Goal: Task Accomplishment & Management: Manage account settings

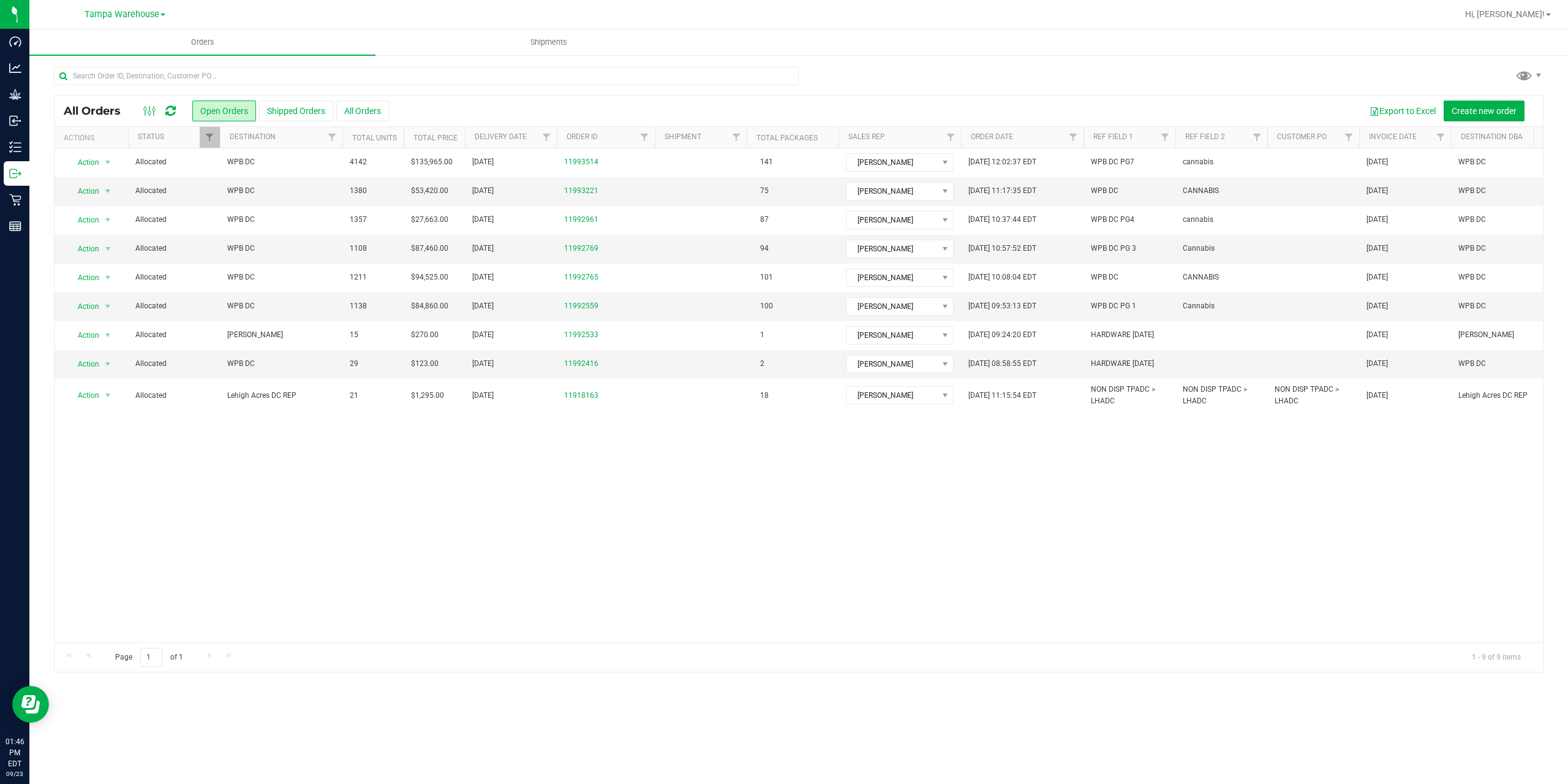
click at [171, 108] on icon at bounding box center [171, 111] width 10 height 12
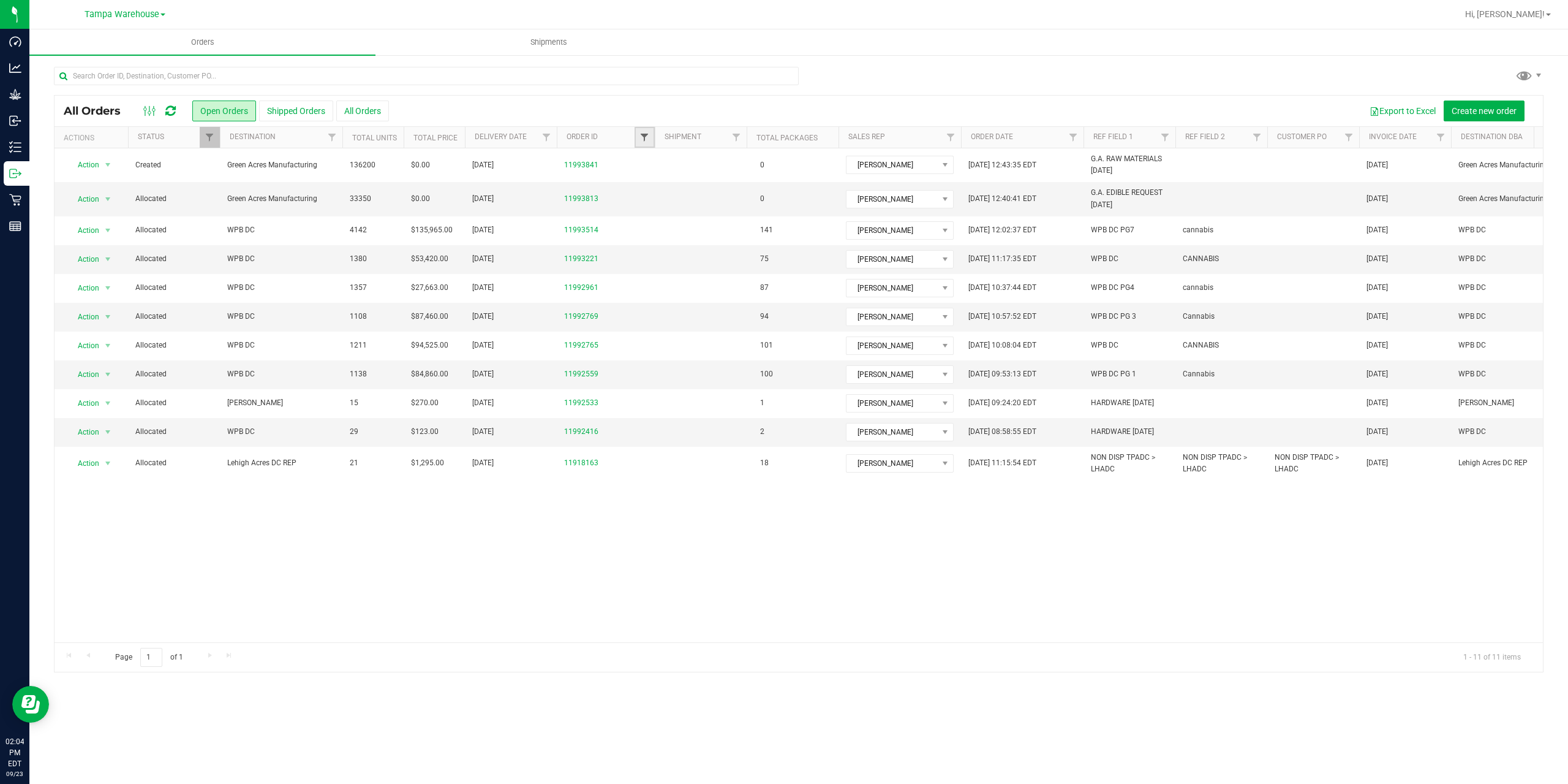
click at [641, 140] on span "Filter" at bounding box center [644, 136] width 9 height 9
type input "3514"
click at [642, 183] on button "Filter" at bounding box center [671, 196] width 59 height 27
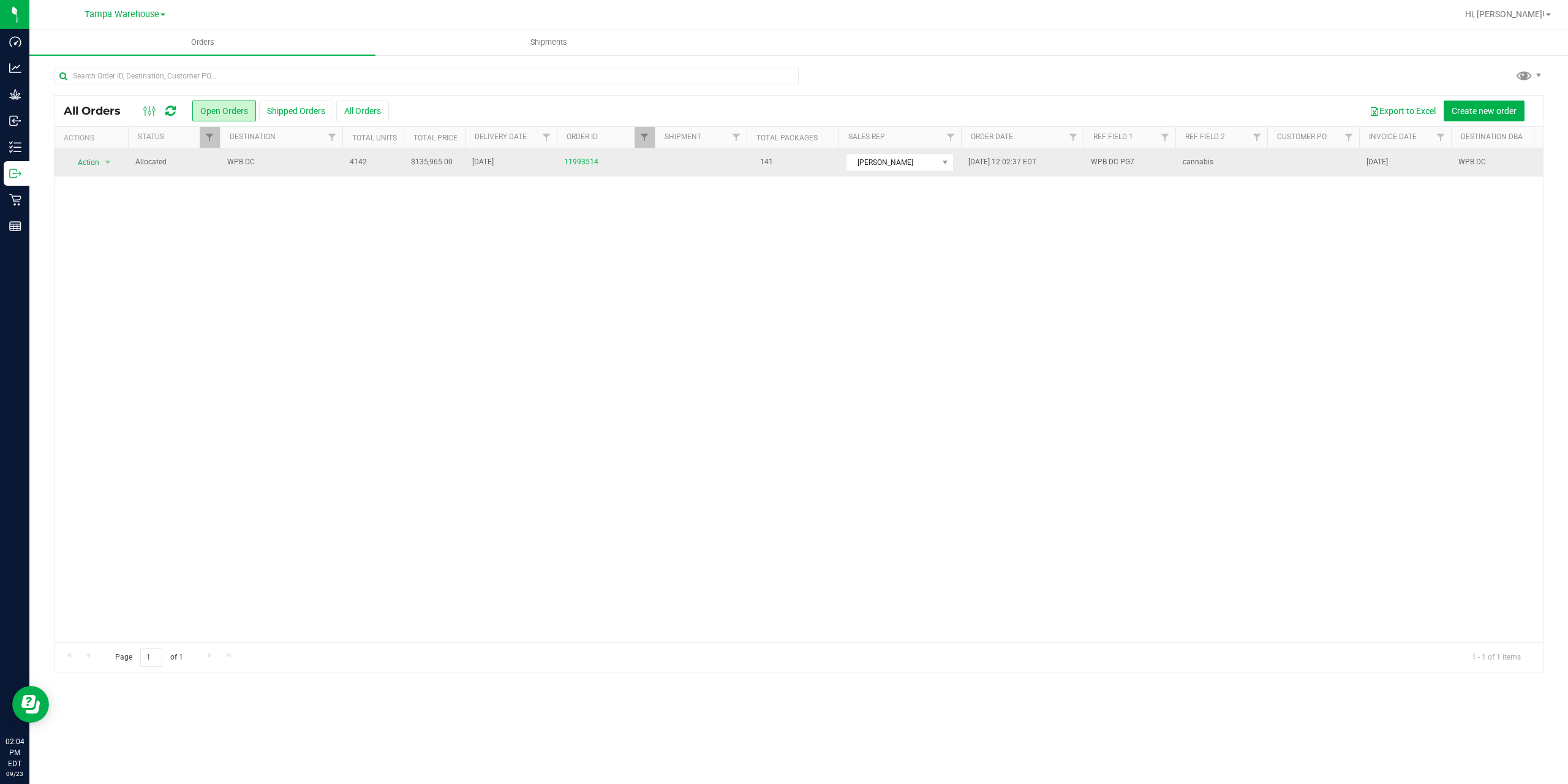
click at [292, 166] on span "WPB DC" at bounding box center [280, 161] width 108 height 11
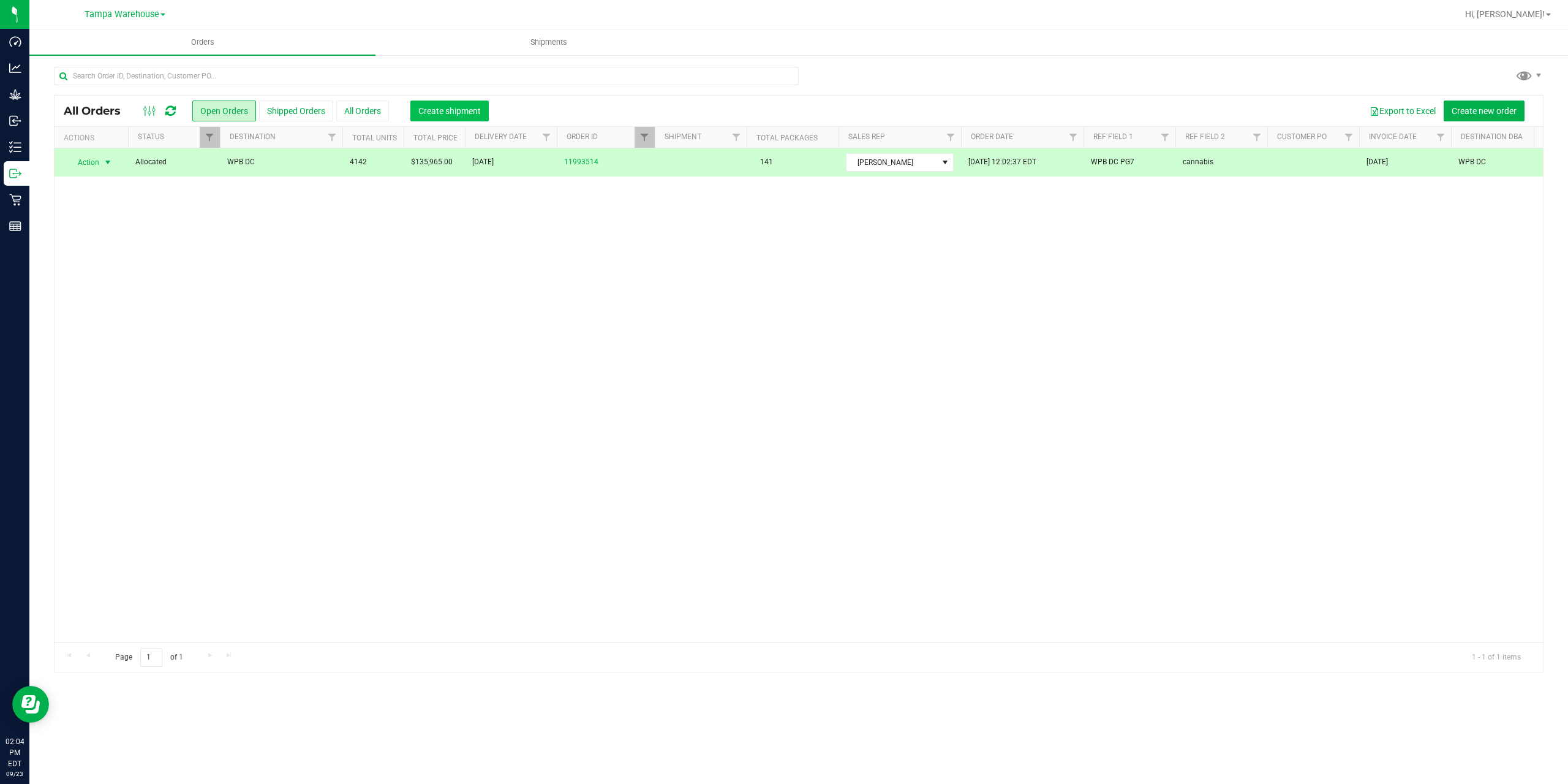
click at [437, 117] on button "Create shipment" at bounding box center [450, 111] width 79 height 21
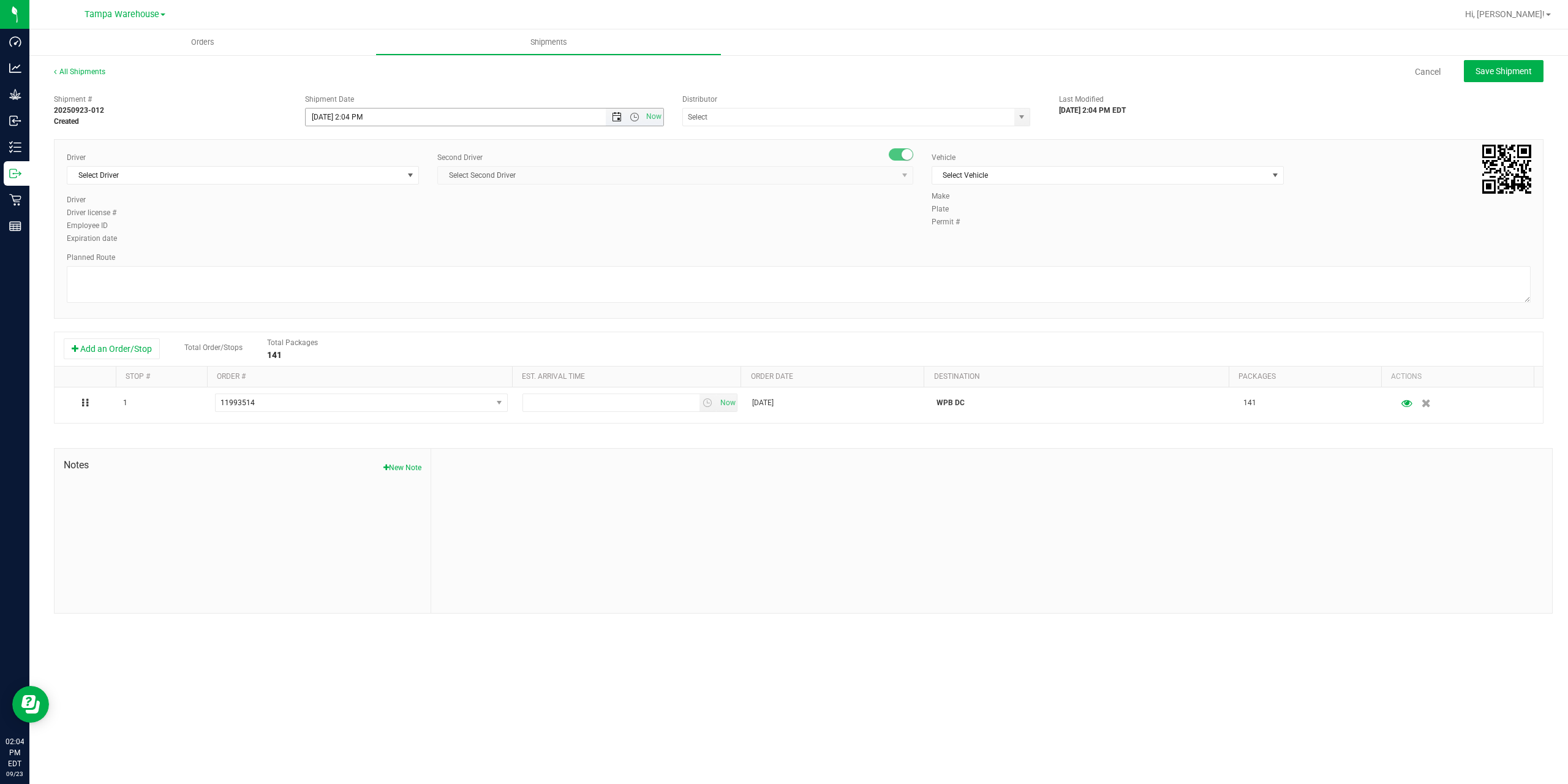
click at [614, 120] on span "Open the date view" at bounding box center [616, 117] width 9 height 9
click at [371, 240] on link "24" at bounding box center [370, 242] width 18 height 19
click at [631, 116] on span "Open the time view" at bounding box center [634, 117] width 9 height 9
click at [463, 221] on li "6:30 AM" at bounding box center [483, 219] width 356 height 16
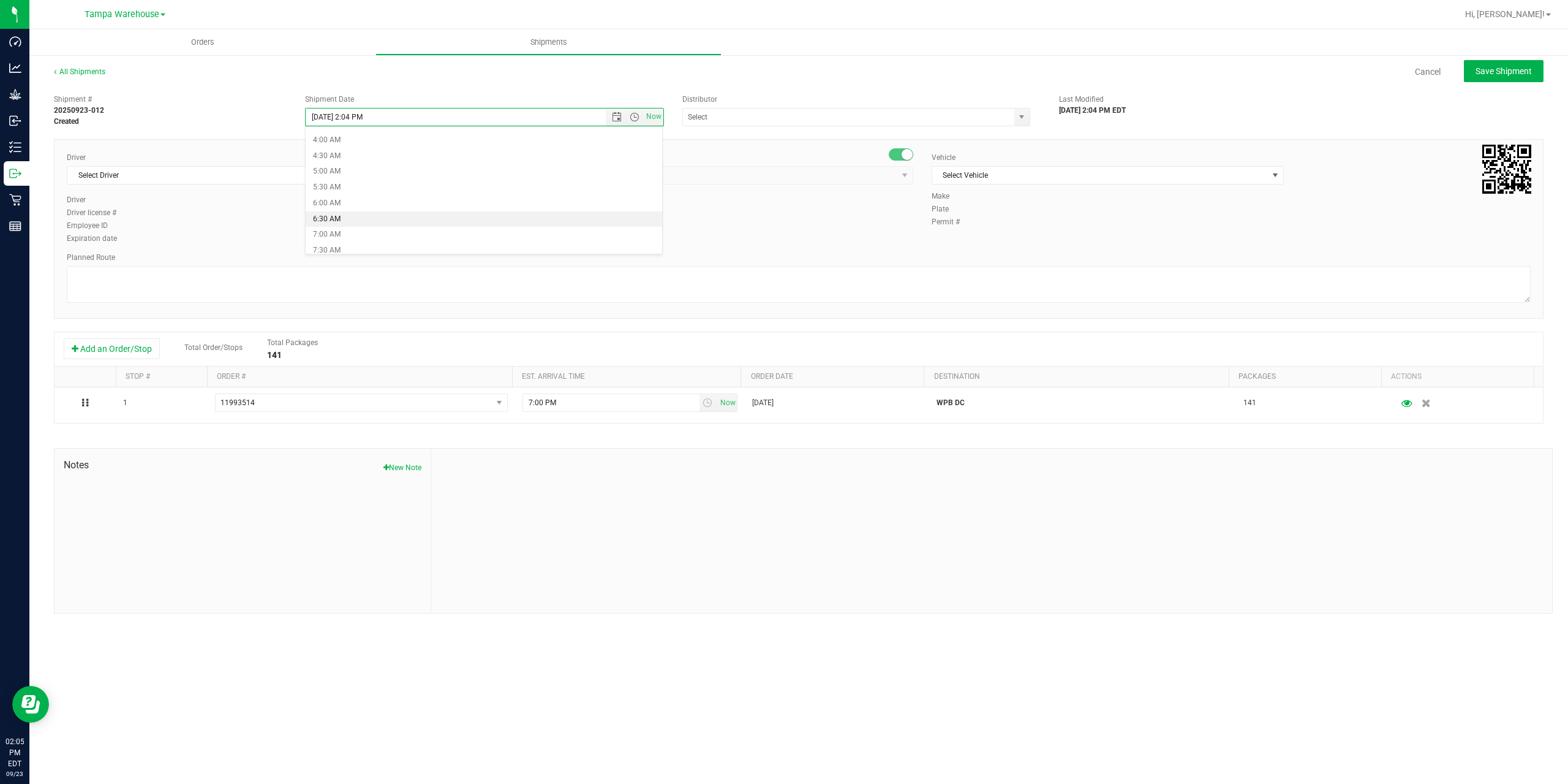
type input "[DATE] 6:30 AM"
click at [808, 115] on input "text" at bounding box center [844, 117] width 322 height 17
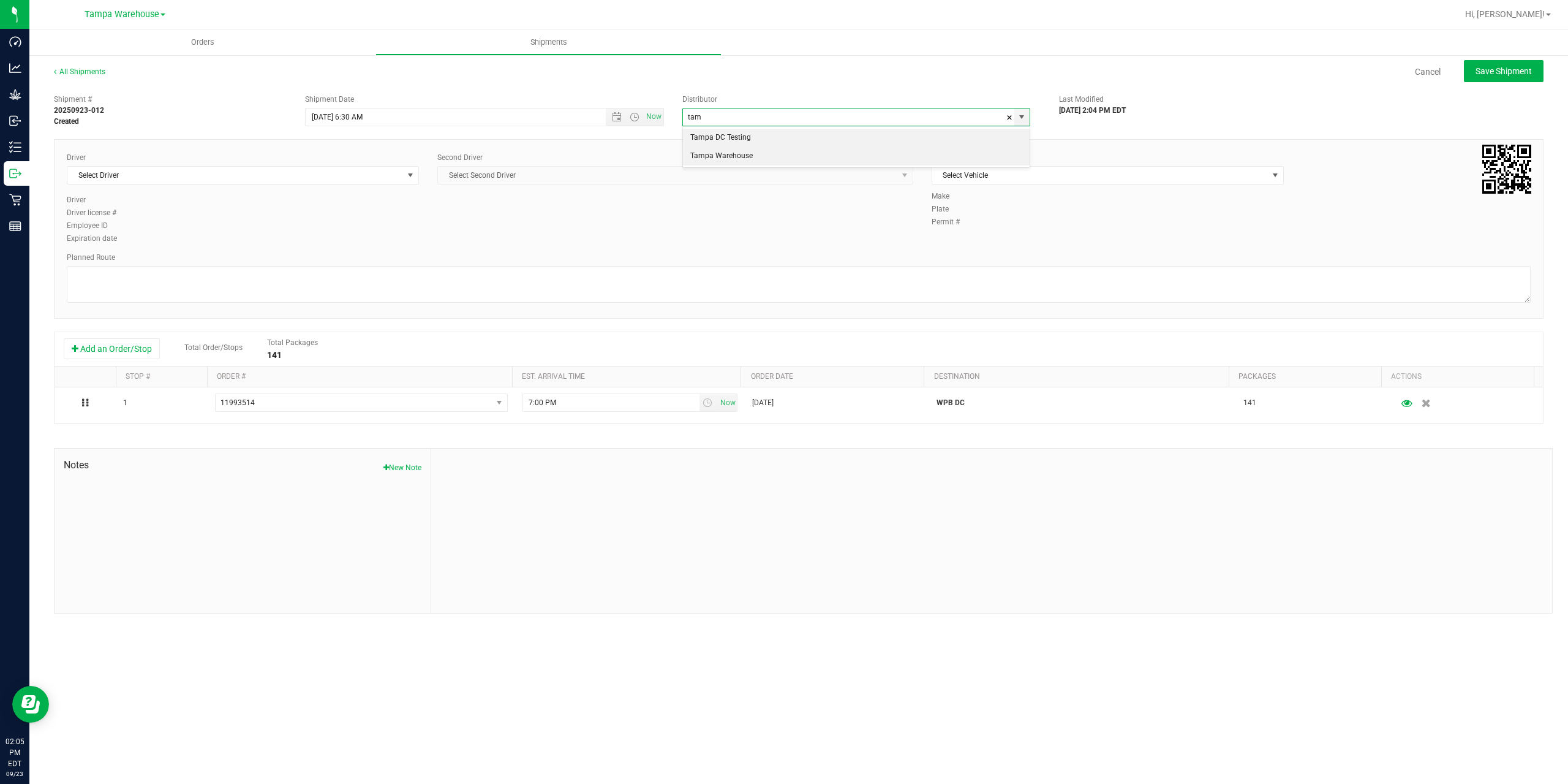
click at [751, 154] on li "Tampa Warehouse" at bounding box center [857, 155] width 347 height 18
type input "Tampa Warehouse"
click at [296, 170] on span "Select Driver" at bounding box center [235, 175] width 336 height 17
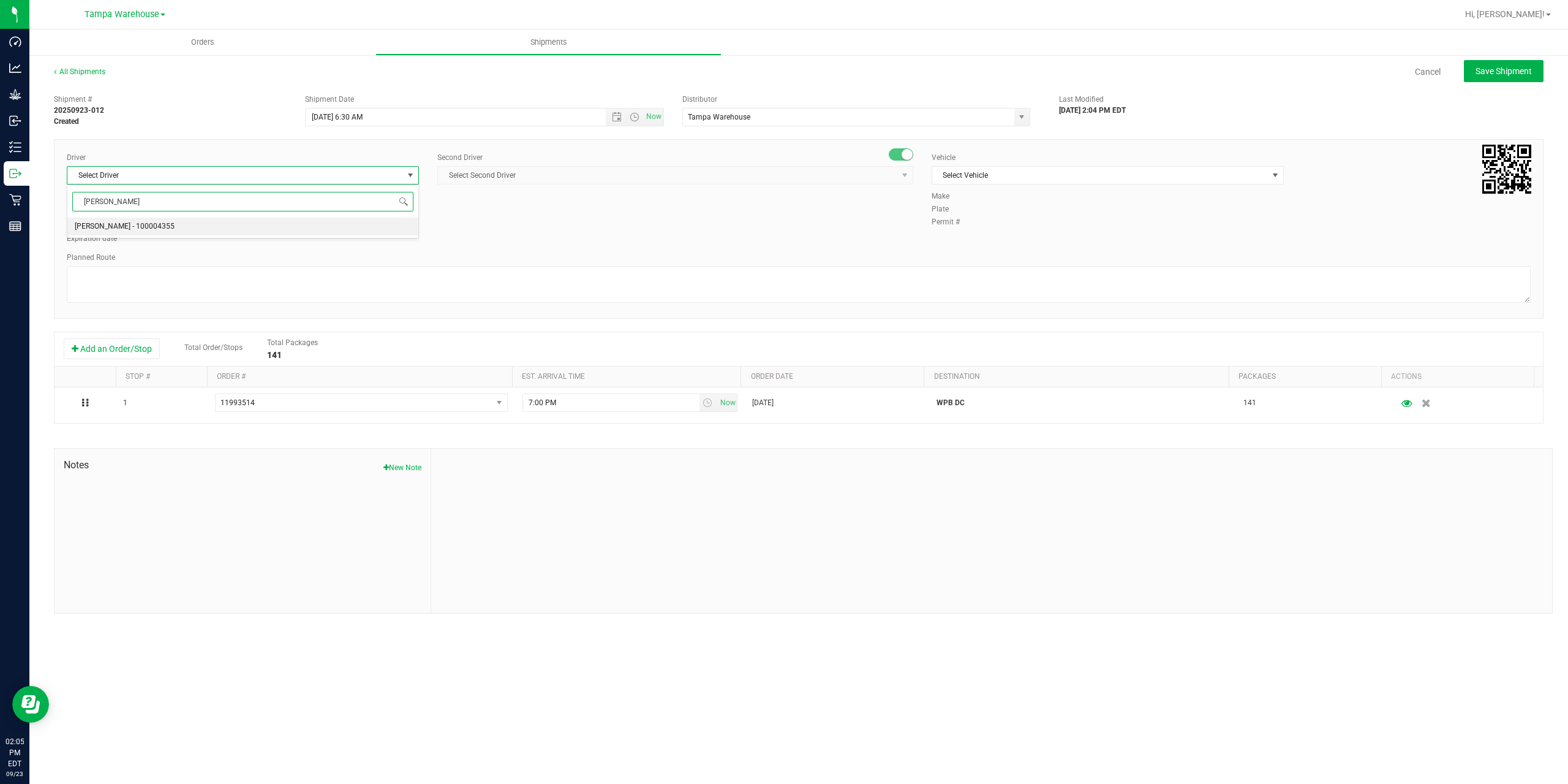
click at [258, 224] on li "[PERSON_NAME] - 100004355" at bounding box center [242, 226] width 351 height 18
type input "[PERSON_NAME]"
click at [538, 179] on span "Select Second Driver" at bounding box center [668, 175] width 459 height 17
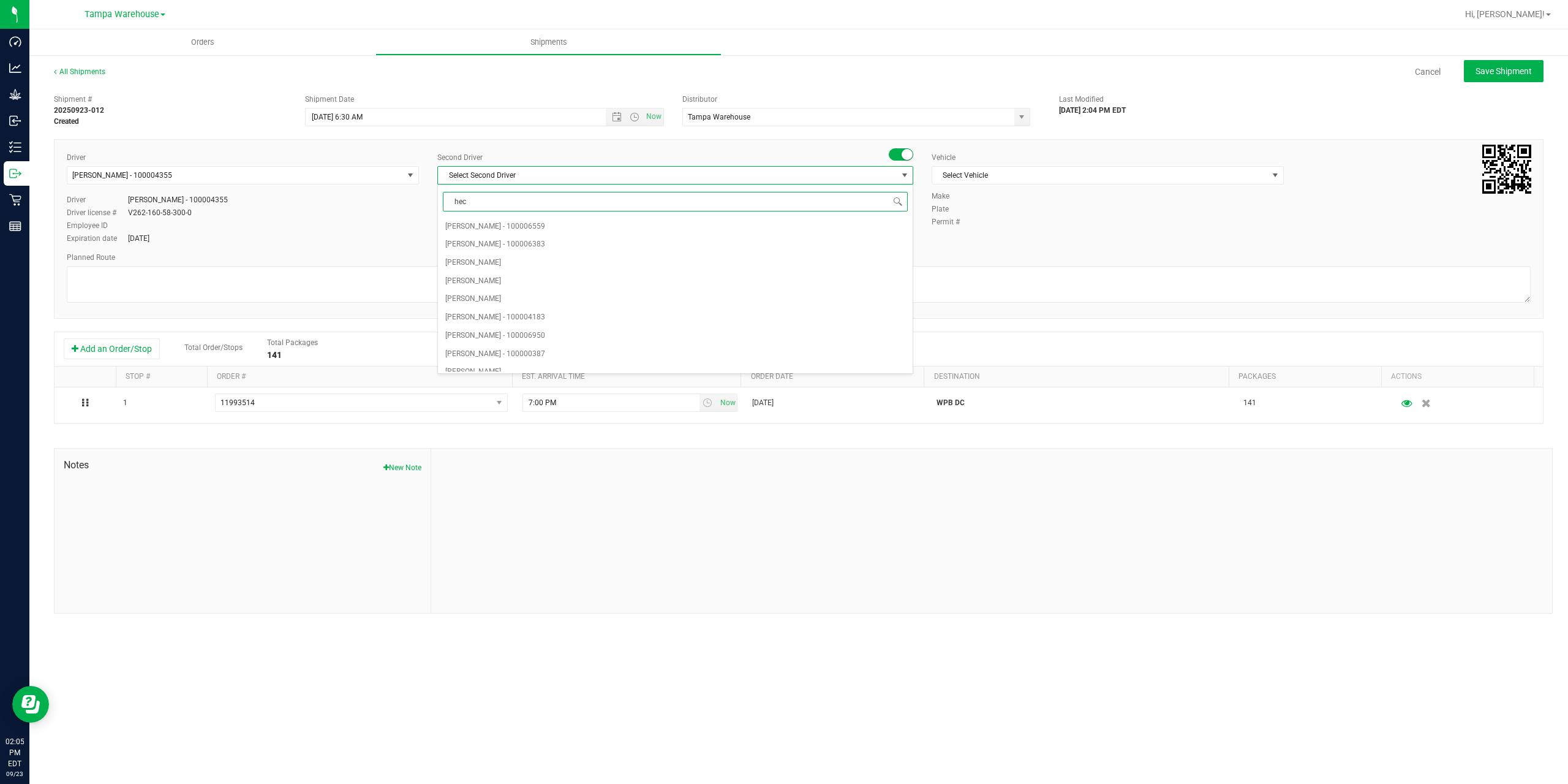
type input "hect"
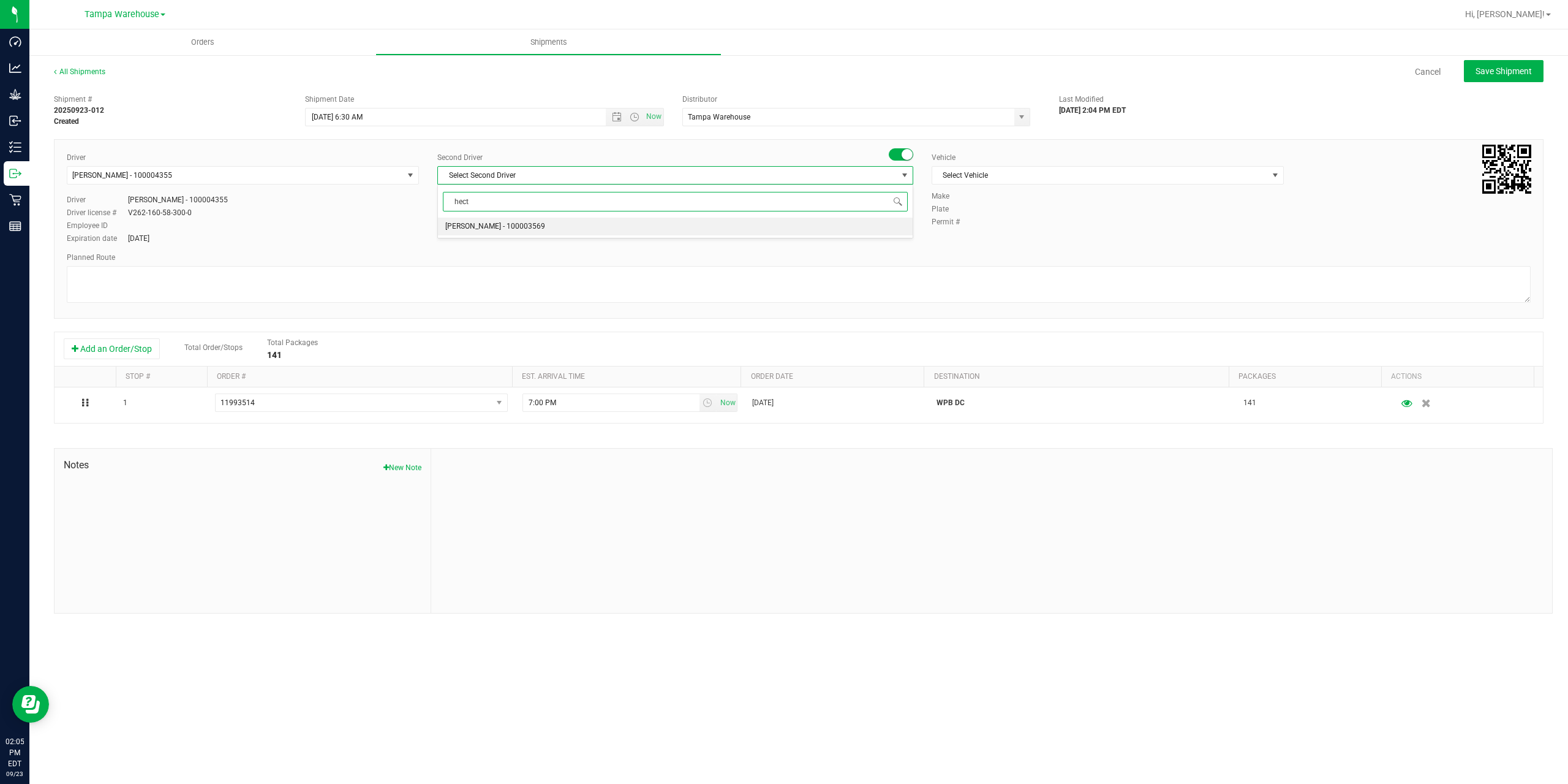
click at [534, 227] on li "[PERSON_NAME] - 100003569" at bounding box center [676, 226] width 475 height 18
click at [1118, 179] on span "Select Vehicle" at bounding box center [1100, 175] width 336 height 17
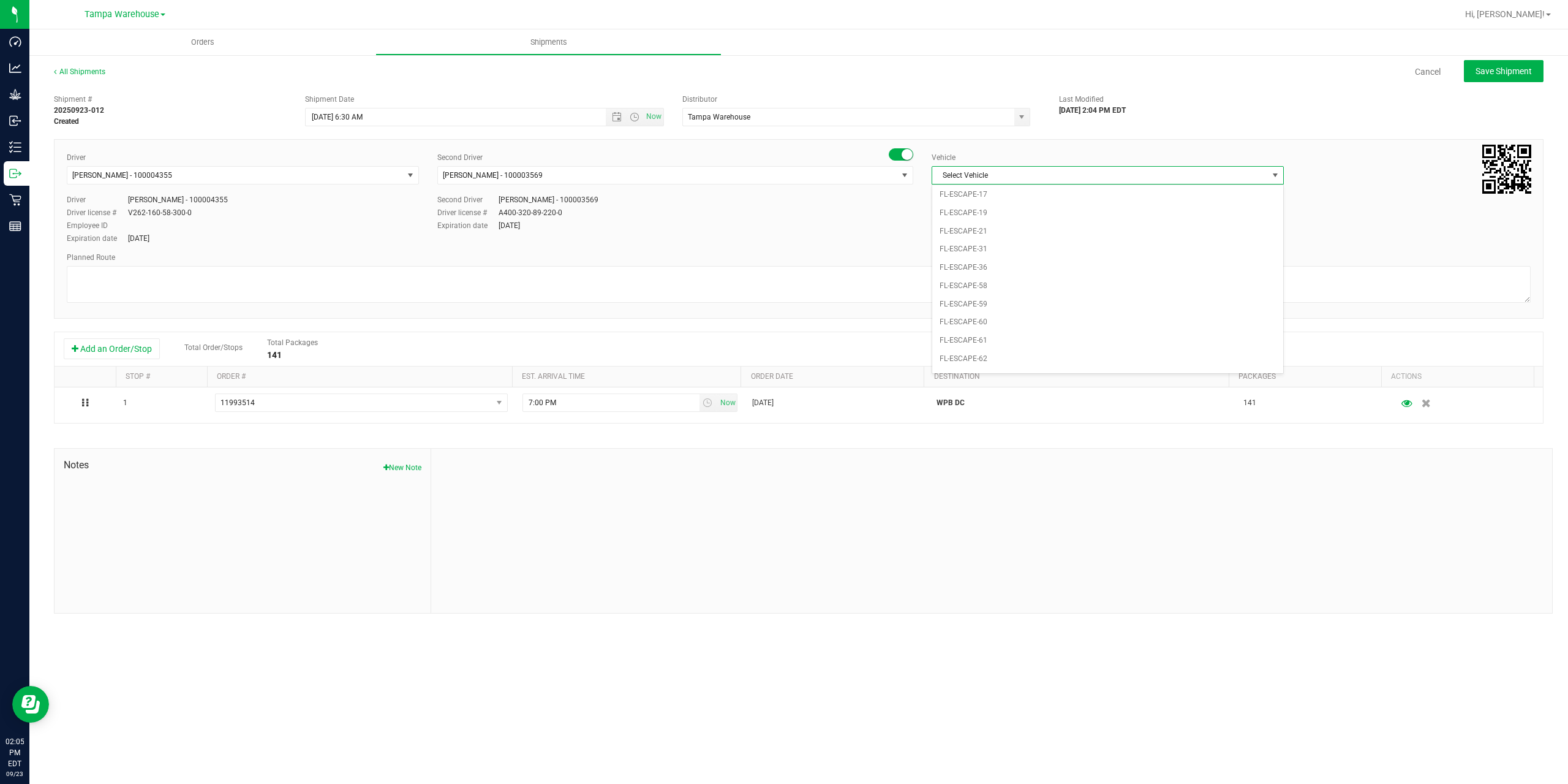
scroll to position [0, 0]
click at [983, 237] on li "FL-E-450-01" at bounding box center [1108, 232] width 351 height 18
click at [924, 272] on textarea at bounding box center [798, 284] width 1464 height 37
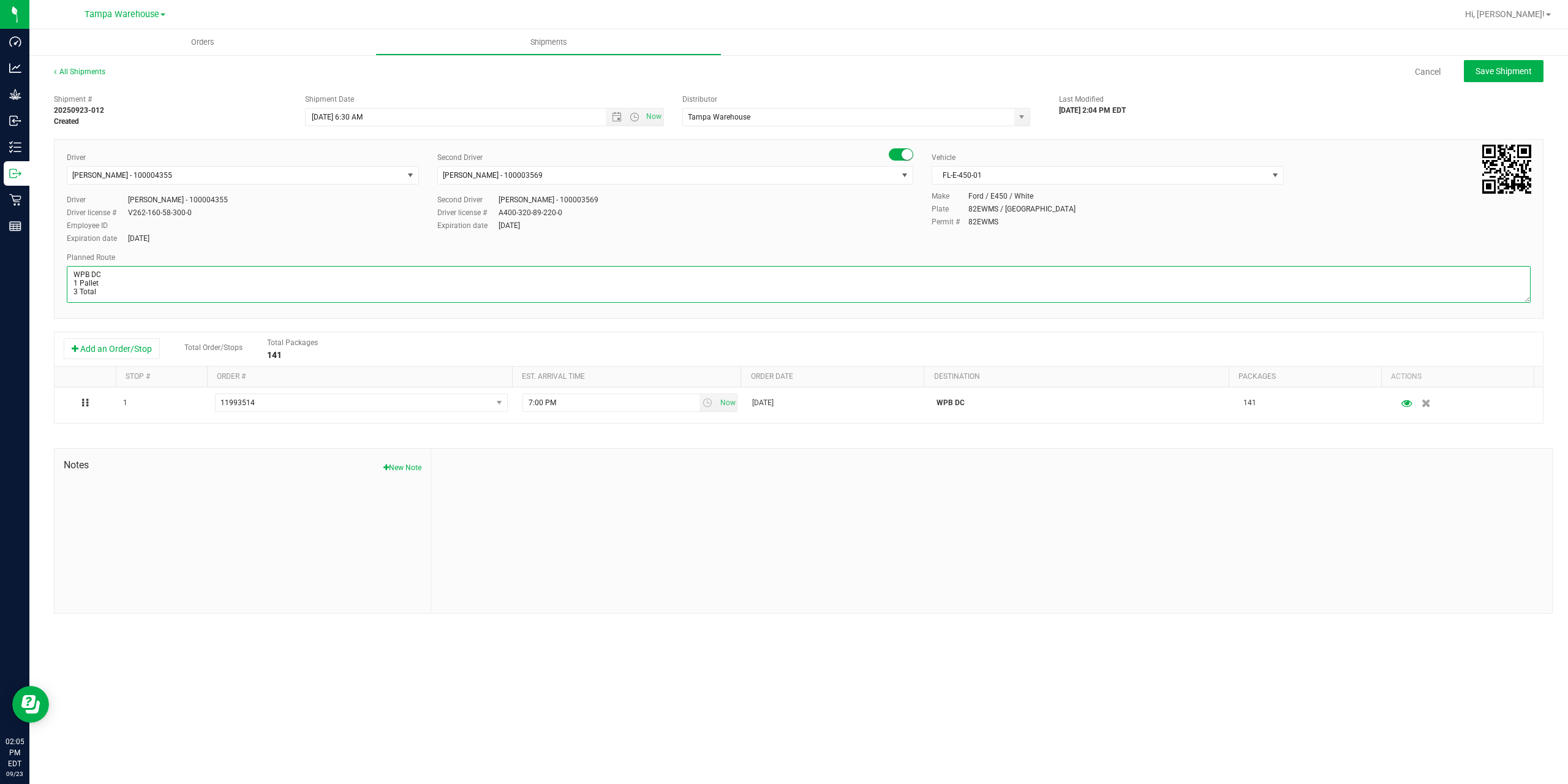
scroll to position [14, 0]
paste textarea "HRK"
click at [205, 300] on textarea at bounding box center [798, 284] width 1464 height 37
paste textarea "WPB DC [PERSON_NAME]"
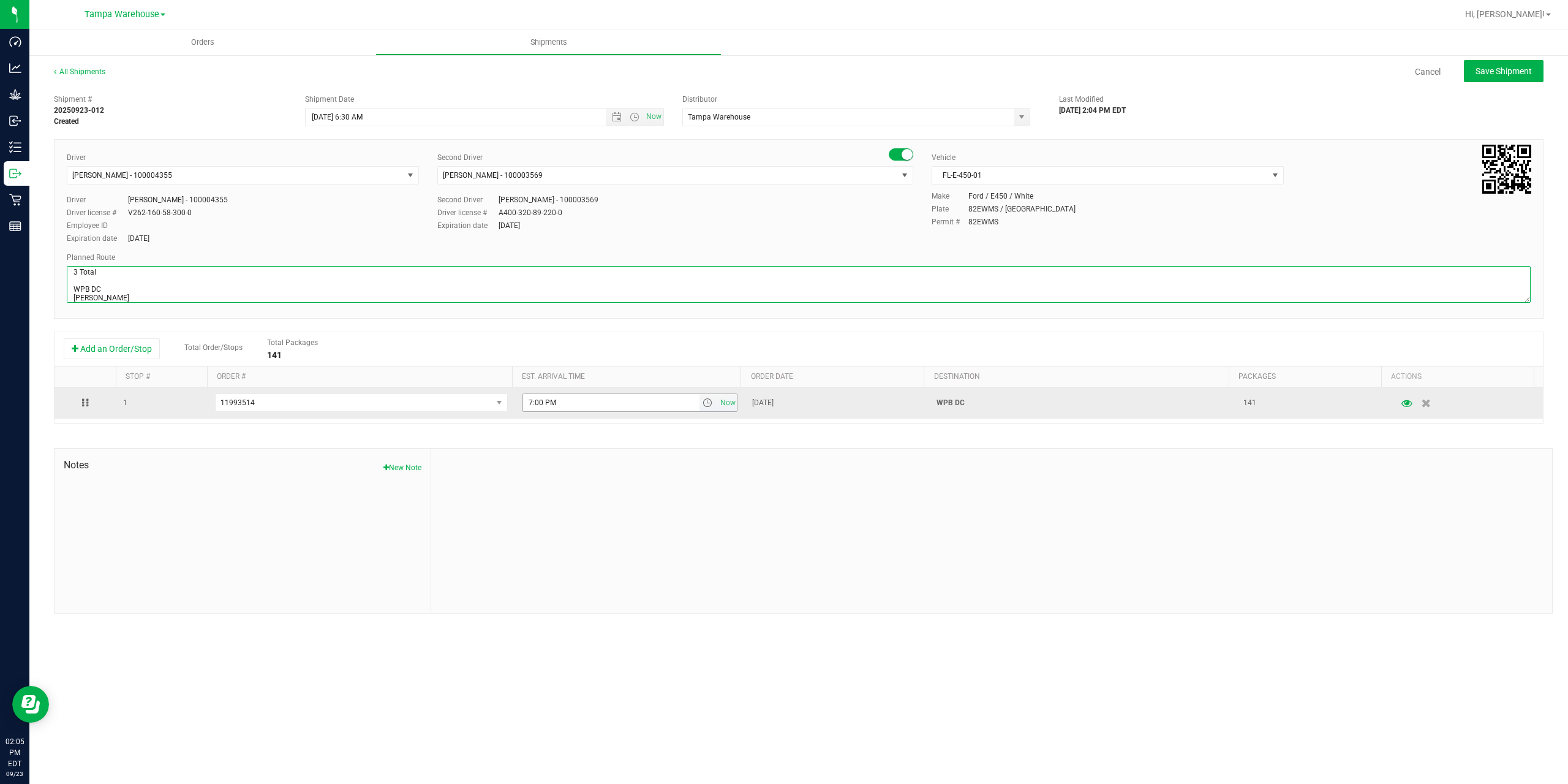
click at [702, 402] on span "select" at bounding box center [707, 402] width 9 height 9
type textarea "WPB DC 1 Pallet 3 Total WPB DC [PERSON_NAME]"
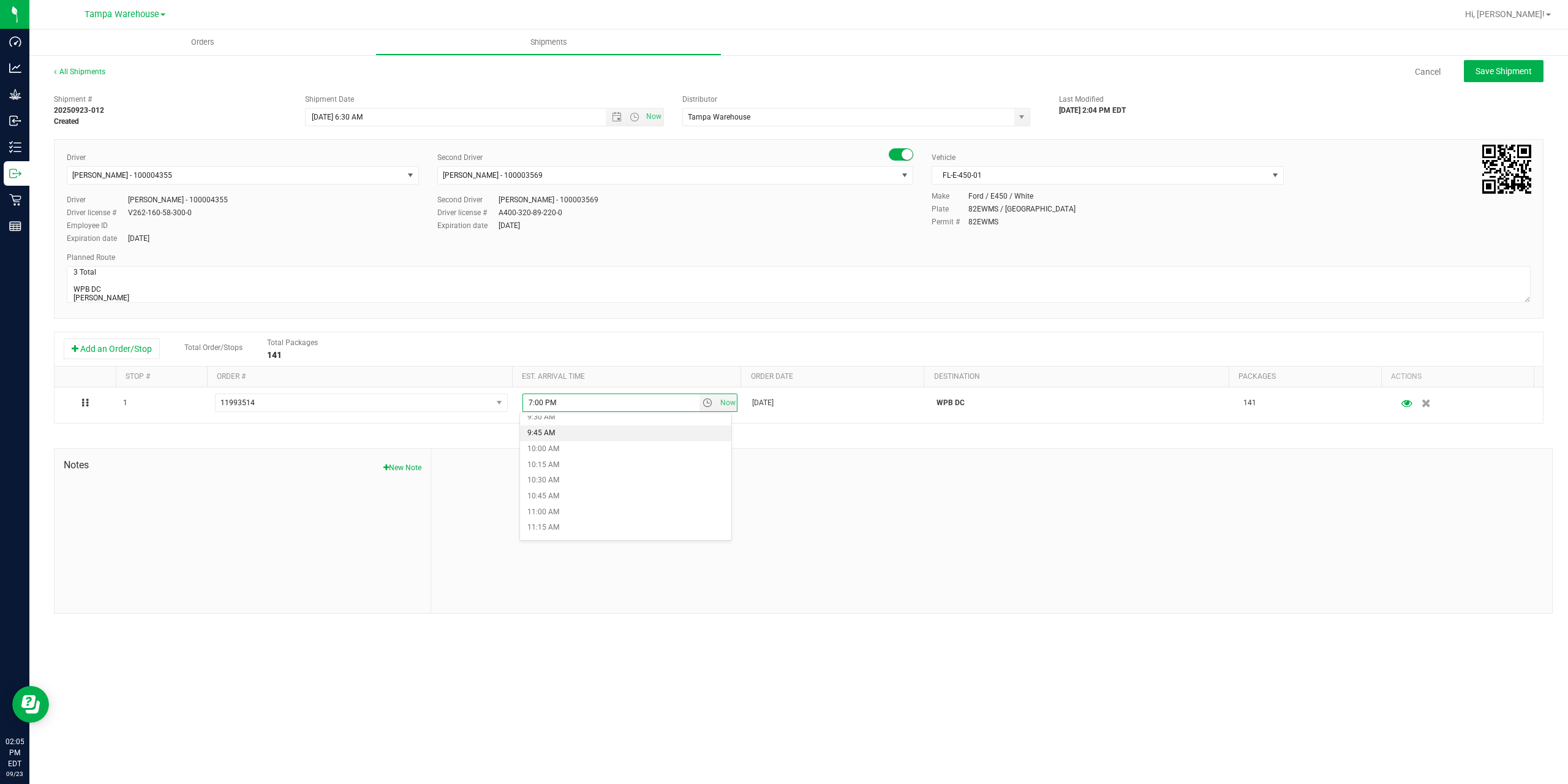
scroll to position [674, 0]
click at [592, 439] on li "11:00 AM" at bounding box center [626, 442] width 211 height 16
click at [1508, 73] on span "Save Shipment" at bounding box center [1503, 71] width 56 height 9
type input "[DATE] 10:30 AM"
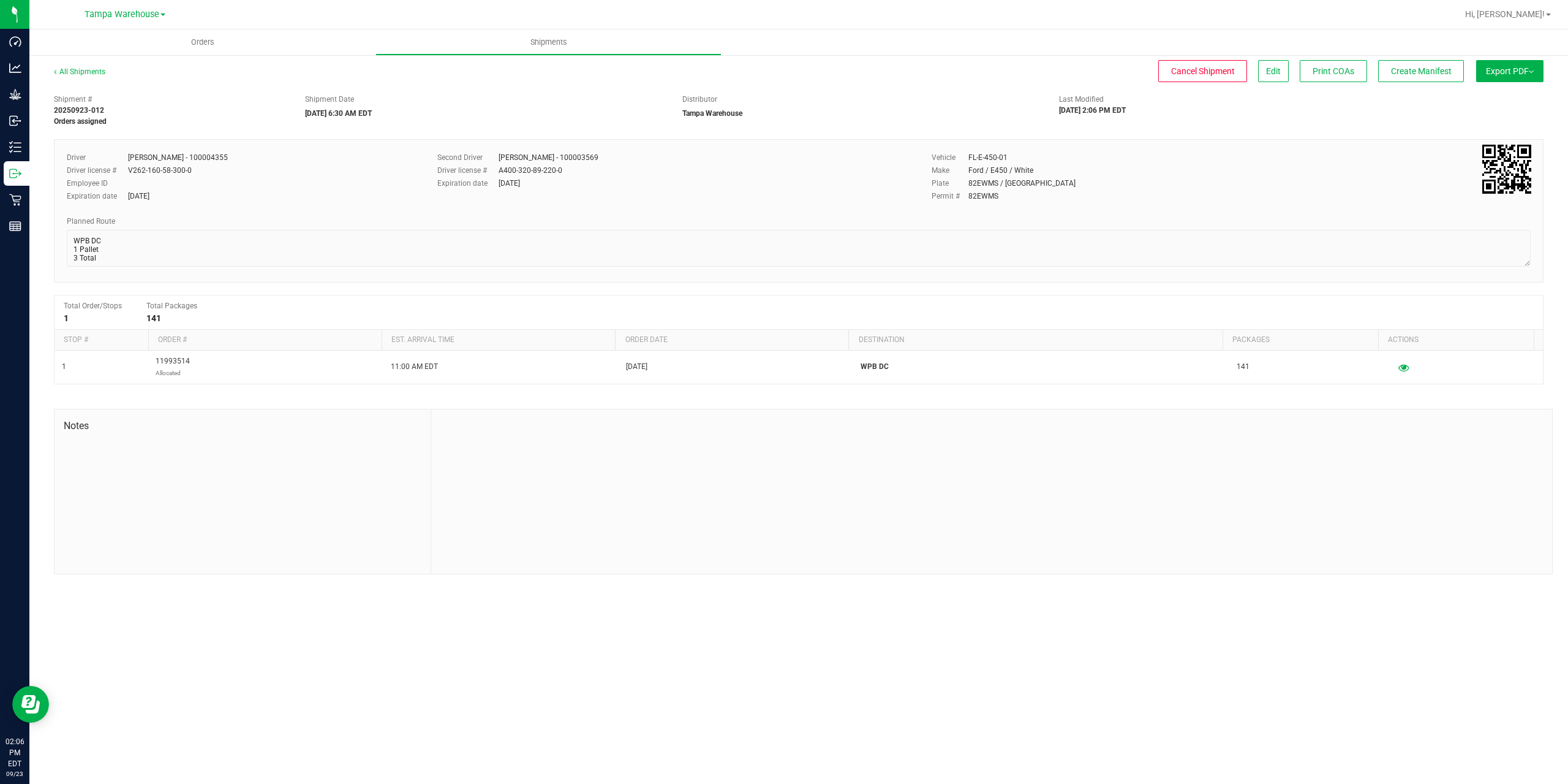
click at [1508, 73] on span "Export PDF" at bounding box center [1509, 71] width 47 height 9
click at [1500, 98] on span "Manifest by Package ID" at bounding box center [1492, 98] width 78 height 9
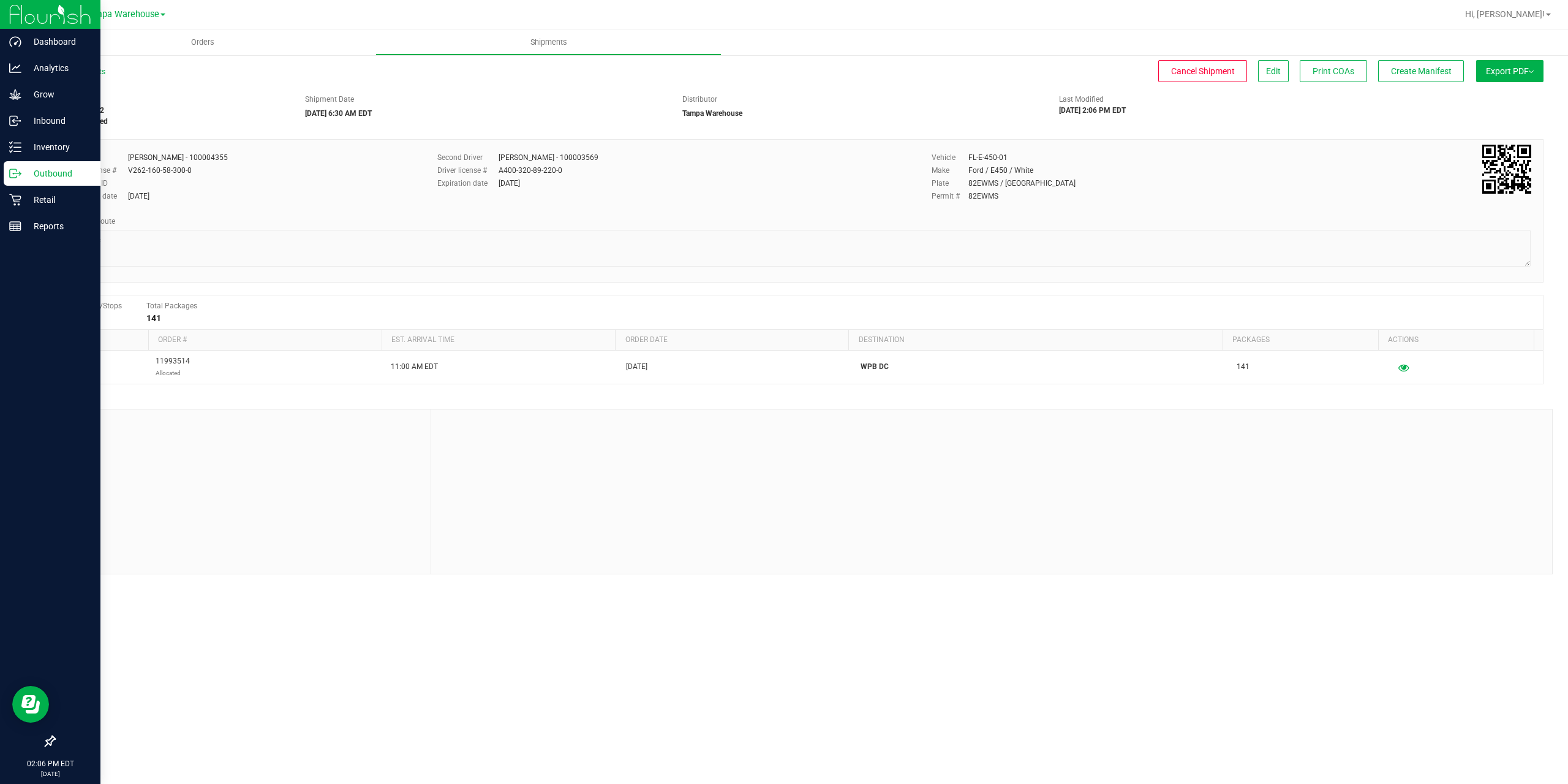
click at [16, 176] on icon at bounding box center [16, 174] width 12 height 12
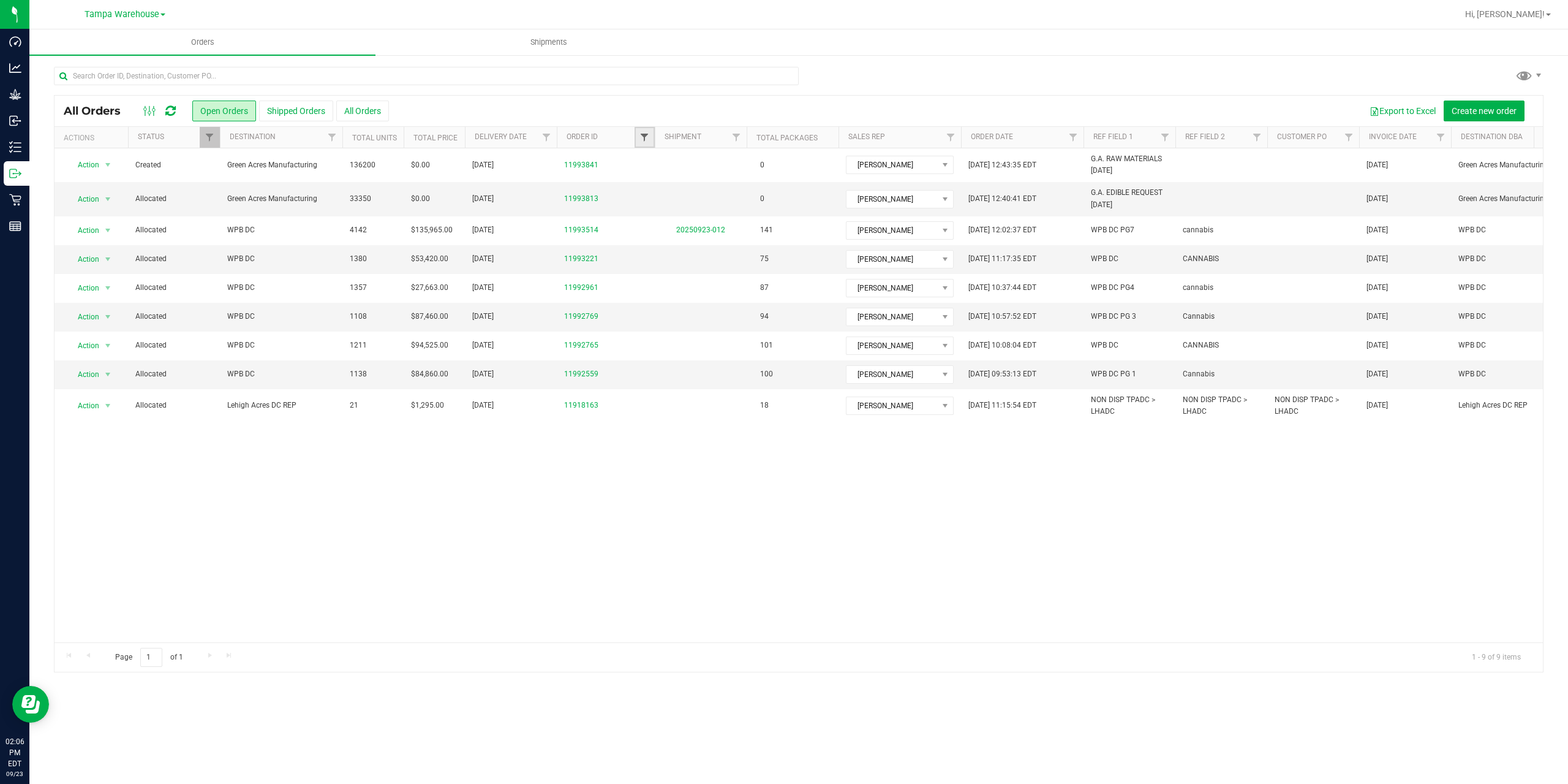
click at [642, 134] on span "Filter" at bounding box center [644, 136] width 9 height 9
type input "2961"
click at [642, 183] on button "Filter" at bounding box center [671, 196] width 59 height 27
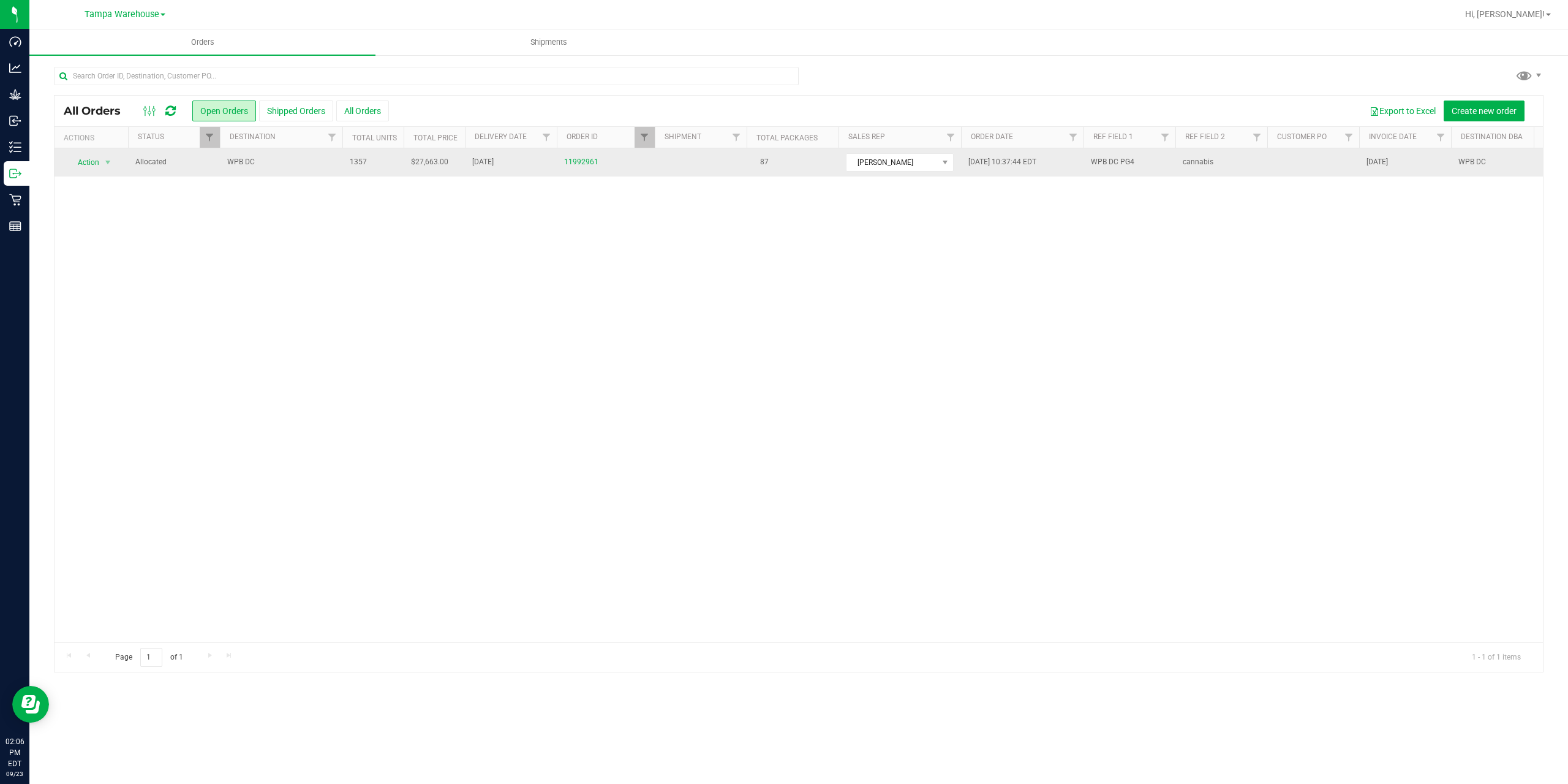
click at [284, 157] on span "WPB DC" at bounding box center [280, 161] width 108 height 11
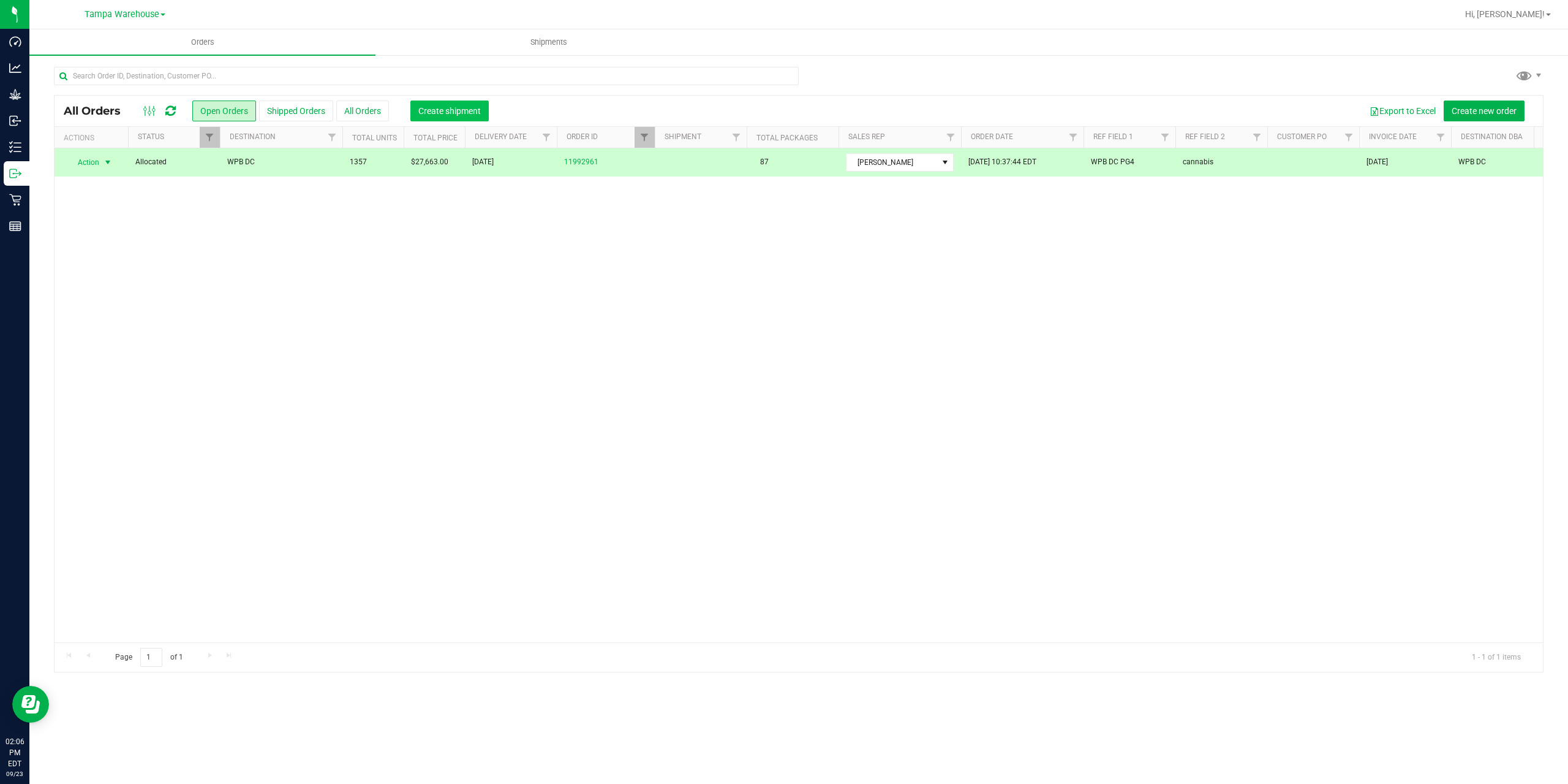
click at [440, 104] on button "Create shipment" at bounding box center [450, 111] width 79 height 21
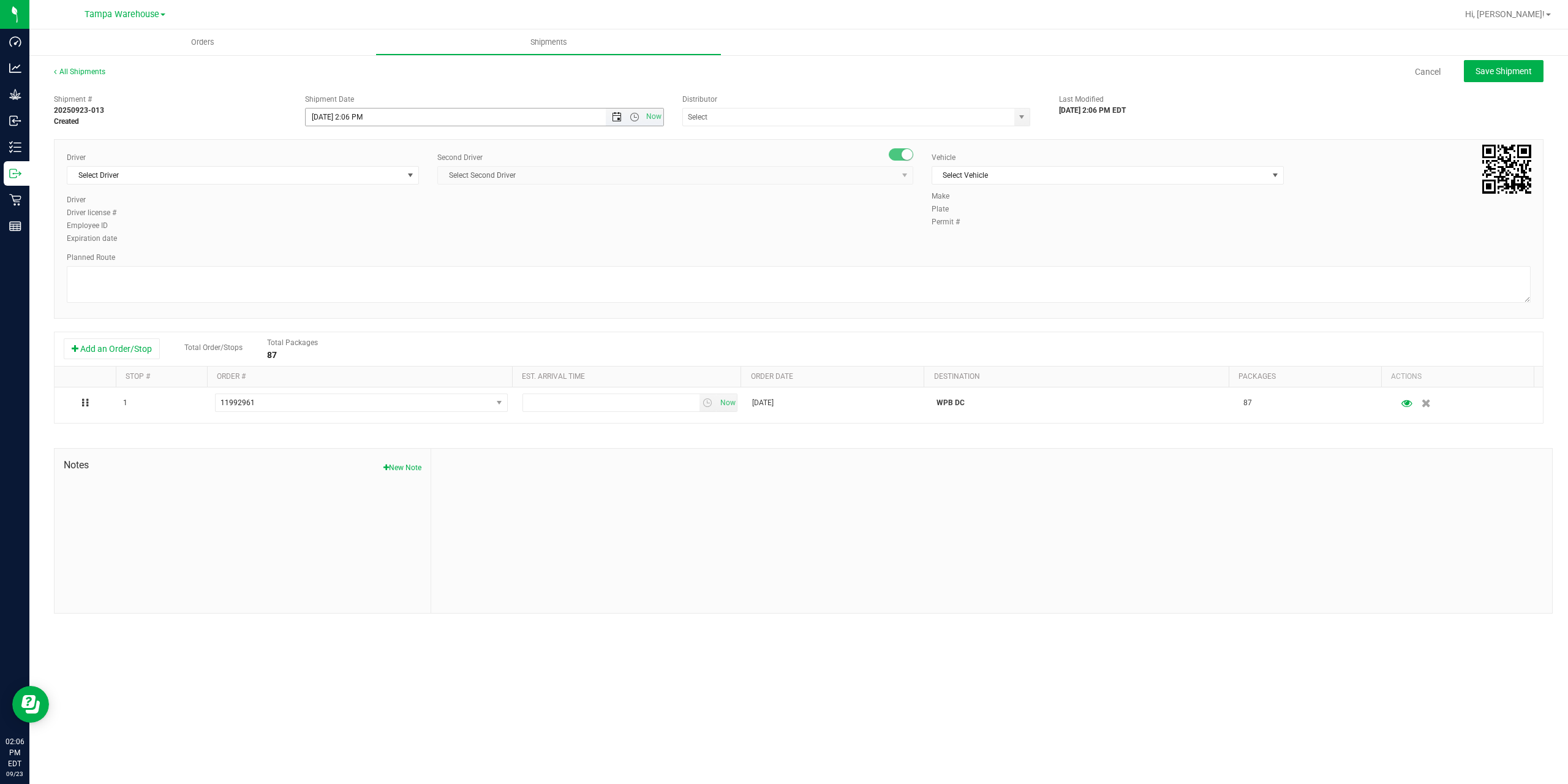
click at [617, 117] on span "Open the date view" at bounding box center [616, 117] width 9 height 9
click at [371, 240] on link "24" at bounding box center [370, 242] width 18 height 19
click at [633, 117] on span "Open the time view" at bounding box center [634, 117] width 9 height 9
click at [377, 218] on li "6:30 AM" at bounding box center [483, 219] width 356 height 16
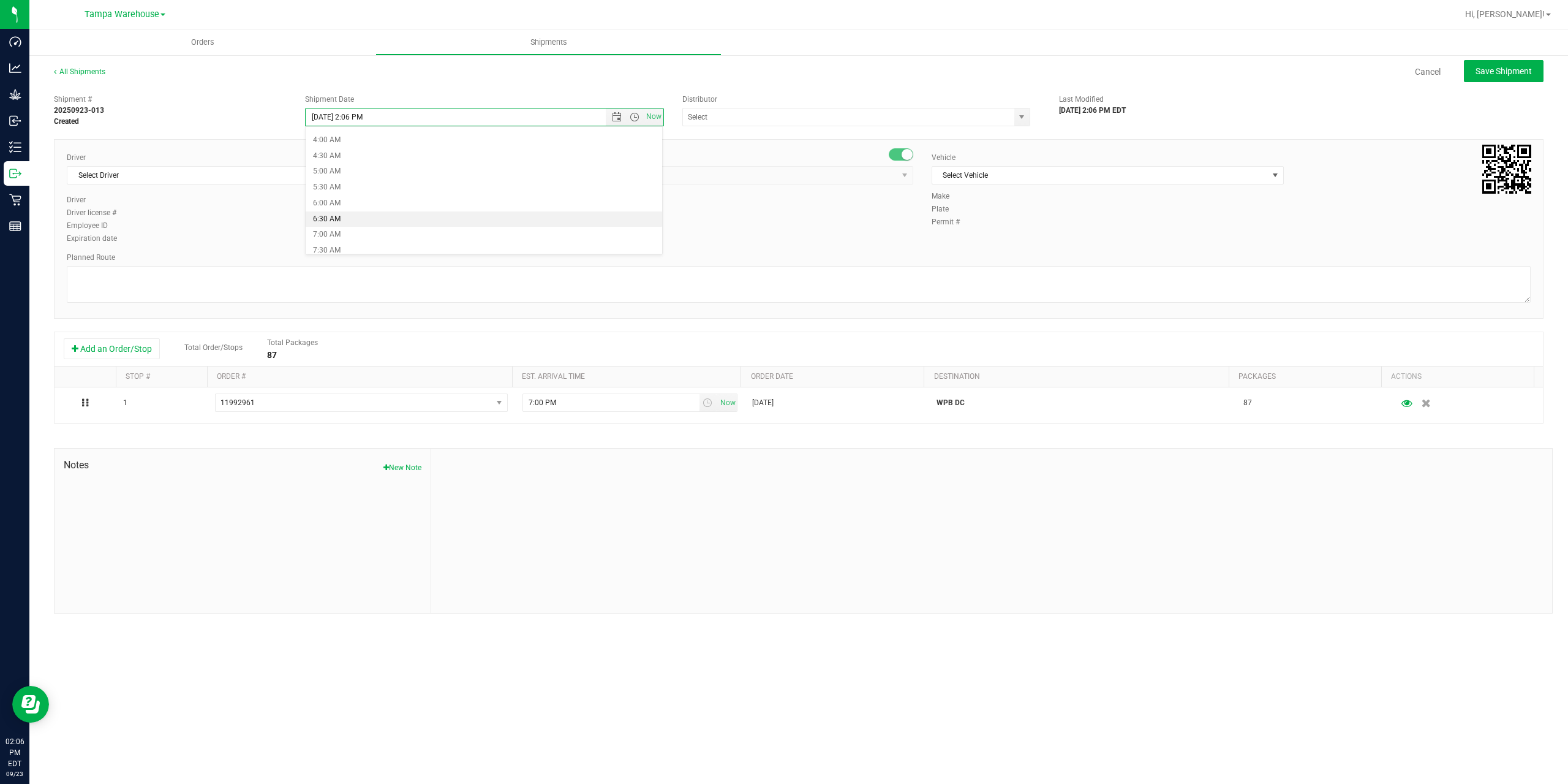
type input "[DATE] 6:30 AM"
click at [793, 119] on input "text" at bounding box center [844, 117] width 322 height 17
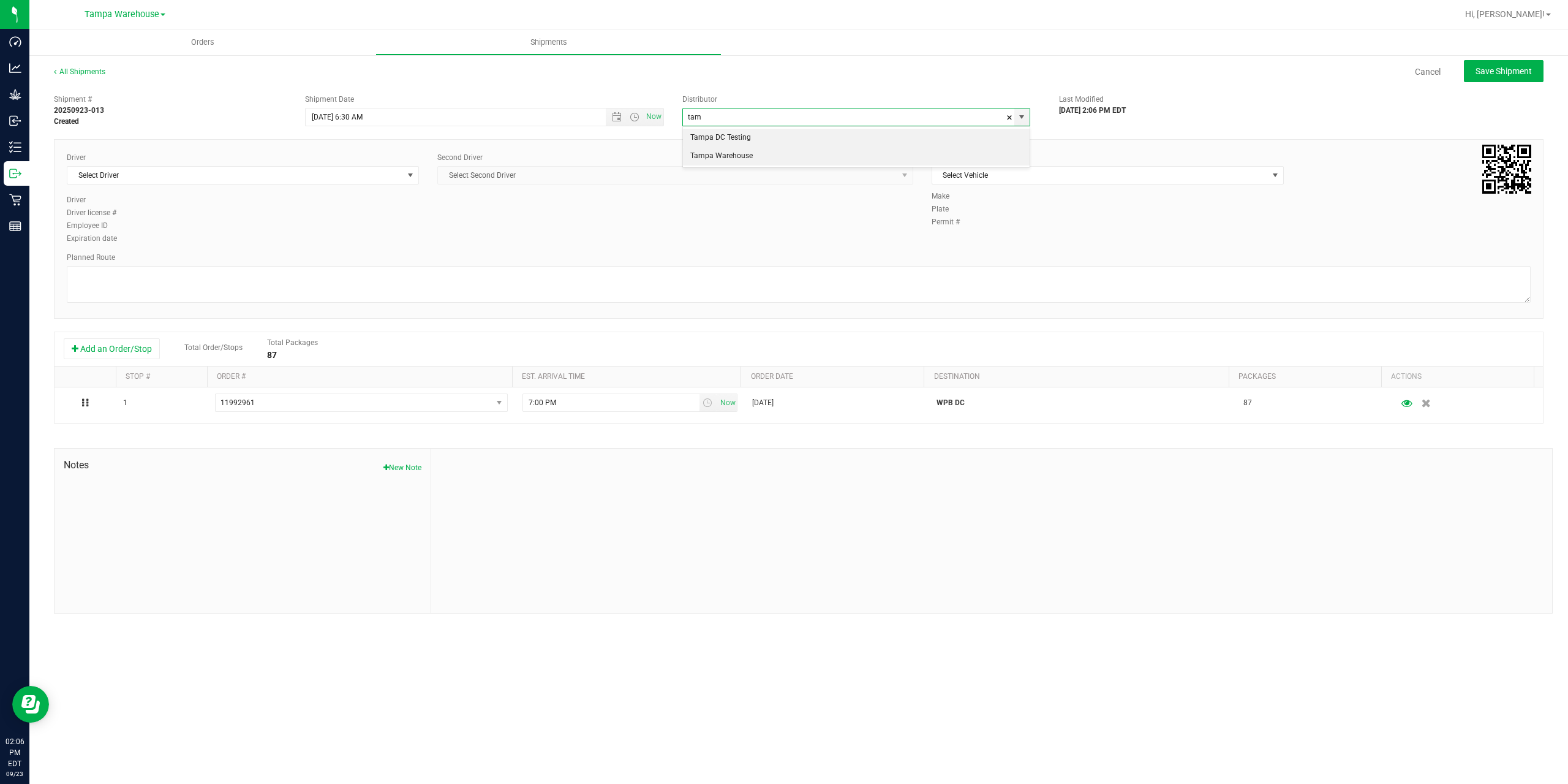
click at [777, 165] on li "Tampa Warehouse" at bounding box center [857, 155] width 347 height 18
type input "Tampa Warehouse"
click at [289, 174] on span "Select Driver" at bounding box center [235, 175] width 336 height 17
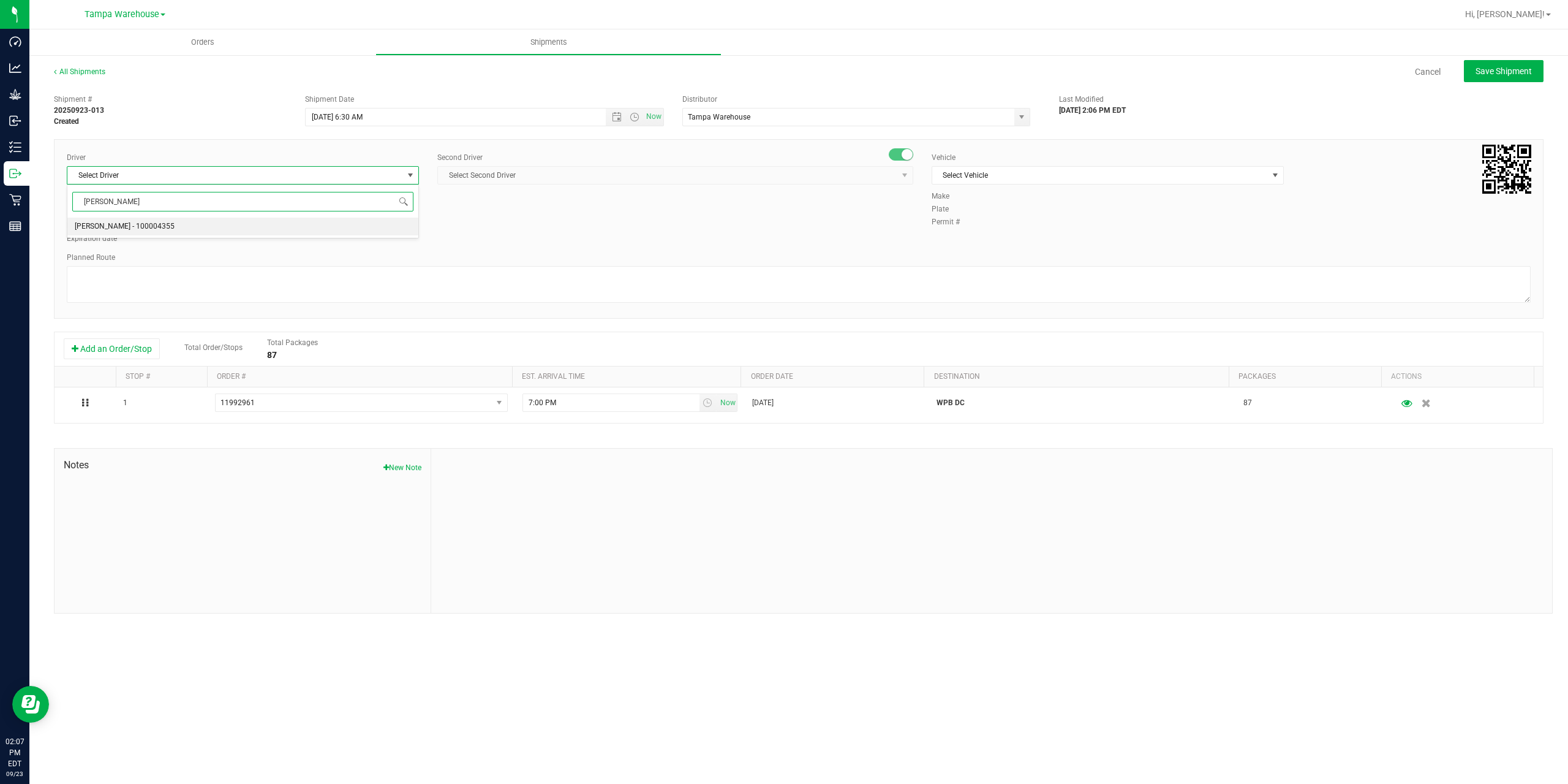
click at [149, 231] on span "[PERSON_NAME] - 100004355" at bounding box center [125, 226] width 100 height 16
type input "[PERSON_NAME]"
click at [715, 172] on span "Select Second Driver" at bounding box center [668, 175] width 459 height 17
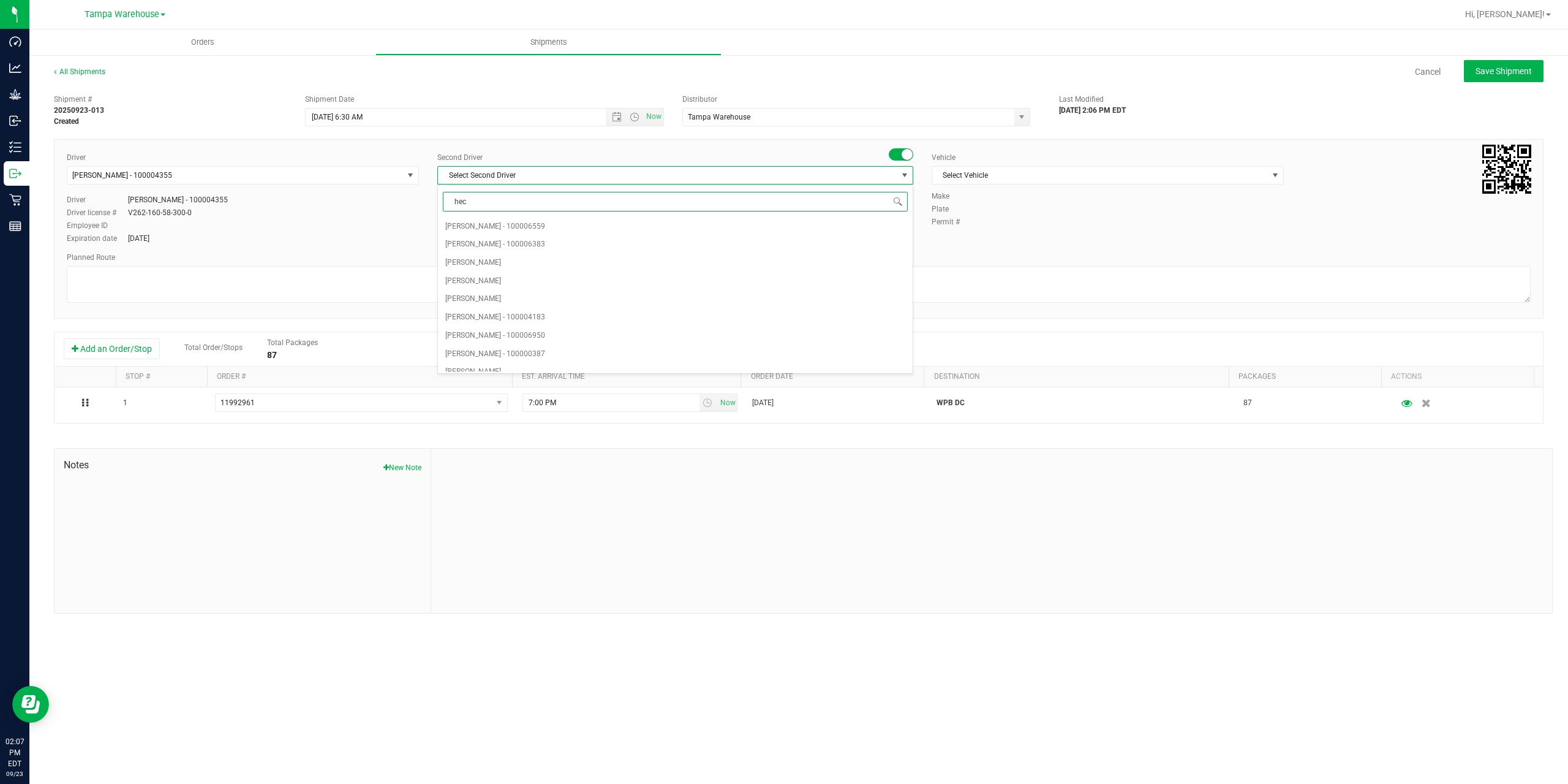
type input "hect"
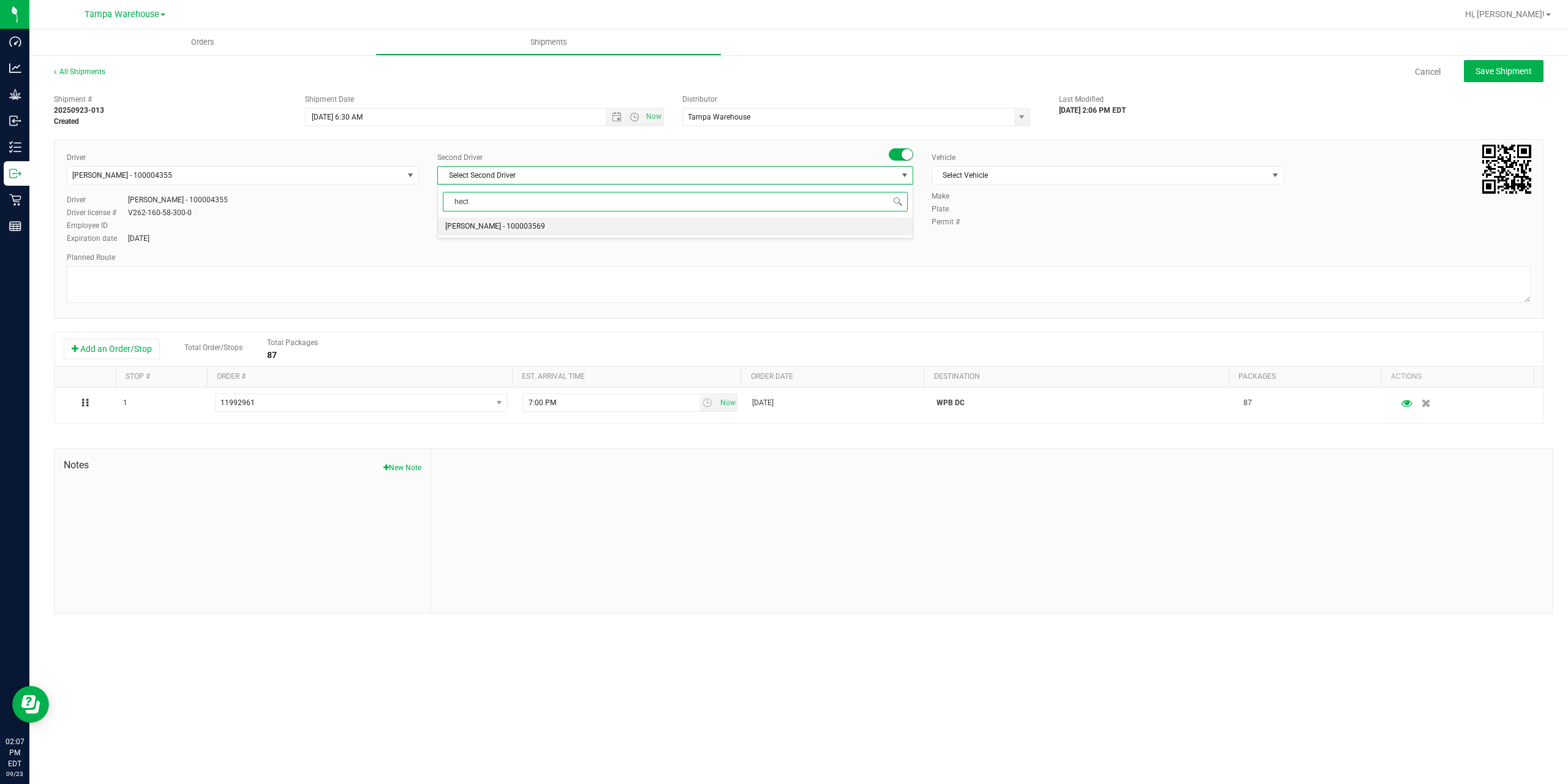
click at [493, 225] on span "[PERSON_NAME] - 100003569" at bounding box center [495, 226] width 100 height 16
click at [1010, 179] on span "Select Vehicle" at bounding box center [1100, 175] width 336 height 17
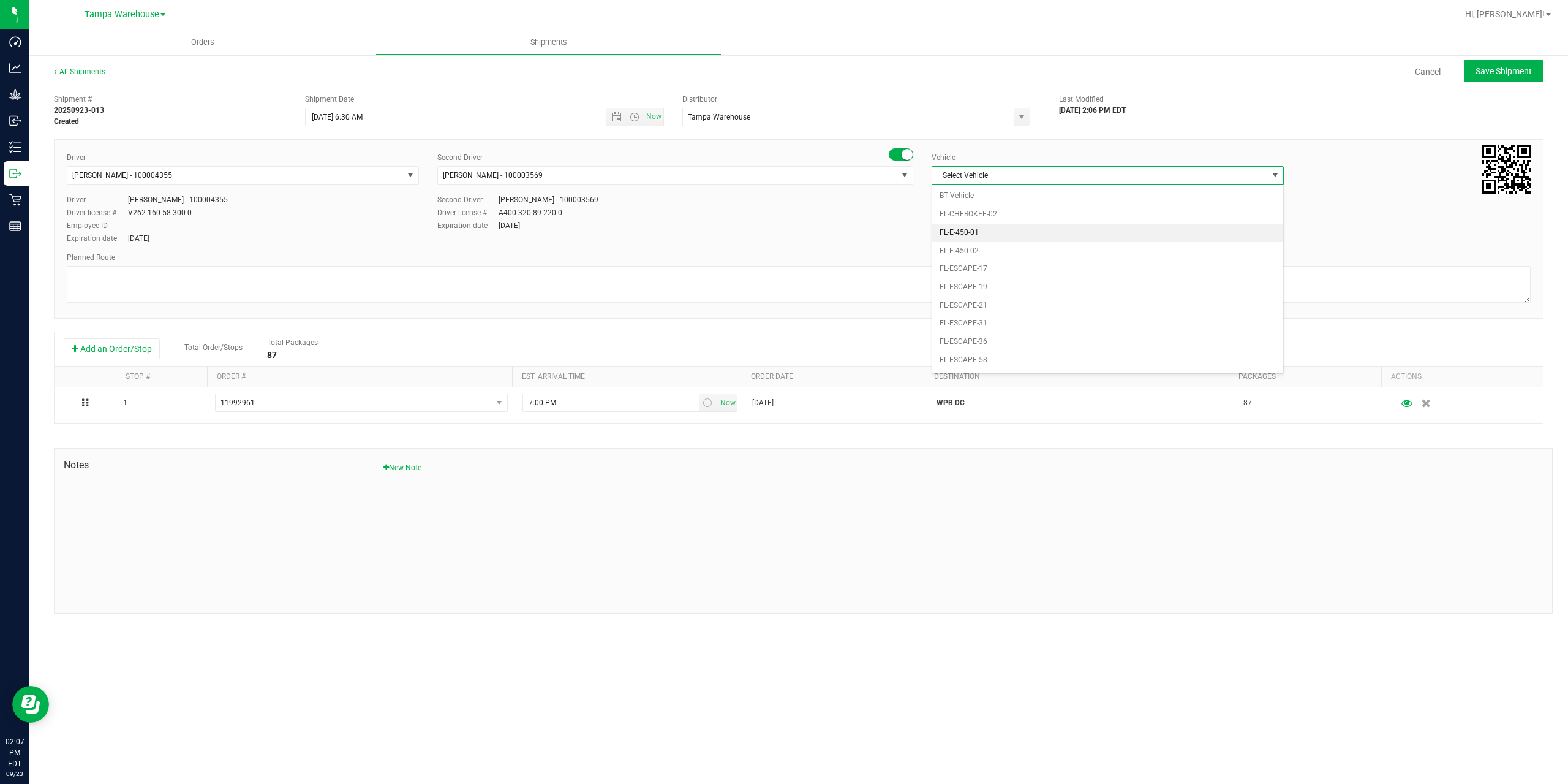
click at [1000, 231] on li "FL-E-450-01" at bounding box center [1108, 232] width 351 height 18
click at [930, 280] on textarea at bounding box center [798, 284] width 1464 height 37
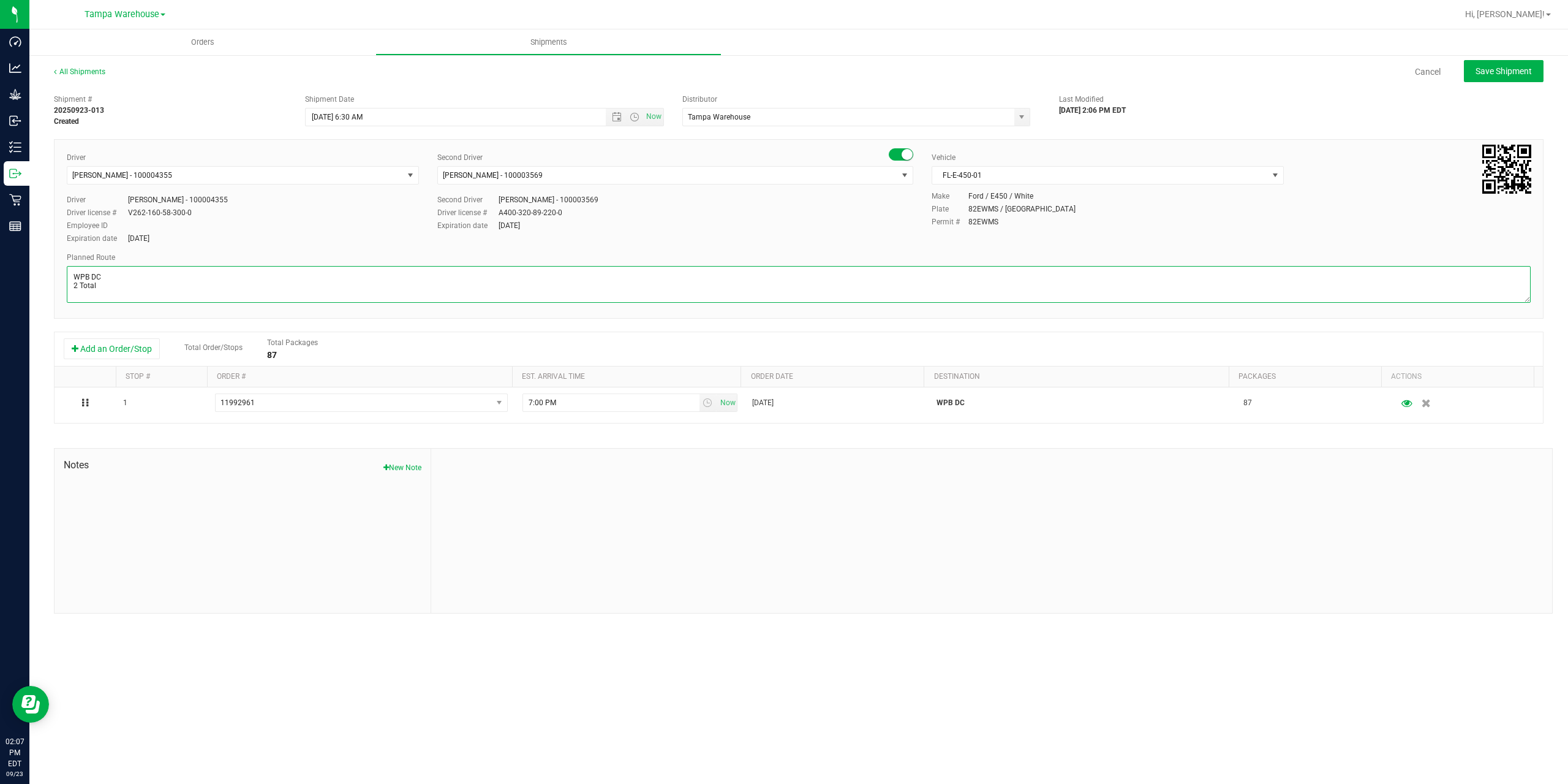
paste textarea "WPB DC [PERSON_NAME]"
type textarea "WPB DC 2 Total WPB DC [PERSON_NAME]"
click at [911, 686] on div "Orders Shipments All Shipments Cancel Save Shipment Shipment # 20250923-013 Cre…" at bounding box center [798, 407] width 1539 height 755
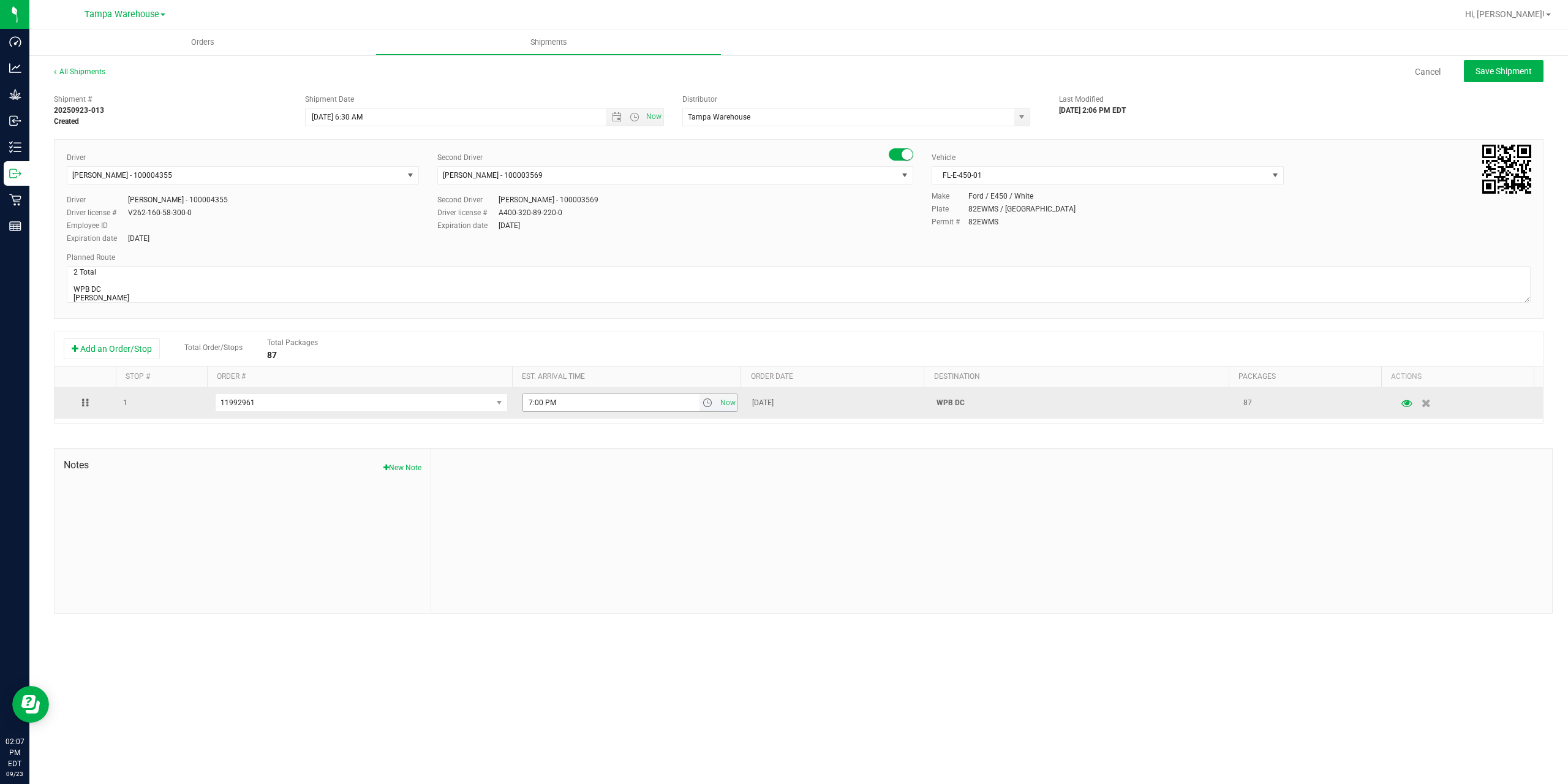
click at [702, 401] on span "select" at bounding box center [707, 402] width 9 height 9
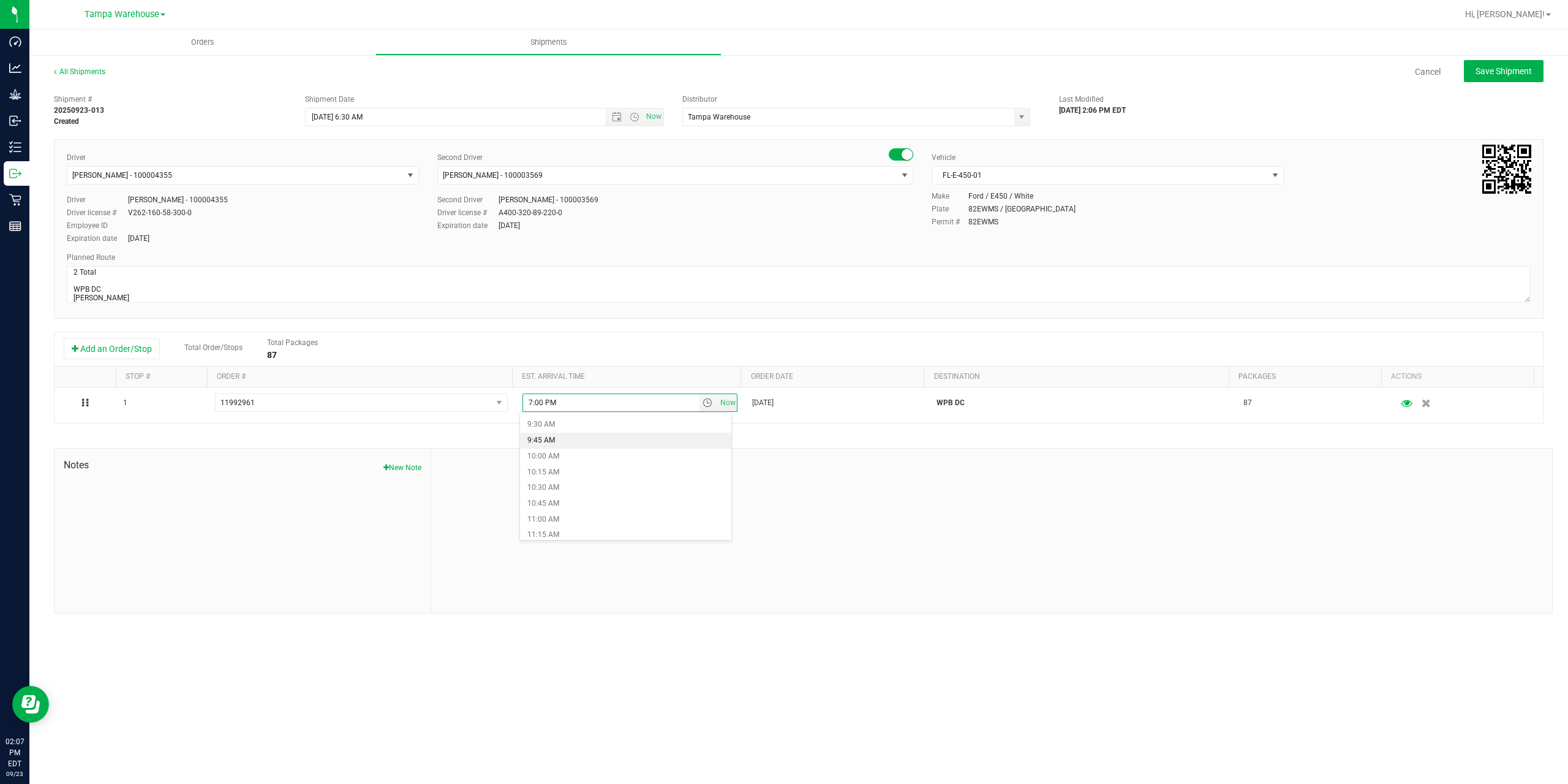
scroll to position [613, 0]
click at [590, 503] on li "11:00 AM" at bounding box center [626, 503] width 211 height 16
click at [1516, 75] on span "Save Shipment" at bounding box center [1503, 71] width 56 height 9
type input "[DATE] 10:30 AM"
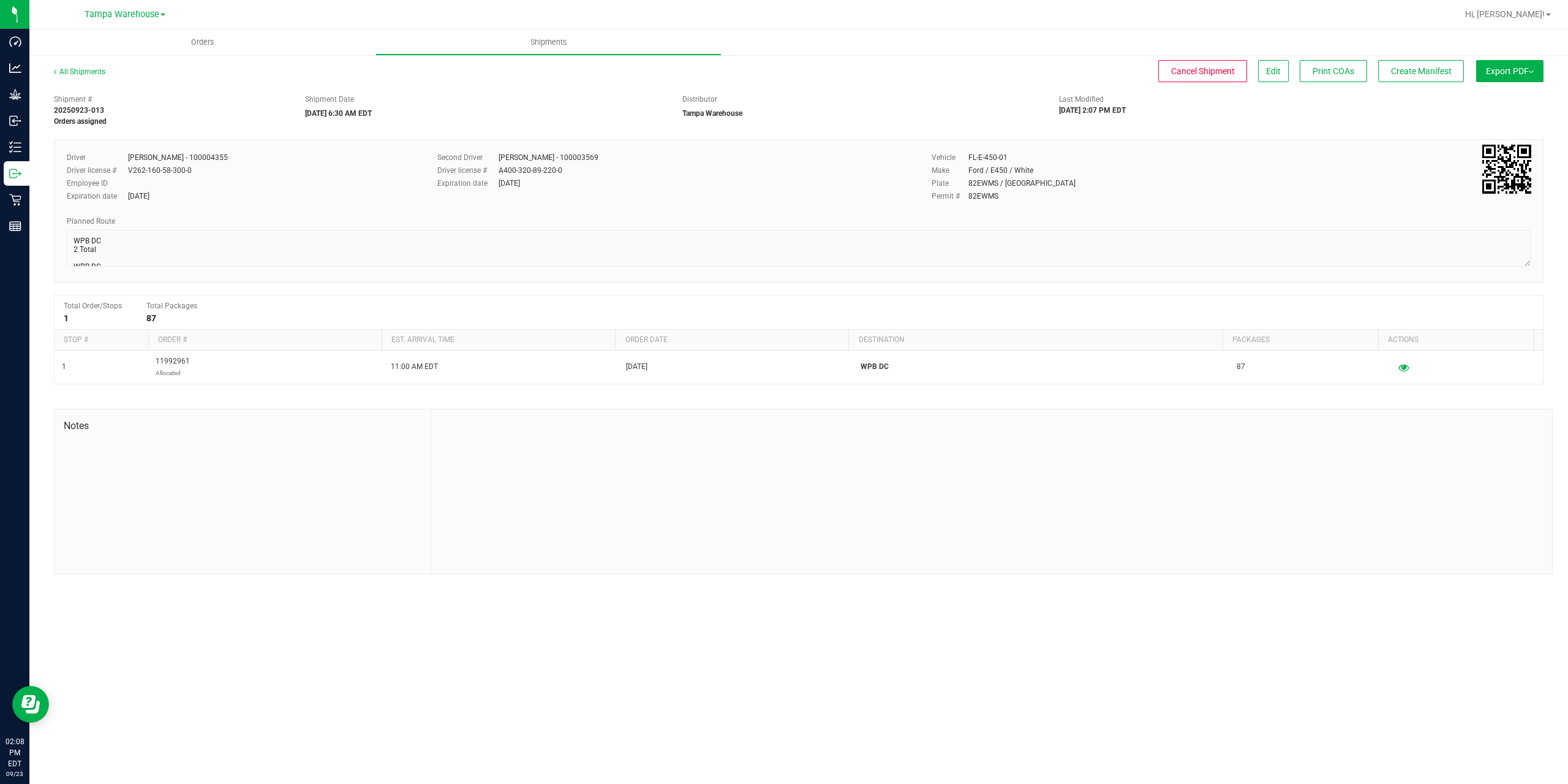
click at [1507, 76] on button "Export PDF" at bounding box center [1510, 72] width 67 height 22
click at [1499, 96] on span "Manifest by Package ID" at bounding box center [1492, 98] width 78 height 9
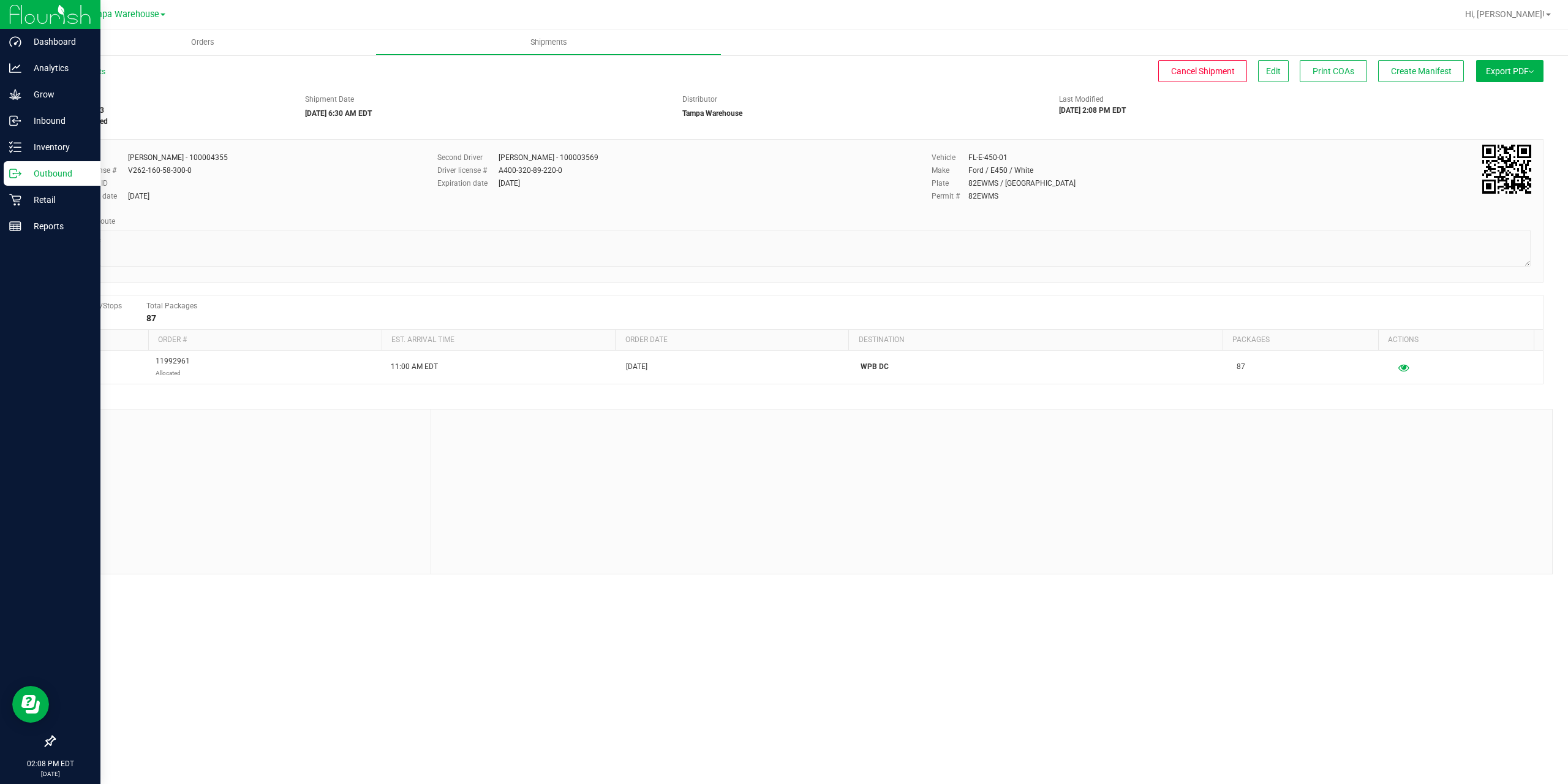
click at [22, 170] on p "Outbound" at bounding box center [58, 173] width 73 height 15
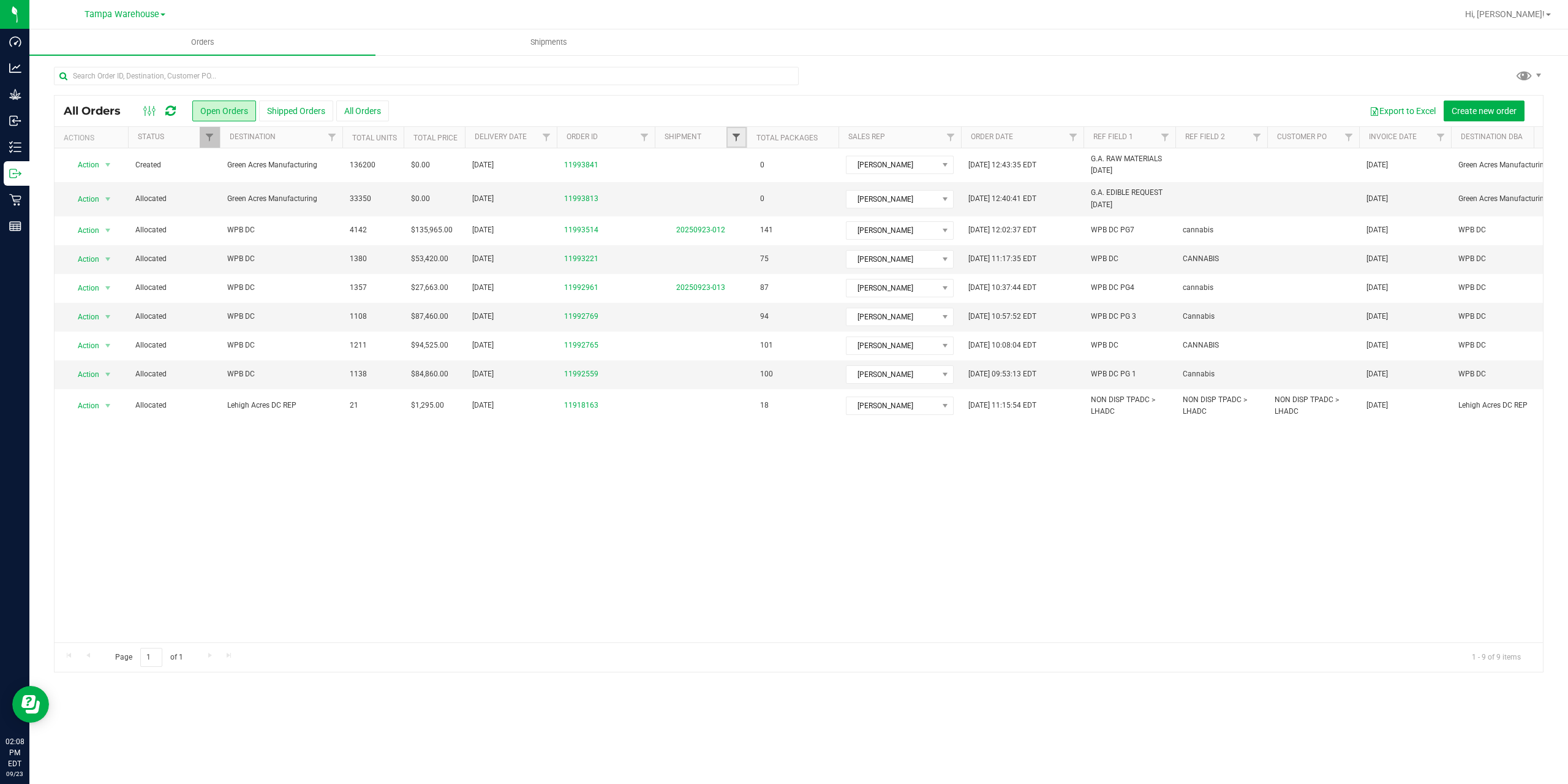
click at [732, 133] on span "Filter" at bounding box center [736, 136] width 9 height 9
type input "2559"
click at [734, 183] on button "Filter" at bounding box center [764, 196] width 59 height 27
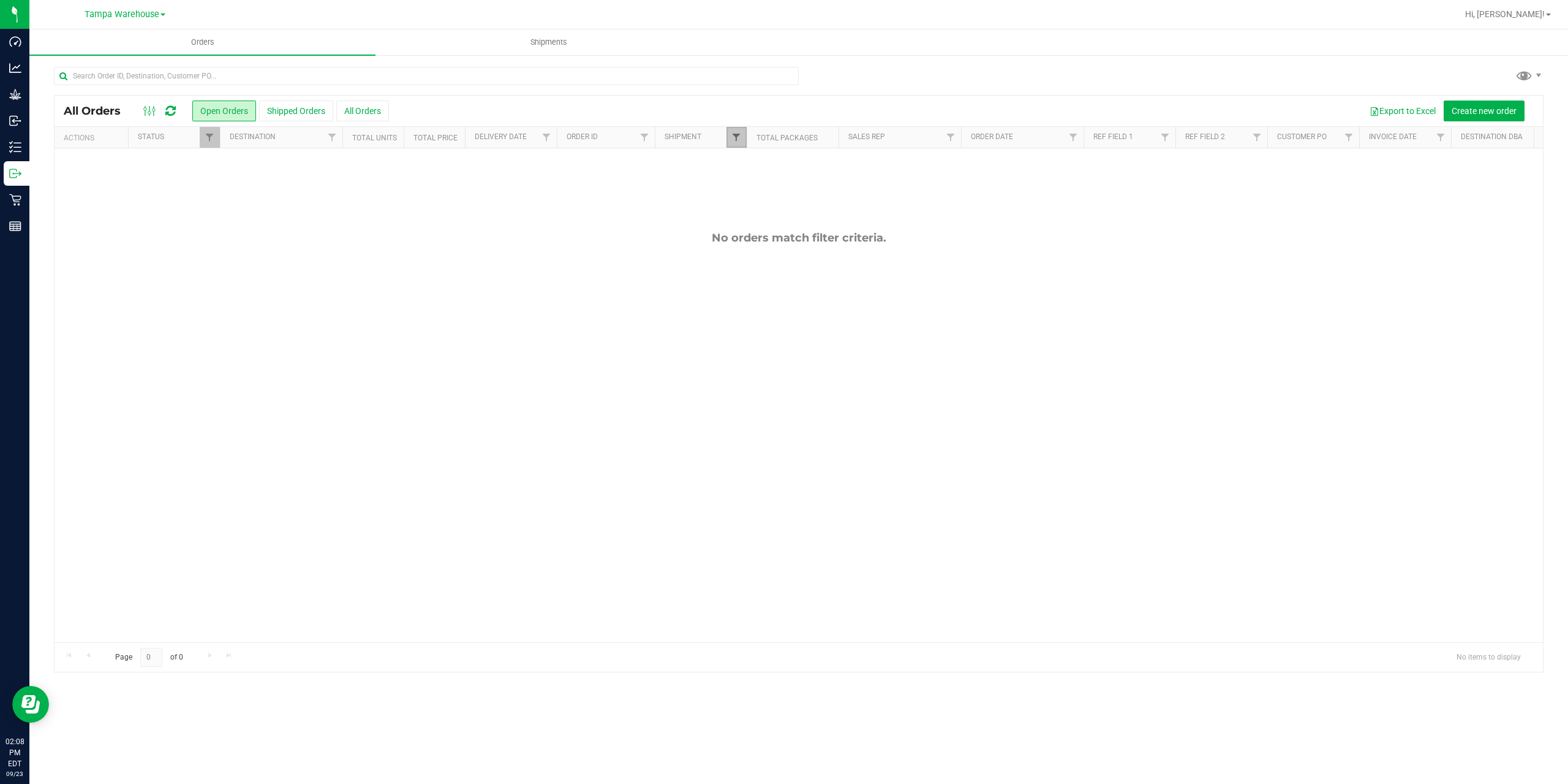
click at [732, 133] on span "Filter" at bounding box center [736, 136] width 9 height 9
click at [836, 199] on button "Clear" at bounding box center [831, 196] width 59 height 27
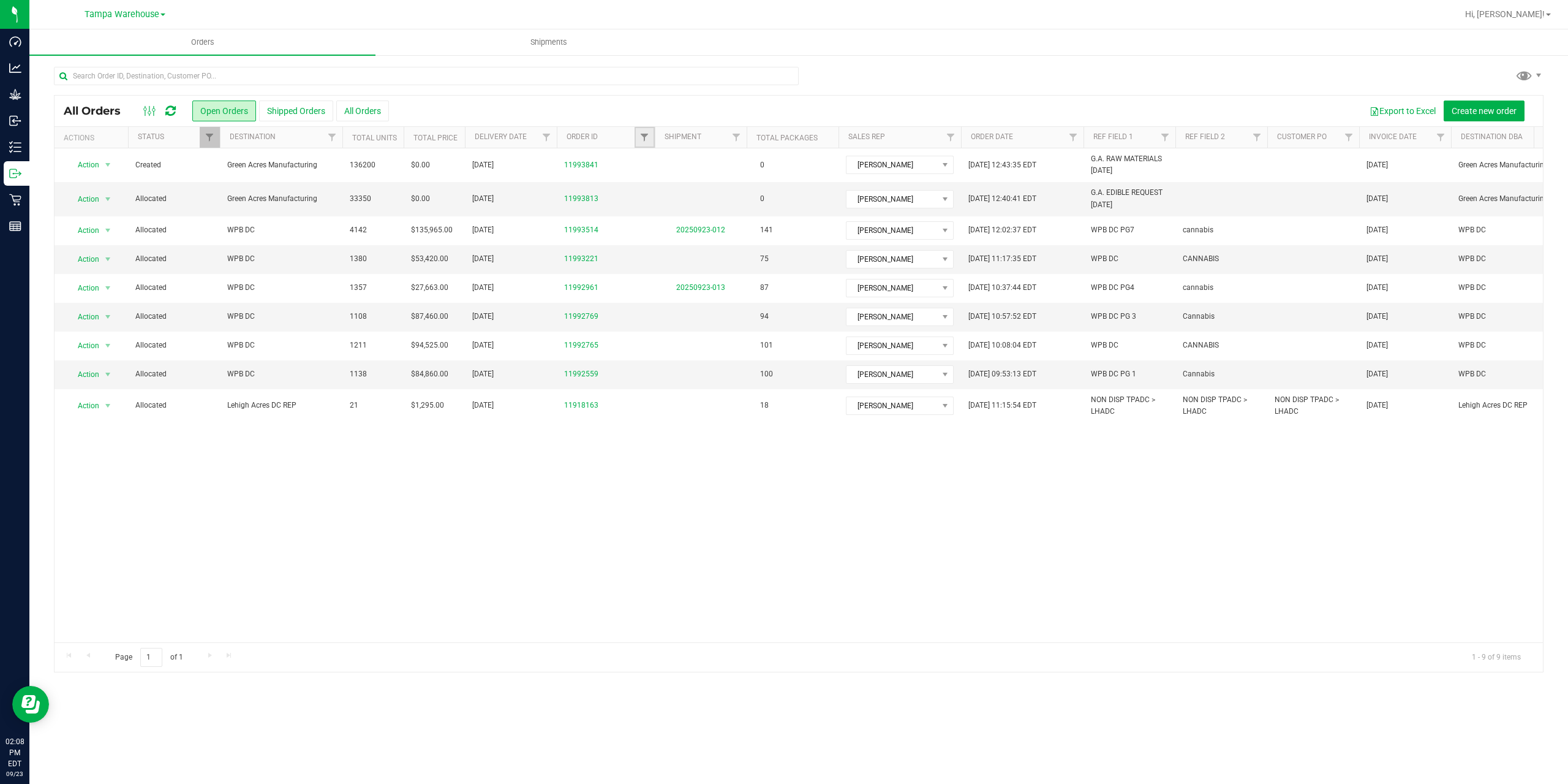
click at [645, 142] on link "Filter" at bounding box center [645, 137] width 20 height 21
type input "2559"
click at [642, 183] on button "Filter" at bounding box center [671, 196] width 59 height 27
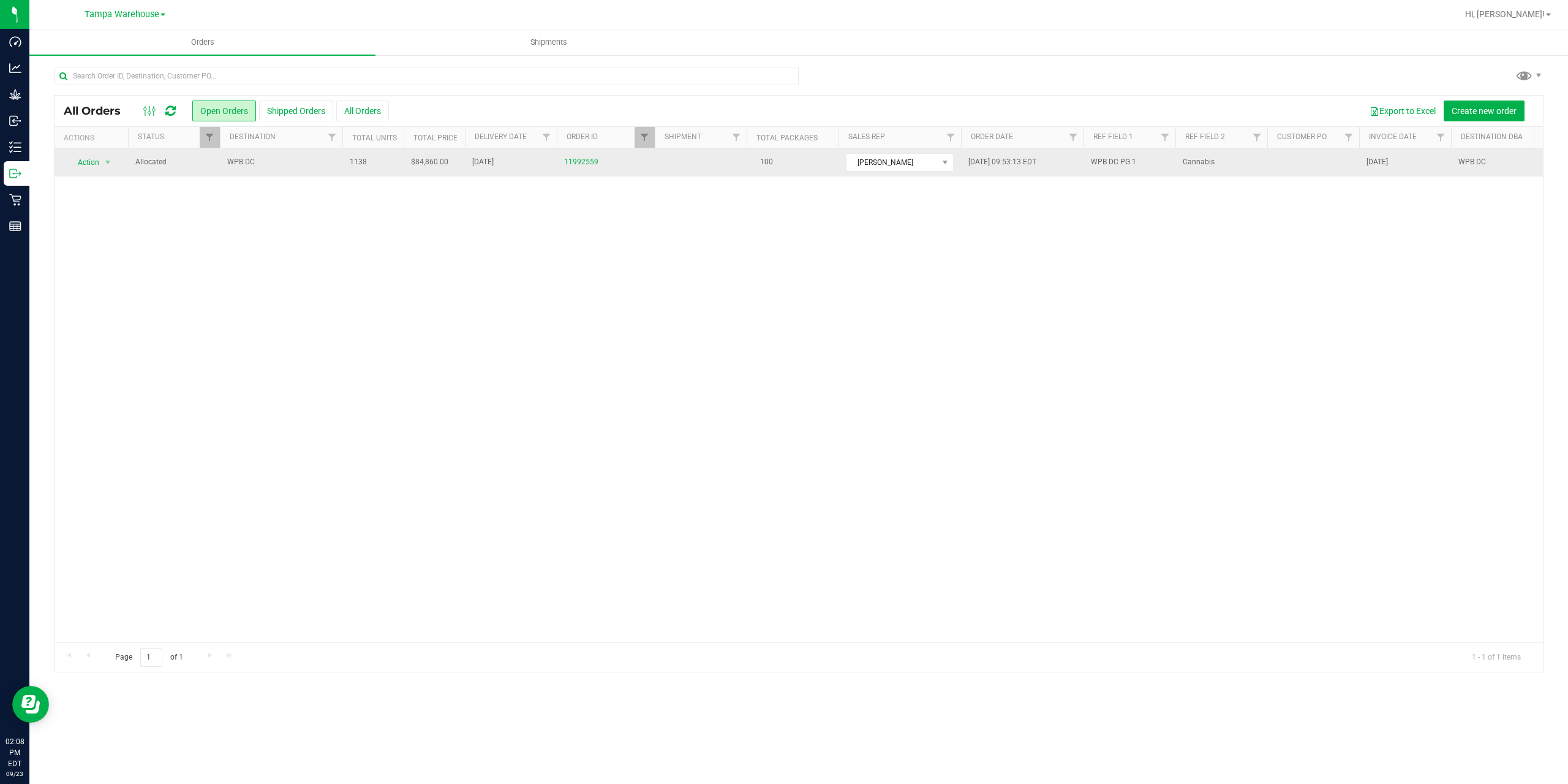
click at [295, 155] on td "WPB DC" at bounding box center [281, 162] width 123 height 28
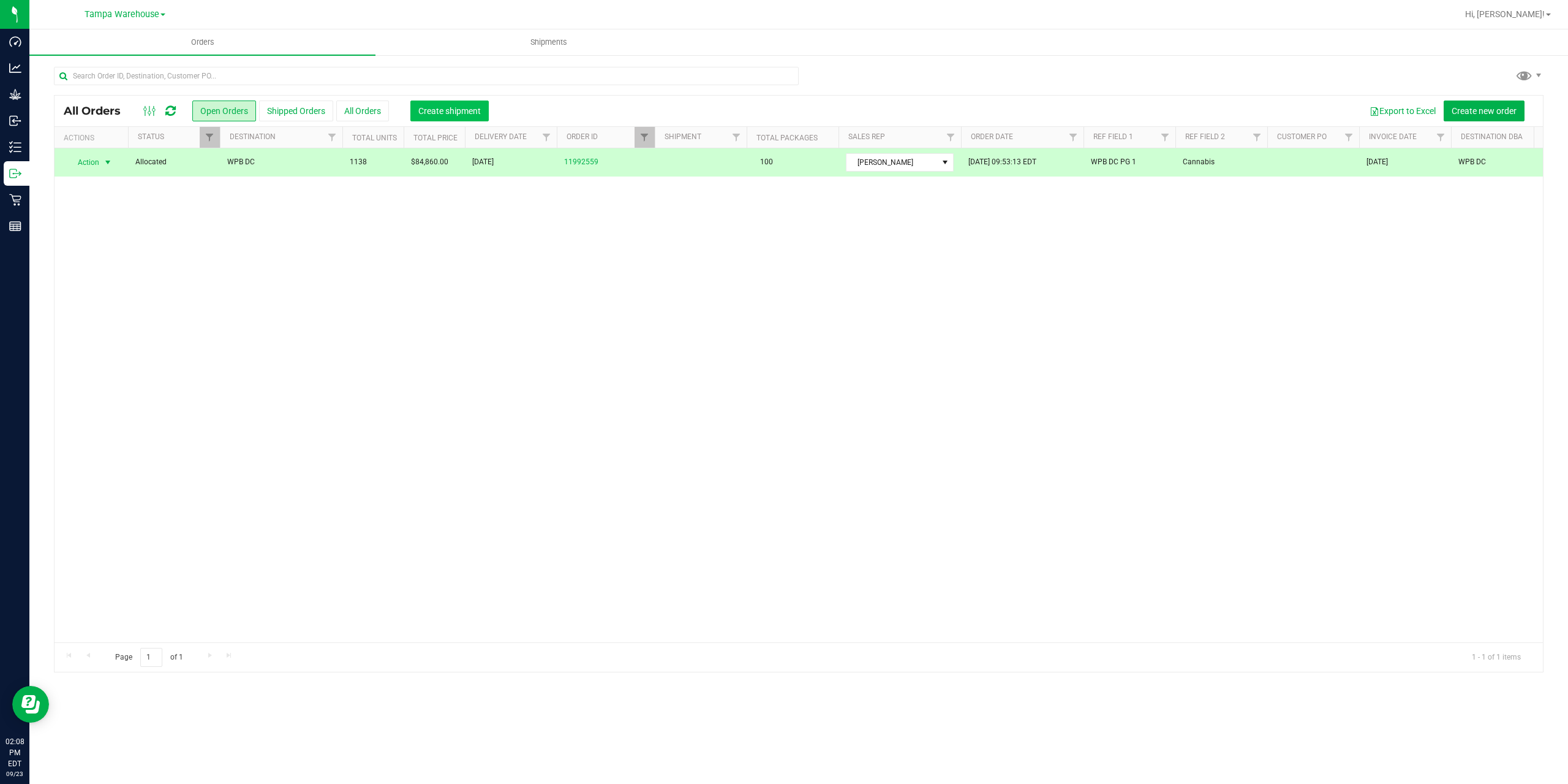
click at [444, 114] on span "Create shipment" at bounding box center [450, 111] width 62 height 9
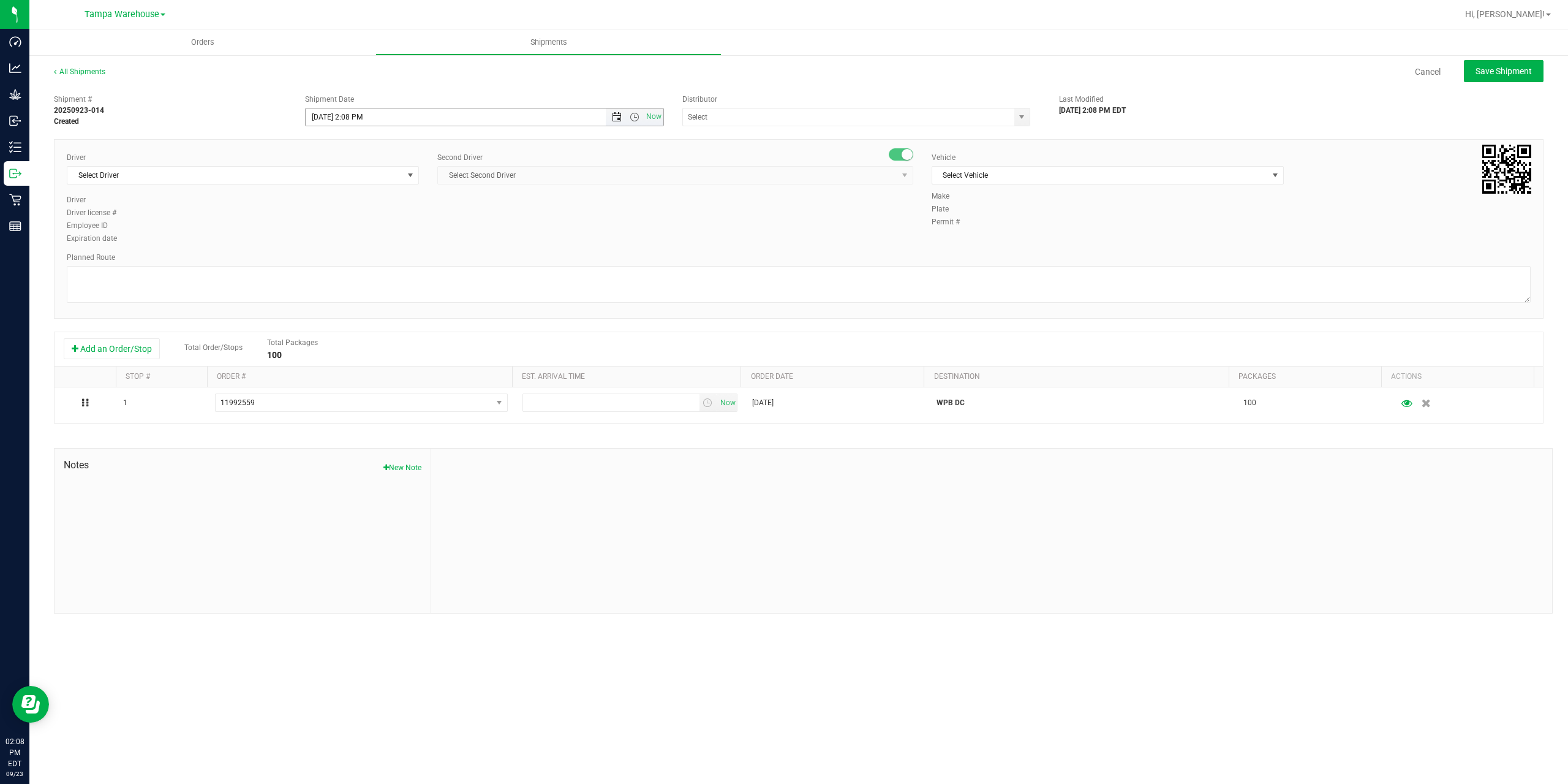
click at [620, 119] on span "Open the date view" at bounding box center [616, 117] width 9 height 9
click at [372, 238] on link "24" at bounding box center [370, 242] width 18 height 19
click at [634, 117] on span "Open the time view" at bounding box center [634, 117] width 9 height 9
click at [365, 215] on li "6:30 AM" at bounding box center [483, 219] width 356 height 16
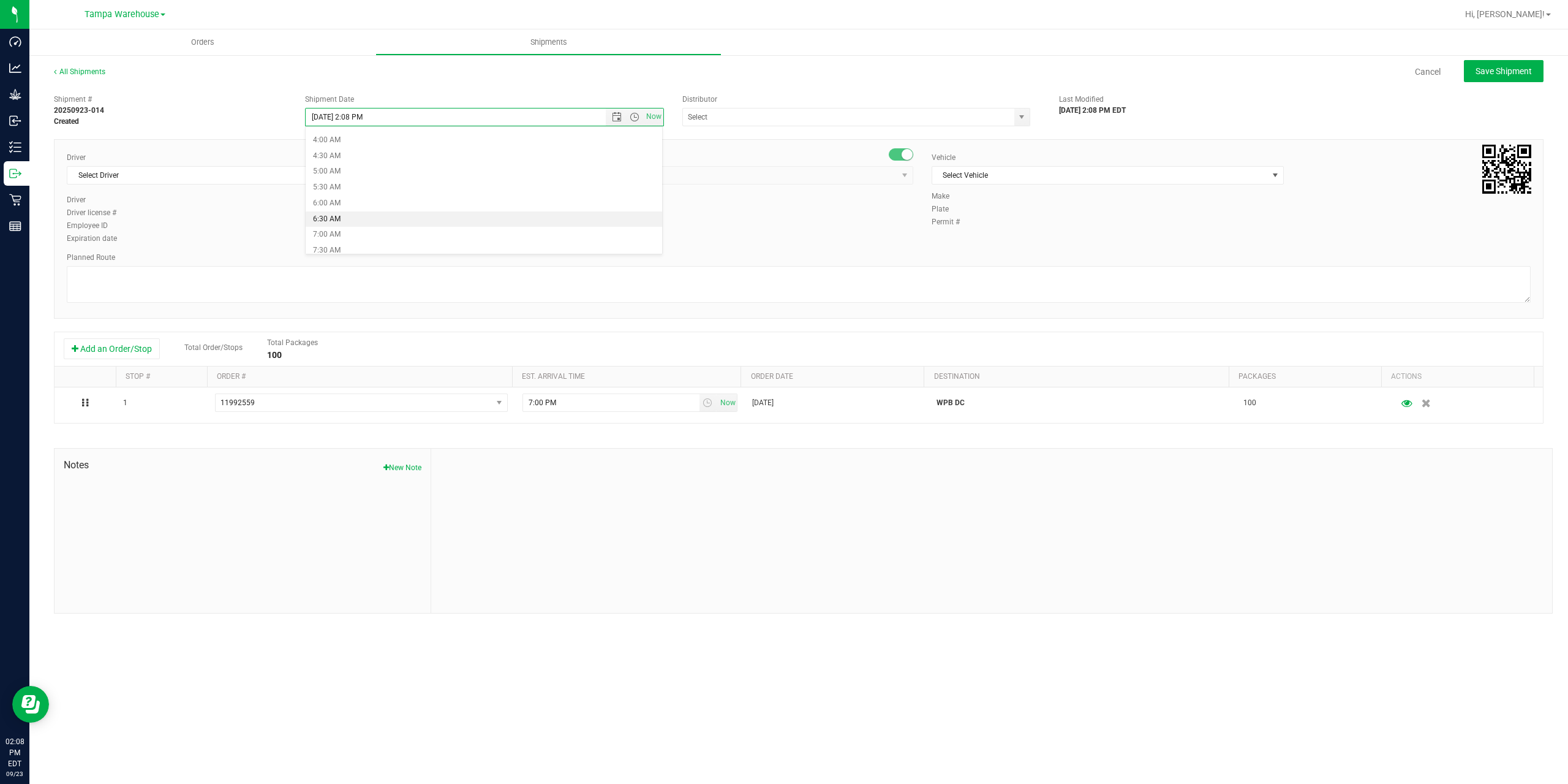
type input "[DATE] 6:30 AM"
click at [778, 117] on input "text" at bounding box center [844, 117] width 322 height 17
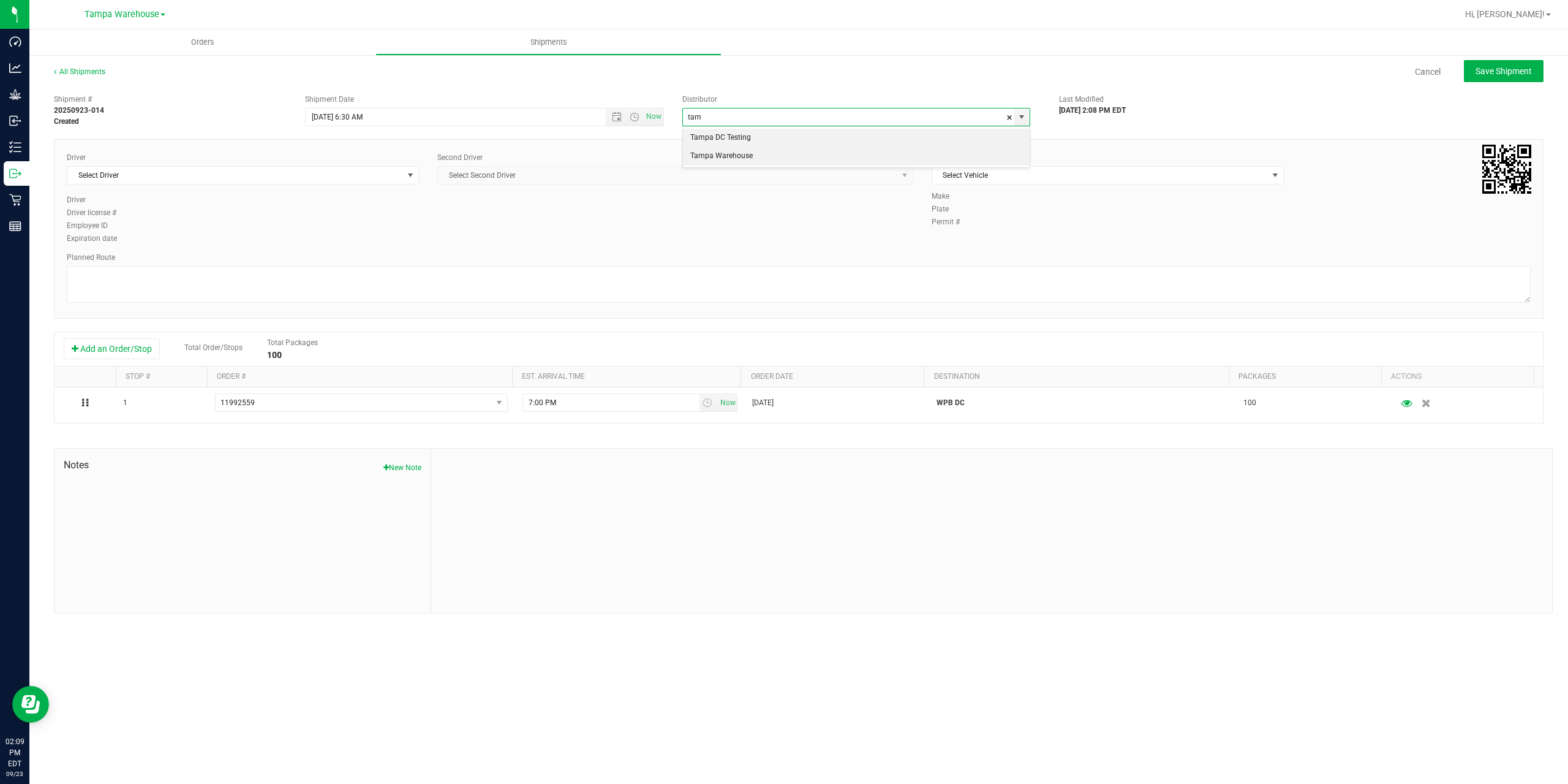
click at [758, 156] on li "Tampa Warehouse" at bounding box center [857, 155] width 347 height 18
type input "Tampa Warehouse"
click at [269, 174] on span "Select Driver" at bounding box center [235, 175] width 336 height 17
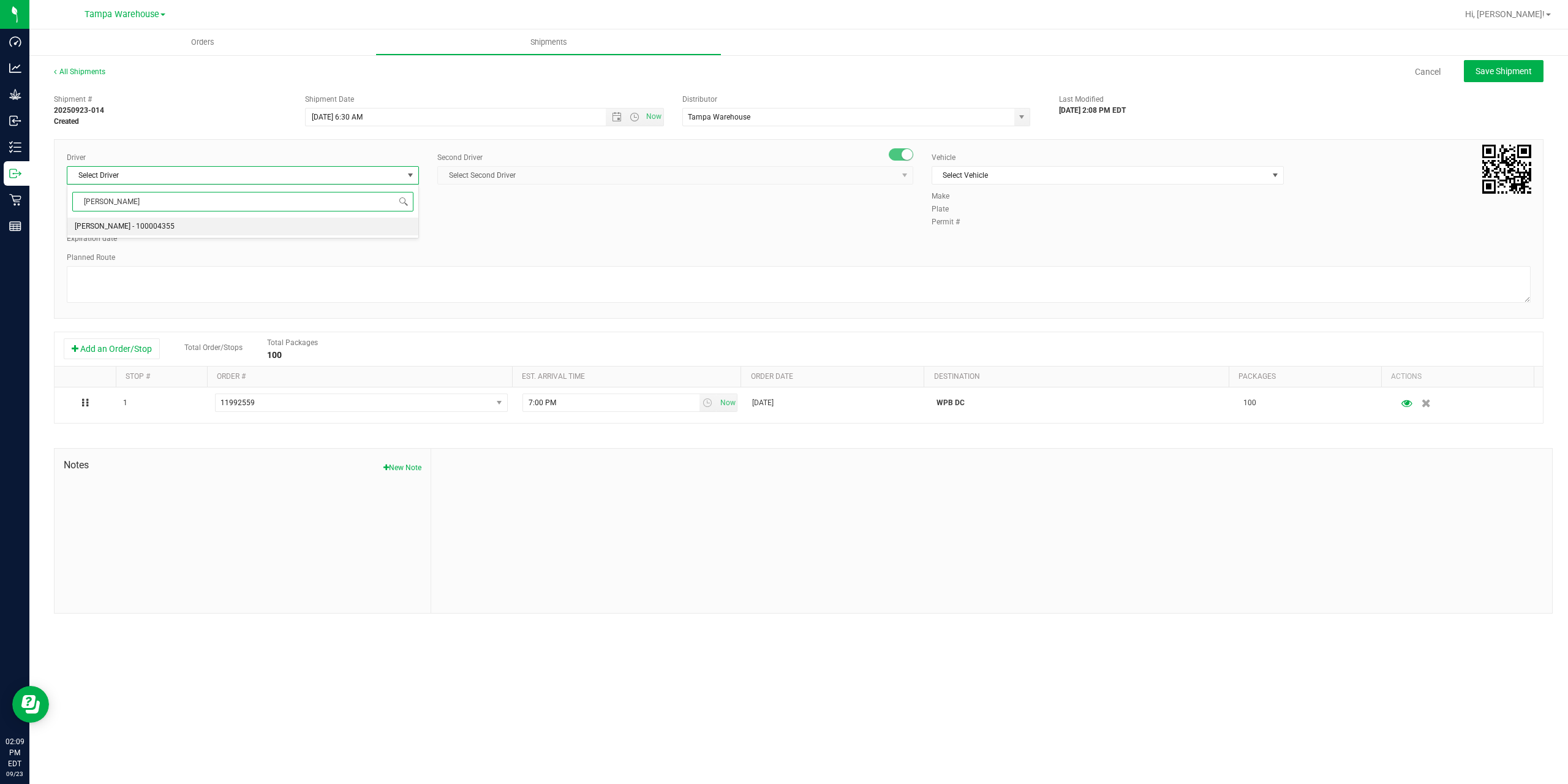
click at [162, 232] on span "[PERSON_NAME] - 100004355" at bounding box center [125, 226] width 100 height 16
type input "[PERSON_NAME]"
click at [662, 174] on span "Select Second Driver" at bounding box center [668, 175] width 459 height 17
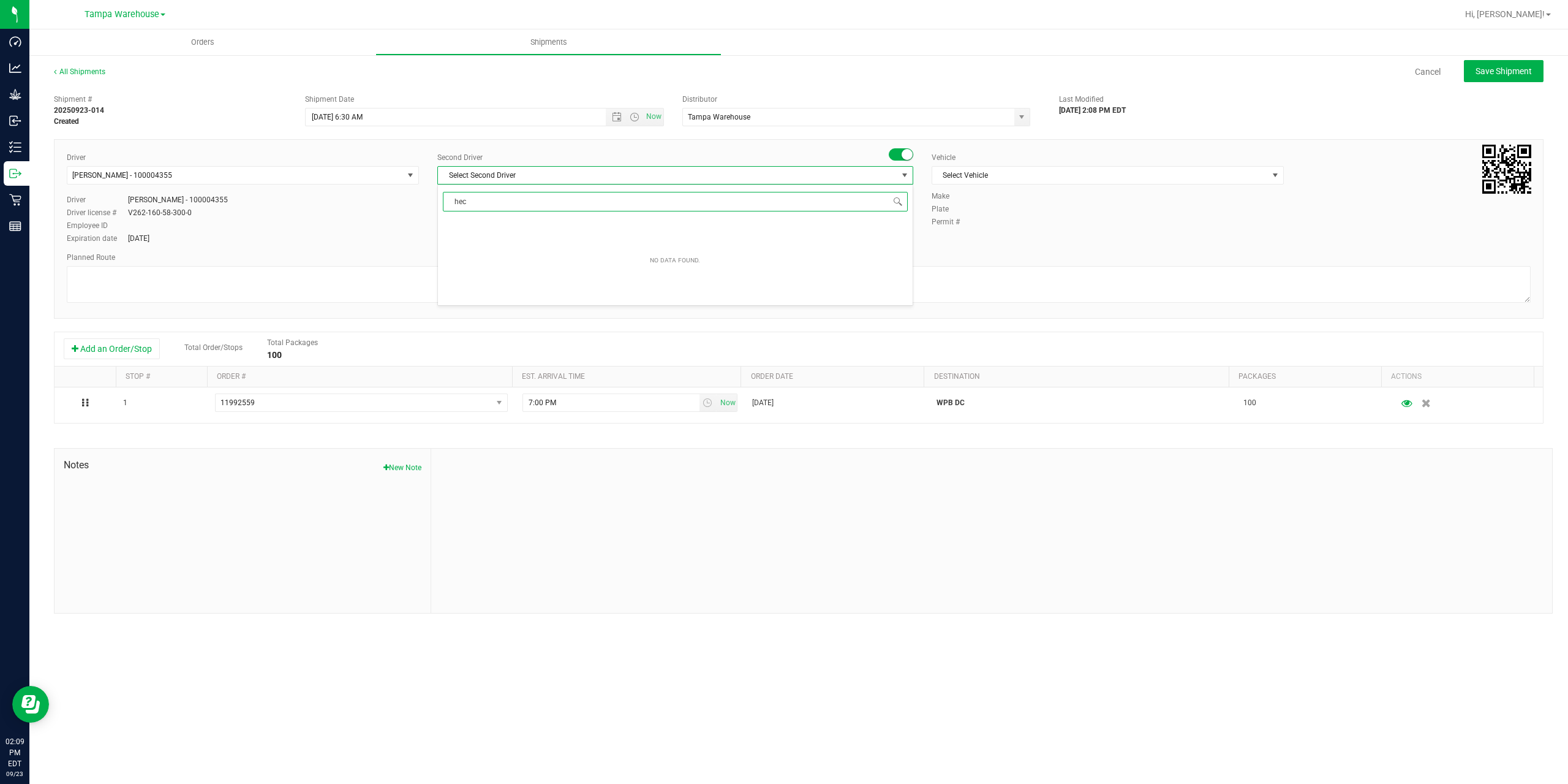
type input "hec"
click at [610, 225] on li "[PERSON_NAME] - 100003569" at bounding box center [676, 226] width 475 height 18
click at [1049, 172] on span "Select Vehicle" at bounding box center [1100, 175] width 336 height 17
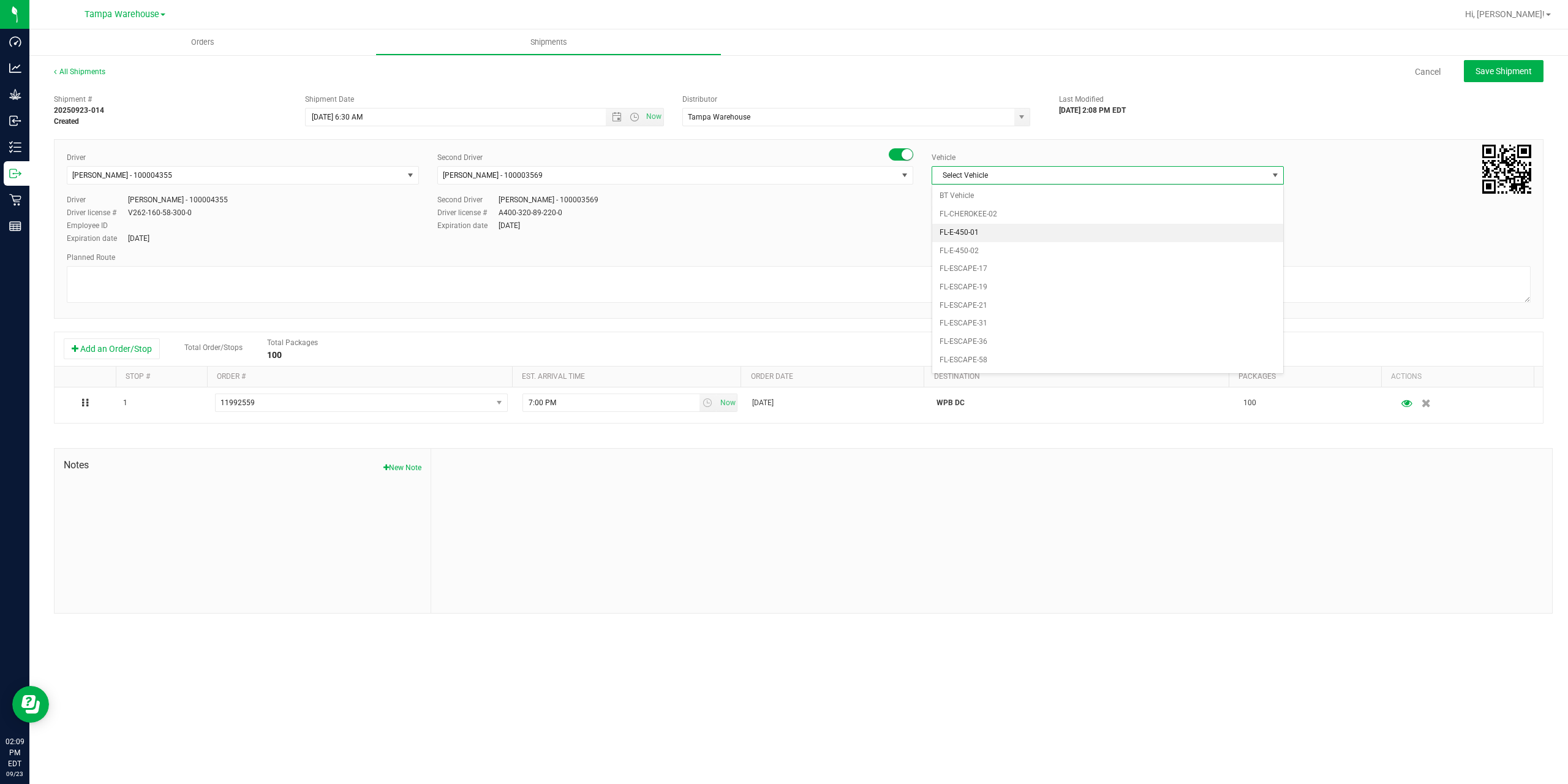
click at [1036, 235] on li "FL-E-450-01" at bounding box center [1108, 232] width 351 height 18
click at [968, 270] on textarea at bounding box center [798, 284] width 1464 height 37
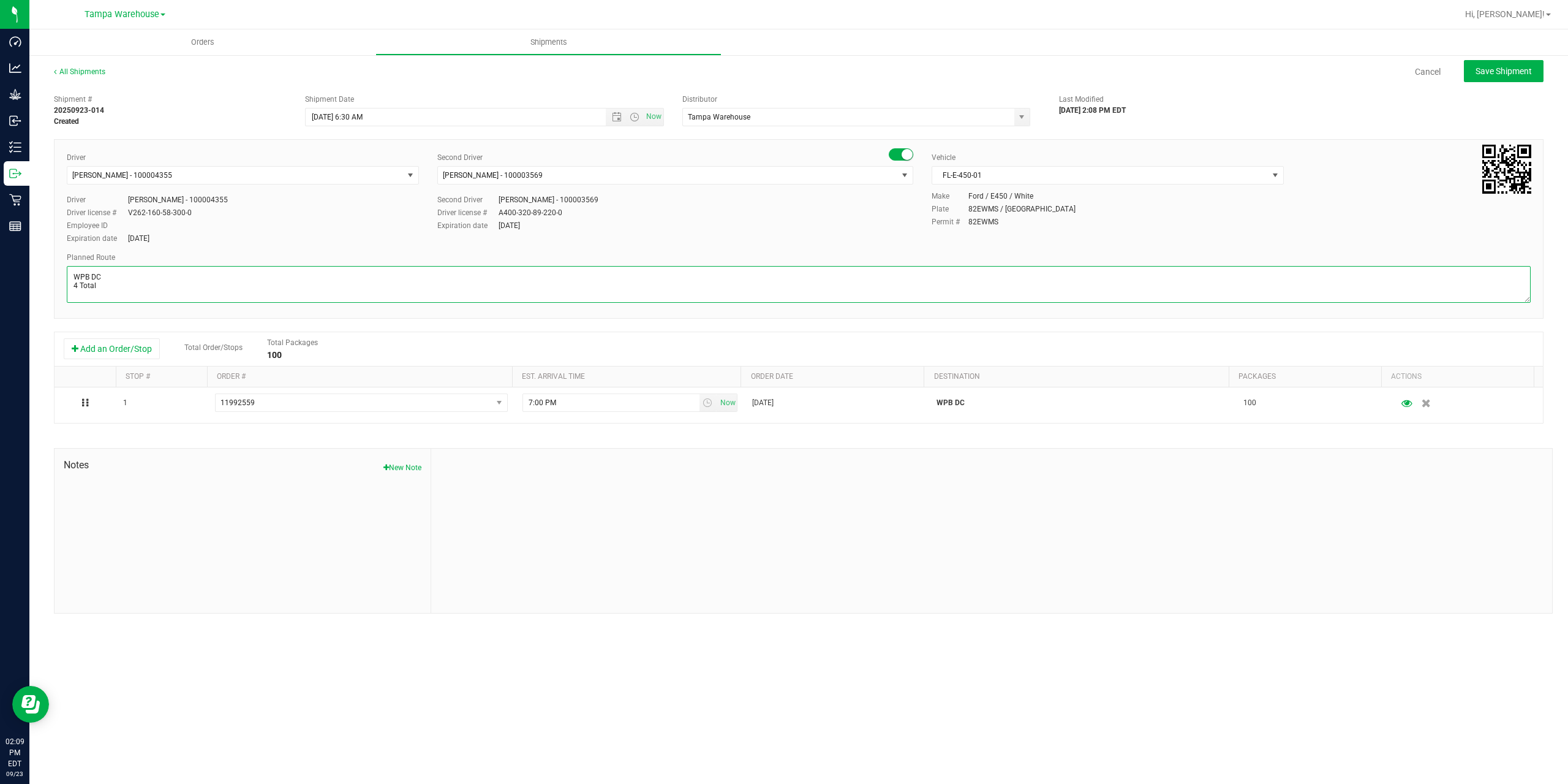
paste textarea "WPB DC [PERSON_NAME]"
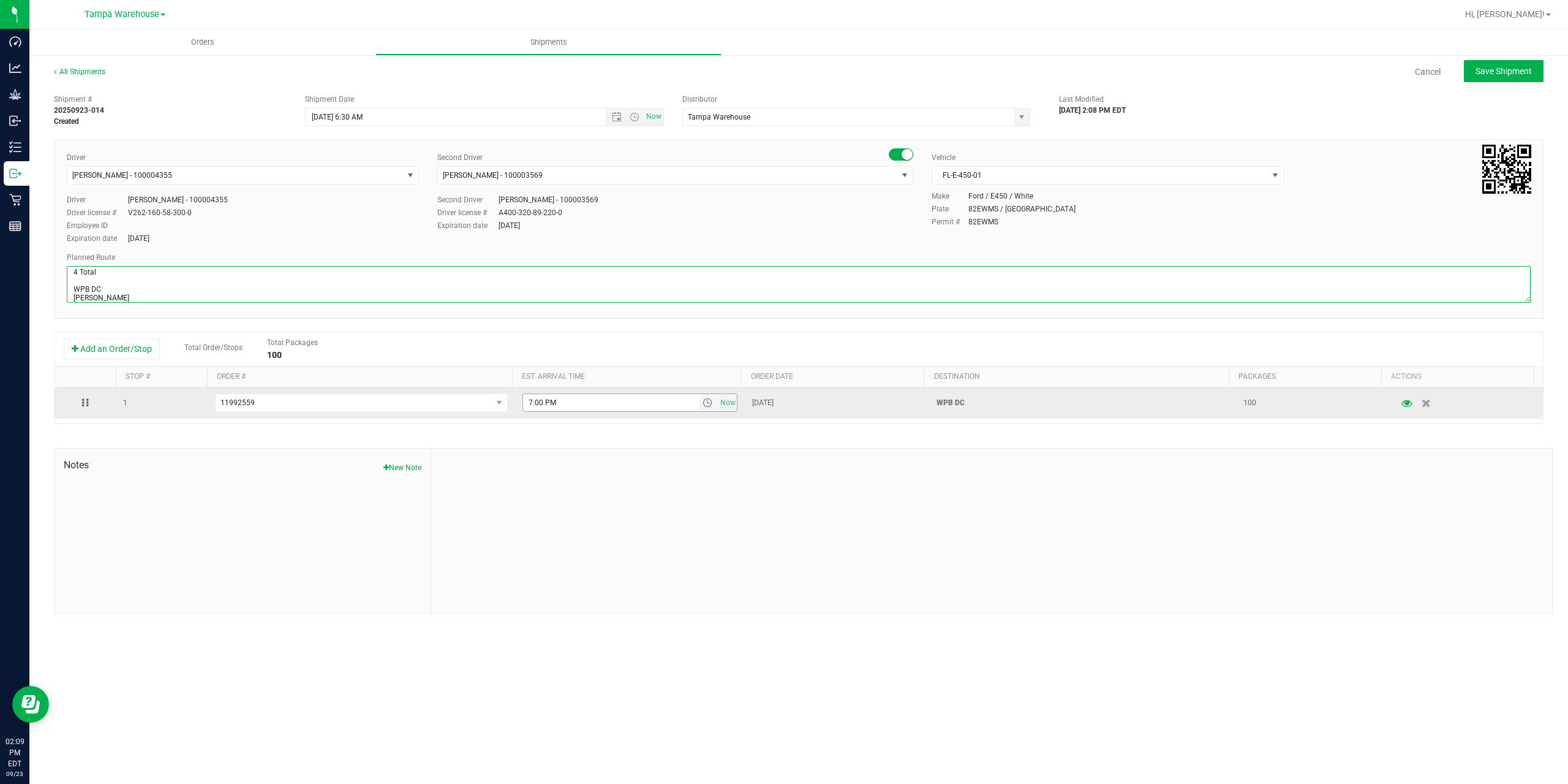
click at [702, 404] on span "select" at bounding box center [707, 402] width 9 height 9
type textarea "WPB DC 4 Total WPB DC [PERSON_NAME]"
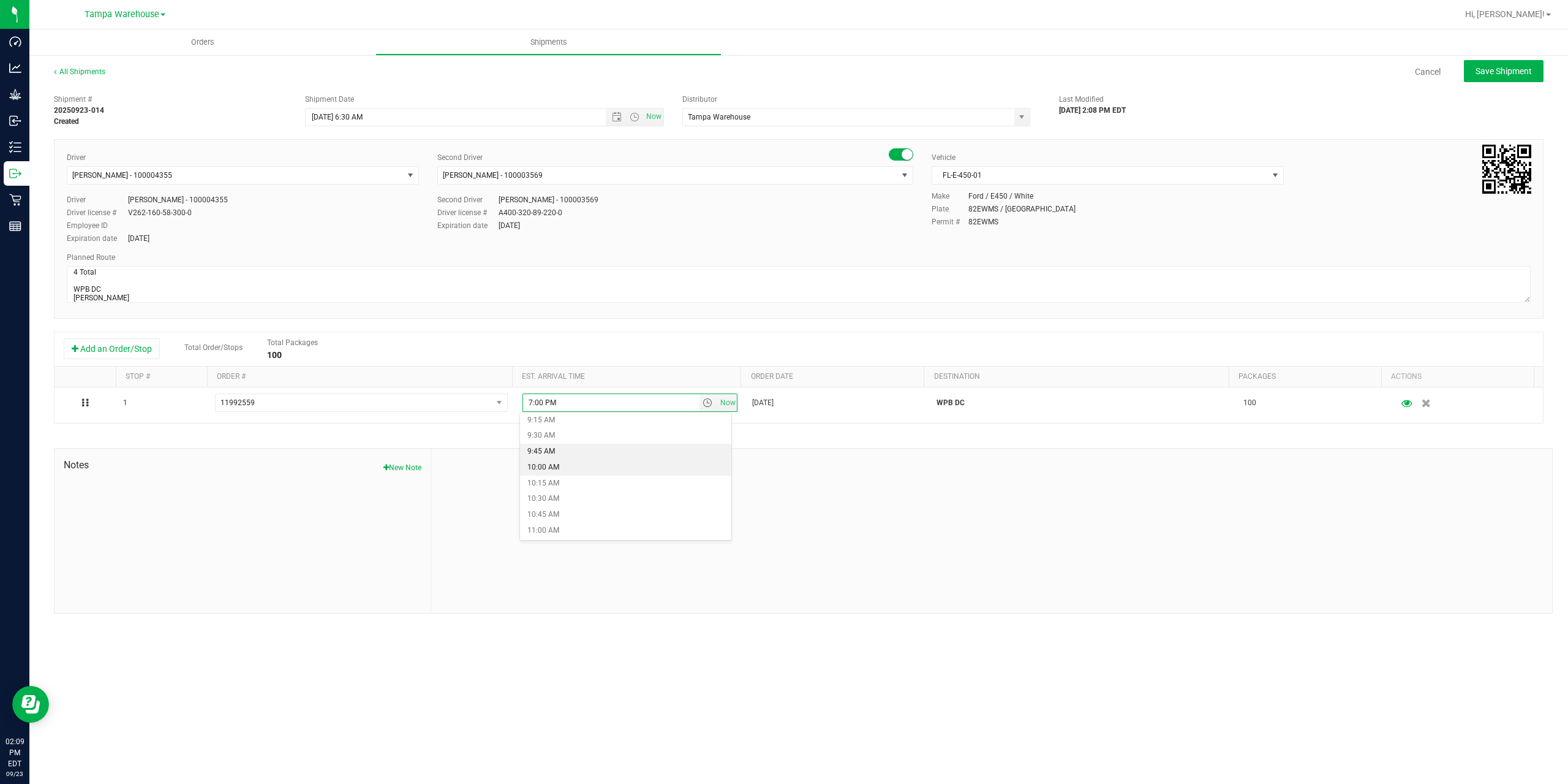
scroll to position [613, 0]
click at [627, 500] on li "11:00 AM" at bounding box center [626, 503] width 211 height 16
click at [1471, 69] on button "Save Shipment" at bounding box center [1504, 72] width 79 height 22
type input "[DATE] 10:30 AM"
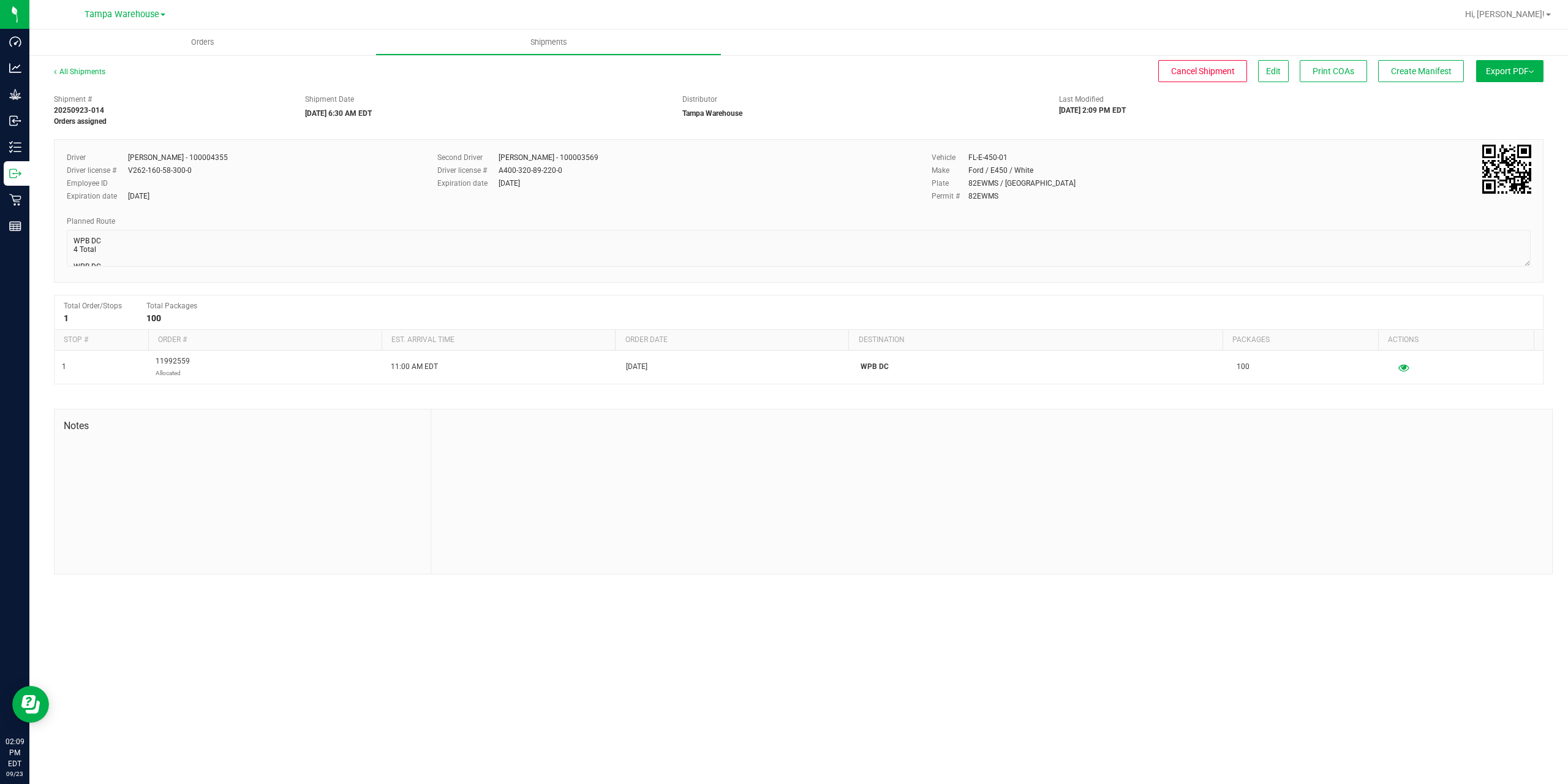
click at [1488, 71] on span "Export PDF" at bounding box center [1509, 71] width 47 height 9
click at [1493, 95] on span "Manifest by Package ID" at bounding box center [1492, 98] width 78 height 9
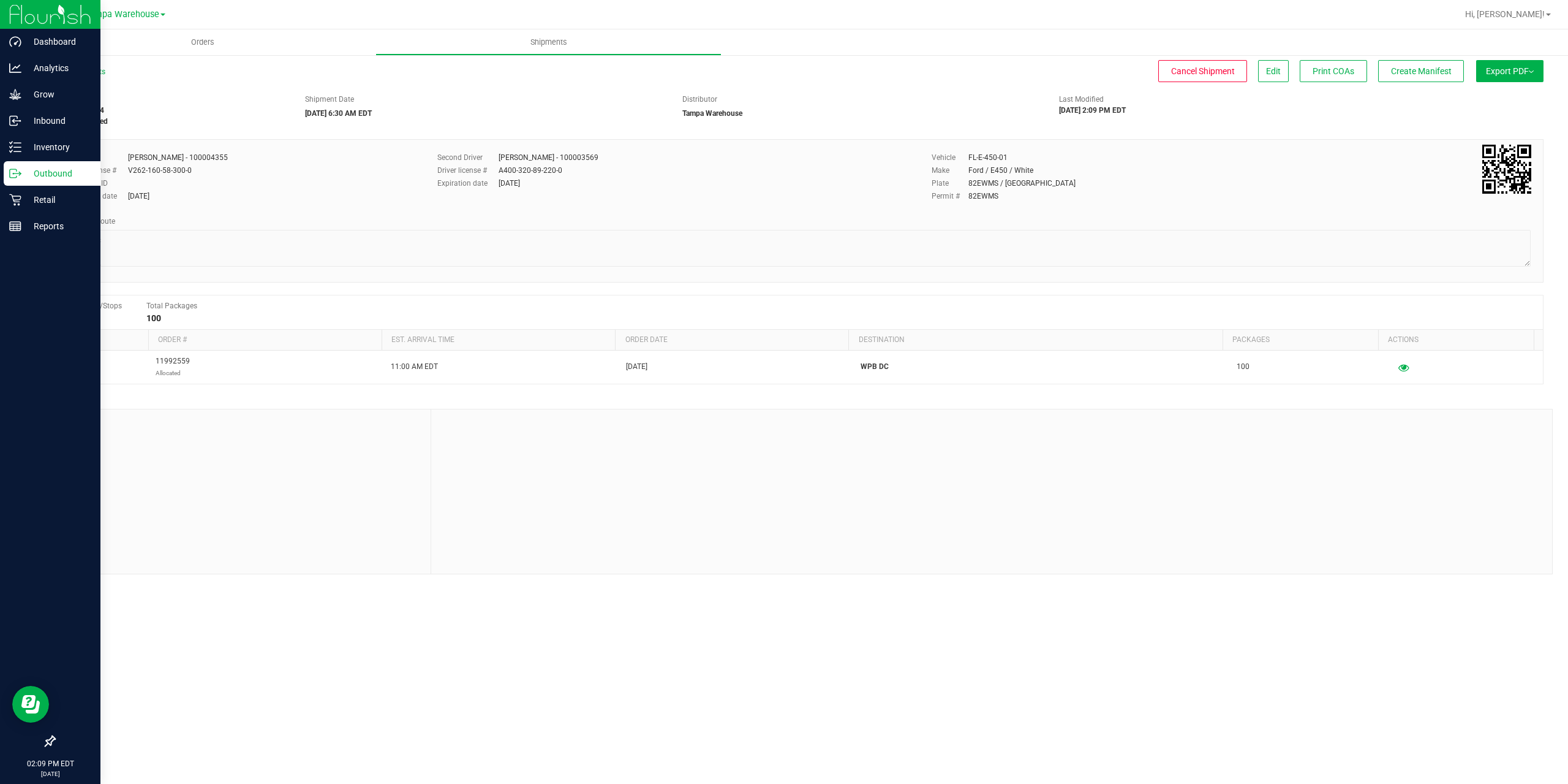
click at [16, 174] on line at bounding box center [17, 174] width 7 height 0
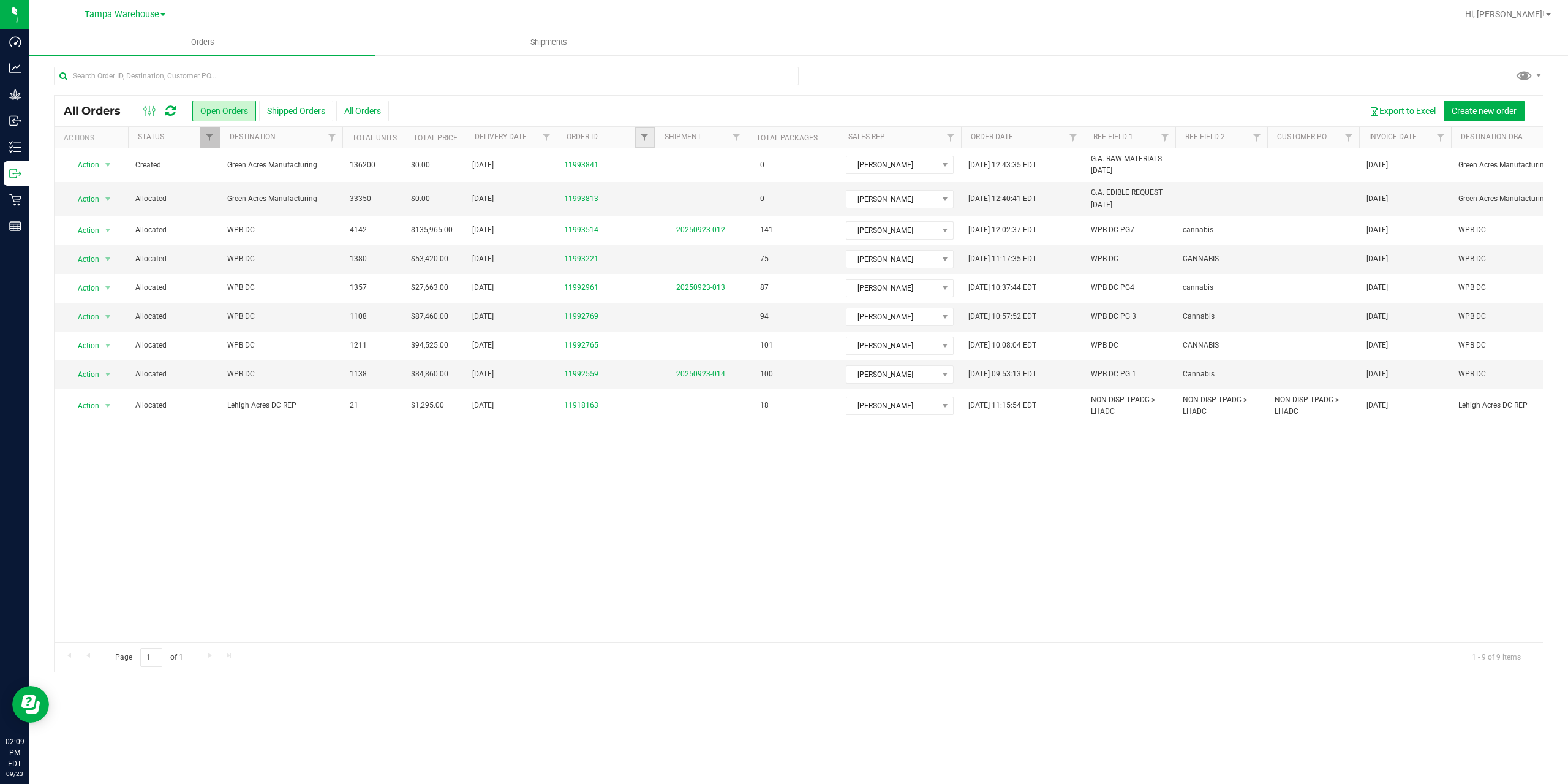
click at [637, 138] on link "Filter" at bounding box center [645, 137] width 20 height 21
type input "2765"
click at [642, 183] on button "Filter" at bounding box center [671, 196] width 59 height 27
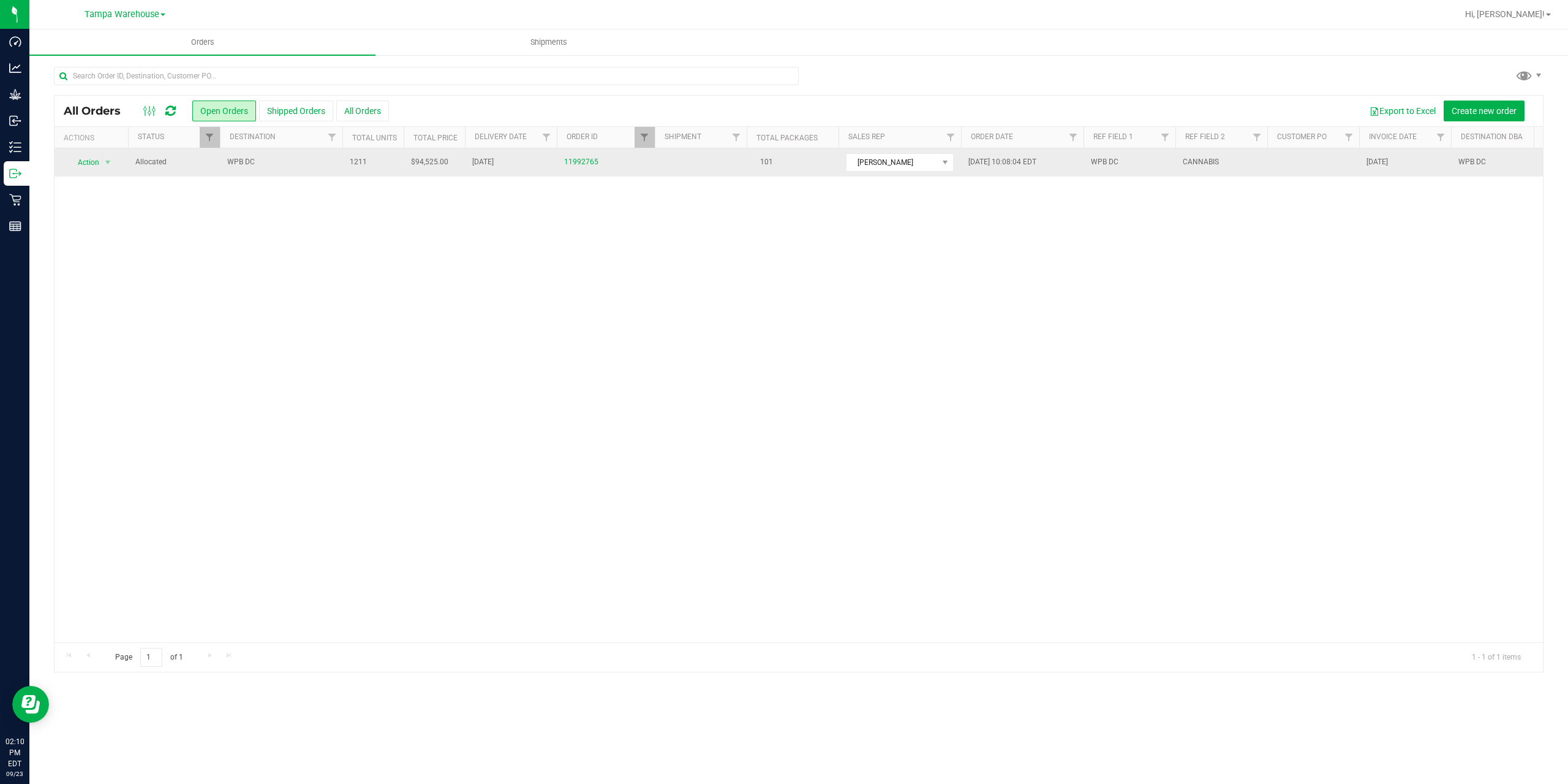
click at [297, 171] on td "WPB DC" at bounding box center [281, 162] width 123 height 28
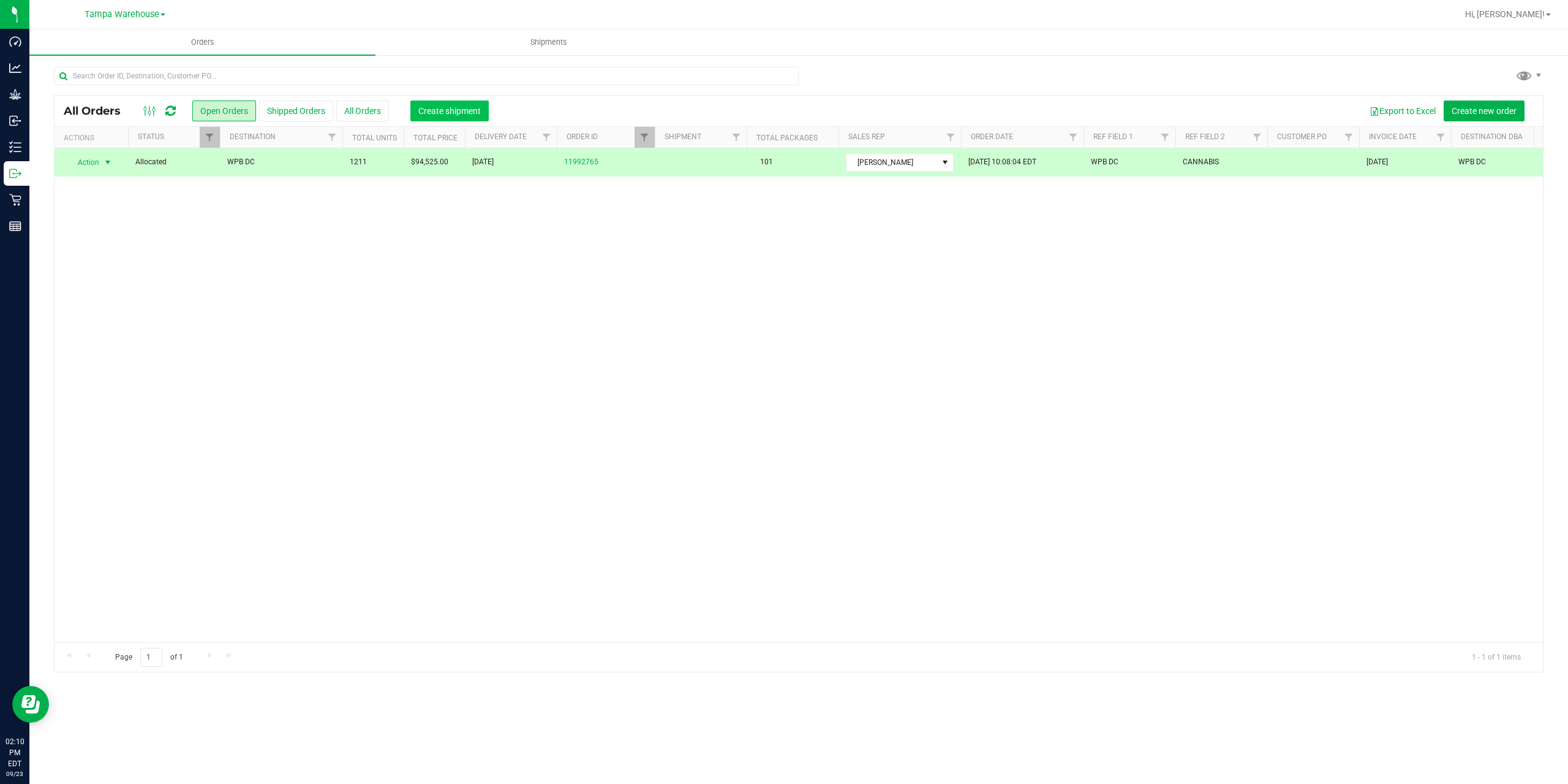
click at [440, 106] on span "Create shipment" at bounding box center [450, 111] width 62 height 9
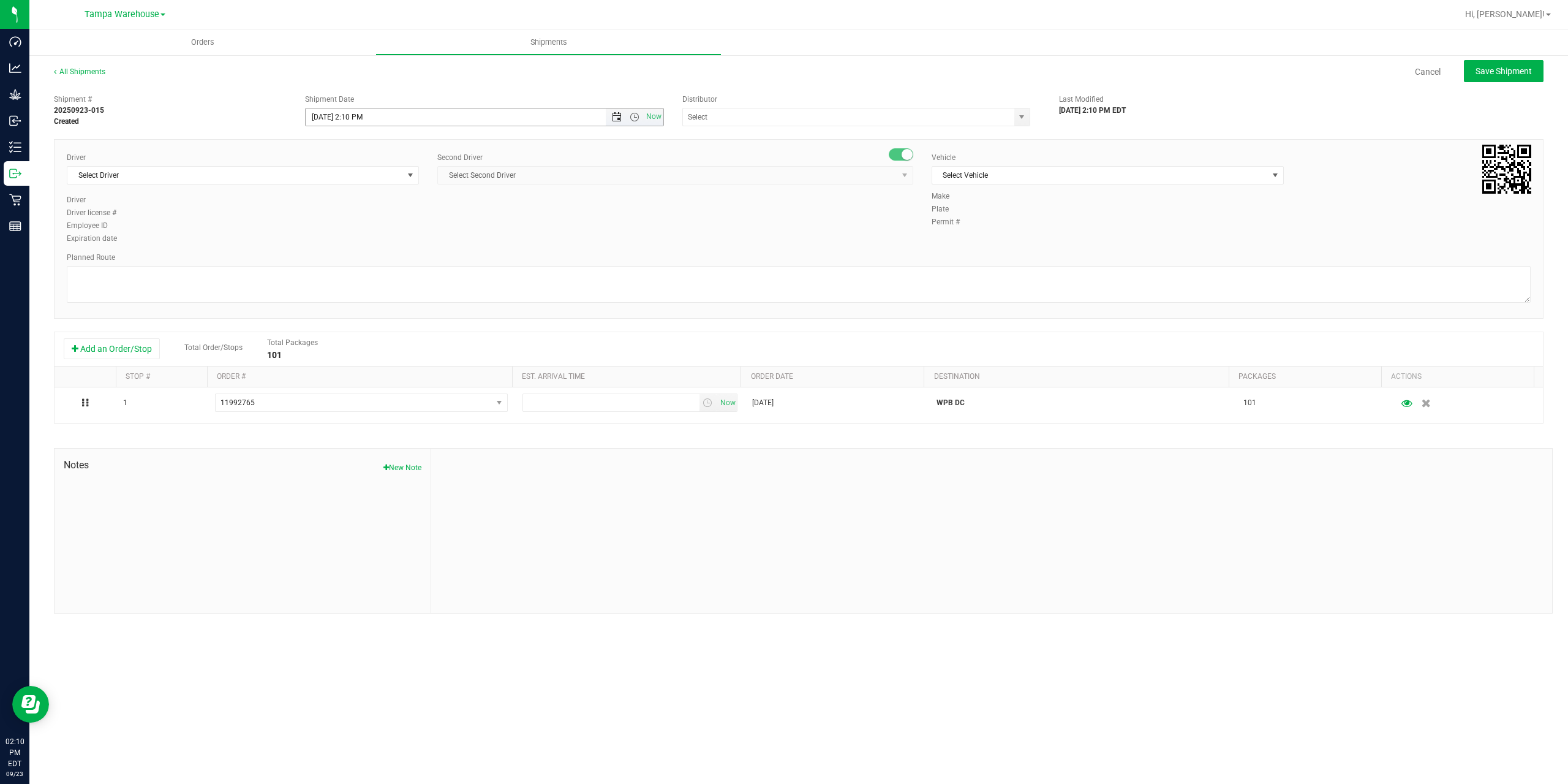
click at [620, 115] on span "Open the date view" at bounding box center [616, 117] width 9 height 9
click at [375, 244] on link "24" at bounding box center [370, 242] width 18 height 19
click at [631, 117] on span "Open the time view" at bounding box center [634, 117] width 9 height 9
click at [410, 213] on li "6:30 AM" at bounding box center [483, 219] width 356 height 16
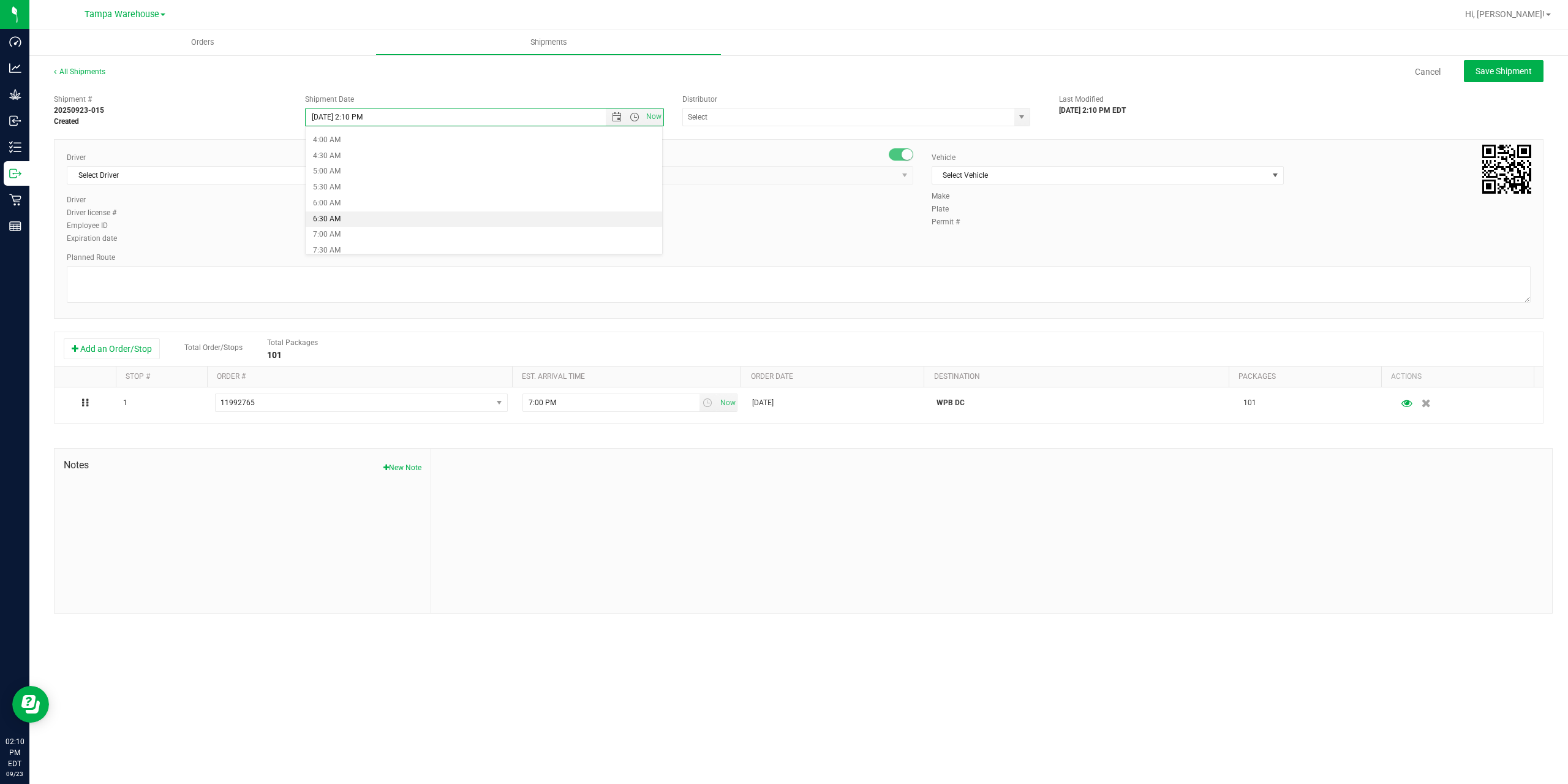
type input "[DATE] 6:30 AM"
click at [718, 119] on input "text" at bounding box center [844, 117] width 322 height 17
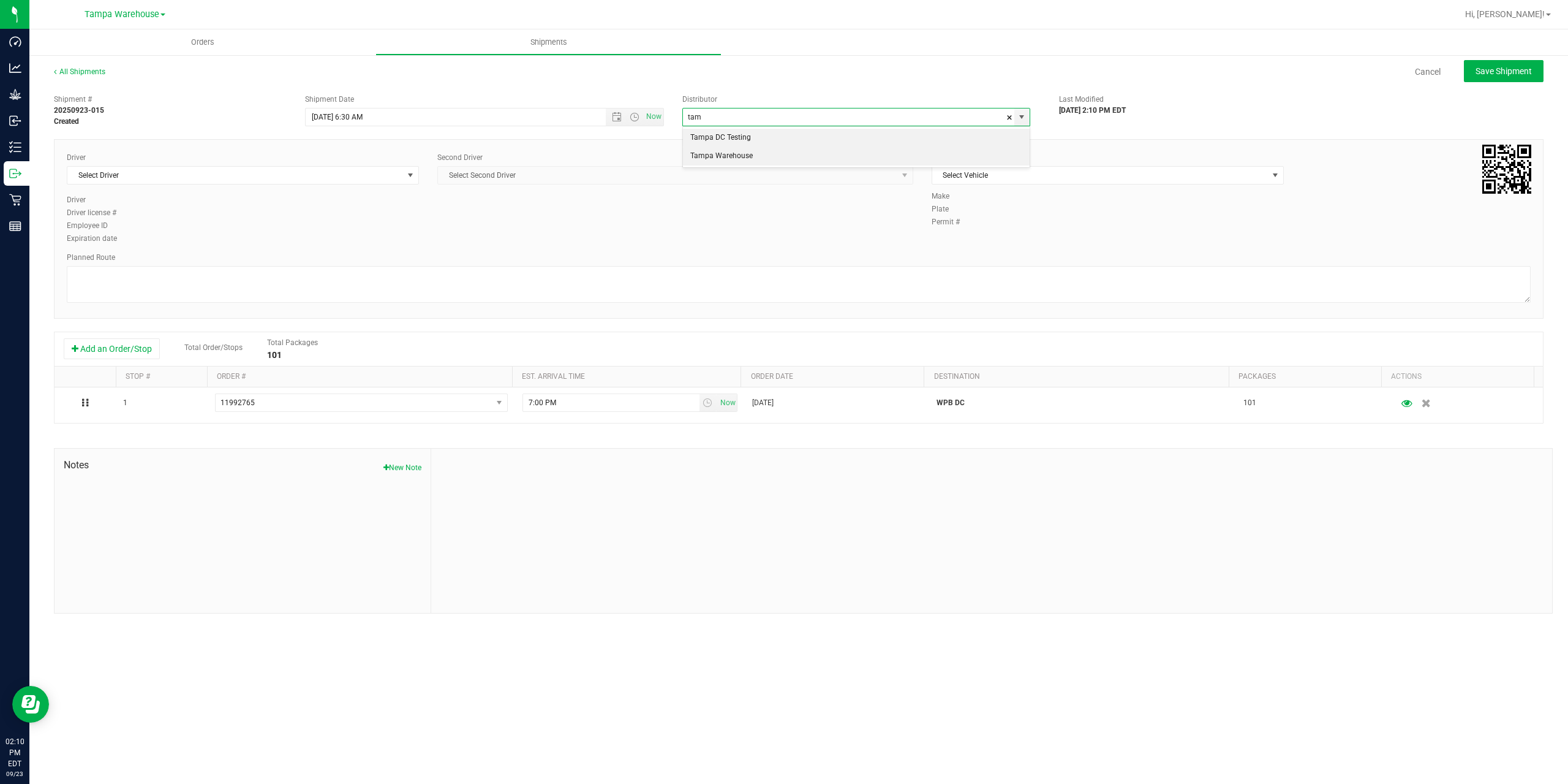
click at [711, 156] on li "Tampa Warehouse" at bounding box center [857, 155] width 347 height 18
type input "Tampa Warehouse"
click at [290, 180] on span "Select Driver" at bounding box center [235, 175] width 336 height 17
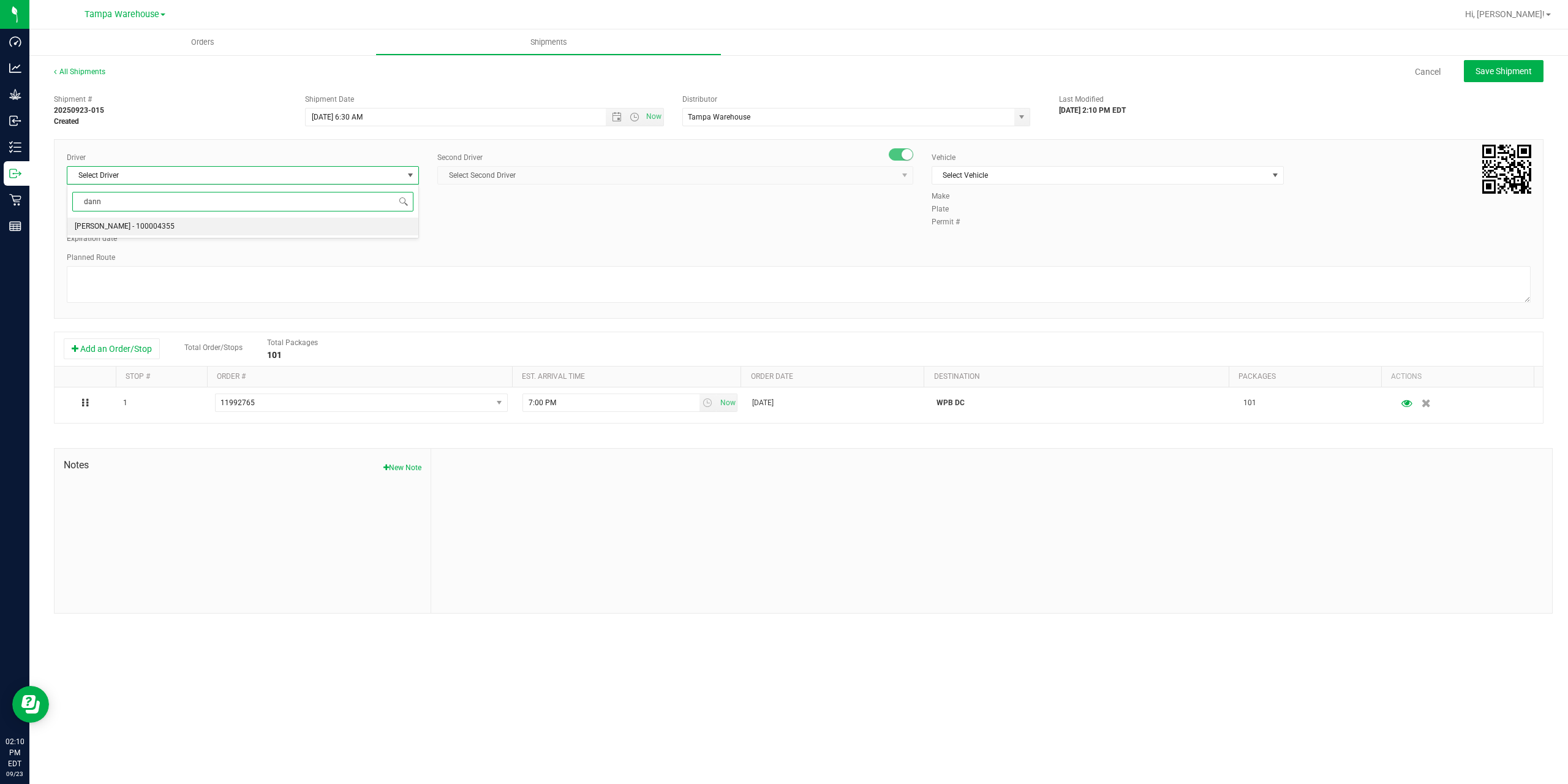
click at [246, 227] on li "[PERSON_NAME] - 100004355" at bounding box center [242, 226] width 351 height 18
type input "dann"
click at [590, 173] on span "Select Second Driver" at bounding box center [668, 175] width 459 height 17
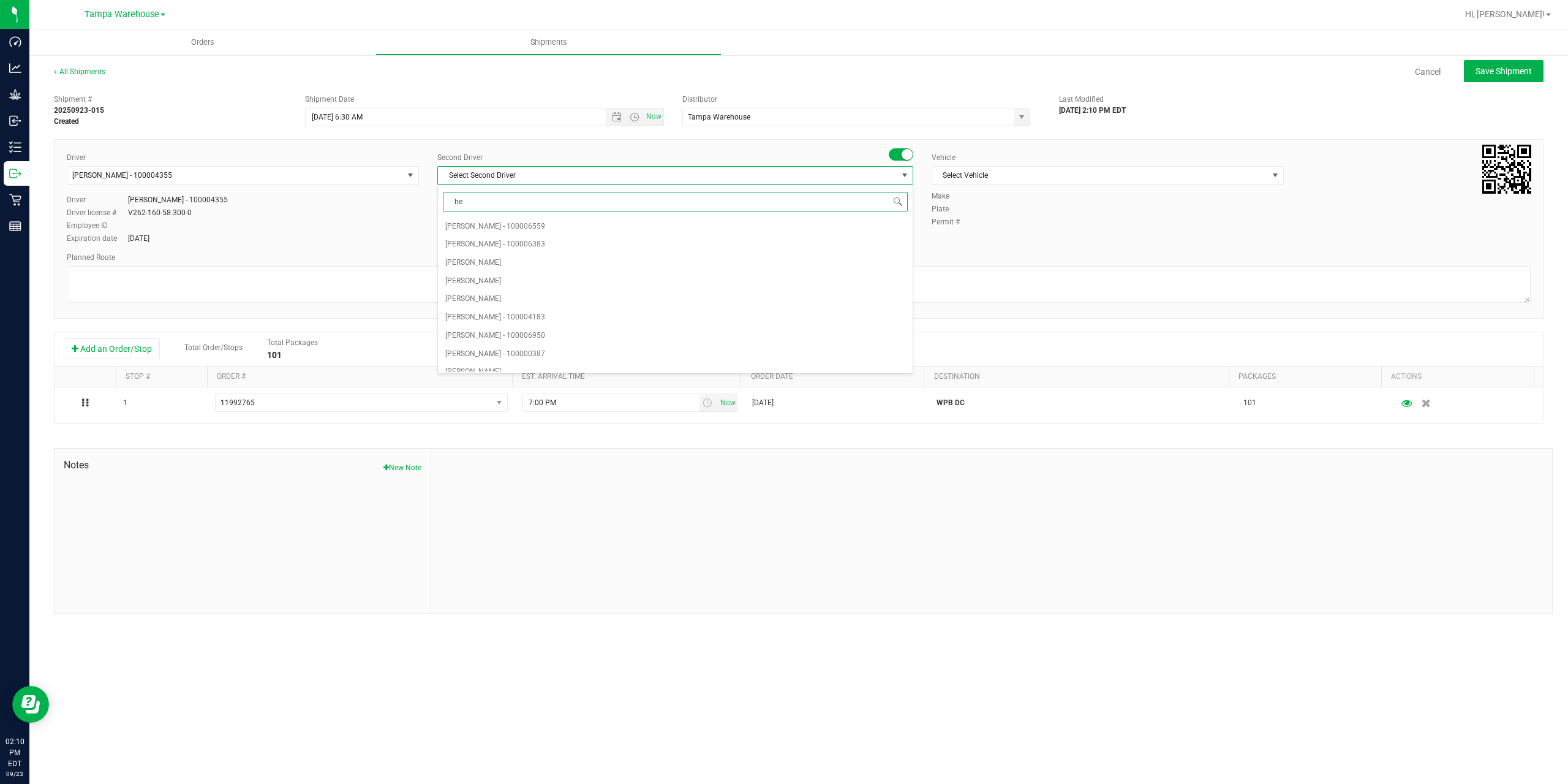
type input "hec"
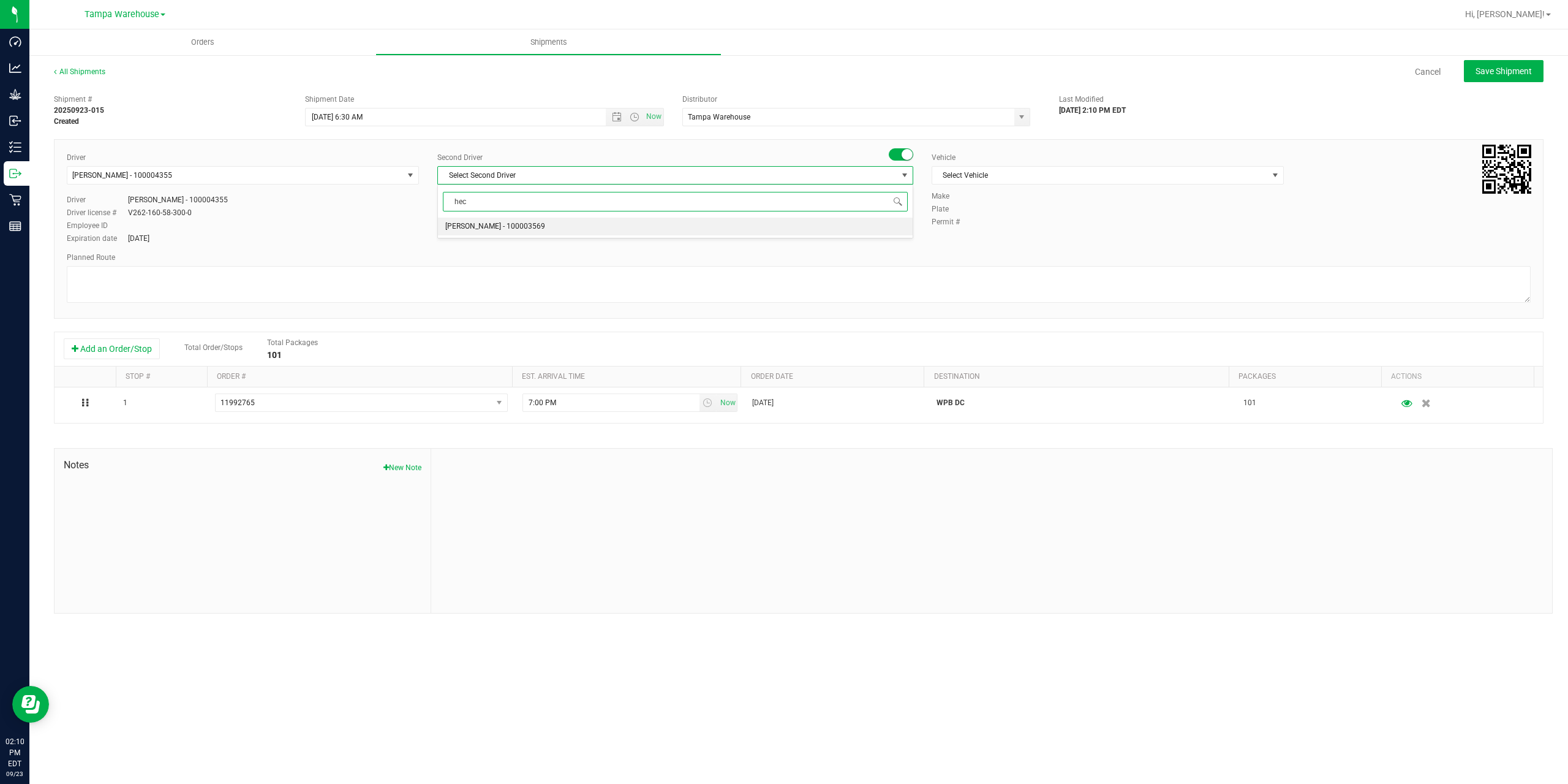
click at [547, 225] on li "[PERSON_NAME] - 100003569" at bounding box center [676, 226] width 475 height 18
click at [1001, 173] on span "Select Vehicle" at bounding box center [1100, 175] width 336 height 17
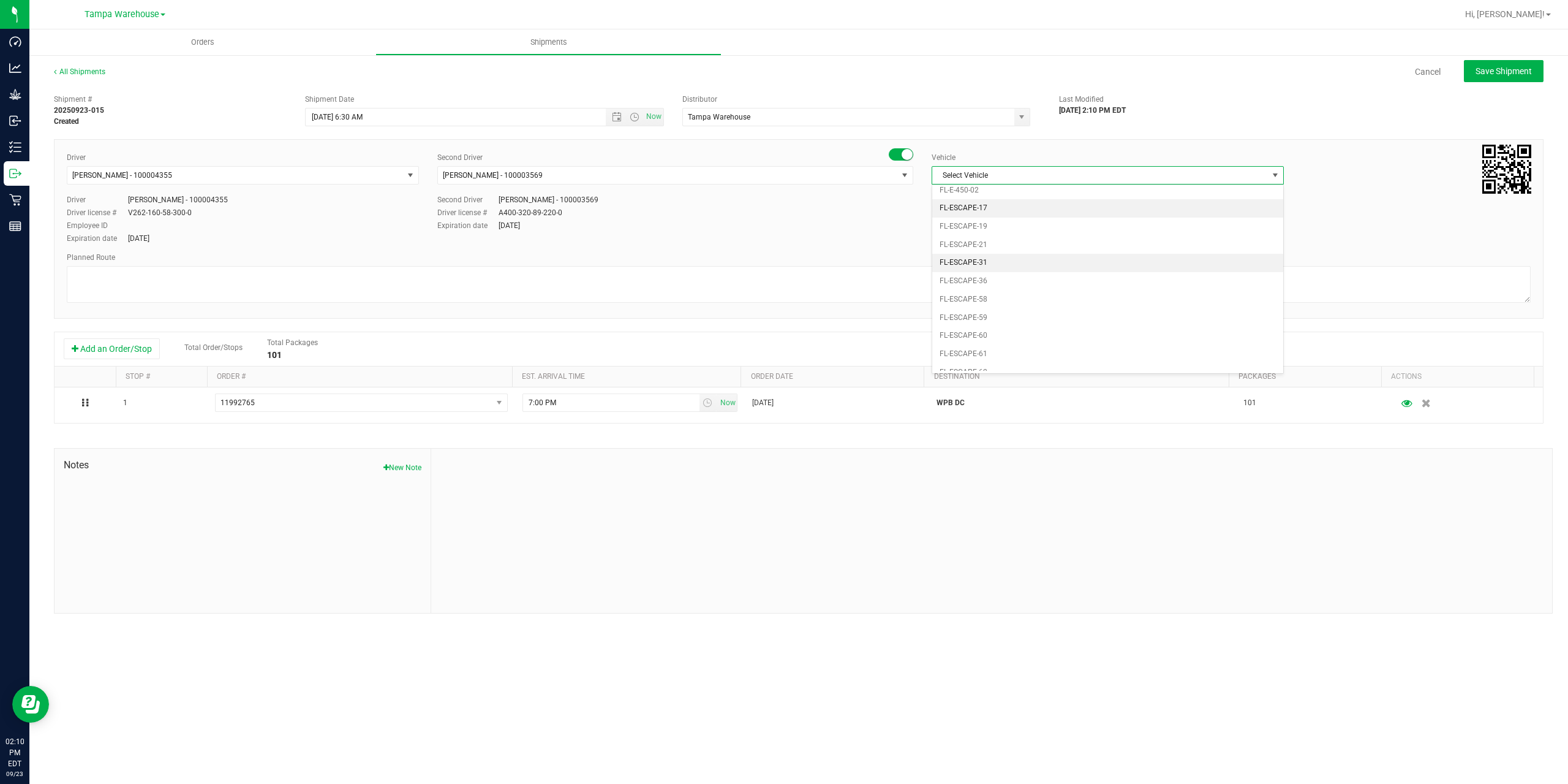
scroll to position [0, 0]
click at [996, 234] on li "FL-E-450-01" at bounding box center [1108, 232] width 351 height 18
click at [901, 286] on textarea at bounding box center [798, 284] width 1464 height 37
paste textarea "WPB DC [PERSON_NAME]"
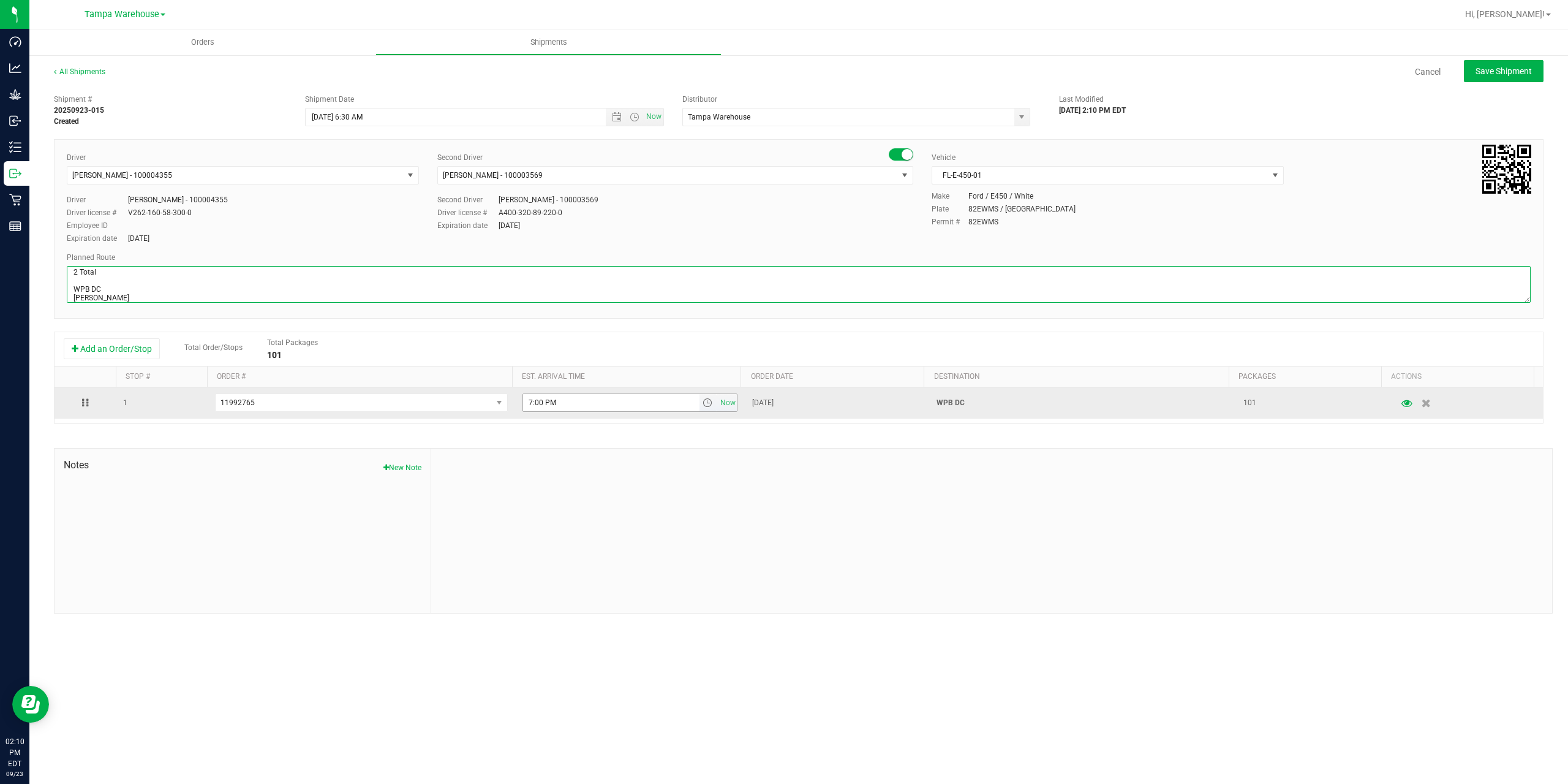
click at [705, 405] on span "select" at bounding box center [707, 402] width 9 height 9
type textarea "WPB DC 2 Total WPB DC [PERSON_NAME]"
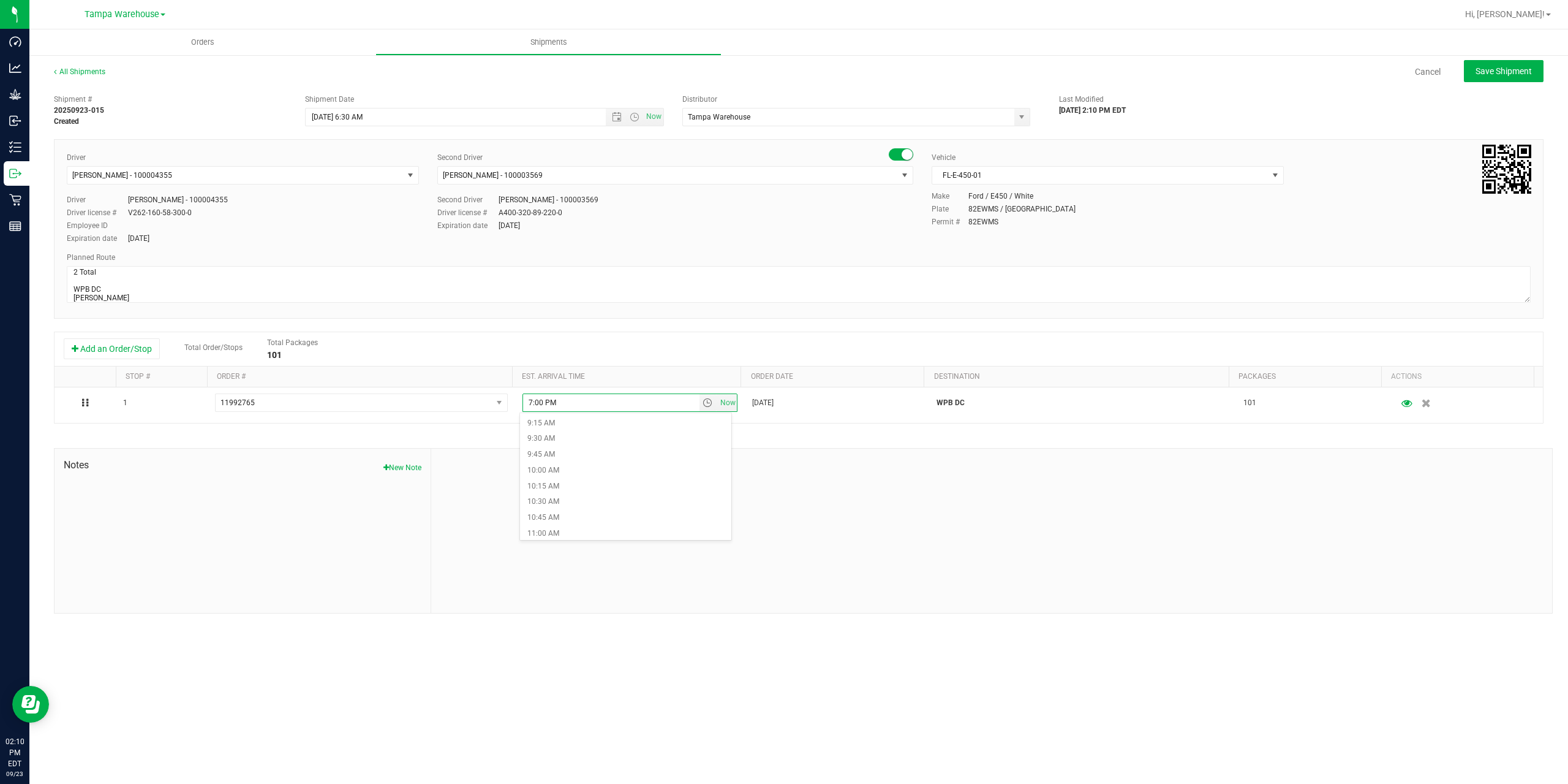
scroll to position [613, 0]
click at [625, 505] on li "11:00 AM" at bounding box center [626, 503] width 211 height 16
click at [686, 503] on div at bounding box center [992, 531] width 1121 height 164
click at [1499, 71] on span "Save Shipment" at bounding box center [1503, 71] width 56 height 9
type input "[DATE] 10:30 AM"
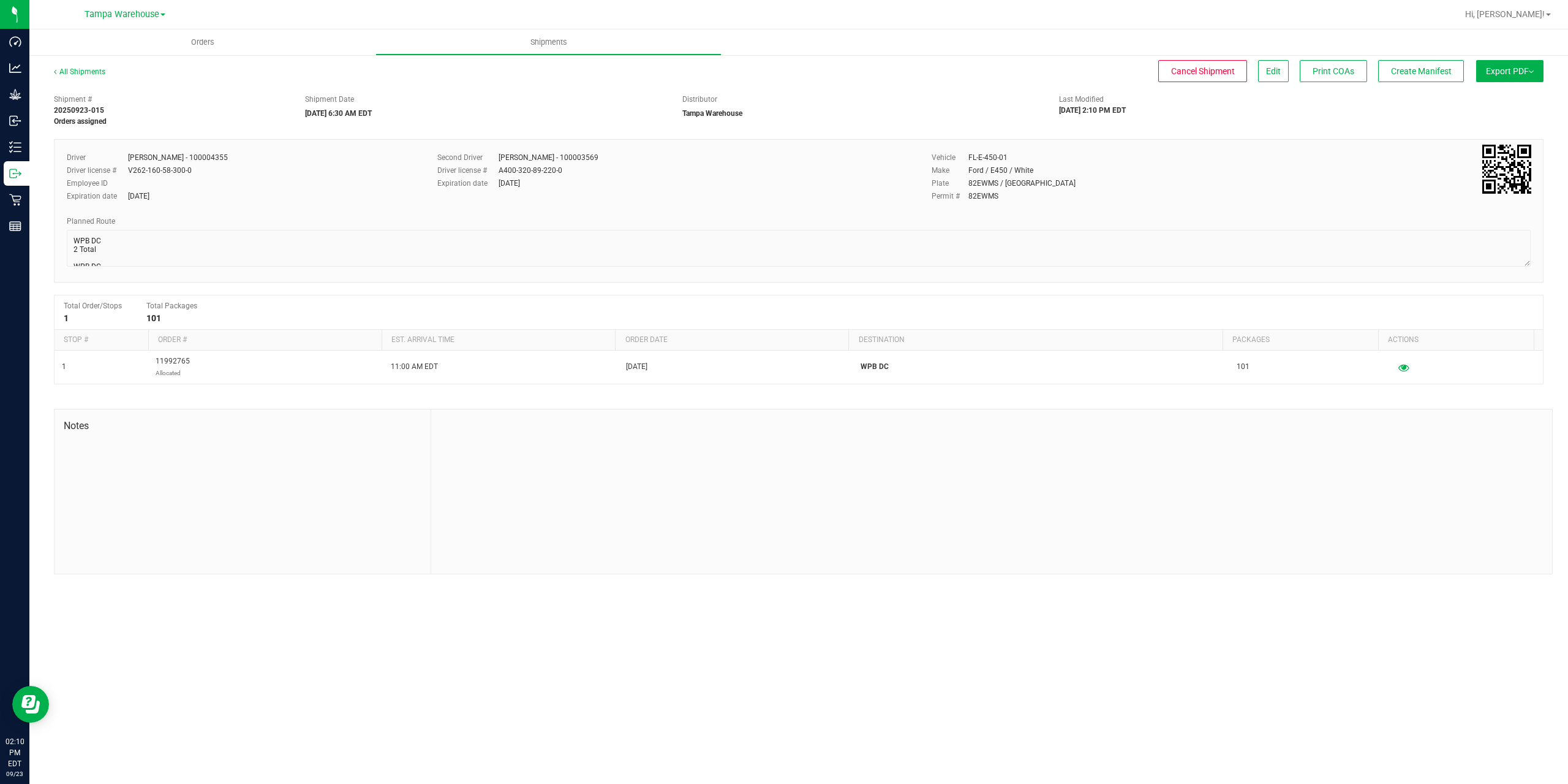
click at [1499, 71] on span "Export PDF" at bounding box center [1509, 71] width 47 height 9
click at [1492, 93] on li "Manifest by Package ID" at bounding box center [1506, 98] width 123 height 18
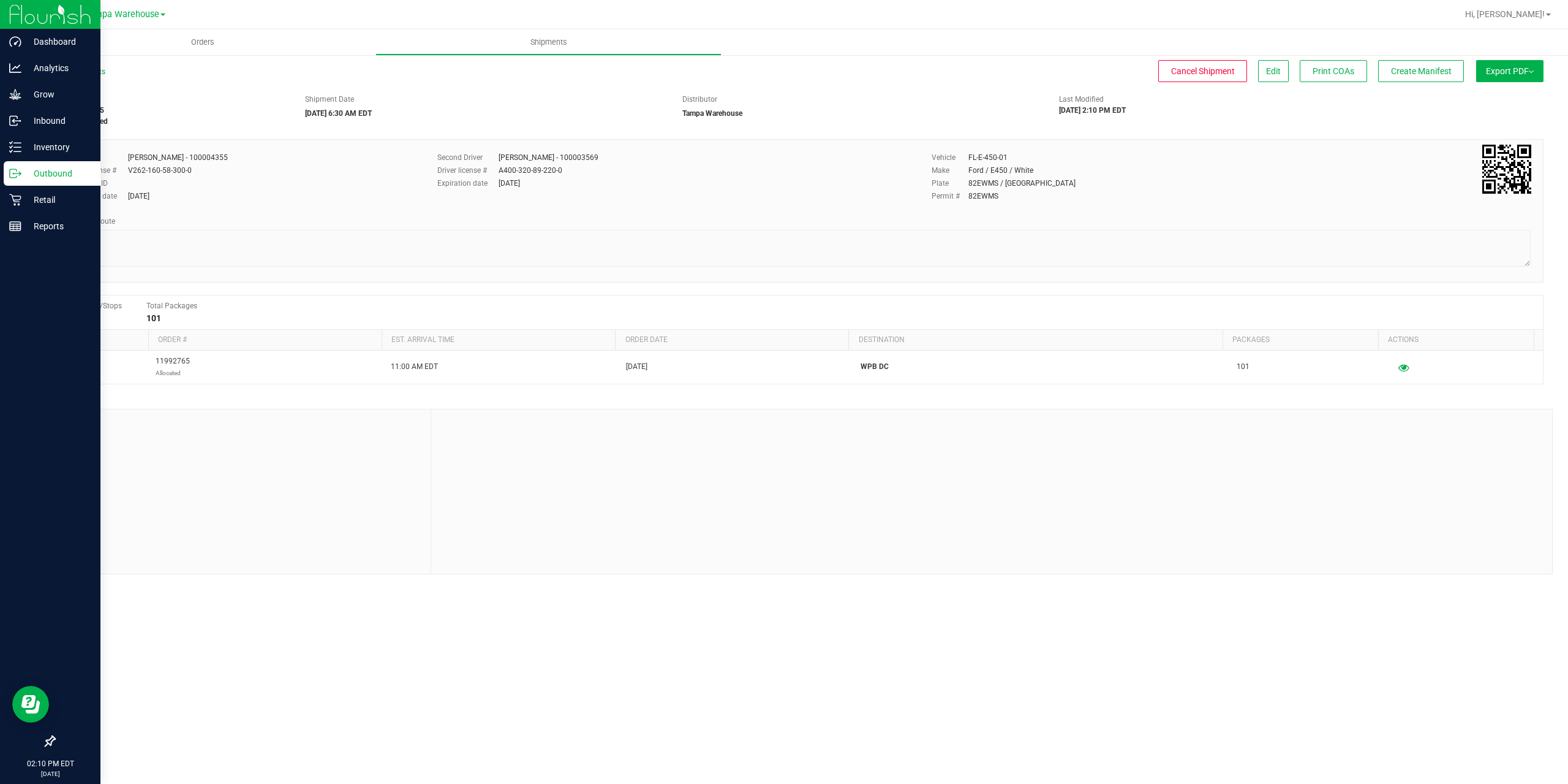
click at [24, 171] on p "Outbound" at bounding box center [58, 173] width 73 height 15
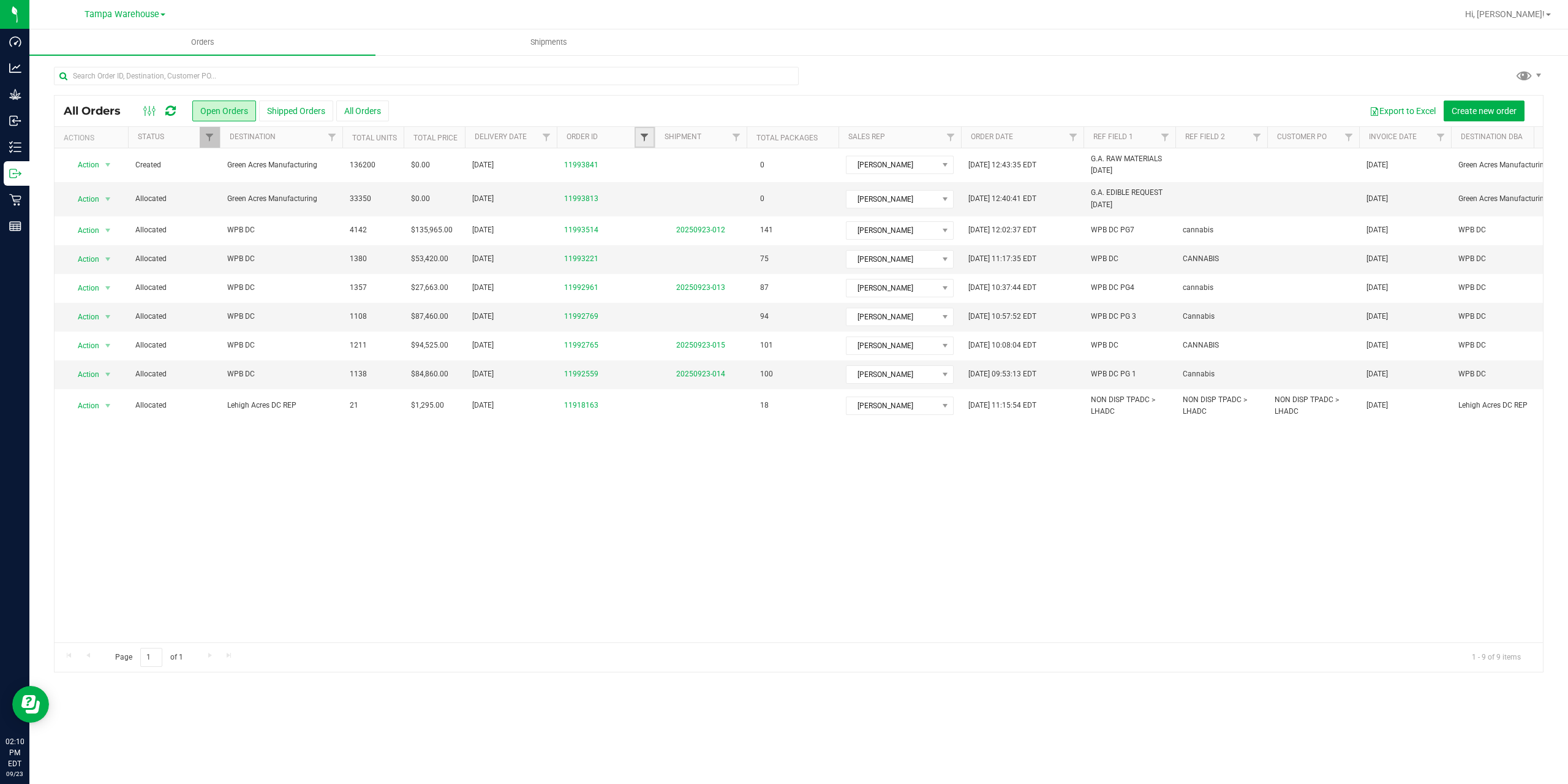
click at [650, 134] on span "Filter" at bounding box center [644, 136] width 9 height 9
type input "2765"
click at [642, 183] on button "Filter" at bounding box center [671, 196] width 59 height 27
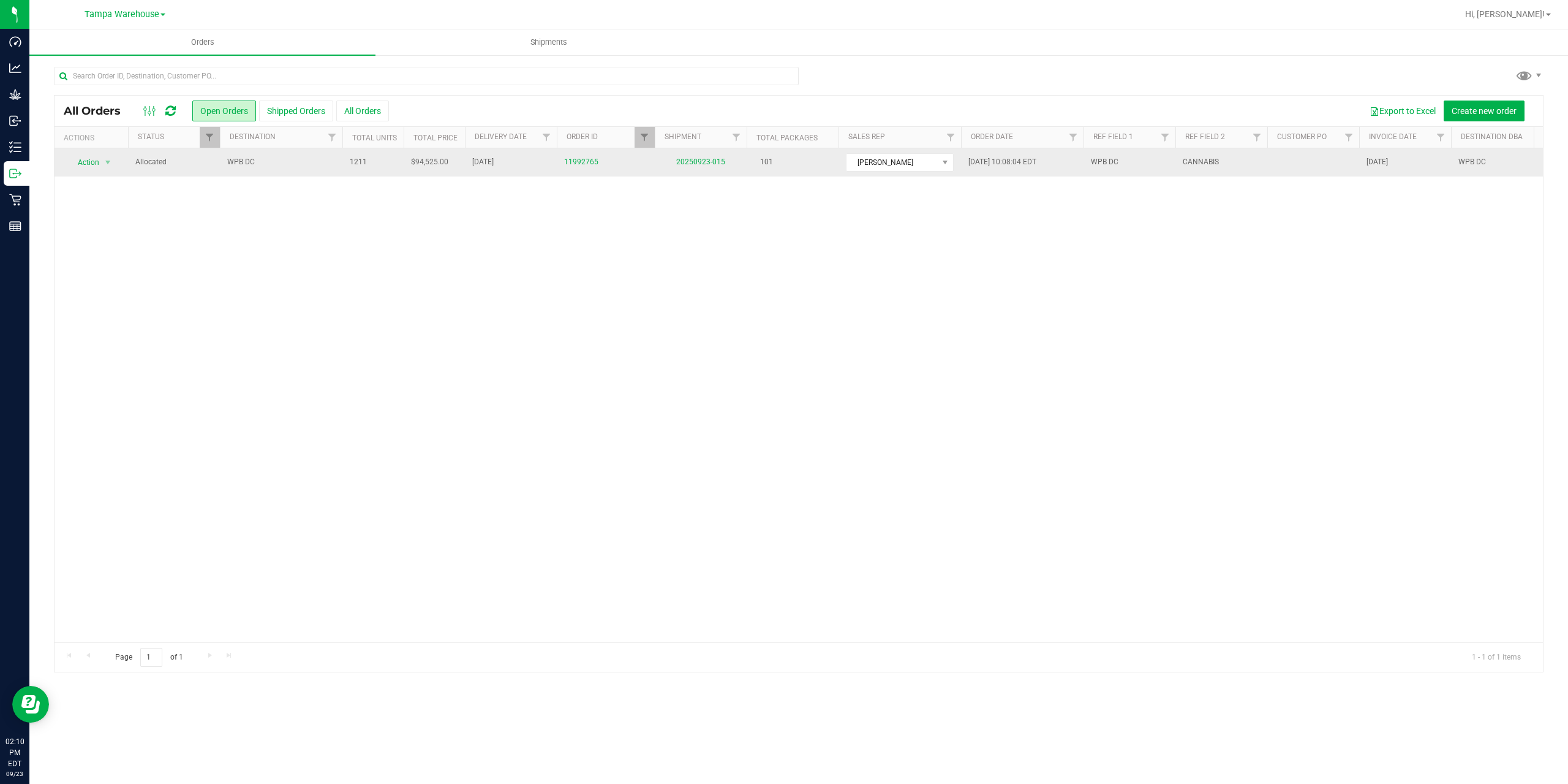
click at [298, 162] on span "WPB DC" at bounding box center [280, 161] width 108 height 11
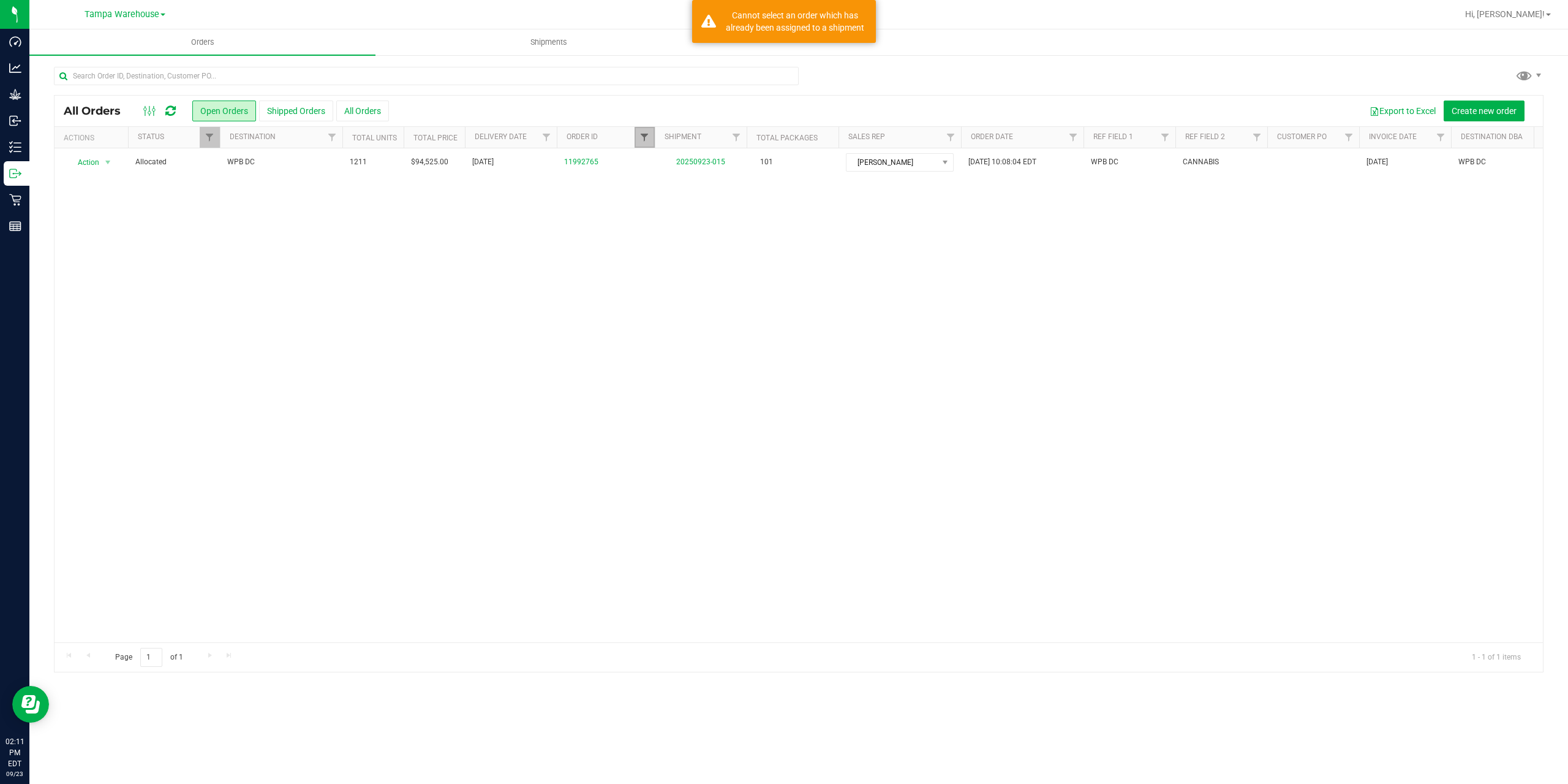
click at [641, 142] on span "Filter" at bounding box center [644, 136] width 9 height 9
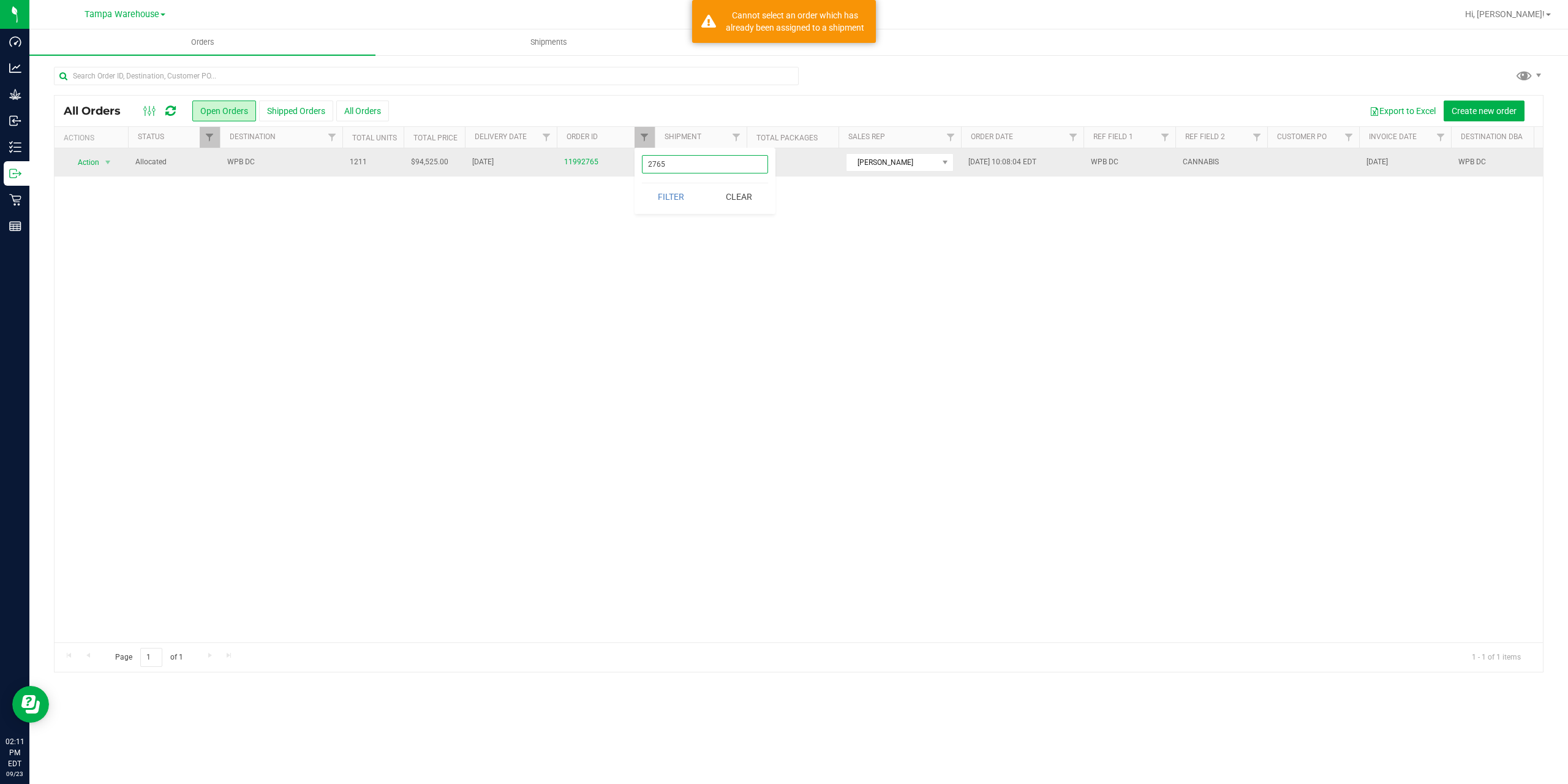
drag, startPoint x: 668, startPoint y: 168, endPoint x: 620, endPoint y: 166, distance: 48.0
click at [623, 167] on body "Dashboard Analytics Grow Inbound Inventory Outbound Retail Reports 02:11 PM EDT…" at bounding box center [784, 392] width 1568 height 784
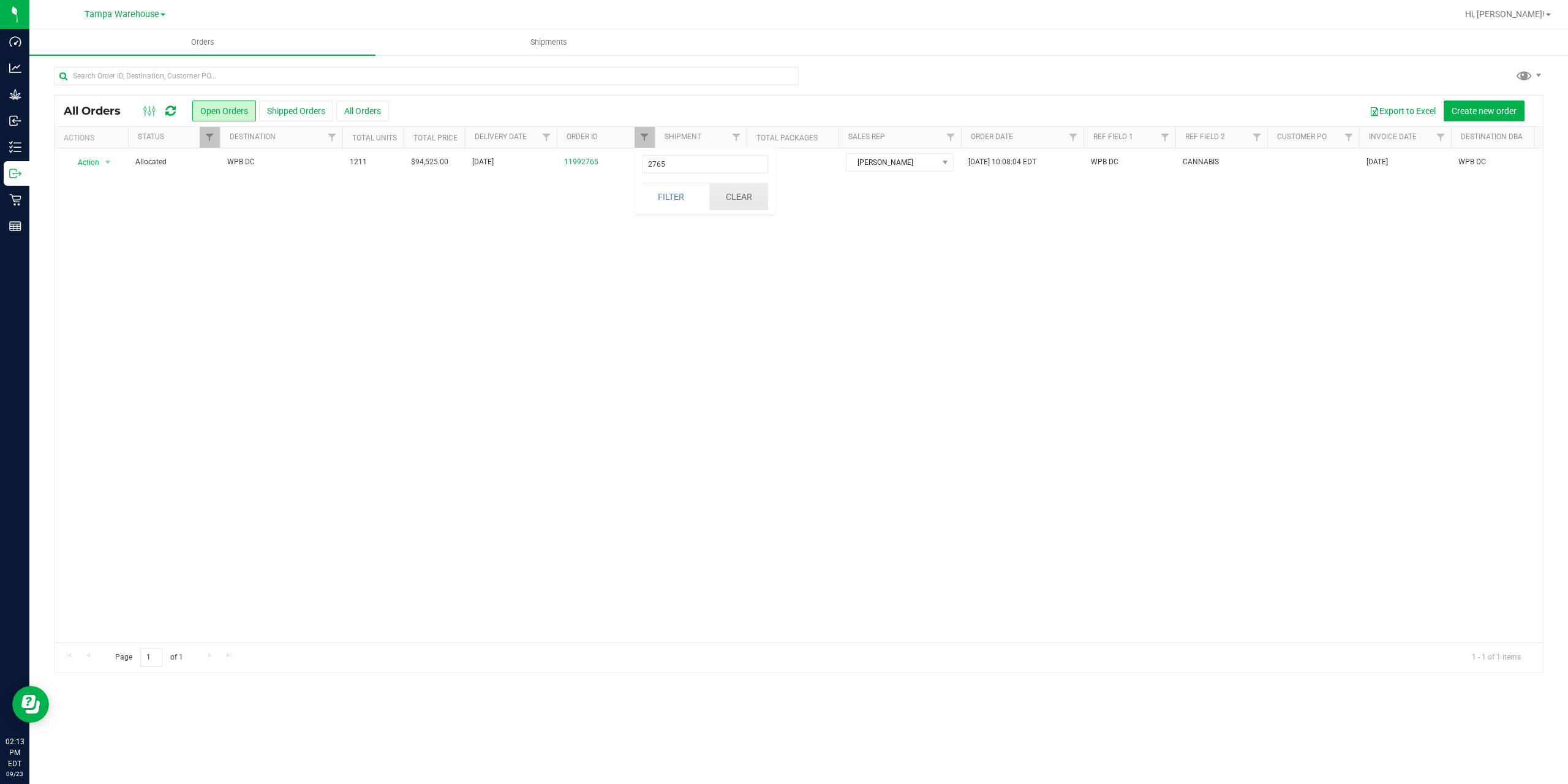
click at [727, 198] on button "Clear" at bounding box center [739, 196] width 59 height 27
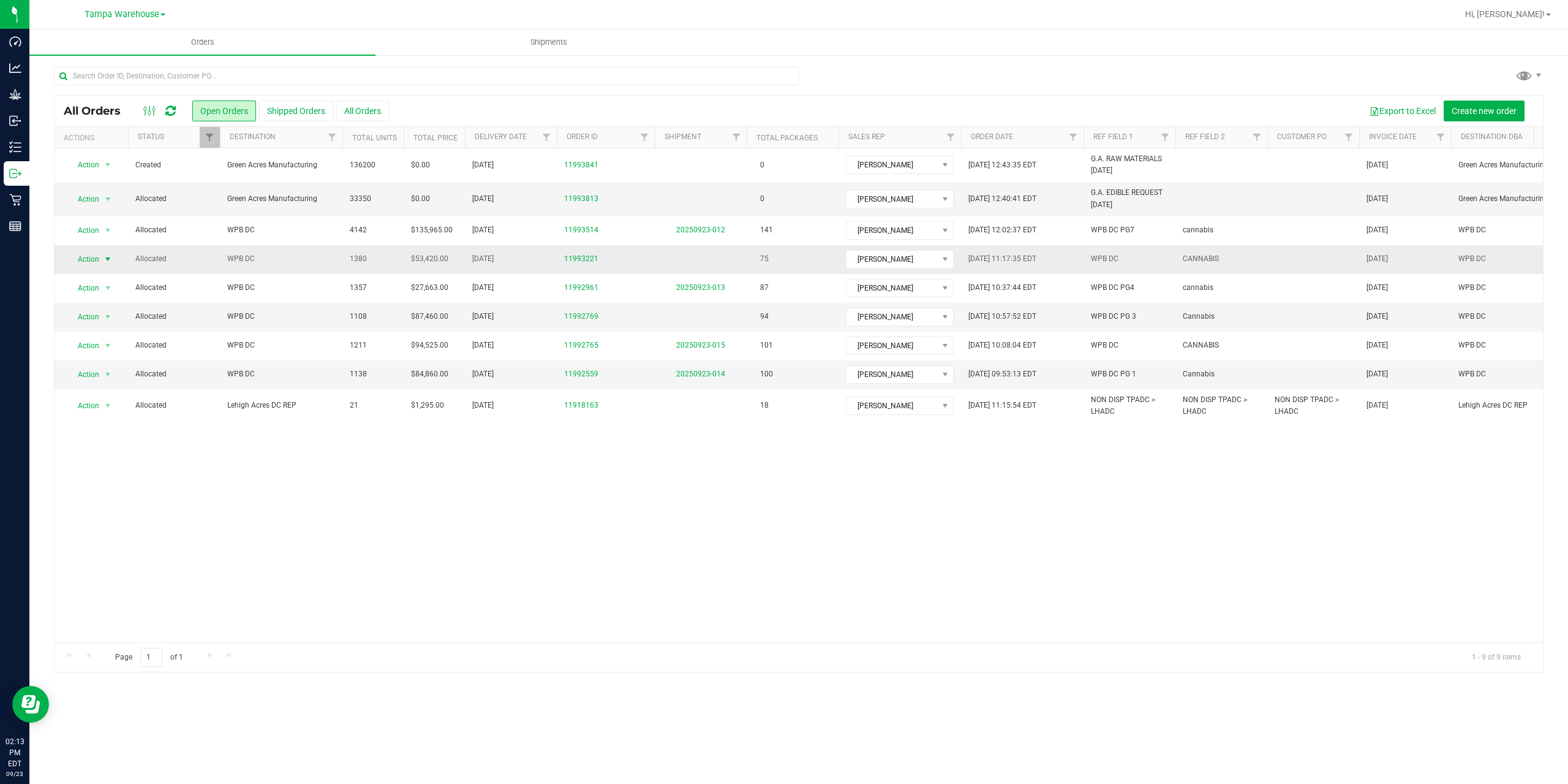
click at [93, 256] on span "Action" at bounding box center [83, 259] width 33 height 17
click at [110, 443] on li "Print packing list" at bounding box center [113, 441] width 91 height 18
click at [289, 262] on span "WPB DC" at bounding box center [280, 258] width 108 height 11
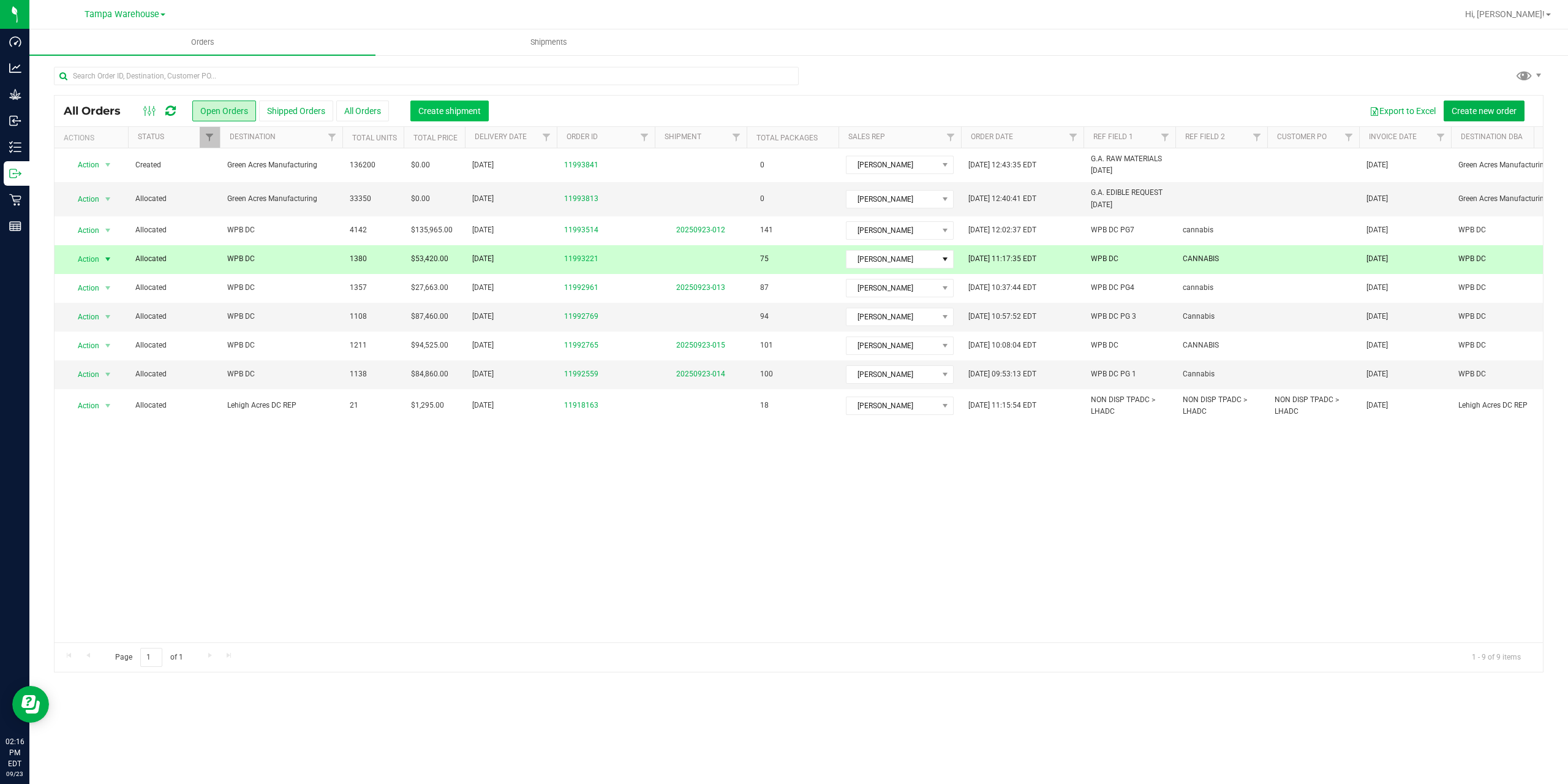
click at [476, 115] on span "Create shipment" at bounding box center [450, 111] width 62 height 9
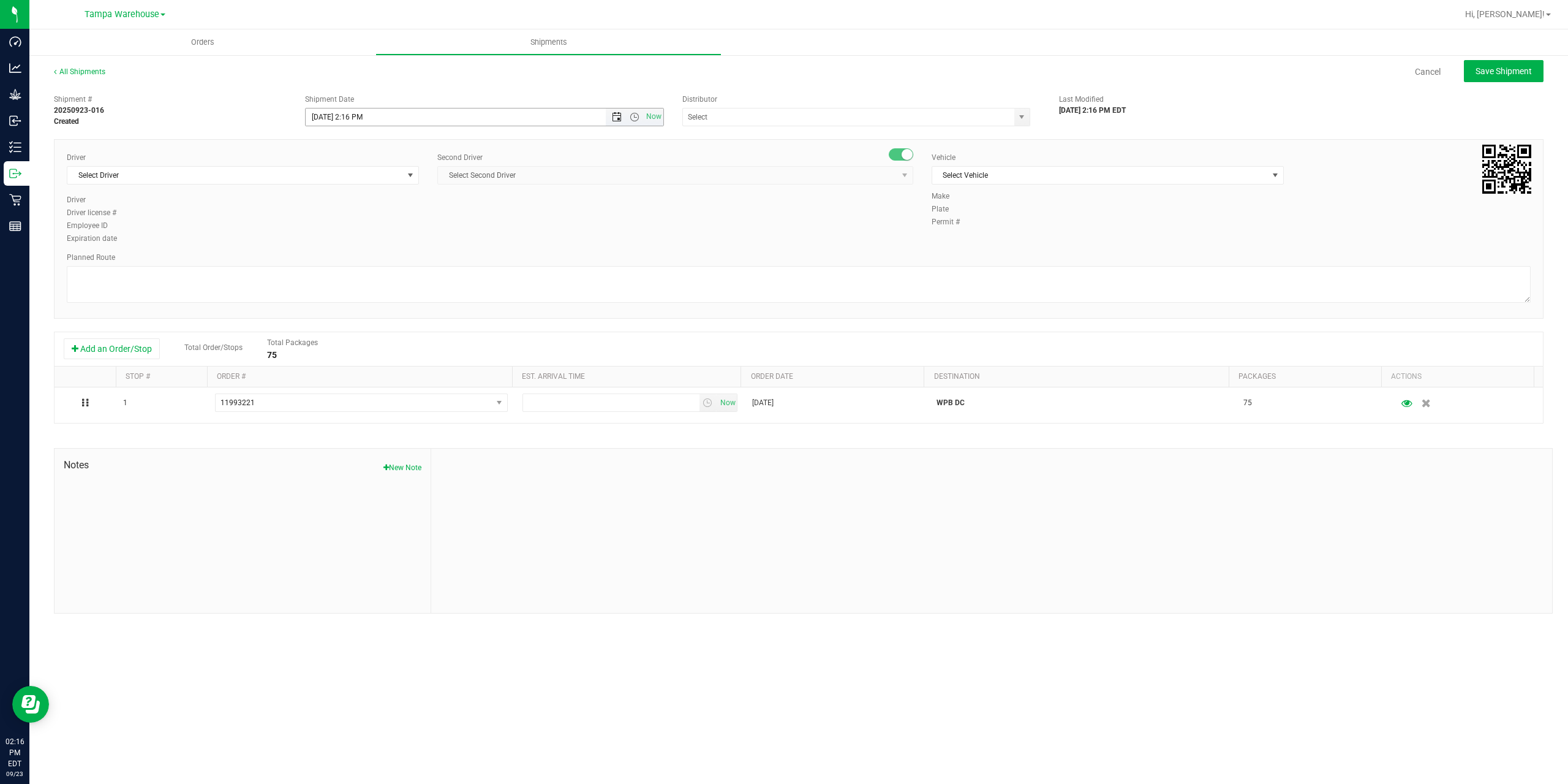
click at [615, 115] on span "Open the date view" at bounding box center [616, 117] width 9 height 9
click at [368, 241] on link "24" at bounding box center [370, 242] width 18 height 19
click at [635, 119] on span "Open the time view" at bounding box center [634, 117] width 9 height 9
click at [371, 216] on li "6:30 AM" at bounding box center [483, 219] width 356 height 16
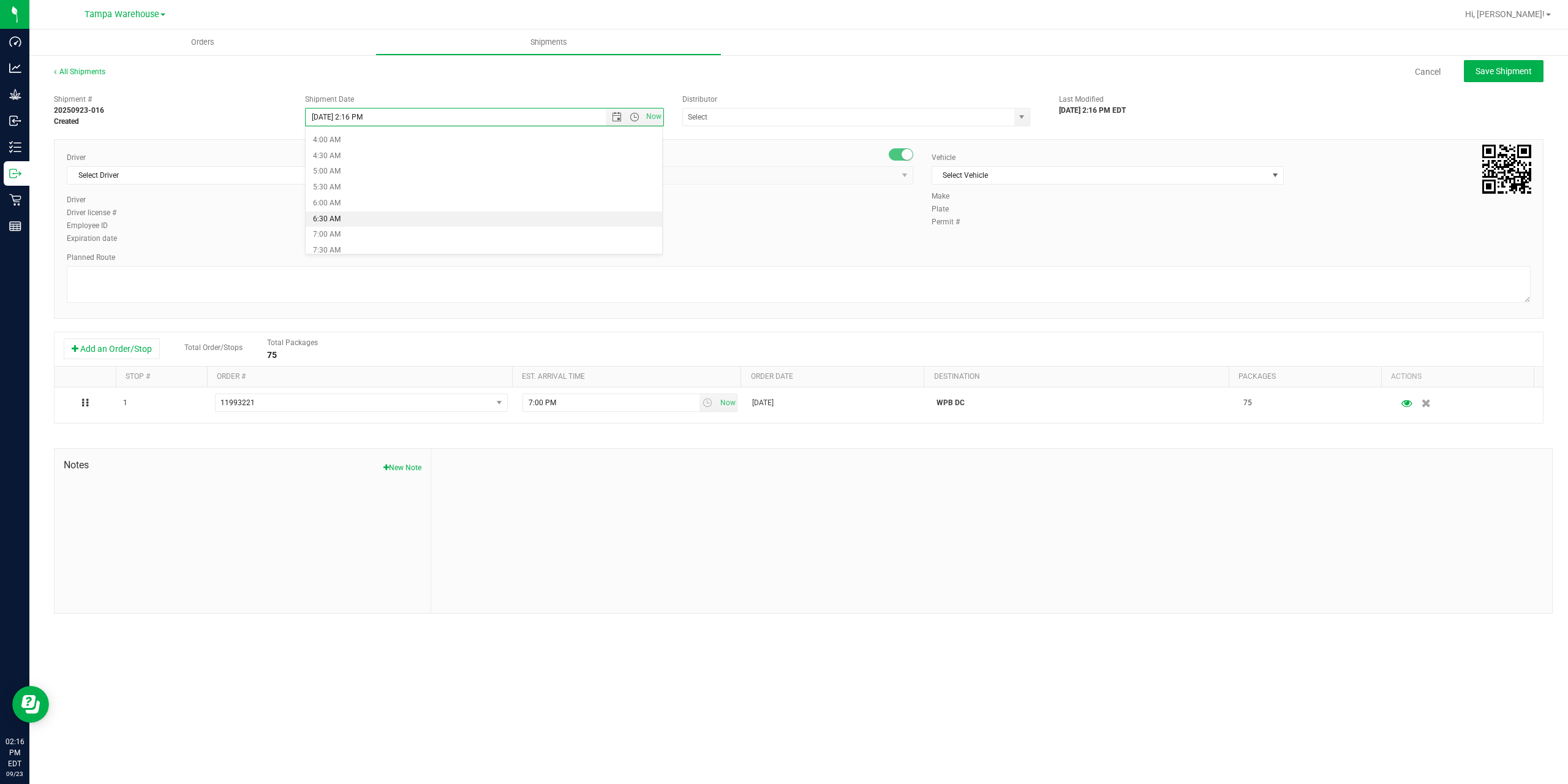
type input "[DATE] 6:30 AM"
click at [742, 113] on input "text" at bounding box center [844, 117] width 322 height 17
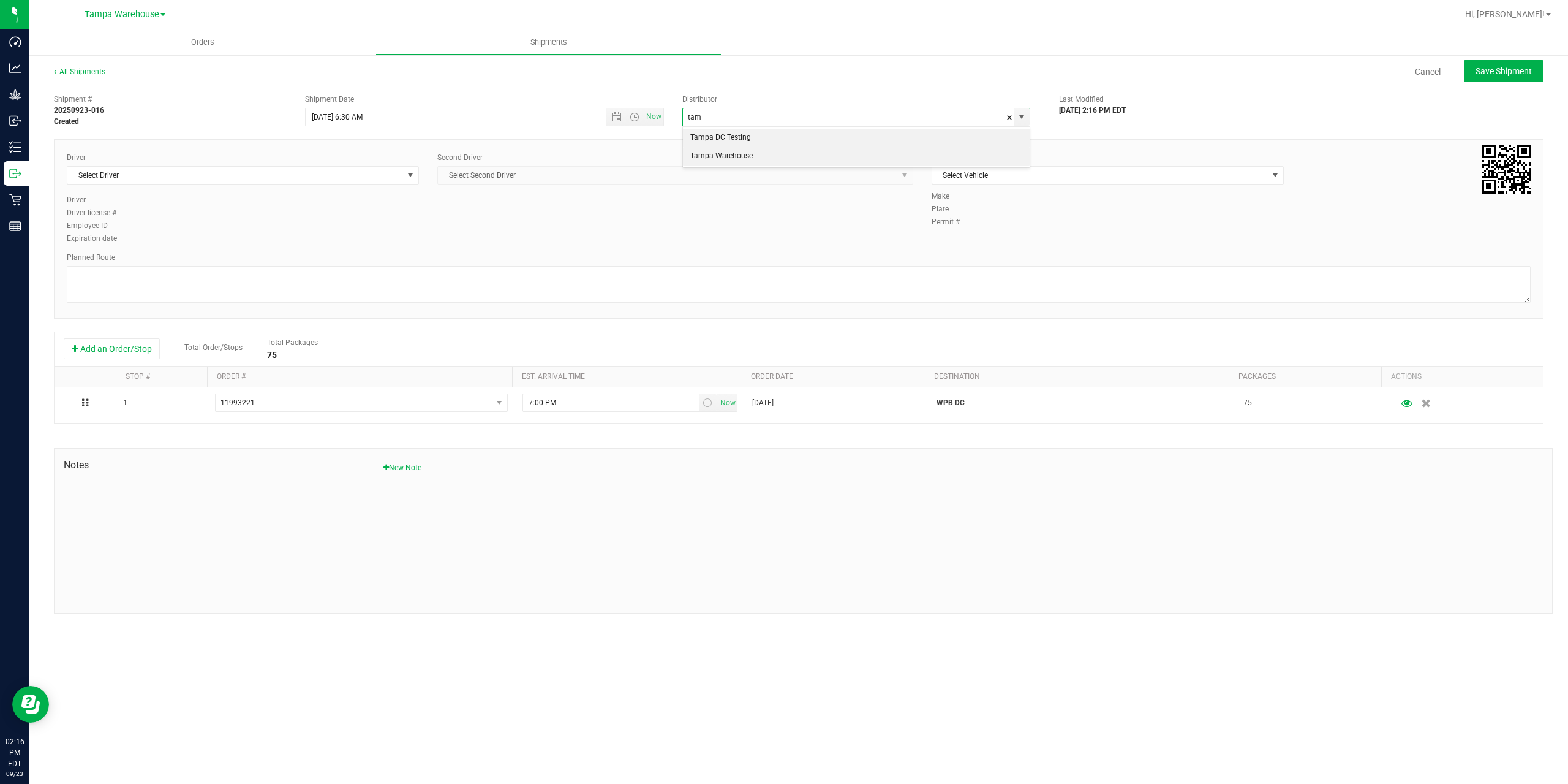
click at [723, 155] on li "Tampa Warehouse" at bounding box center [857, 155] width 347 height 18
type input "Tampa Warehouse"
click at [274, 168] on span "Select Driver" at bounding box center [235, 175] width 336 height 17
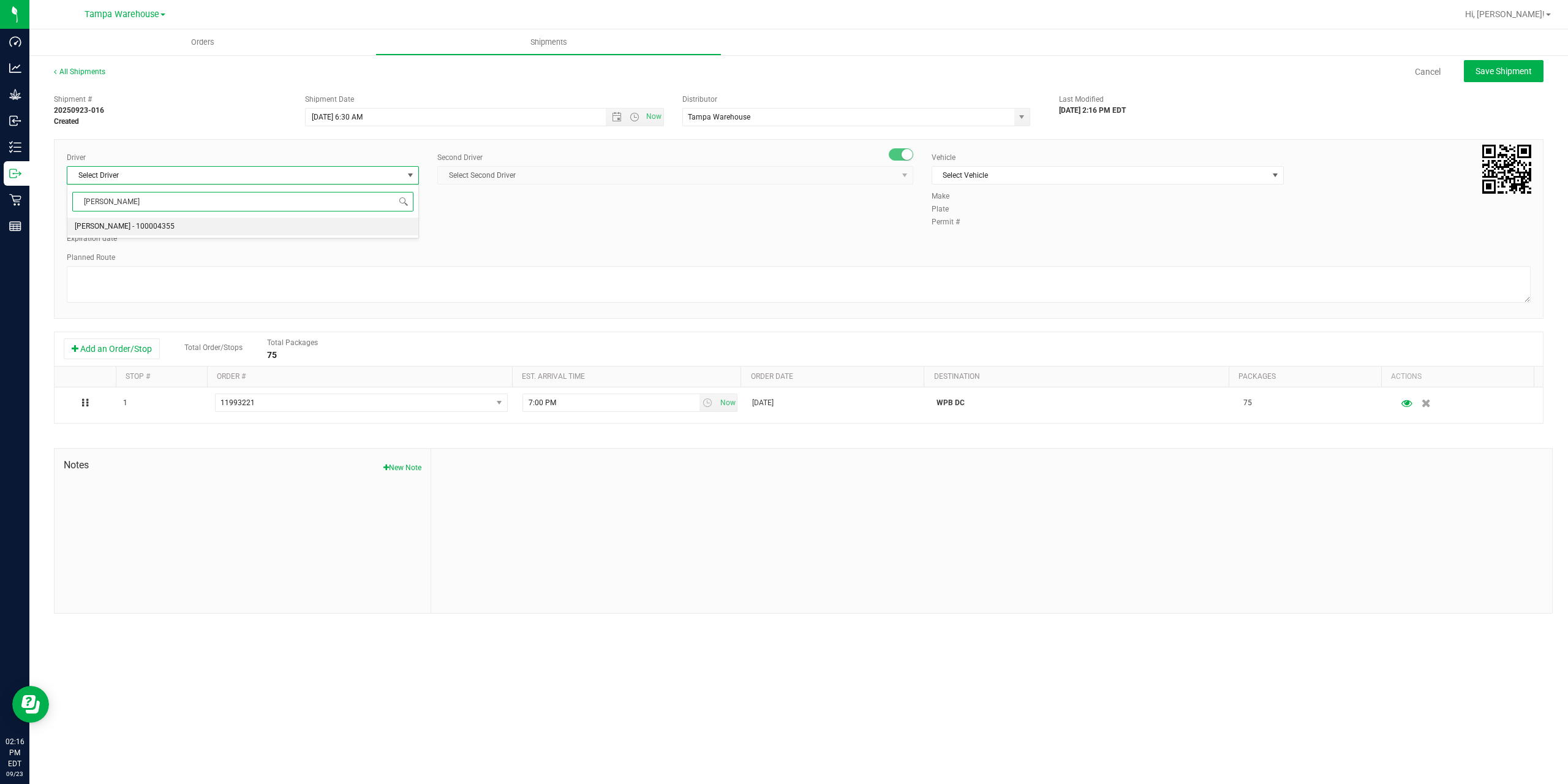
click at [135, 230] on span "[PERSON_NAME] - 100004355" at bounding box center [125, 226] width 100 height 16
type input "[PERSON_NAME]"
click at [510, 176] on span "Select Second Driver" at bounding box center [668, 175] width 459 height 17
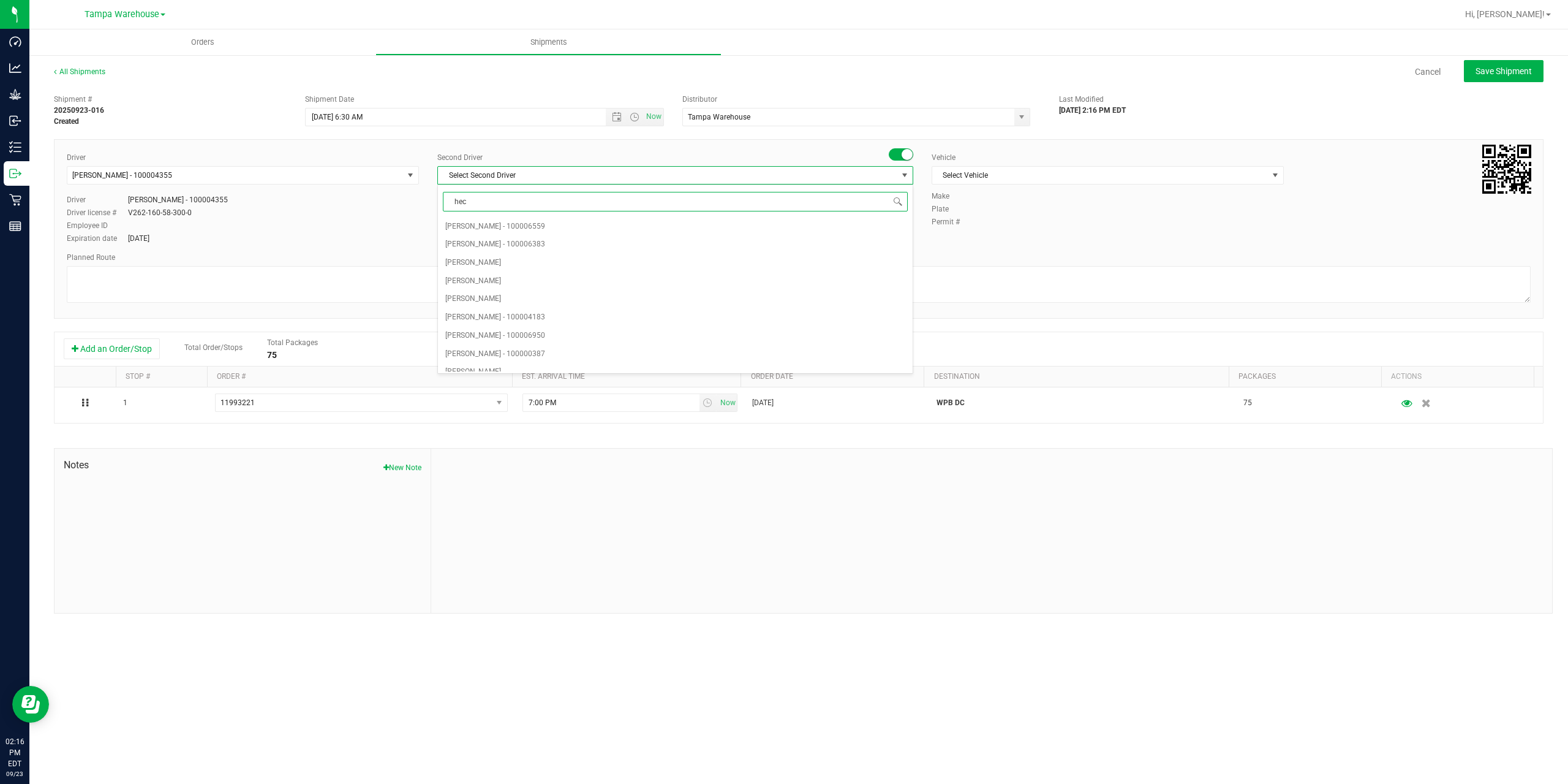
type input "hect"
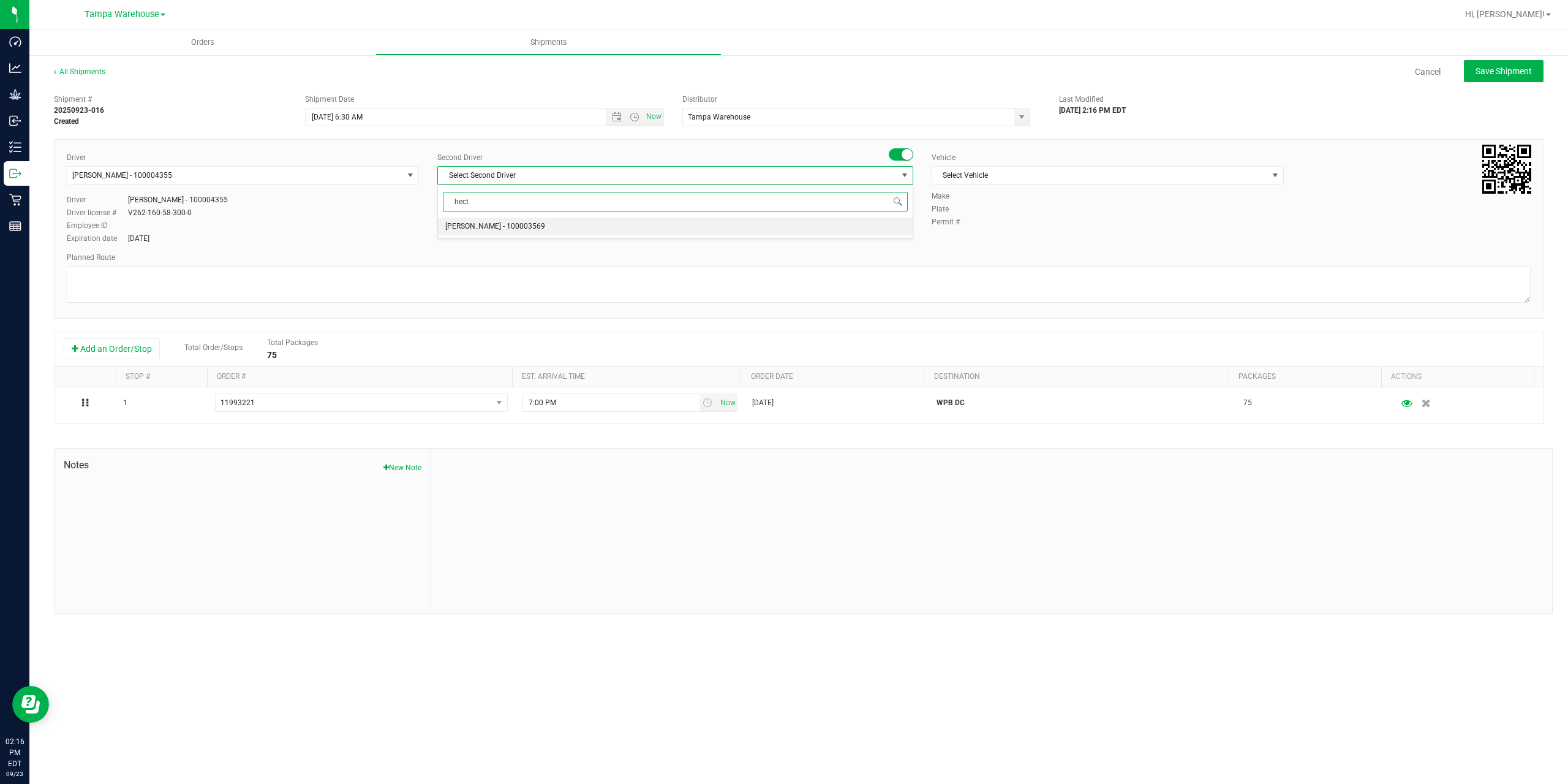
click at [505, 224] on span "[PERSON_NAME] - 100003569" at bounding box center [495, 226] width 100 height 16
click at [1056, 177] on span "Select Vehicle" at bounding box center [1100, 175] width 336 height 17
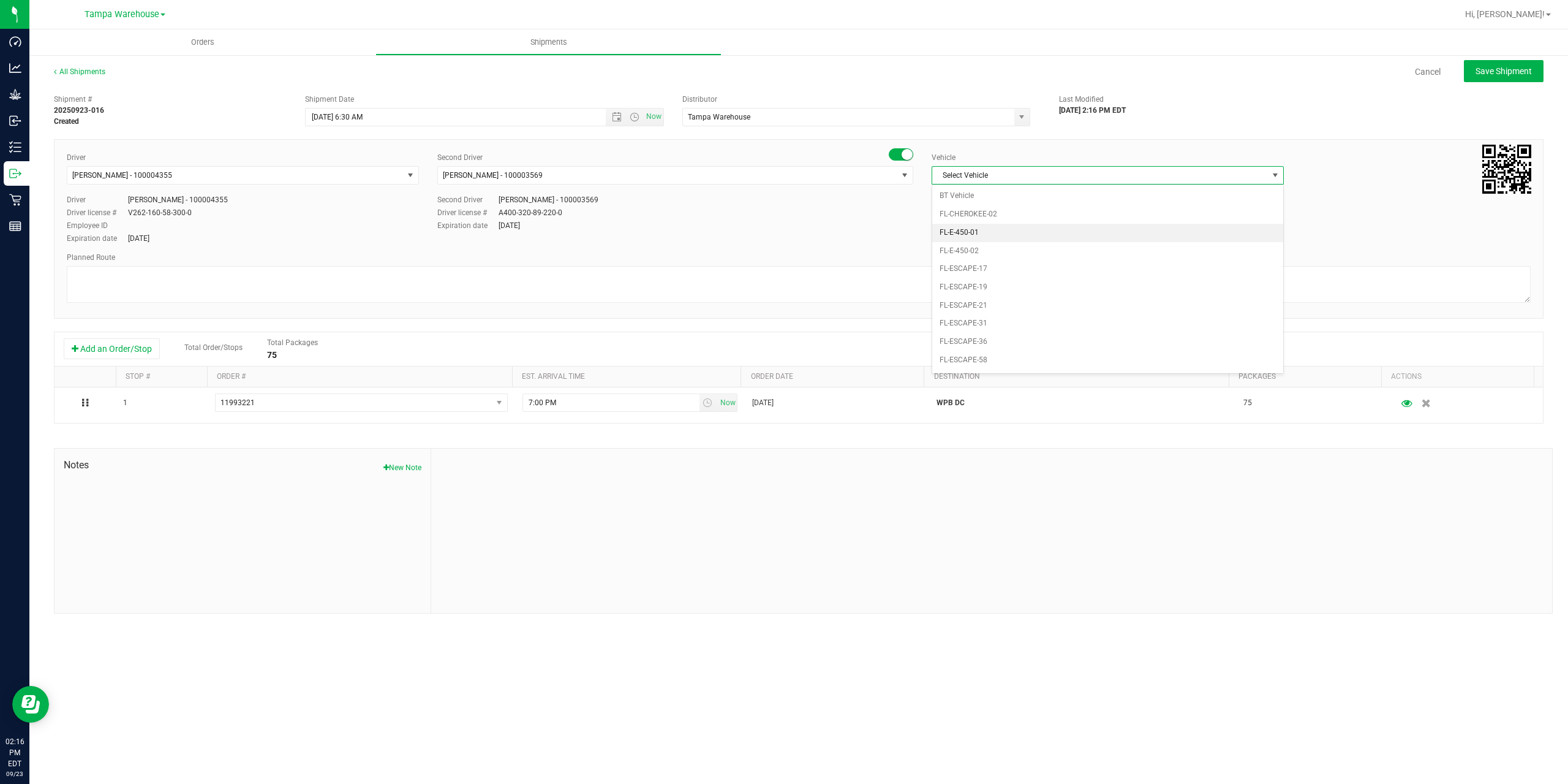
click at [1038, 237] on li "FL-E-450-01" at bounding box center [1108, 232] width 351 height 18
click at [975, 269] on textarea at bounding box center [798, 284] width 1464 height 37
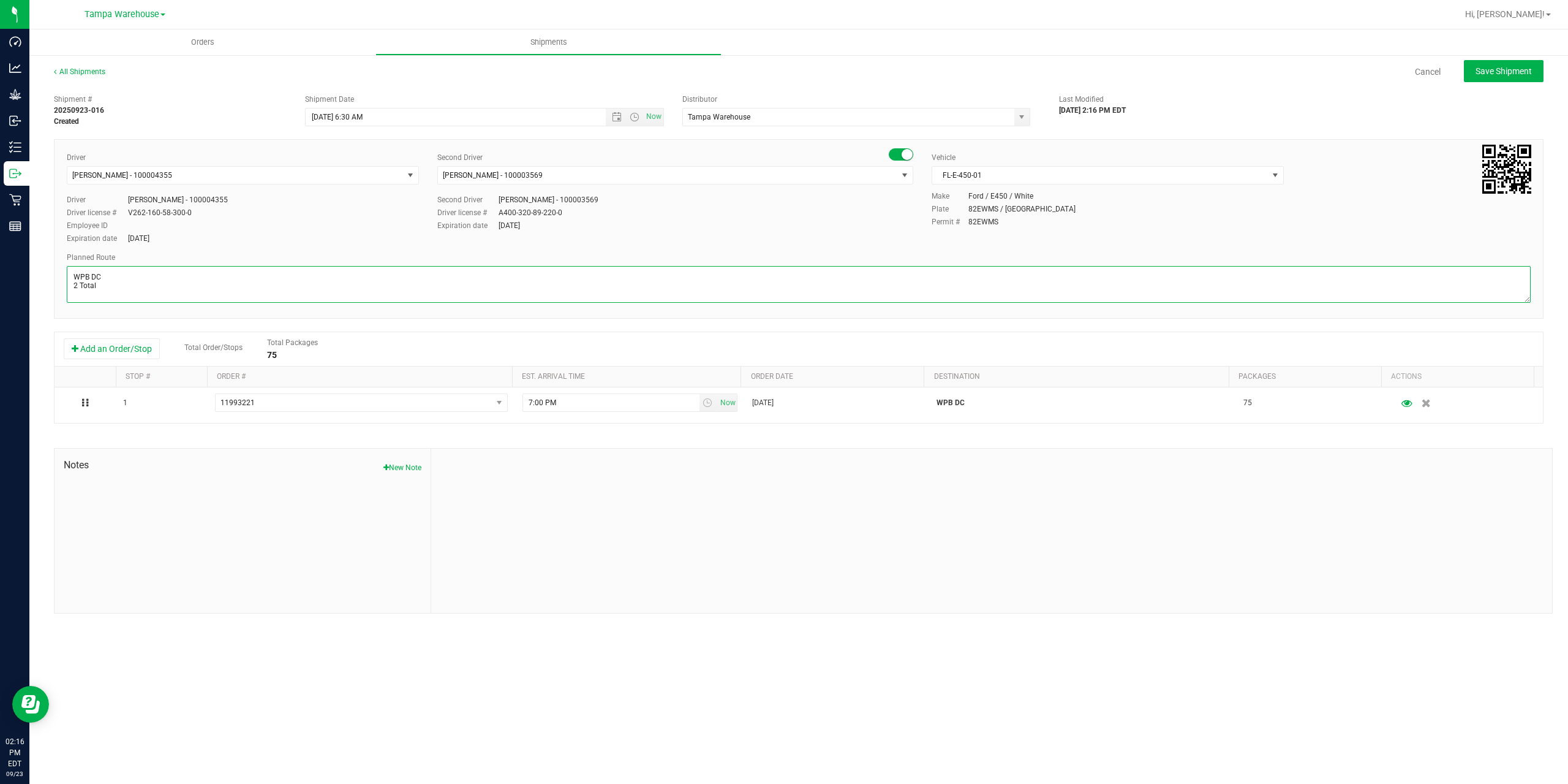
paste textarea "WPB DC [PERSON_NAME]"
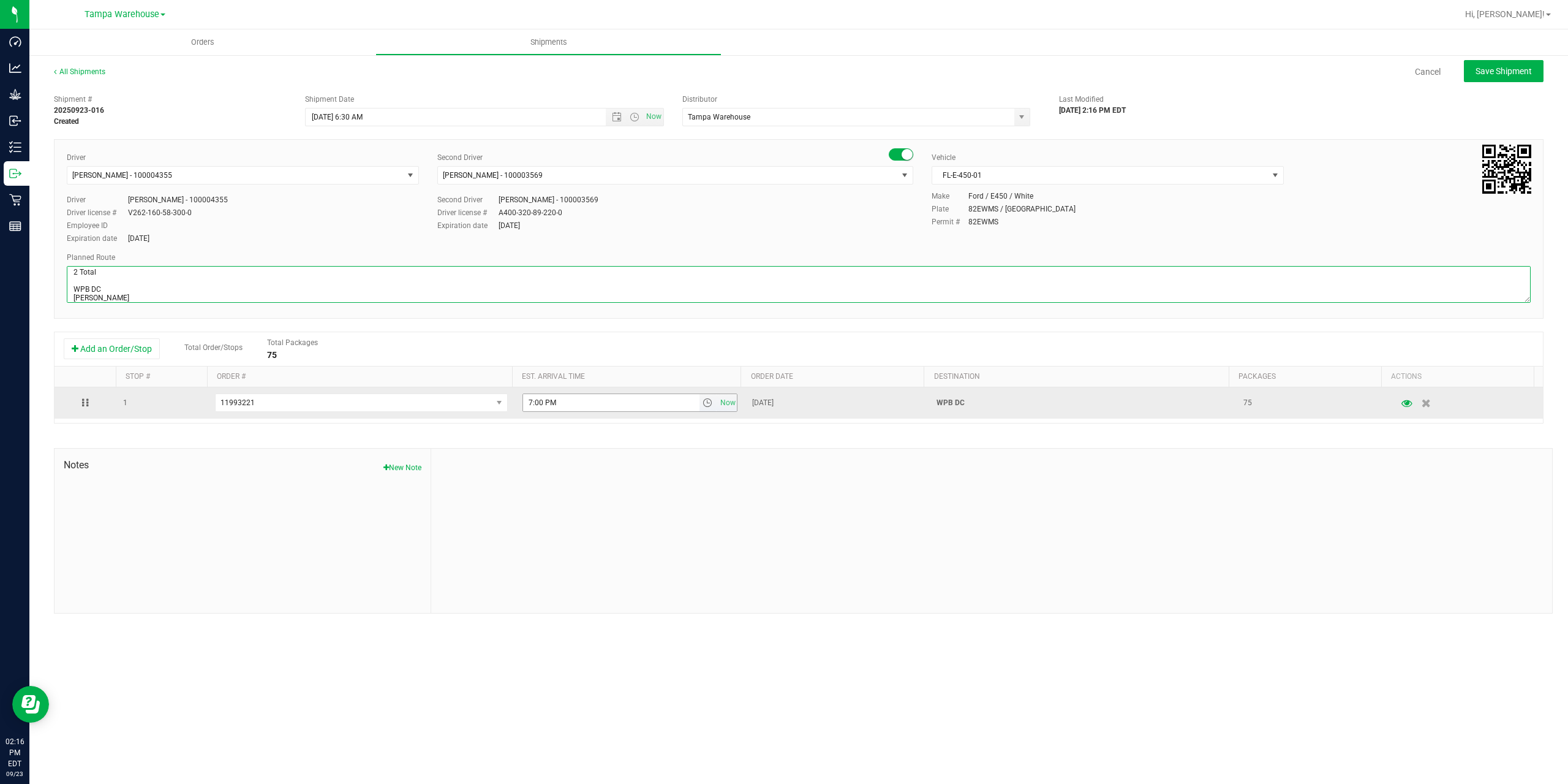
click at [702, 405] on span "select" at bounding box center [707, 402] width 9 height 9
type textarea "WPB DC 2 Total WPB DC [PERSON_NAME]"
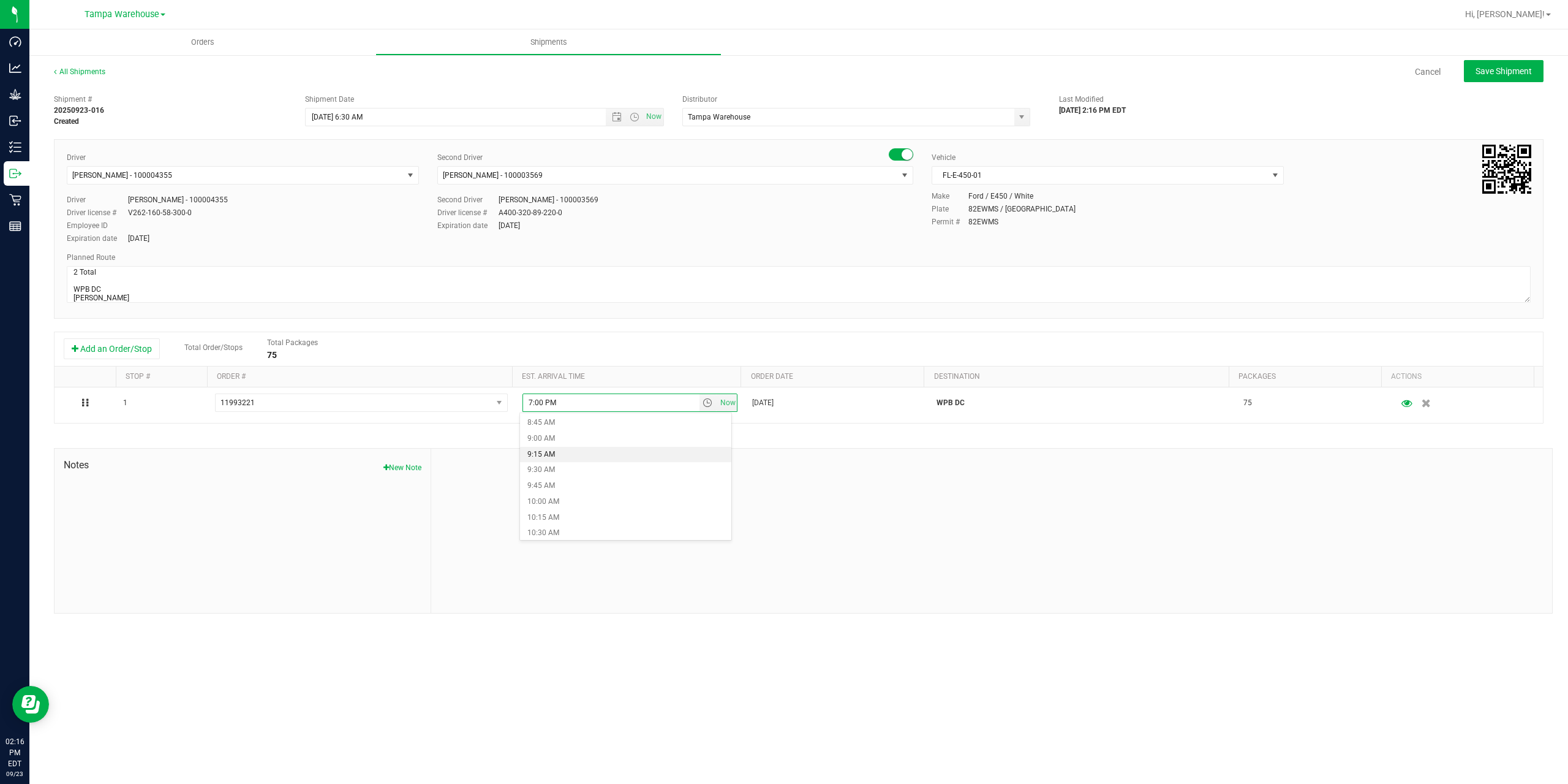
scroll to position [613, 0]
click at [579, 506] on li "11:00 AM" at bounding box center [626, 503] width 211 height 16
click at [615, 490] on div at bounding box center [992, 531] width 1121 height 164
click at [1521, 78] on button "Save Shipment" at bounding box center [1504, 72] width 79 height 22
type input "[DATE] 10:30 AM"
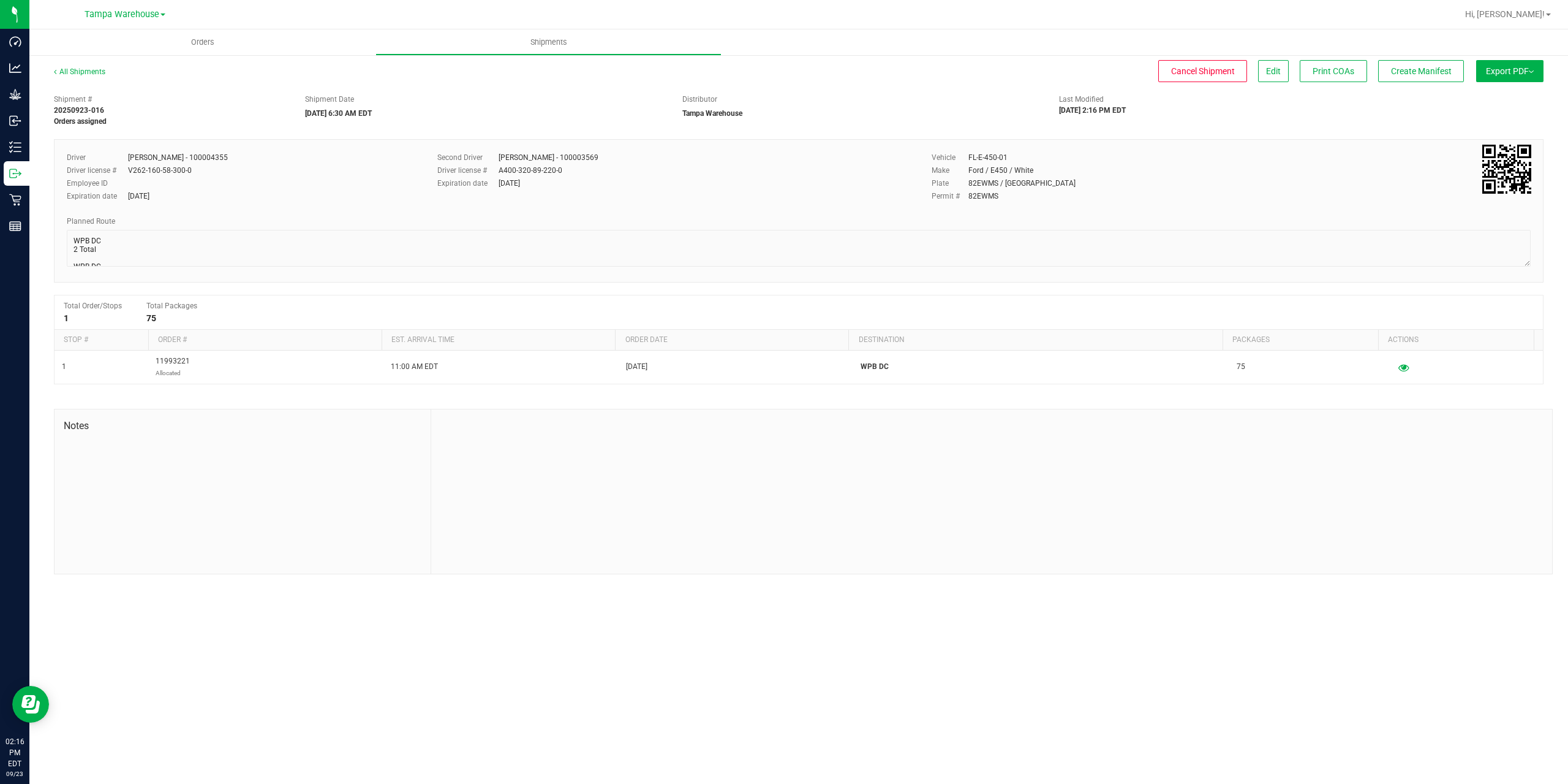
click at [1521, 78] on button "Export PDF" at bounding box center [1510, 72] width 67 height 22
click at [1514, 95] on span "Manifest by Package ID" at bounding box center [1492, 98] width 78 height 9
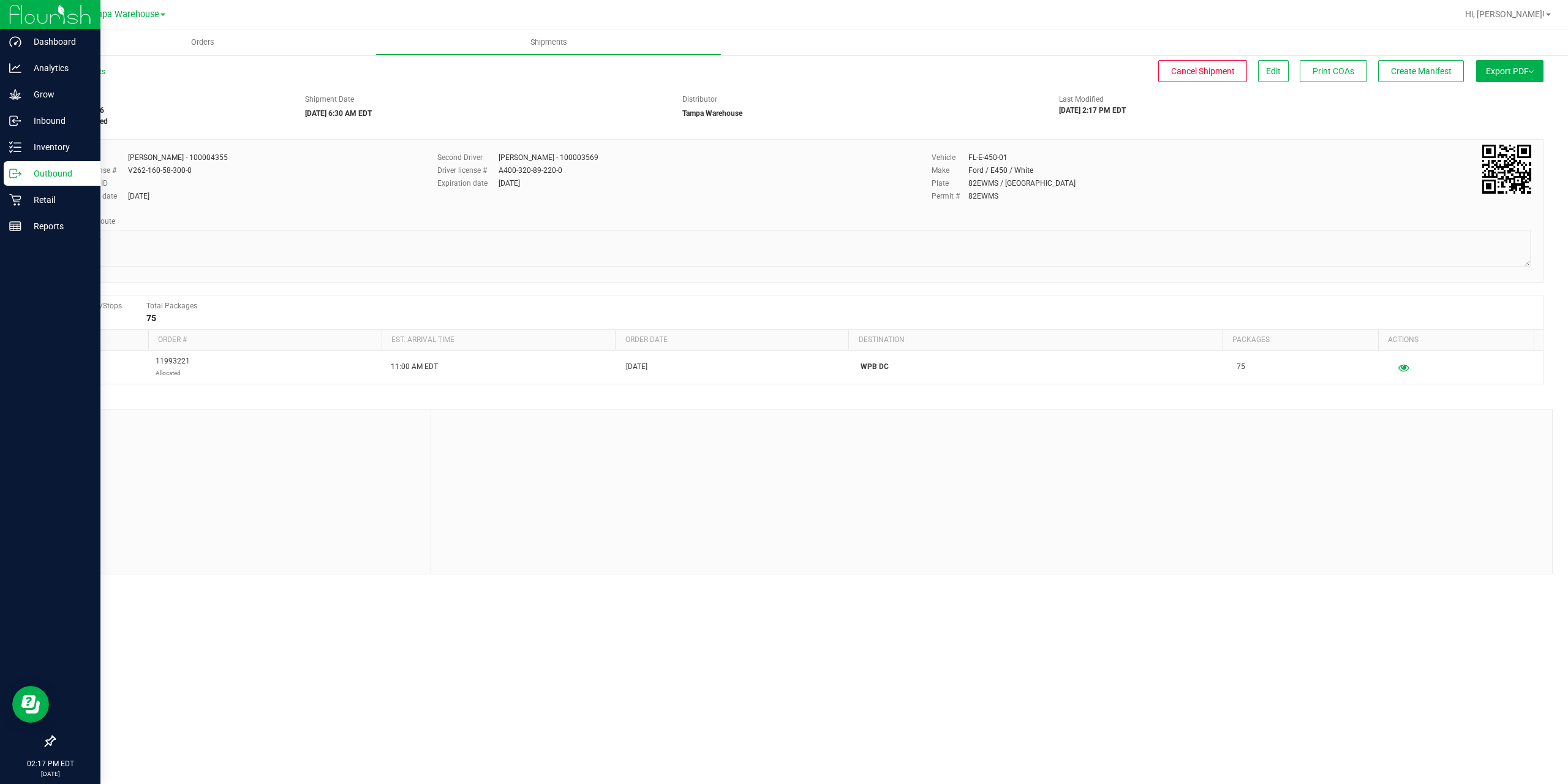
click at [16, 173] on icon at bounding box center [16, 174] width 12 height 12
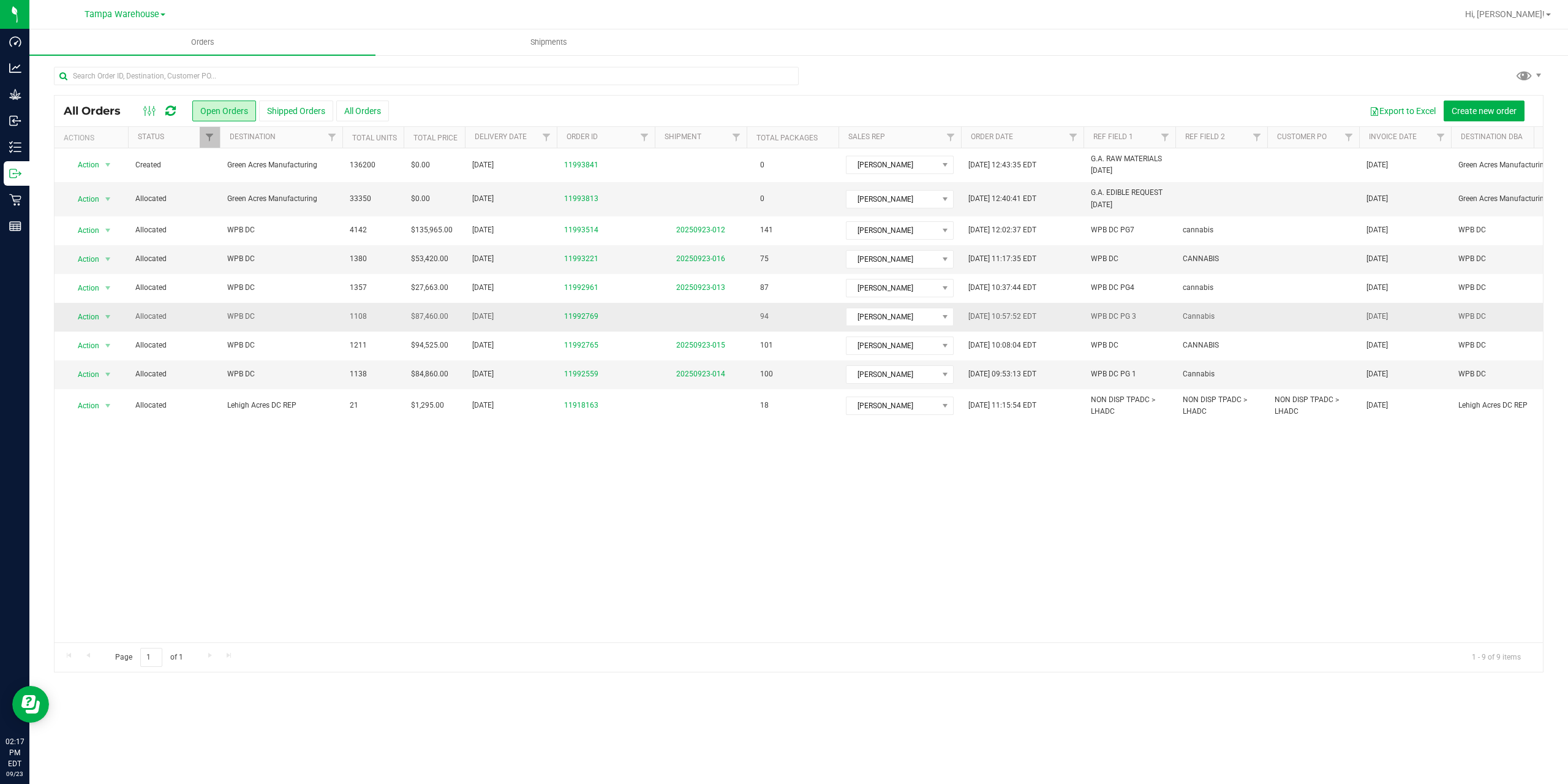
click at [307, 322] on span "WPB DC" at bounding box center [280, 316] width 108 height 11
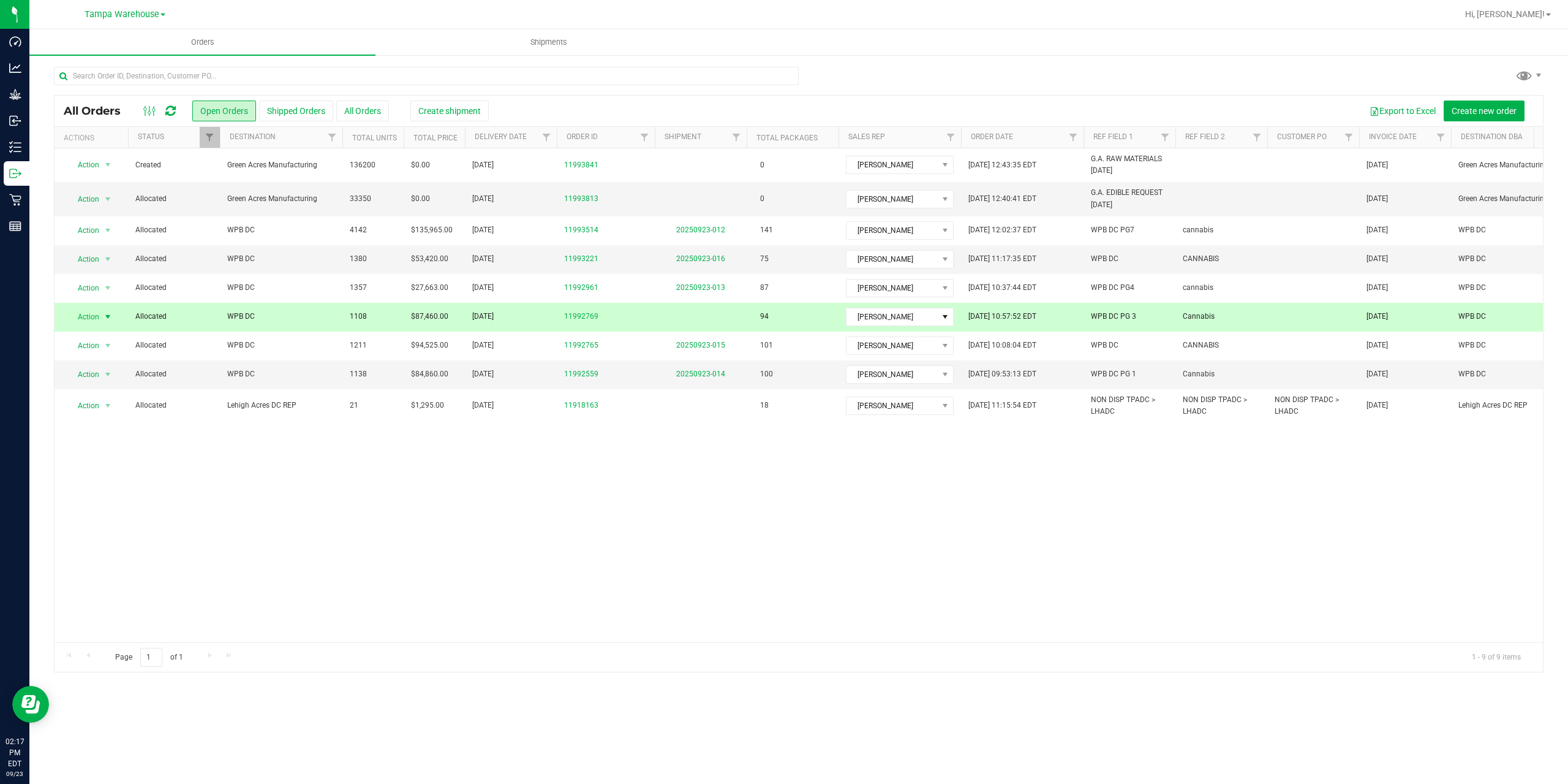
click at [481, 110] on div "Export to Excel Create new order" at bounding box center [1007, 111] width 1055 height 21
click at [478, 110] on span "Create shipment" at bounding box center [450, 111] width 62 height 9
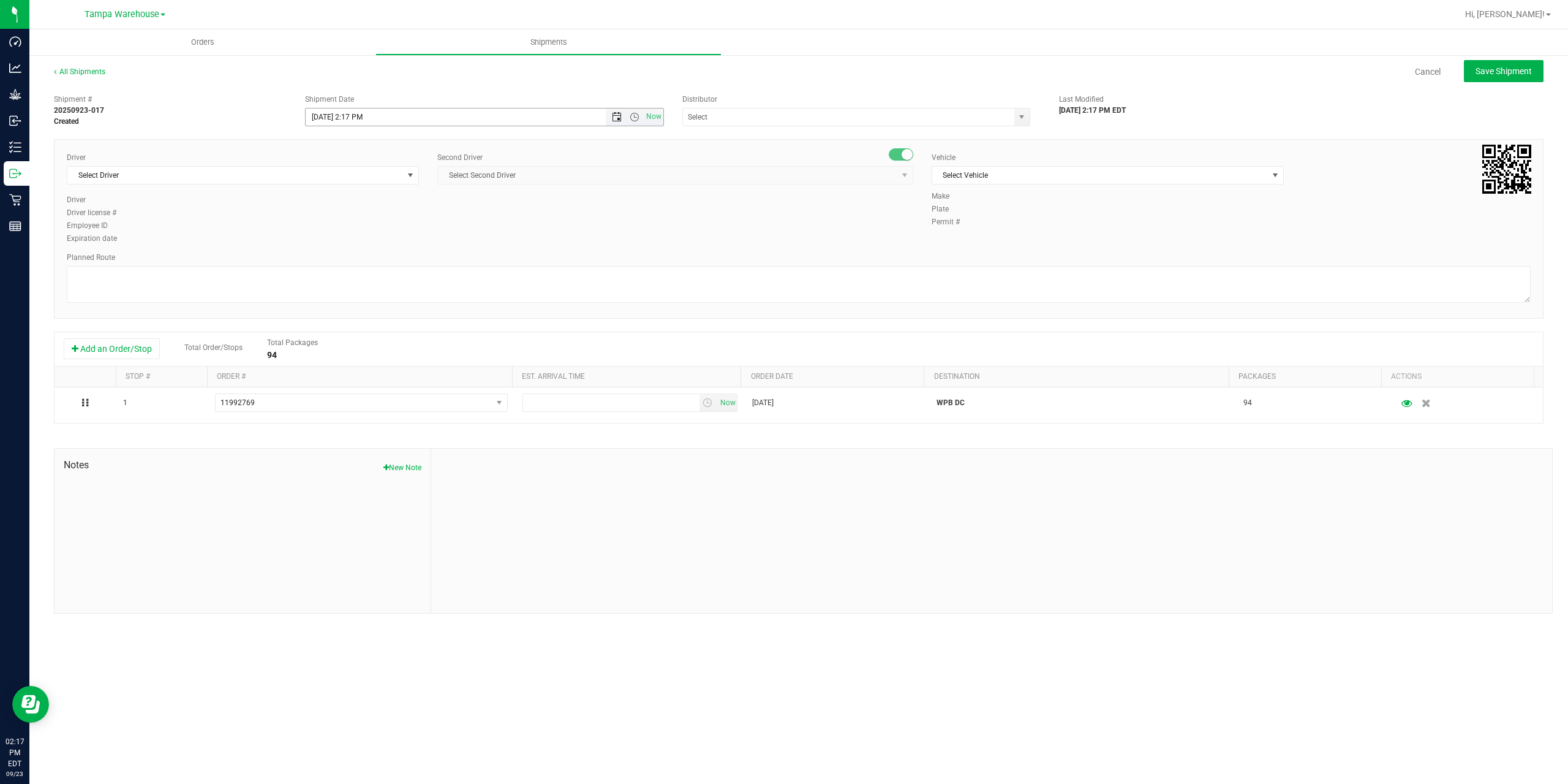
click at [617, 117] on span "Open the date view" at bounding box center [616, 117] width 9 height 9
click at [375, 240] on link "24" at bounding box center [370, 242] width 18 height 19
click at [637, 115] on span "Open the time view" at bounding box center [634, 117] width 9 height 9
click at [440, 228] on li "7:00 AM" at bounding box center [483, 235] width 356 height 16
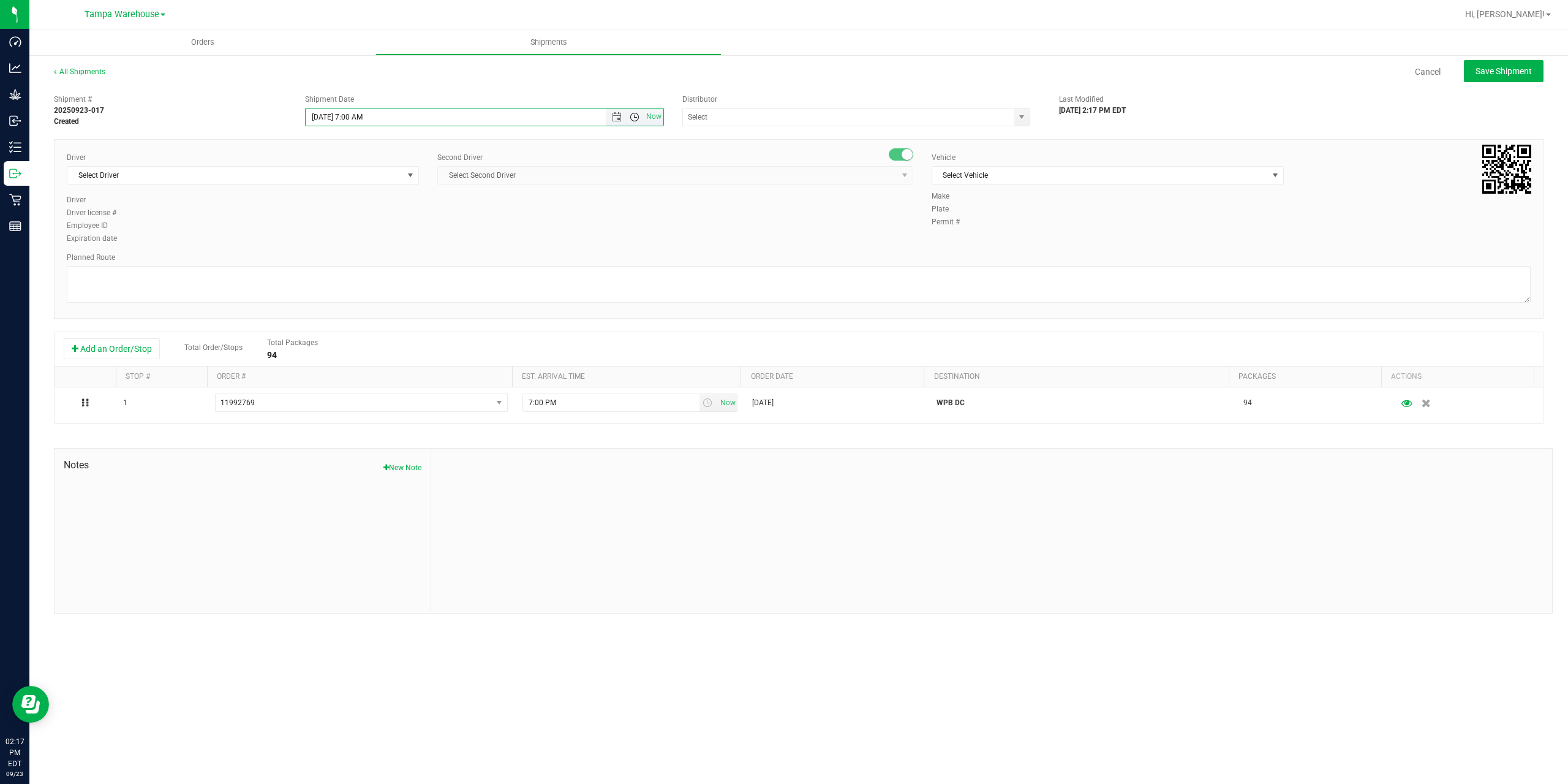
click at [635, 115] on span "Open the time view" at bounding box center [634, 117] width 9 height 9
click at [377, 221] on li "6:30 AM" at bounding box center [483, 219] width 356 height 16
type input "[DATE] 6:30 AM"
click at [776, 119] on input "text" at bounding box center [844, 117] width 322 height 17
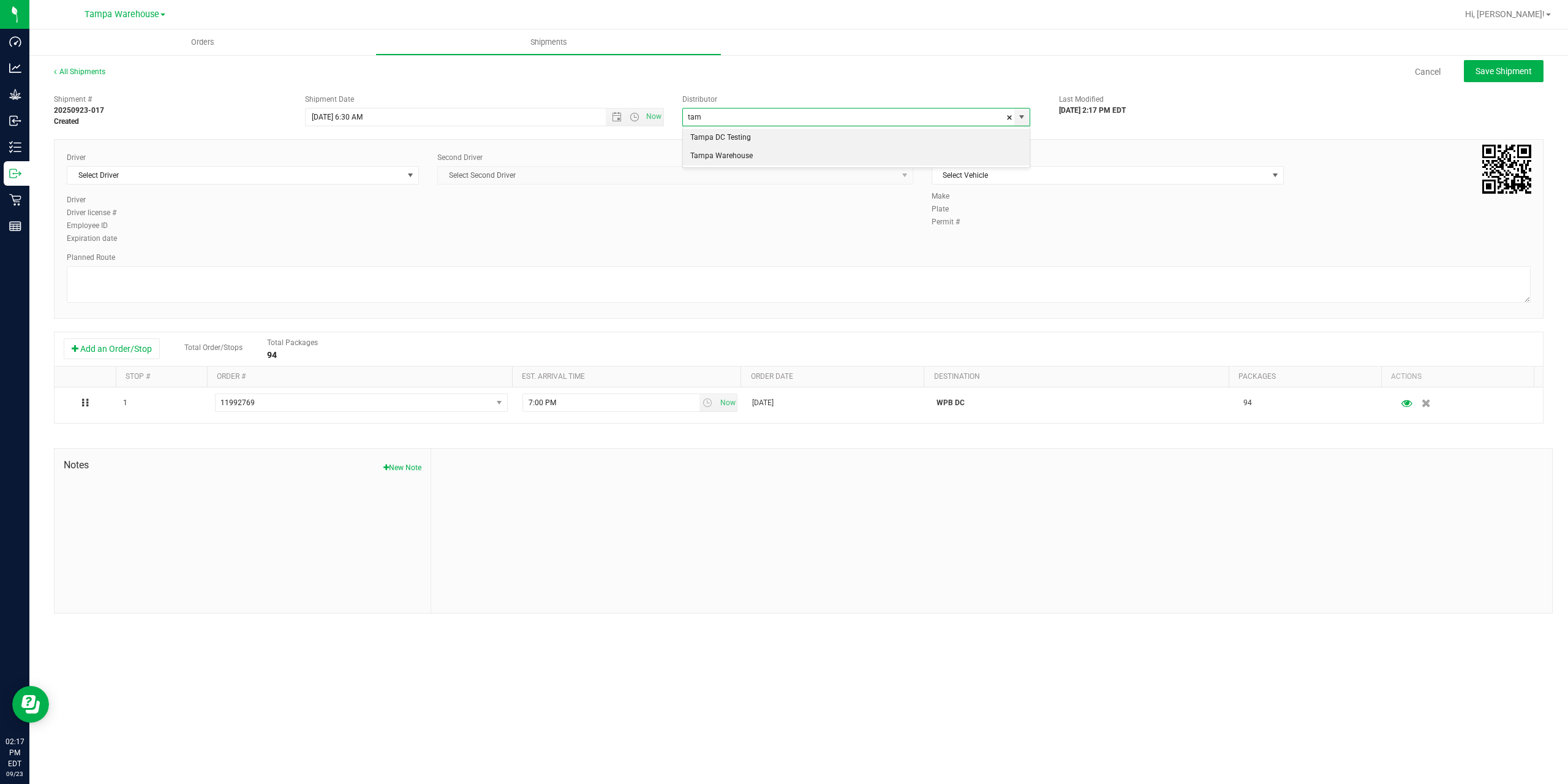
click at [740, 161] on li "Tampa Warehouse" at bounding box center [857, 155] width 347 height 18
type input "Tampa Warehouse"
click at [303, 176] on span "Select Driver" at bounding box center [235, 175] width 336 height 17
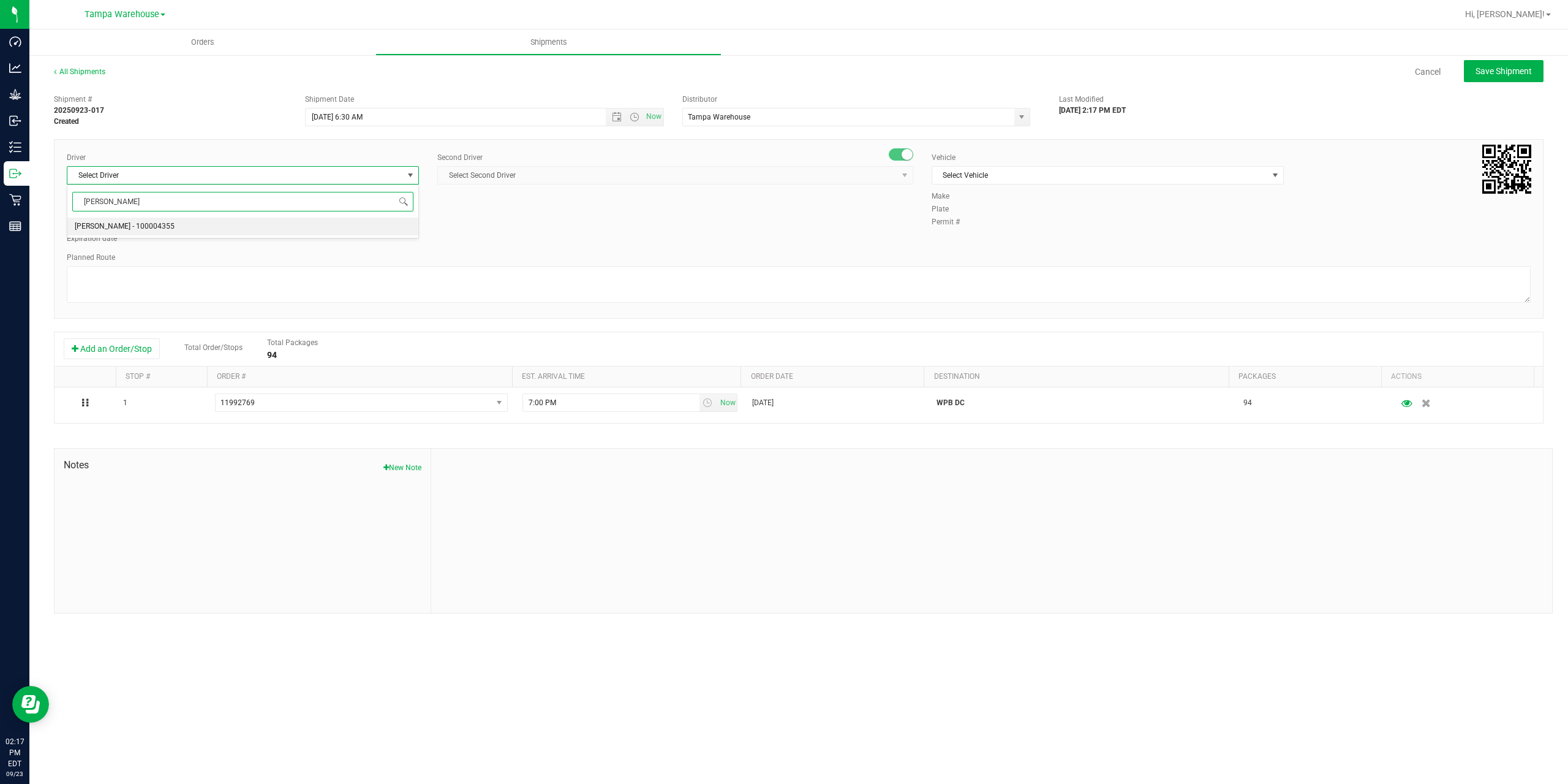
click at [217, 223] on li "[PERSON_NAME] - 100004355" at bounding box center [242, 226] width 351 height 18
type input "[PERSON_NAME]"
click at [621, 174] on span "Select Second Driver" at bounding box center [668, 175] width 459 height 17
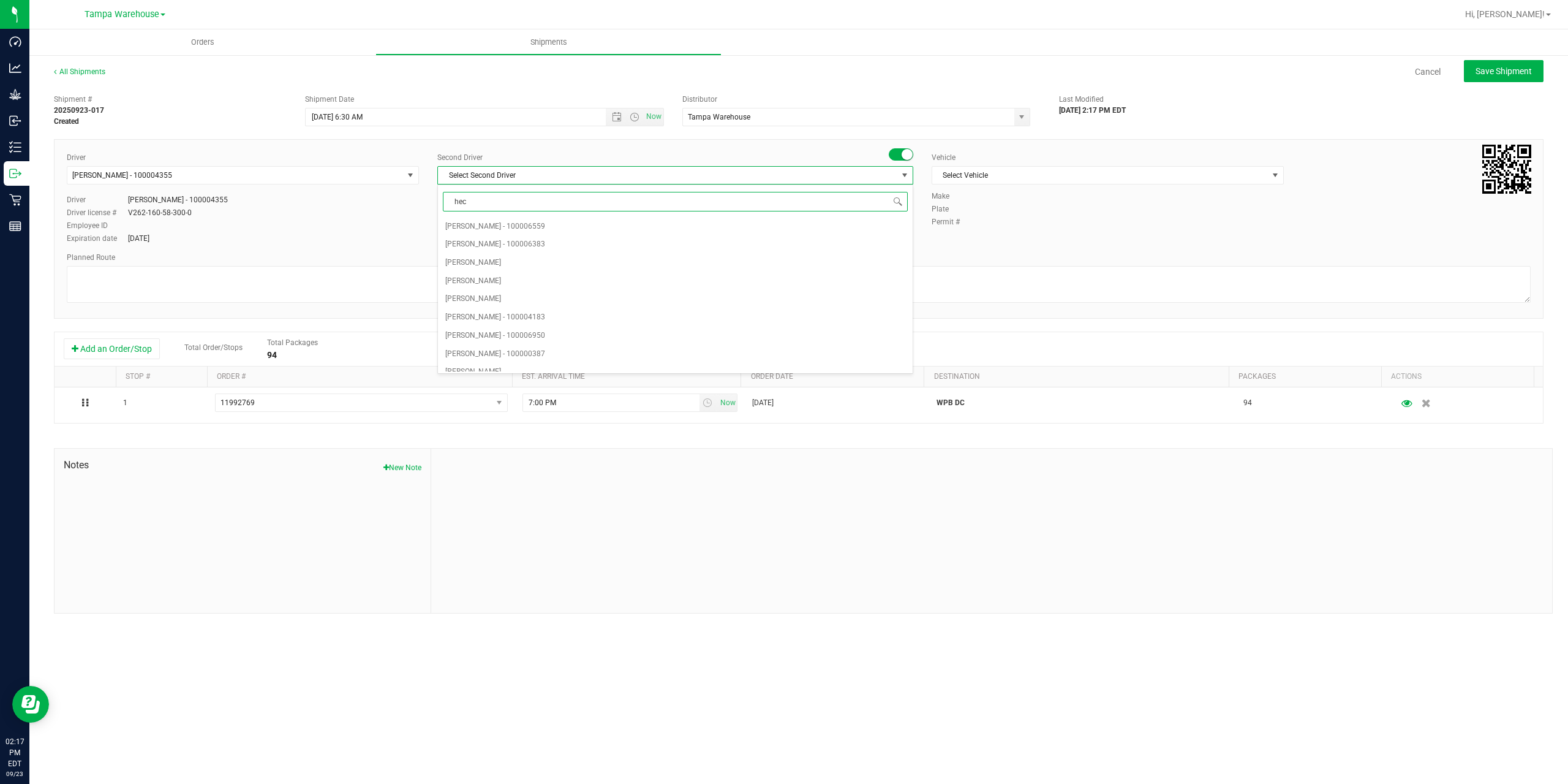
type input "hect"
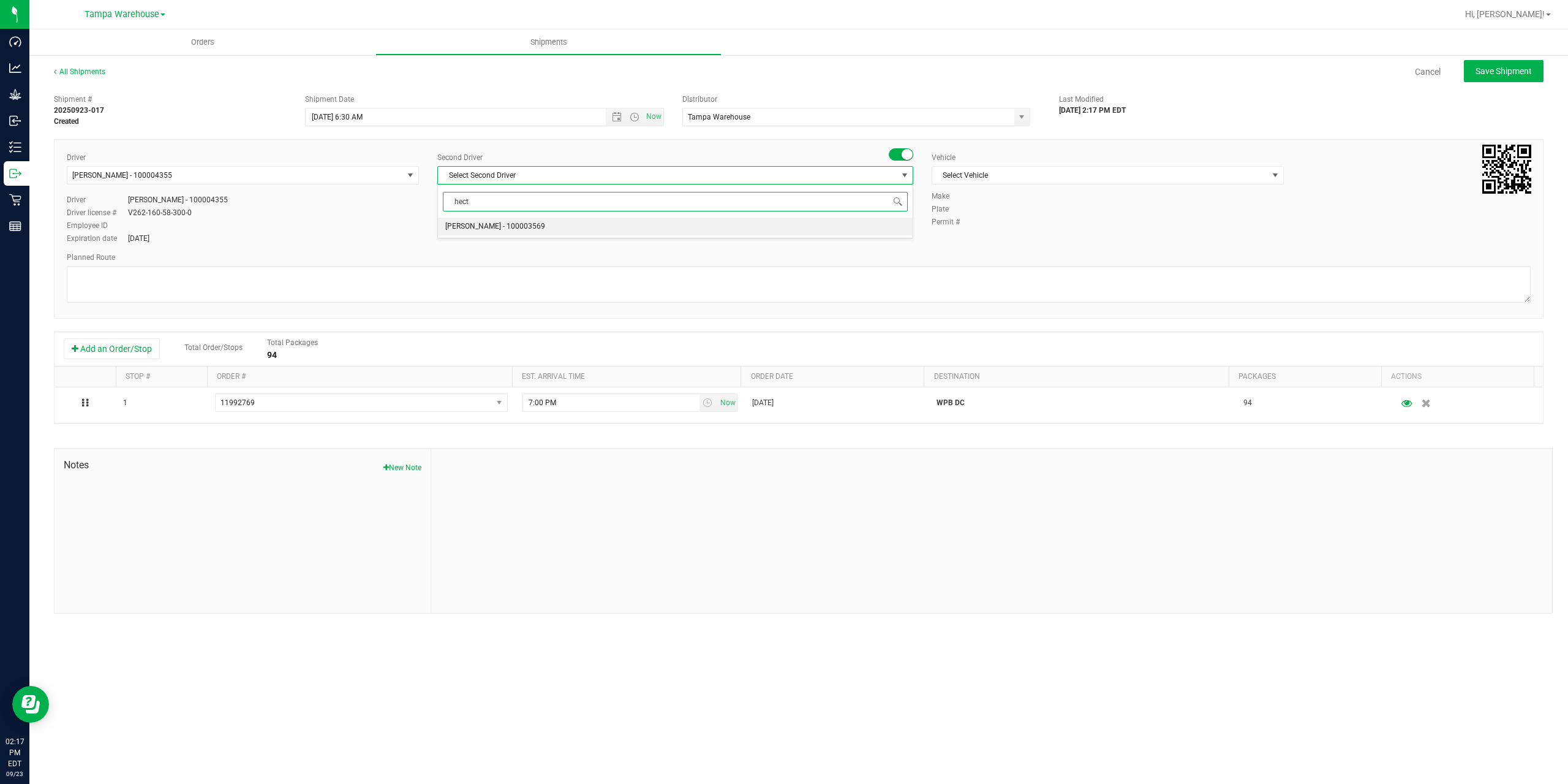
click at [520, 232] on span "[PERSON_NAME] - 100003569" at bounding box center [495, 226] width 100 height 16
click at [1152, 174] on span "Select Vehicle" at bounding box center [1100, 175] width 336 height 17
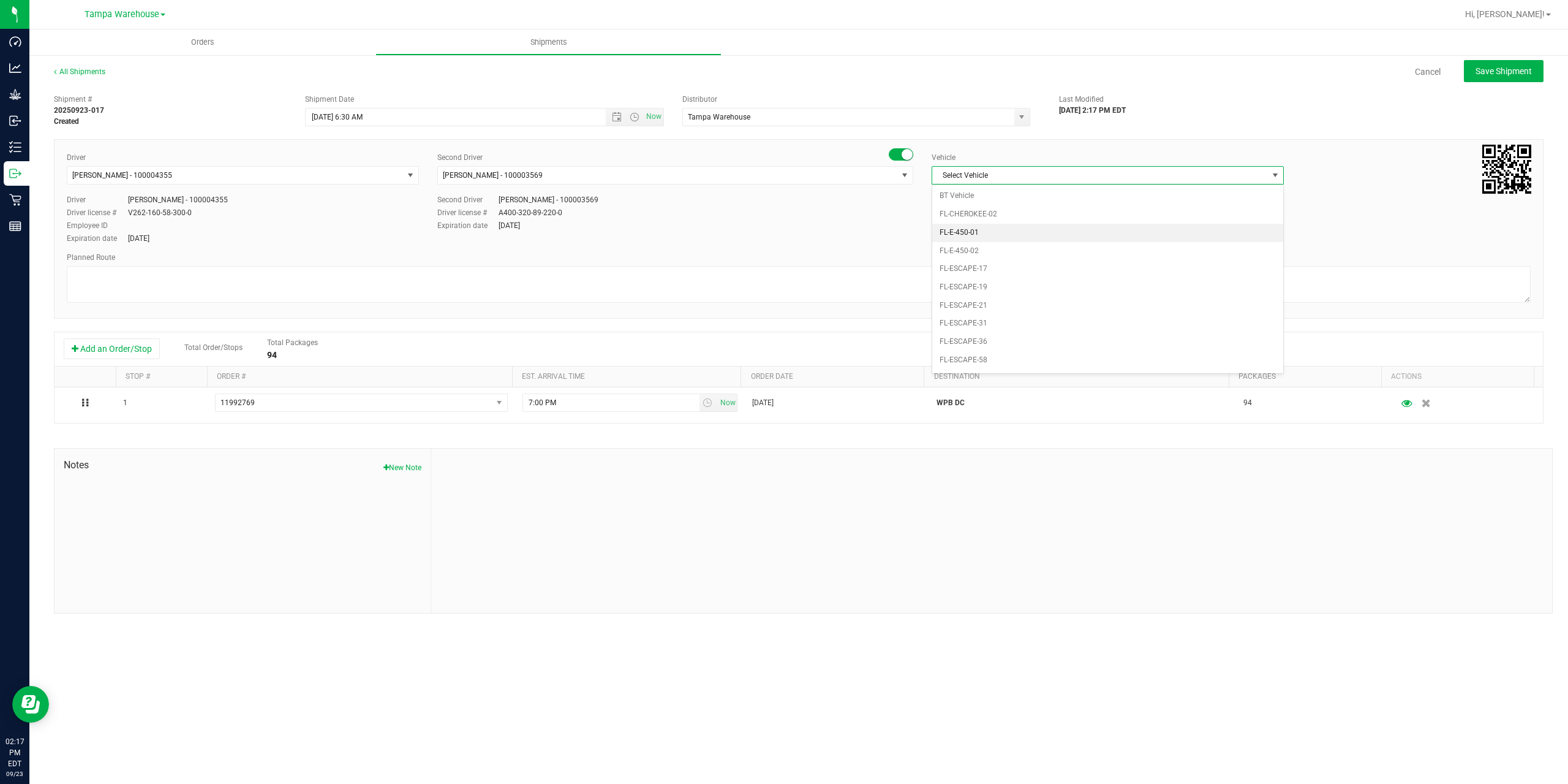
click at [1049, 233] on li "FL-E-450-01" at bounding box center [1108, 232] width 351 height 18
click at [948, 276] on textarea at bounding box center [798, 284] width 1464 height 37
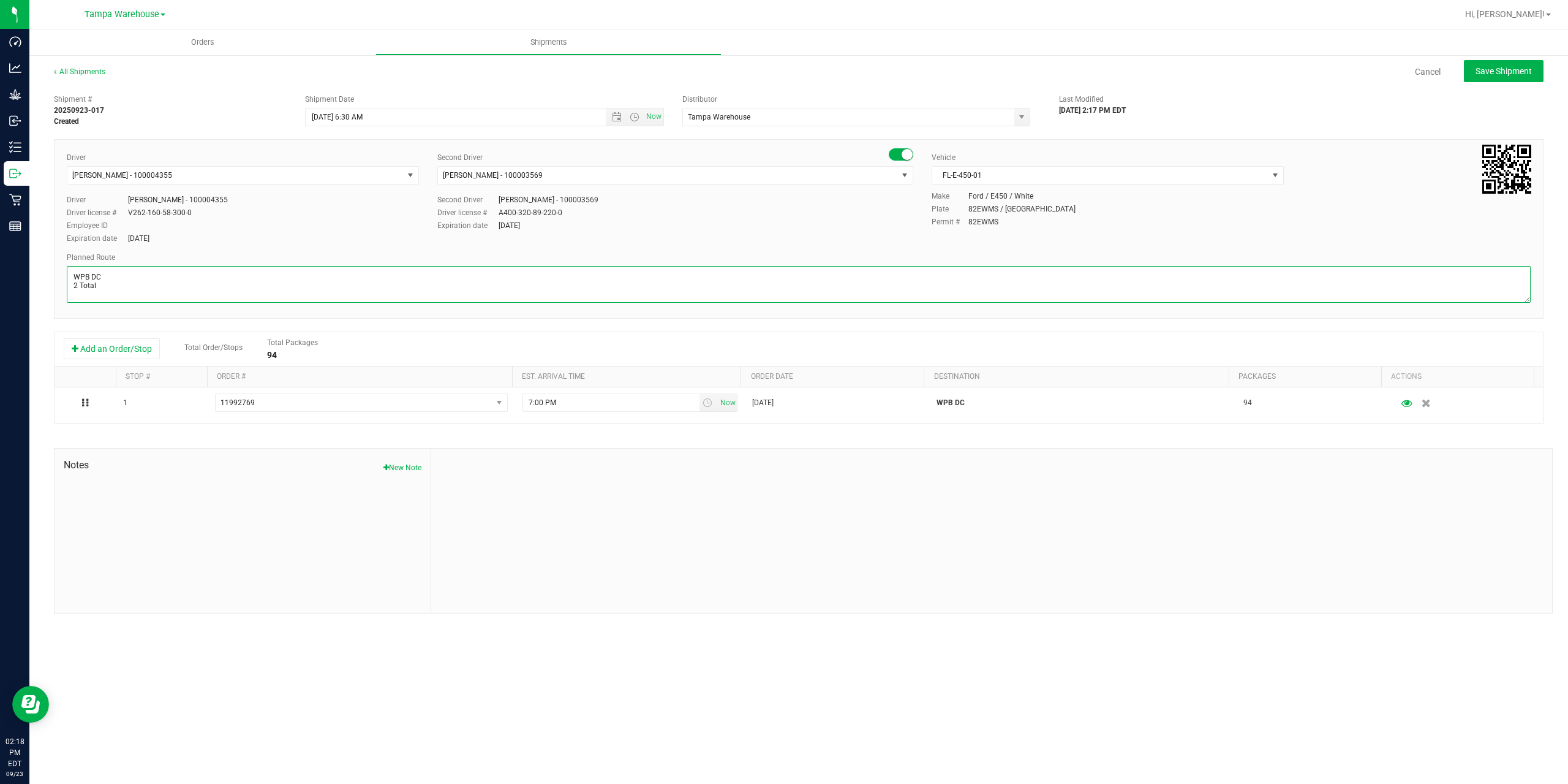
paste textarea "WPB DC [PERSON_NAME]"
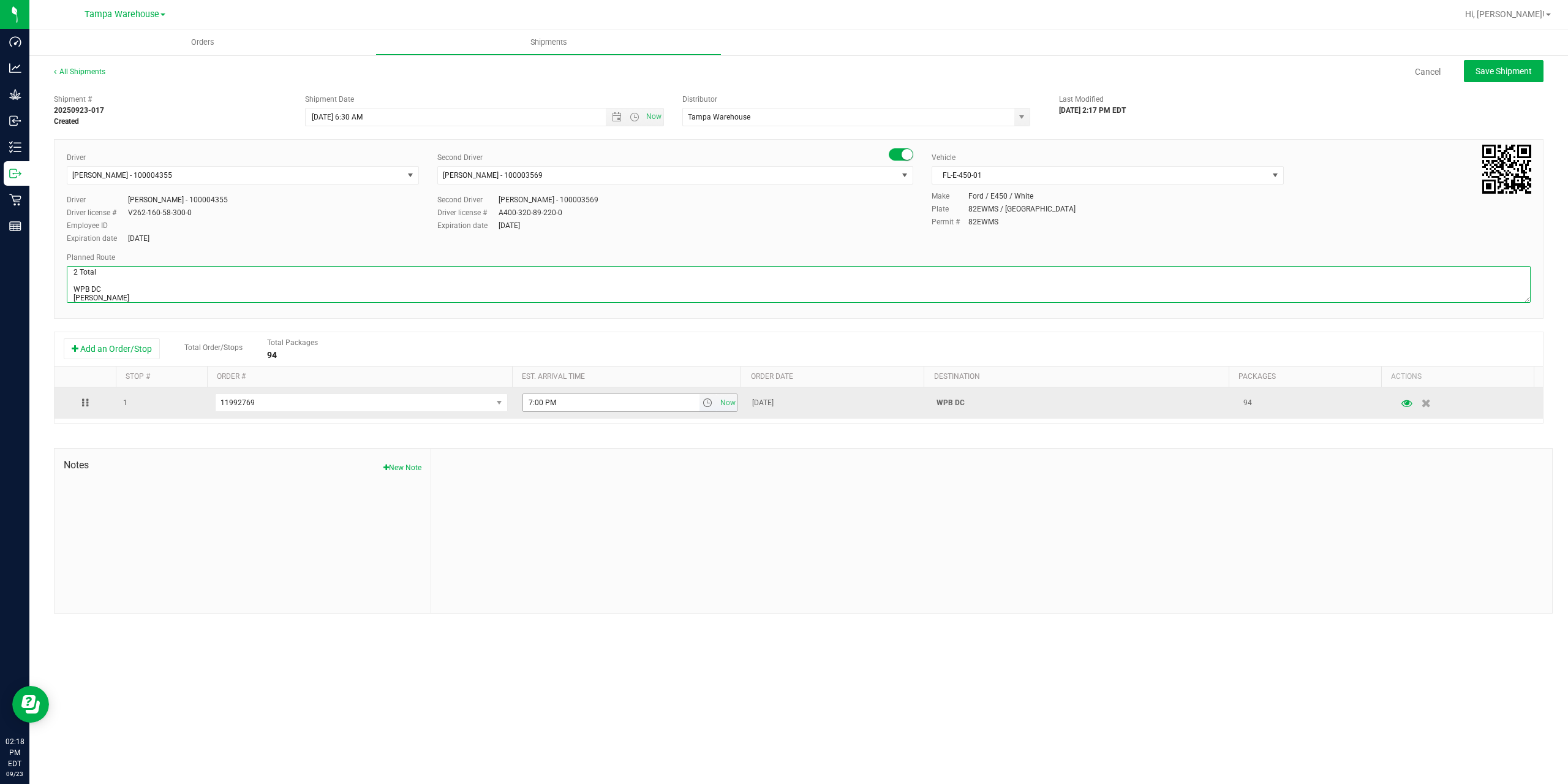
click at [702, 404] on span "select" at bounding box center [707, 402] width 9 height 9
type textarea "WPB DC 2 Total WPB DC [PERSON_NAME]"
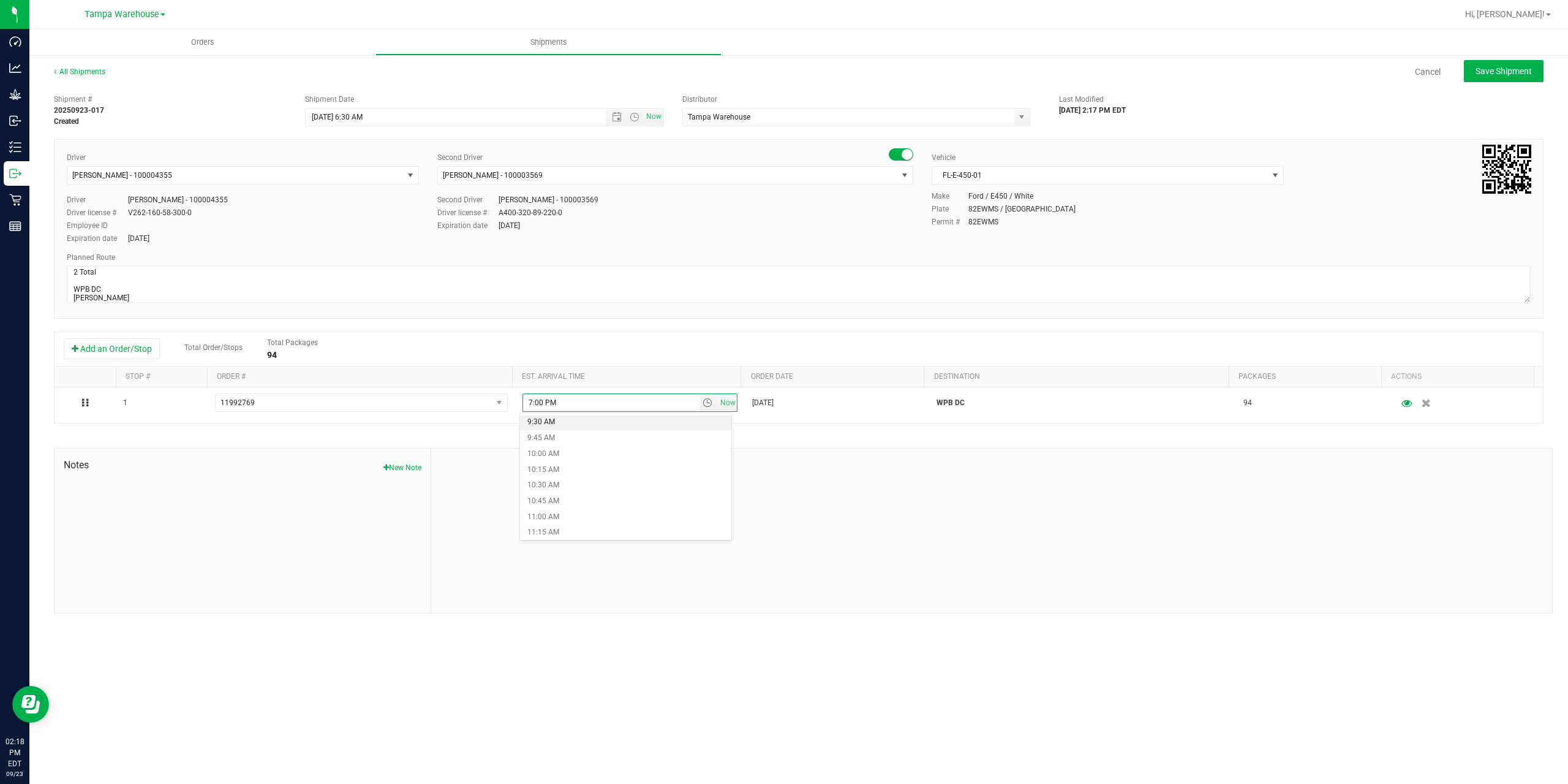
scroll to position [613, 0]
click at [580, 506] on li "11:00 AM" at bounding box center [626, 503] width 211 height 16
click at [1501, 72] on span "Save Shipment" at bounding box center [1503, 71] width 56 height 9
type input "[DATE] 10:30 AM"
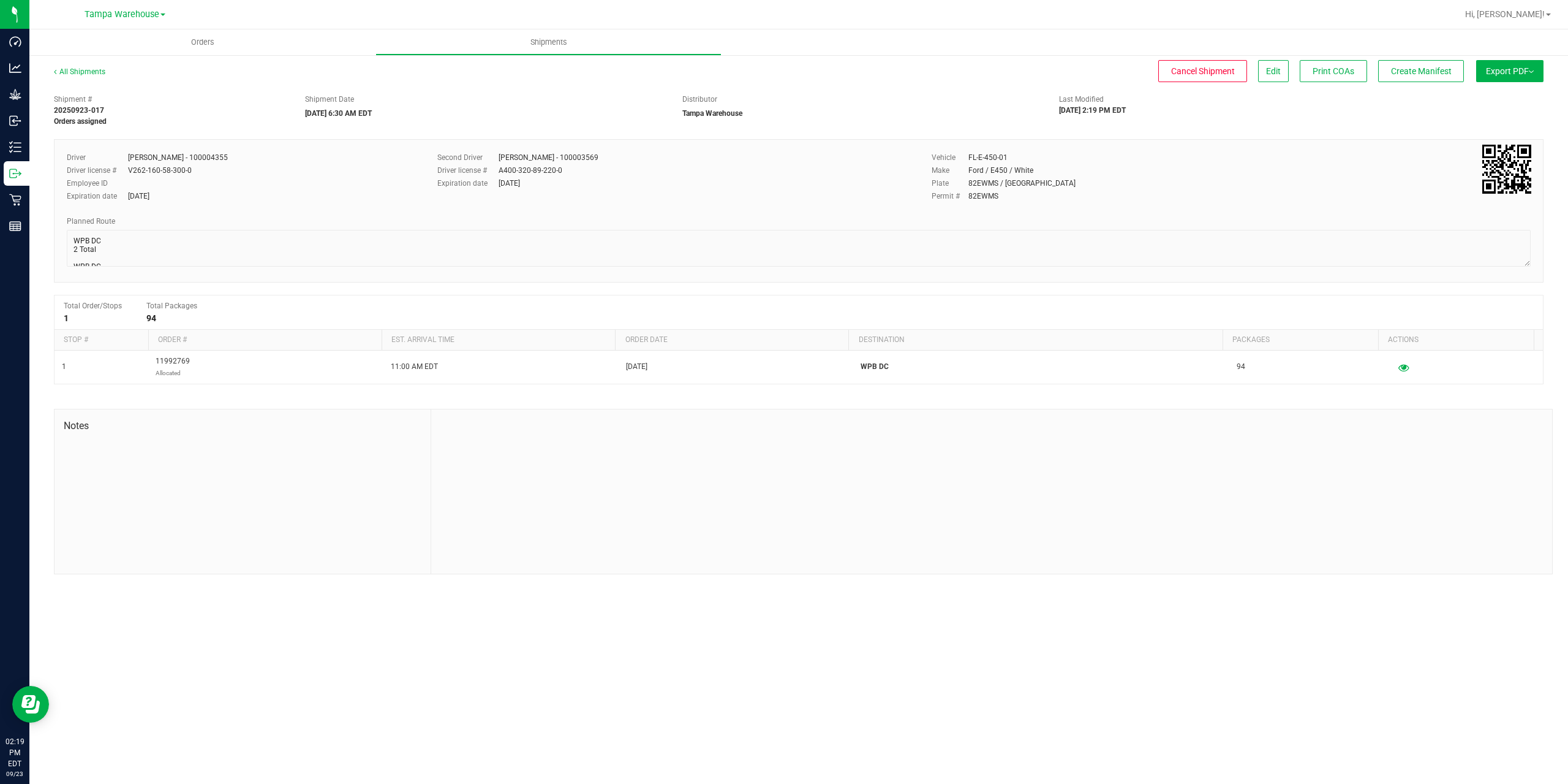
click at [1501, 72] on span "Export PDF" at bounding box center [1509, 71] width 47 height 9
click at [1499, 98] on span "Manifest by Package ID" at bounding box center [1492, 98] width 78 height 9
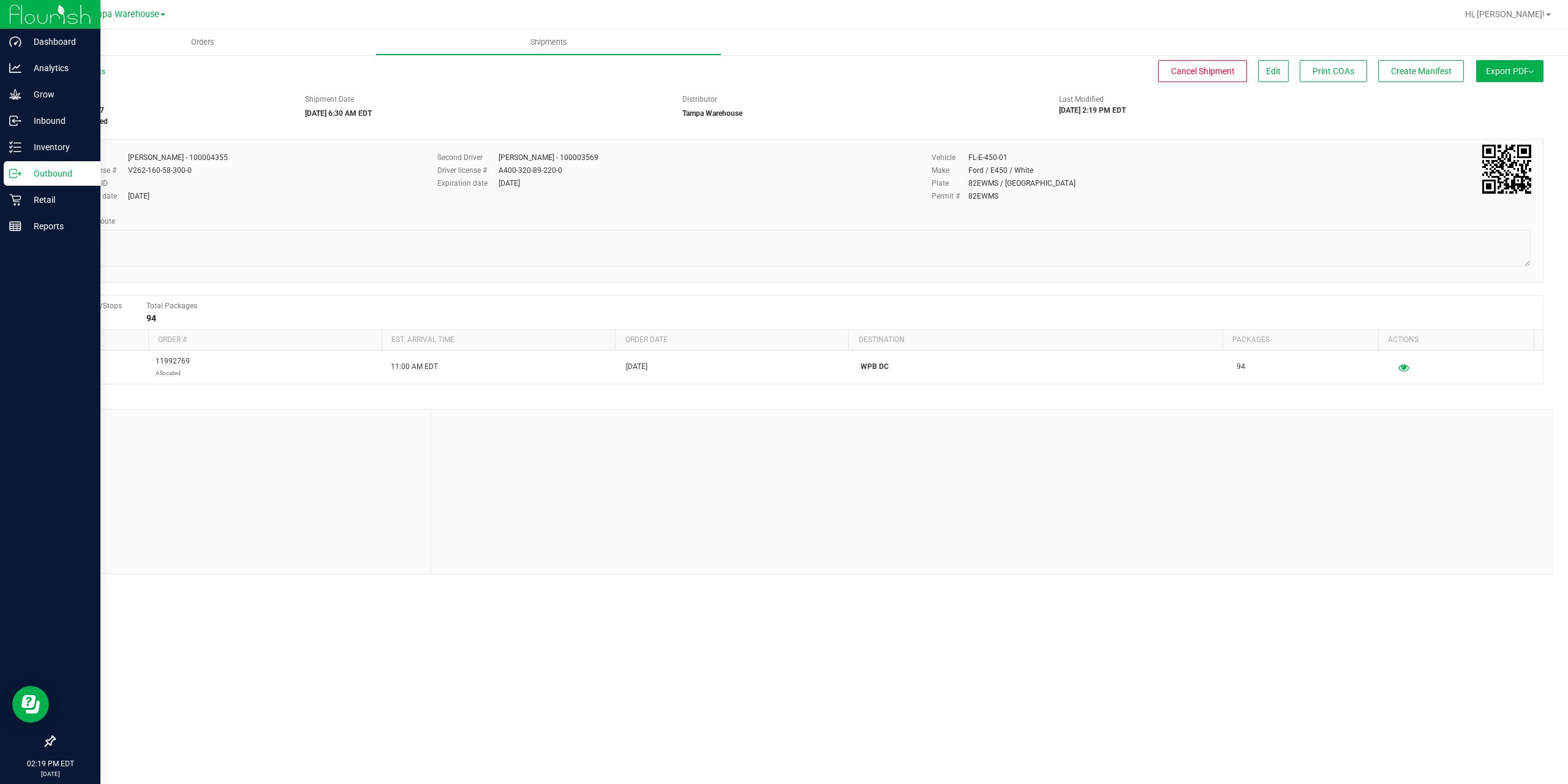
click at [23, 174] on p "Outbound" at bounding box center [58, 173] width 73 height 15
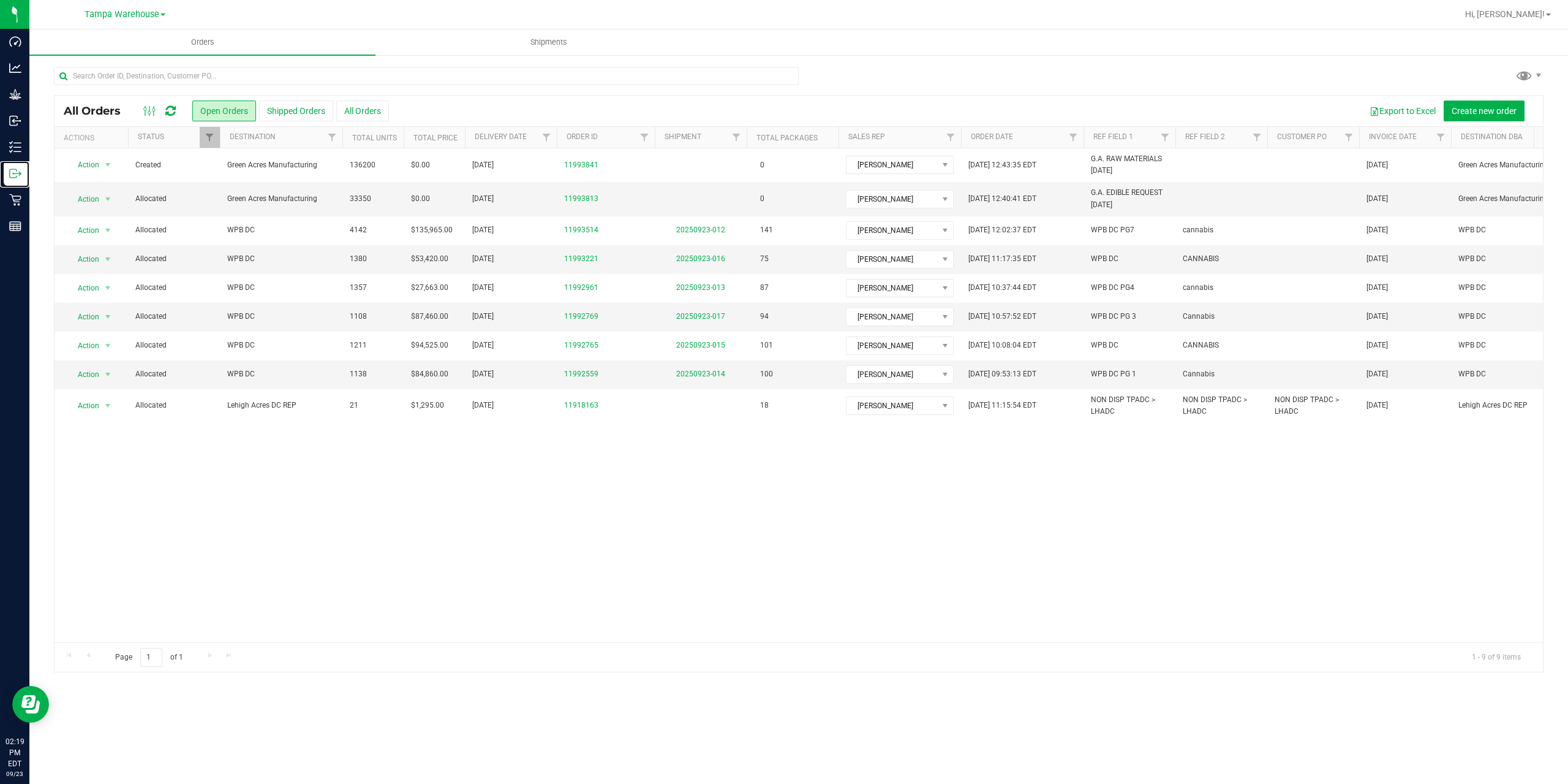
click at [0, 161] on link "Outbound" at bounding box center [15, 174] width 29 height 27
click at [1076, 138] on span "Filter" at bounding box center [1073, 136] width 9 height 9
click at [1186, 209] on span "select" at bounding box center [1187, 211] width 9 height 9
click at [1120, 342] on link "23" at bounding box center [1118, 340] width 18 height 19
type input "[DATE]"
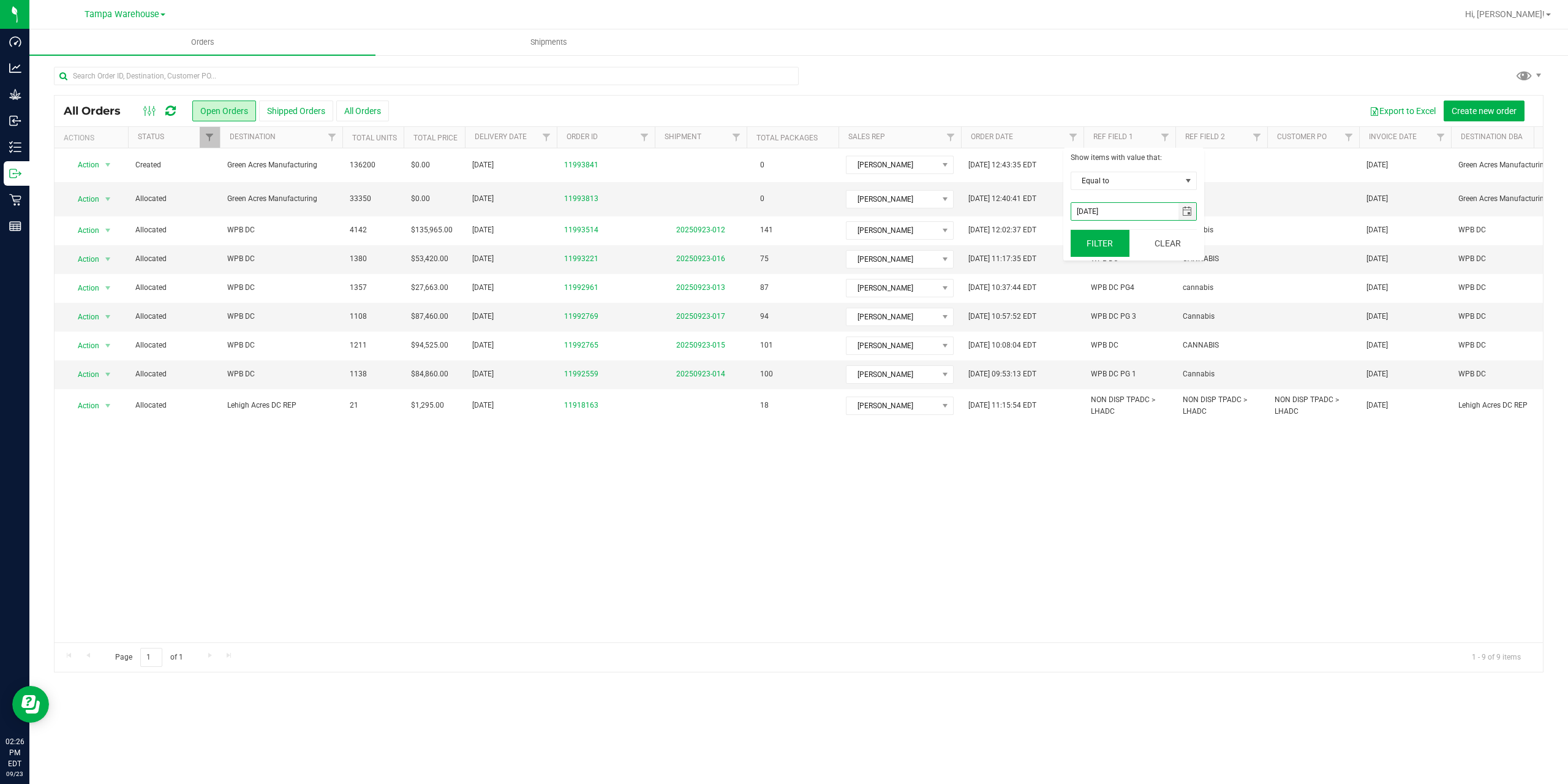
click at [1093, 242] on button "Filter" at bounding box center [1100, 243] width 59 height 27
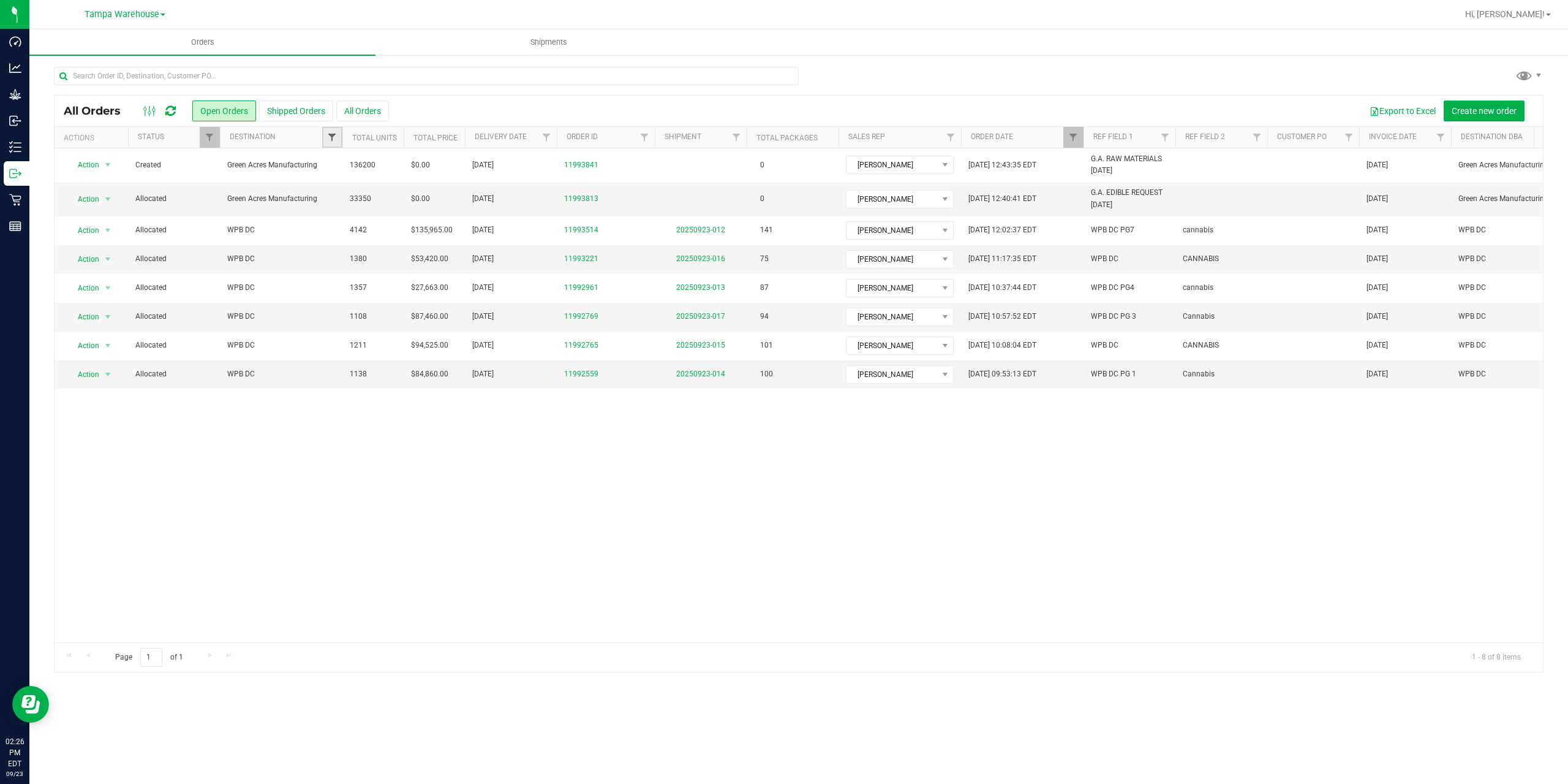
click at [331, 140] on span "Filter" at bounding box center [331, 136] width 9 height 9
type input "wpb"
click at [354, 193] on span "WPB DC" at bounding box center [362, 193] width 28 height 8
click at [343, 193] on input "WPB DC" at bounding box center [338, 193] width 8 height 8
checkbox input "true"
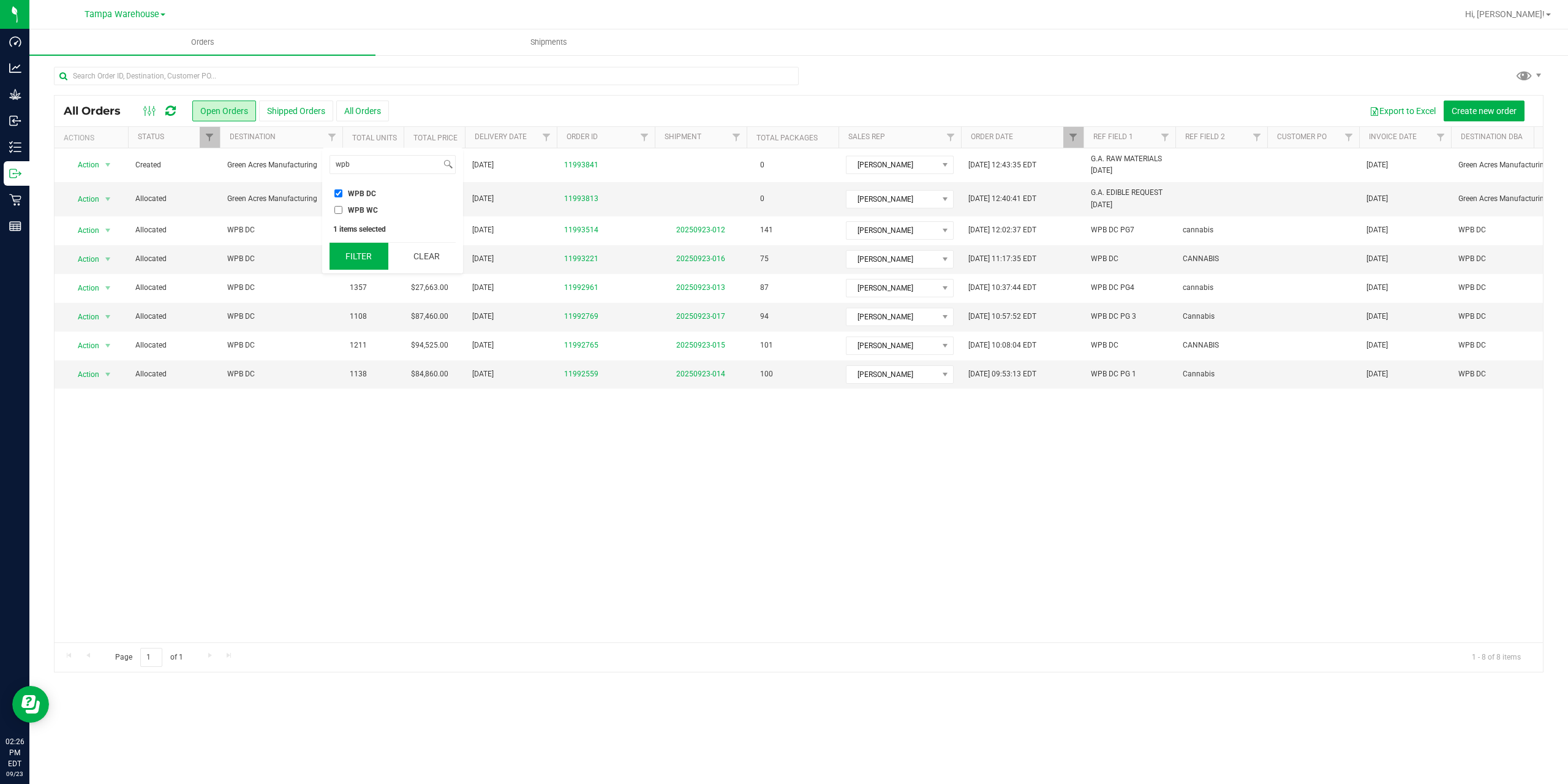
click at [352, 255] on button "Filter" at bounding box center [359, 256] width 59 height 27
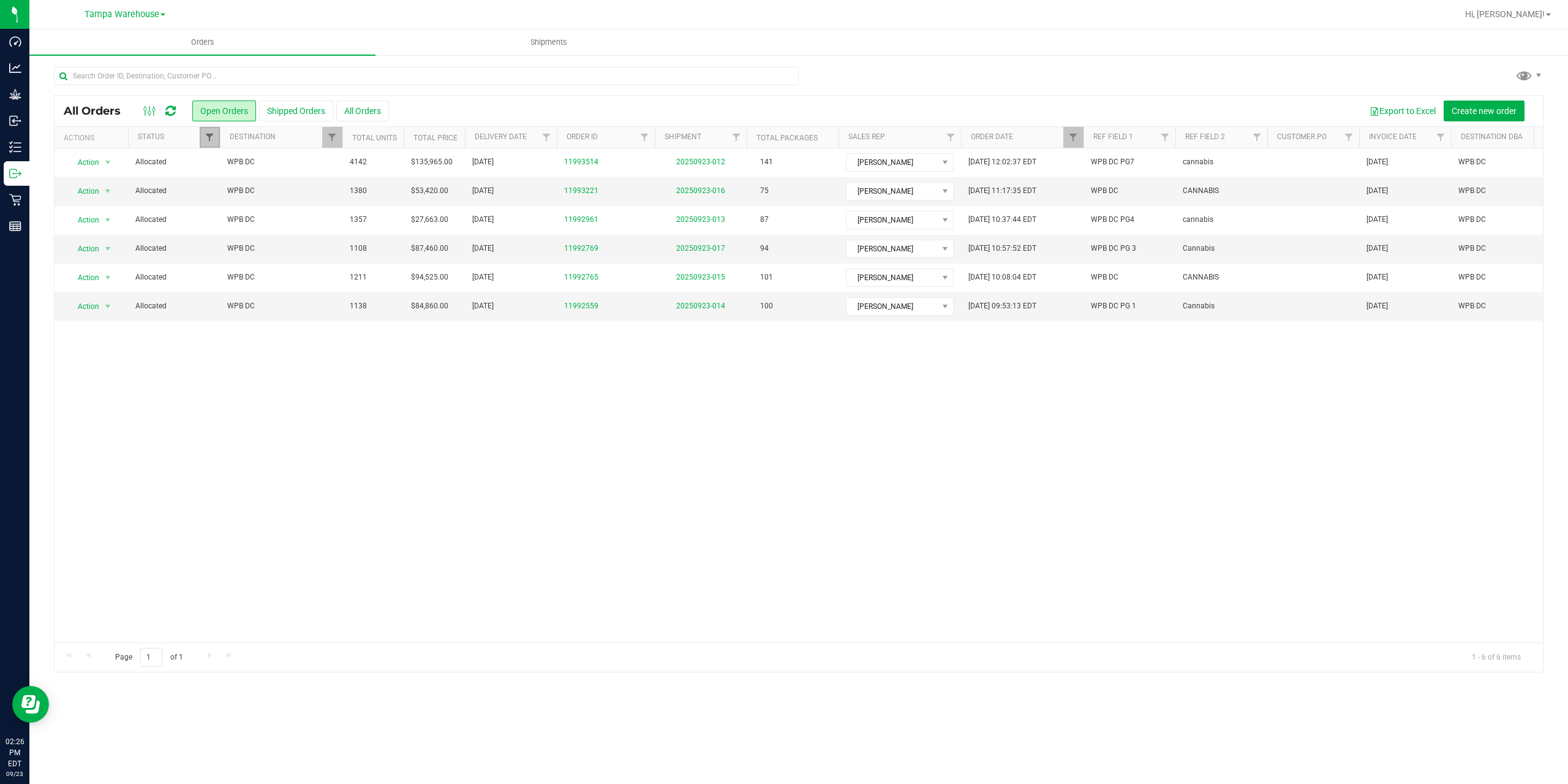
click at [206, 140] on span "Filter" at bounding box center [209, 136] width 9 height 9
click at [217, 344] on input "Shipped" at bounding box center [216, 343] width 8 height 8
checkbox input "true"
click at [246, 403] on button "Filter" at bounding box center [236, 407] width 59 height 27
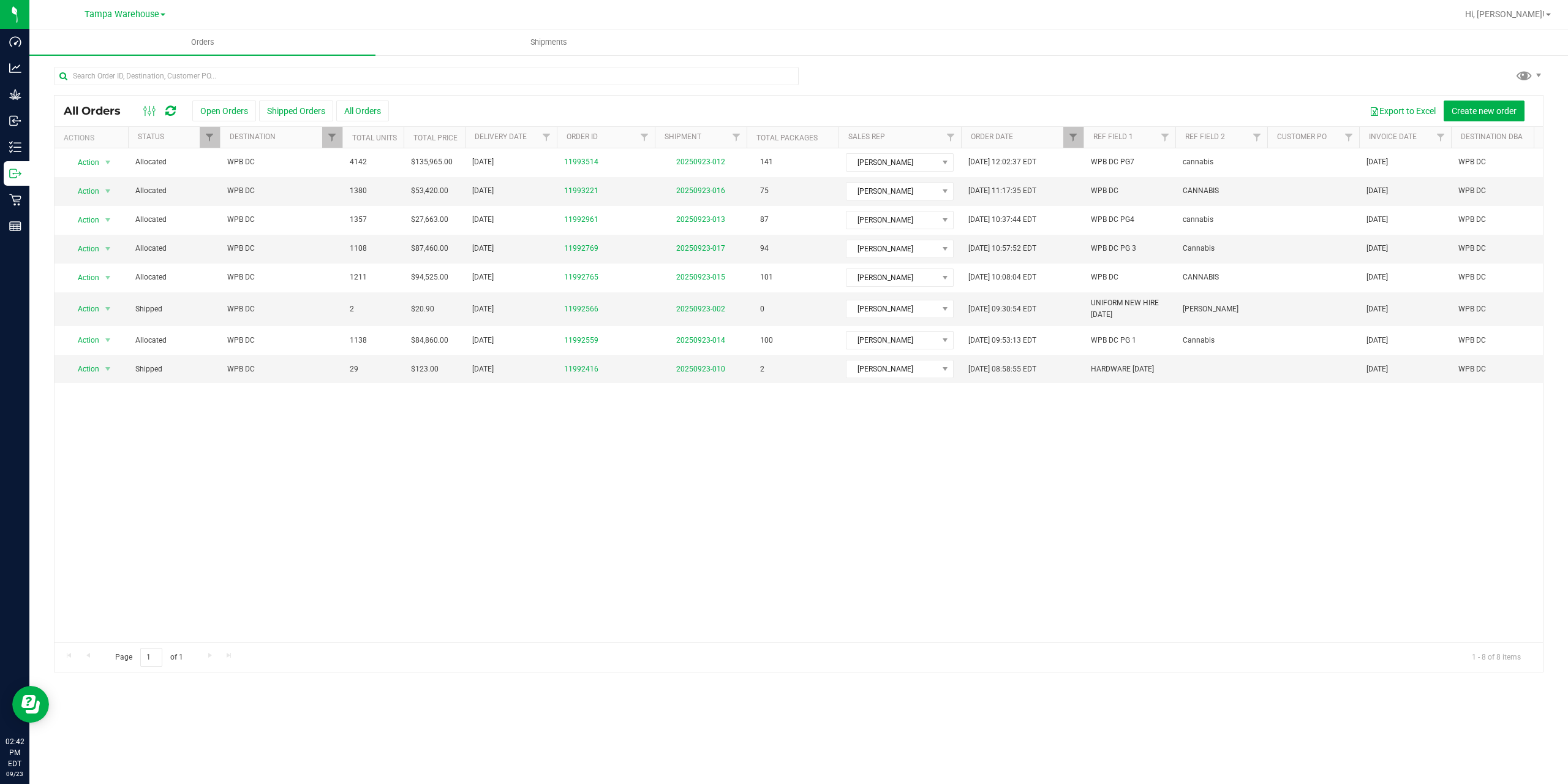
click at [171, 111] on icon at bounding box center [171, 111] width 10 height 12
click at [704, 192] on link "20250923-016" at bounding box center [701, 191] width 49 height 9
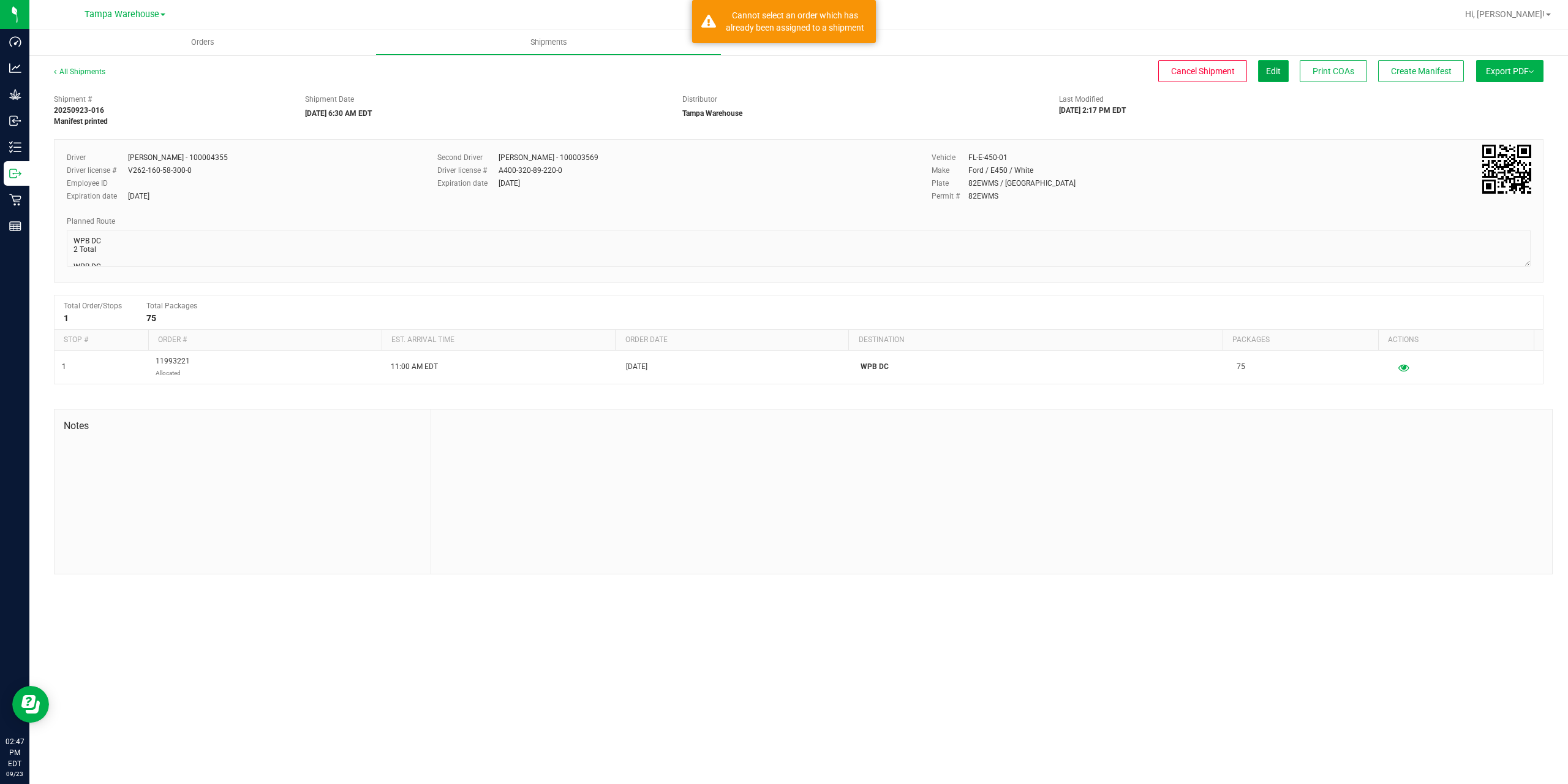
click at [1270, 73] on span "Edit" at bounding box center [1273, 71] width 15 height 9
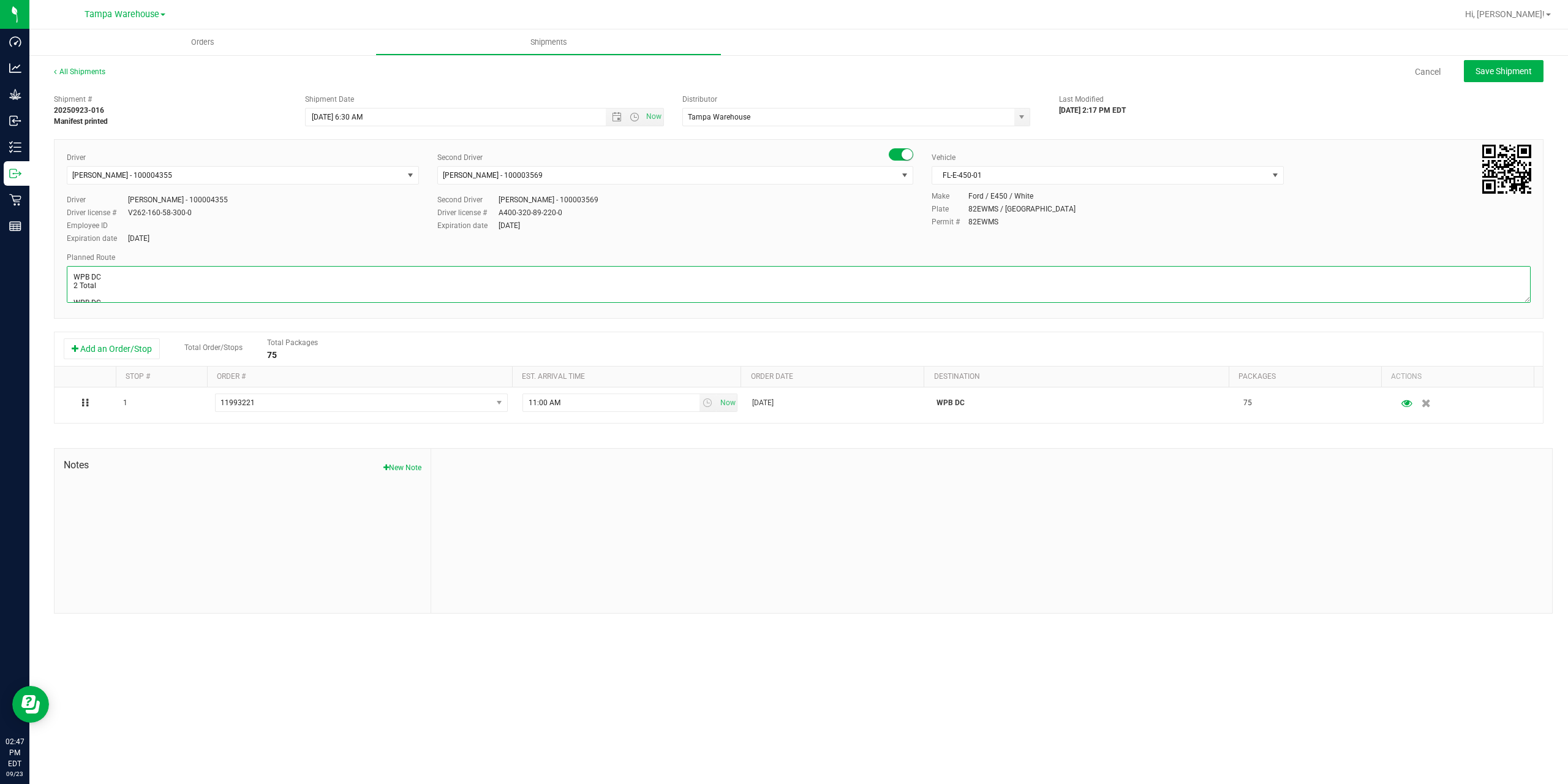
click at [77, 286] on textarea at bounding box center [798, 284] width 1464 height 37
type textarea "WPB DC 4 Total WPB DC [PERSON_NAME]"
click at [1484, 74] on span "Save Shipment" at bounding box center [1503, 71] width 56 height 9
type input "[DATE] 10:30 AM"
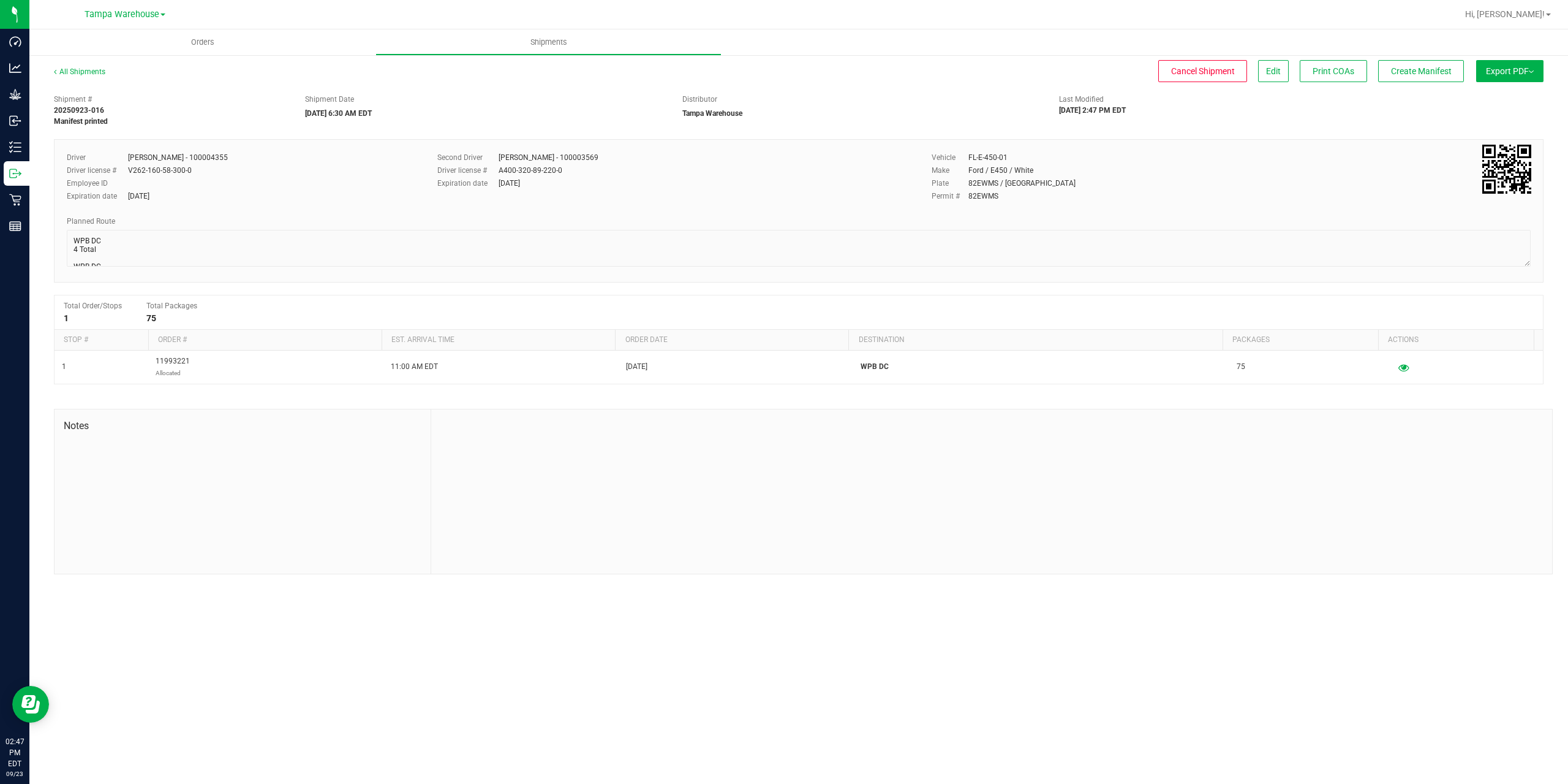
click at [1486, 74] on span "Export PDF" at bounding box center [1509, 71] width 47 height 9
click at [1483, 98] on span "Manifest by Package ID" at bounding box center [1492, 98] width 78 height 9
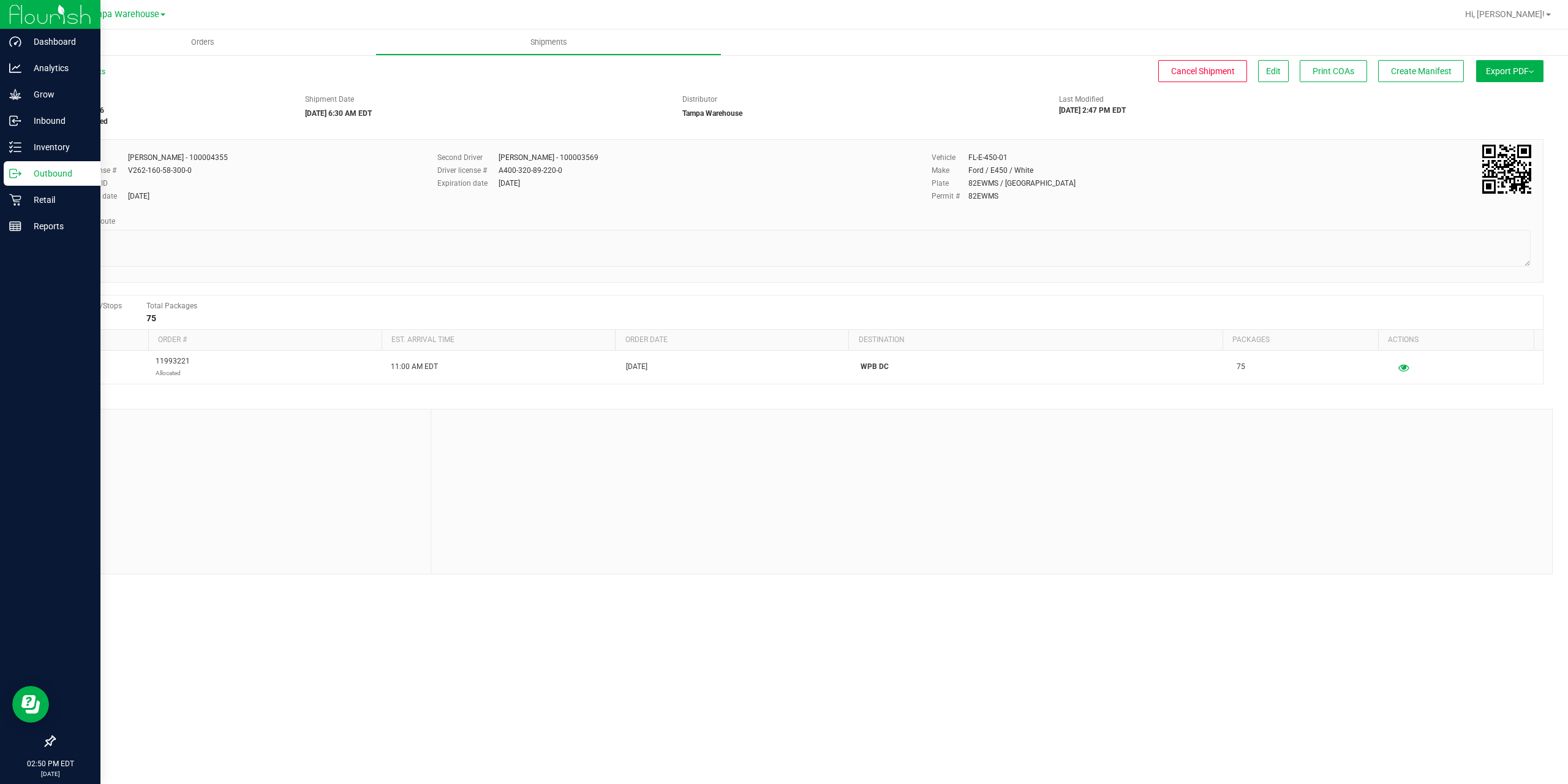
click at [35, 177] on p "Outbound" at bounding box center [58, 173] width 73 height 15
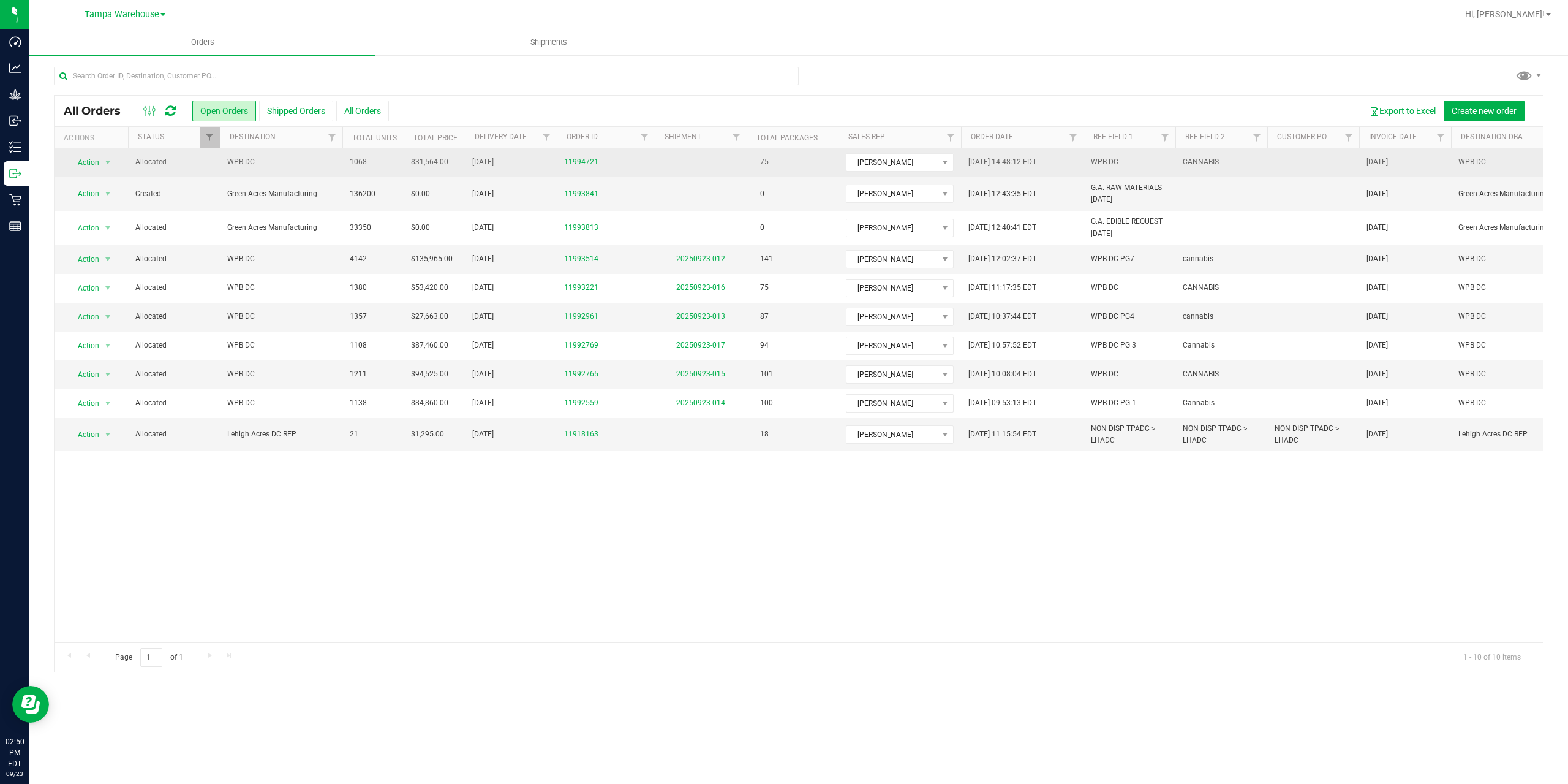
click at [177, 164] on span "Allocated" at bounding box center [173, 161] width 77 height 11
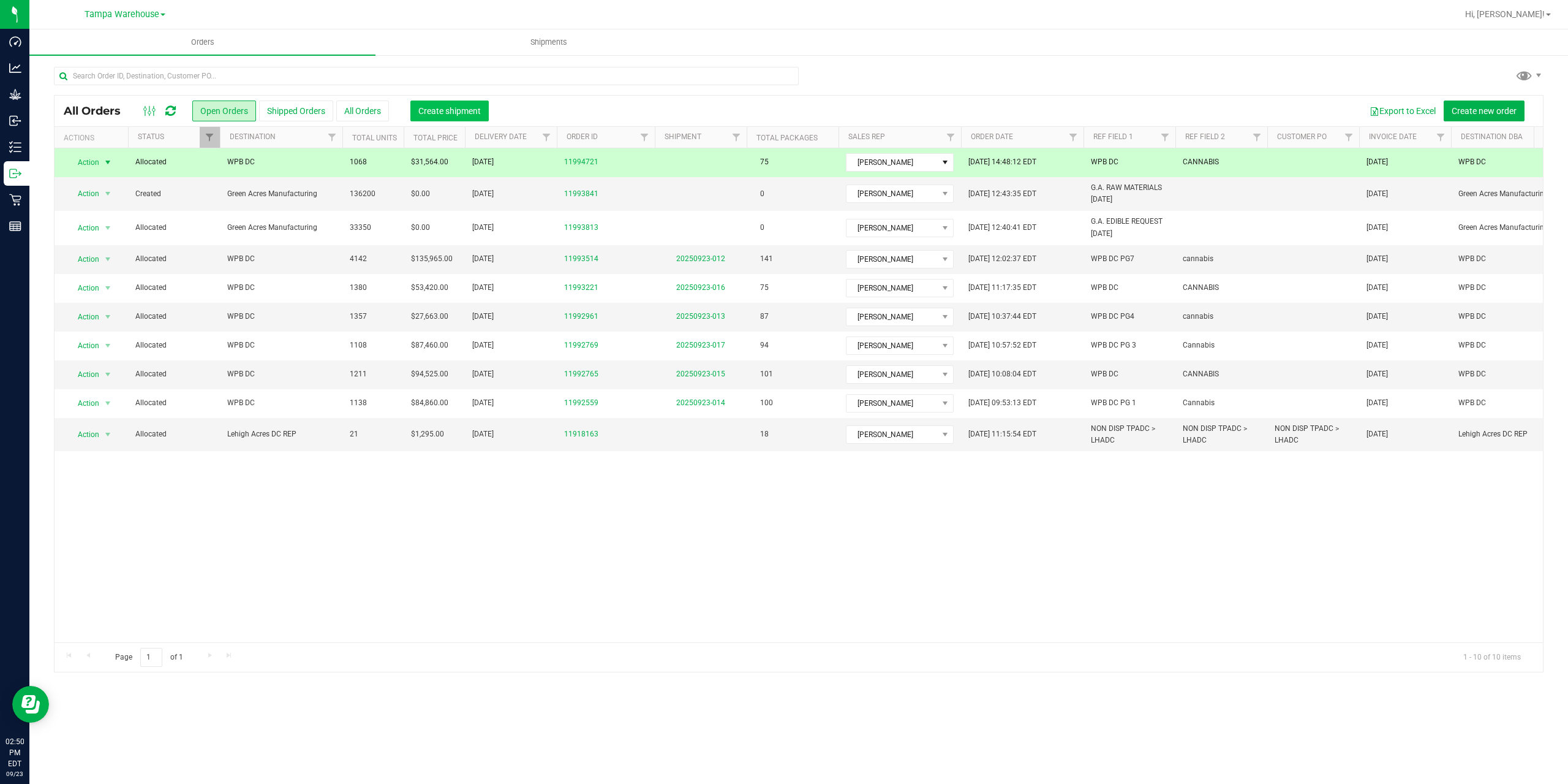
click at [444, 116] on button "Create shipment" at bounding box center [450, 111] width 79 height 21
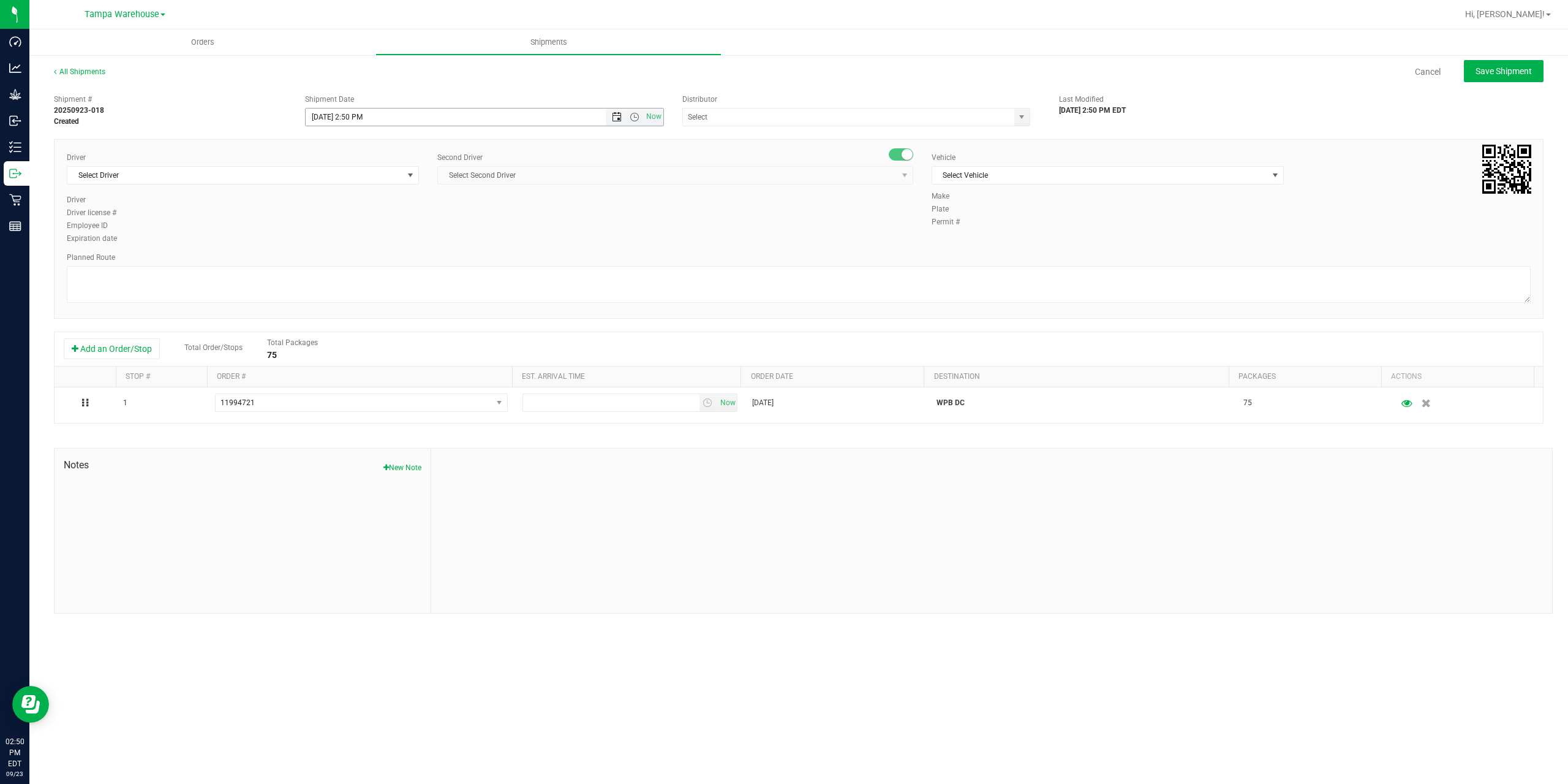
click at [613, 118] on span "Open the date view" at bounding box center [616, 117] width 9 height 9
click at [367, 243] on link "24" at bounding box center [370, 242] width 18 height 19
click at [631, 115] on span "Open the time view" at bounding box center [634, 117] width 9 height 9
click at [412, 217] on li "6:30 AM" at bounding box center [483, 219] width 356 height 16
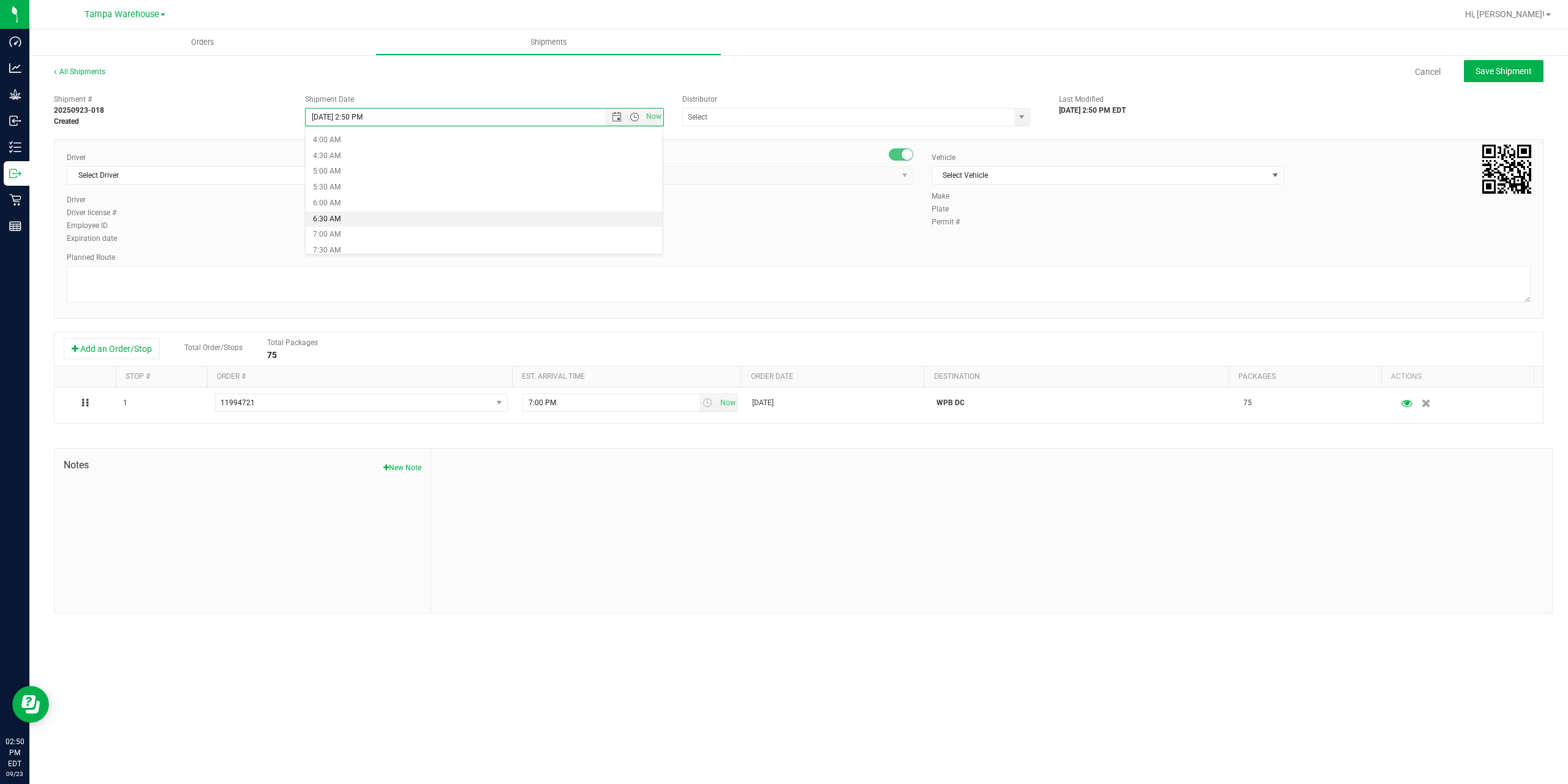
type input "[DATE] 6:30 AM"
click at [704, 111] on input "text" at bounding box center [844, 117] width 322 height 17
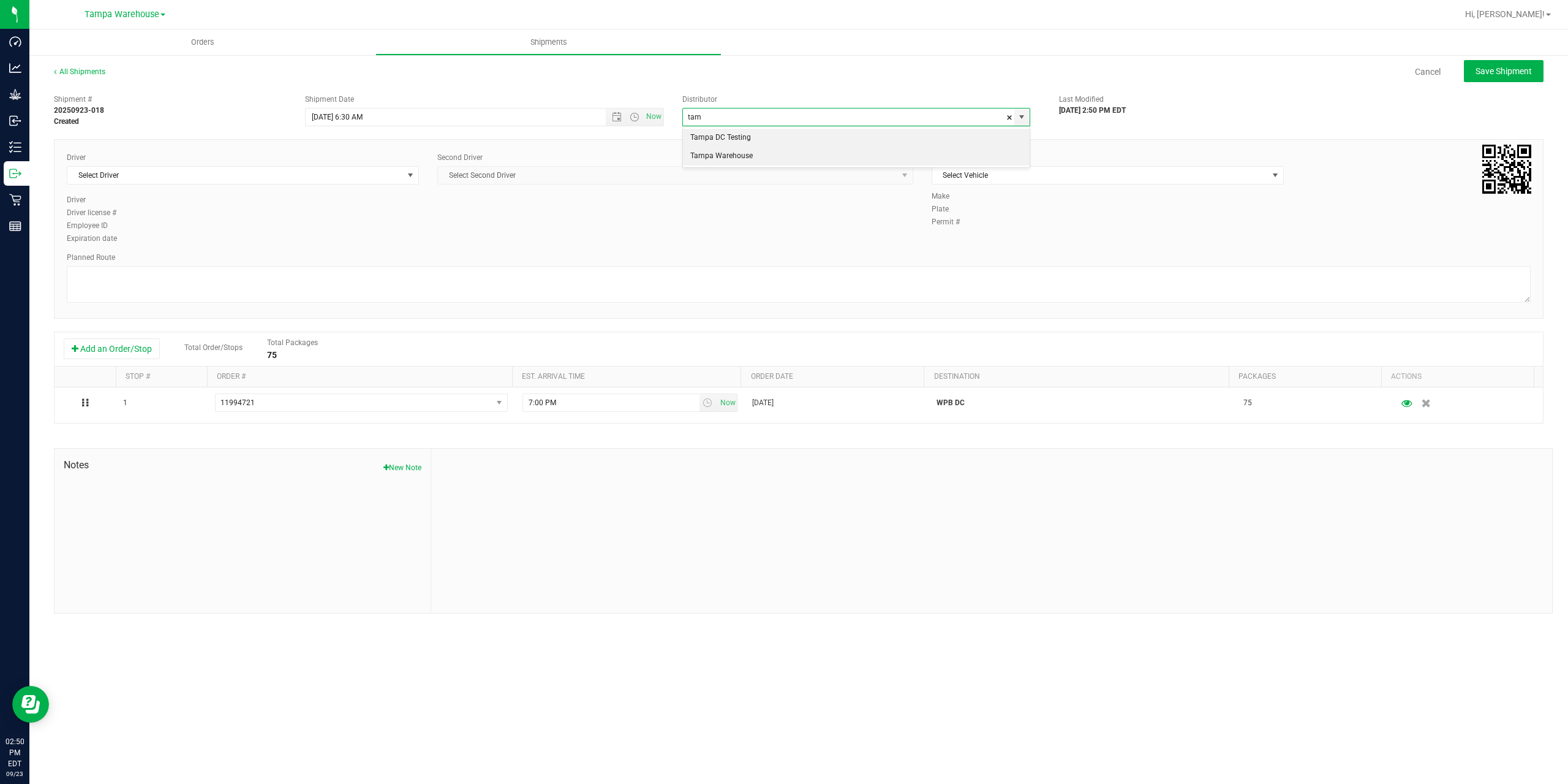
click at [717, 155] on li "Tampa Warehouse" at bounding box center [857, 155] width 347 height 18
type input "Tampa Warehouse"
click at [187, 173] on span "Select Driver" at bounding box center [235, 175] width 336 height 17
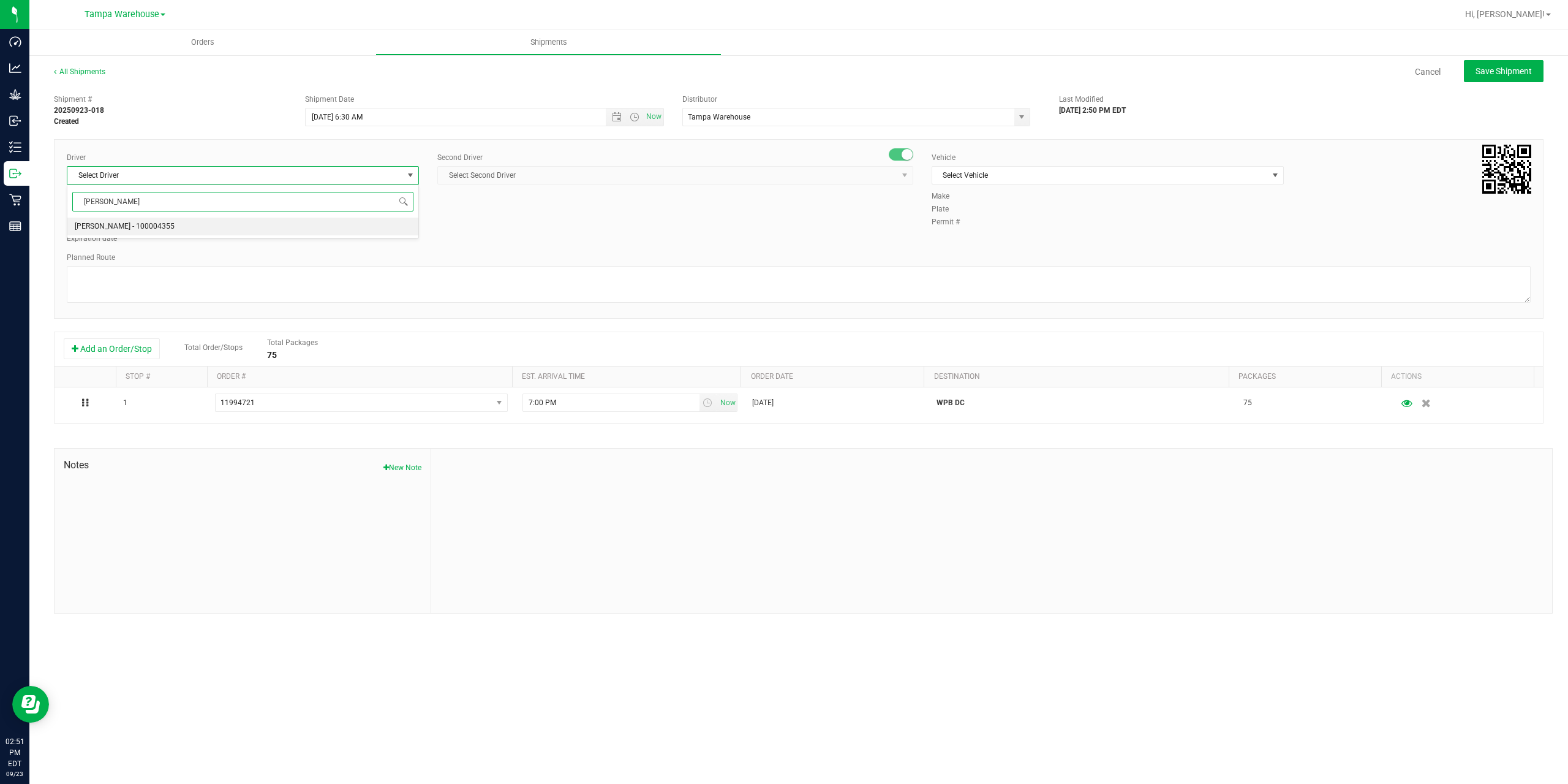
click at [212, 227] on li "[PERSON_NAME] - 100004355" at bounding box center [242, 226] width 351 height 18
type input "[PERSON_NAME]"
click at [621, 173] on span "Select Second Driver" at bounding box center [668, 175] width 459 height 17
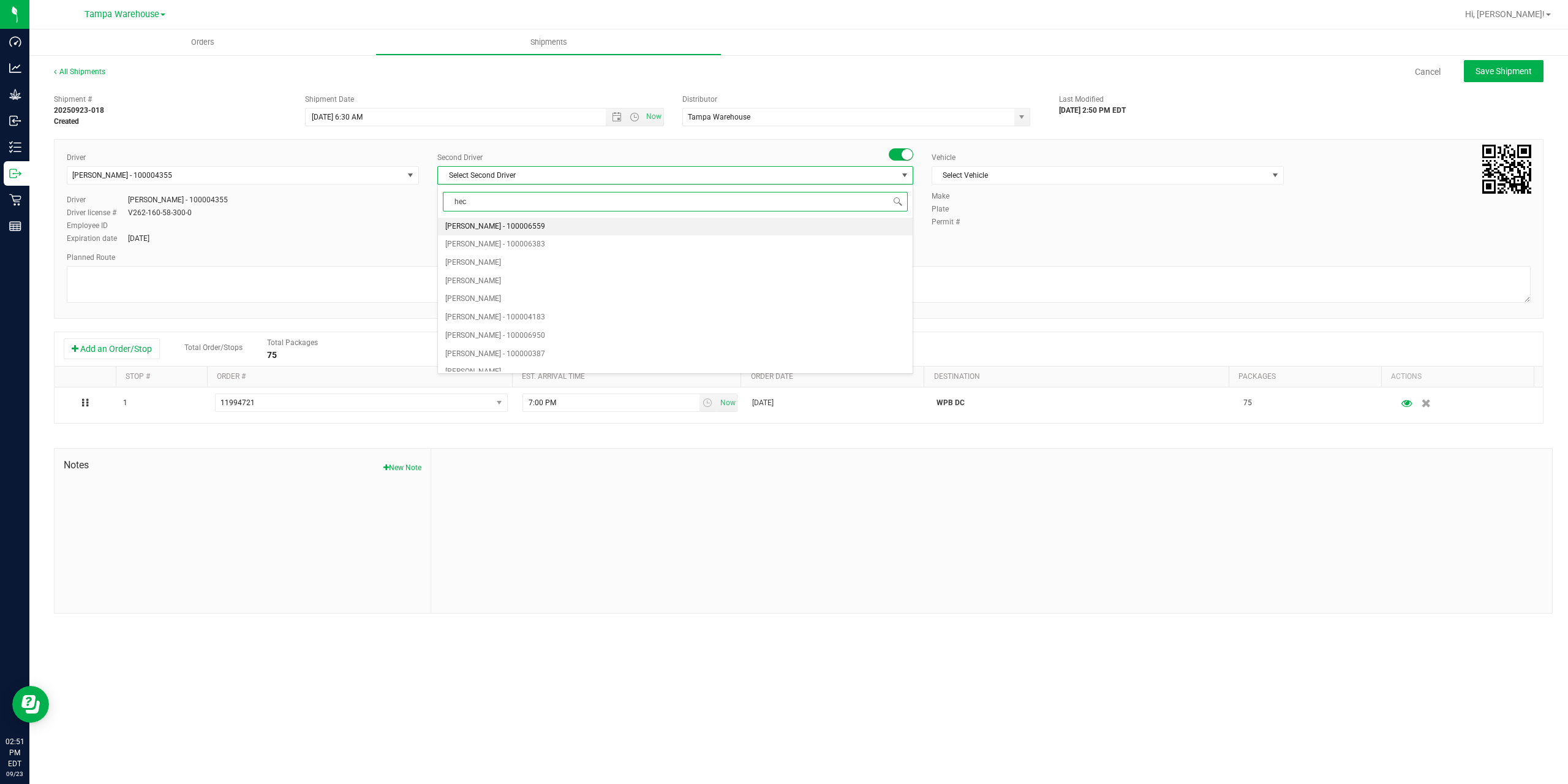
type input "hect"
click at [520, 226] on span "[PERSON_NAME] - 100003569" at bounding box center [495, 226] width 100 height 16
click at [1061, 177] on span "Select Vehicle" at bounding box center [1100, 175] width 336 height 17
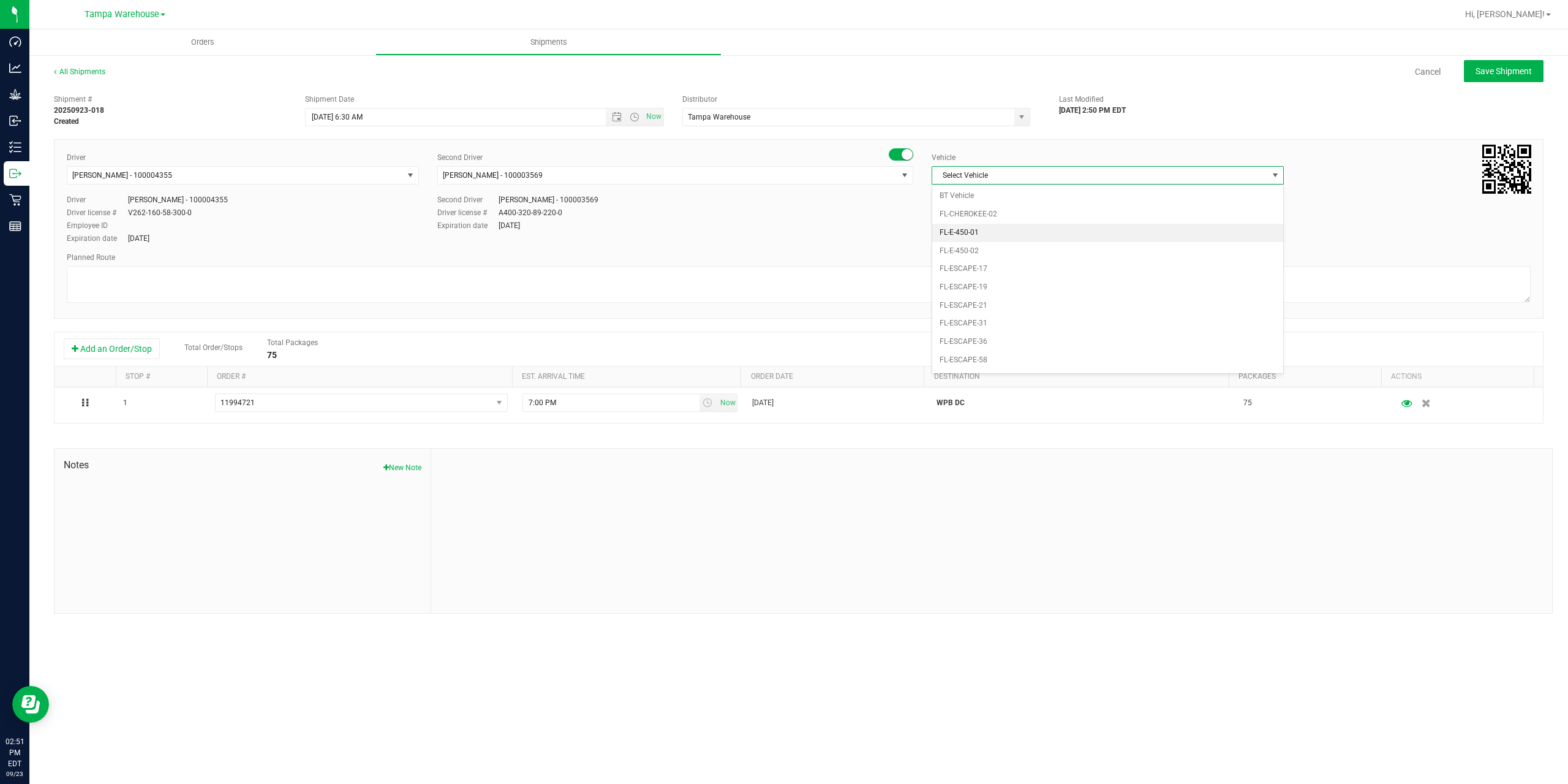
click at [1023, 236] on li "FL-E-450-01" at bounding box center [1108, 232] width 351 height 18
click at [964, 277] on textarea at bounding box center [798, 284] width 1464 height 37
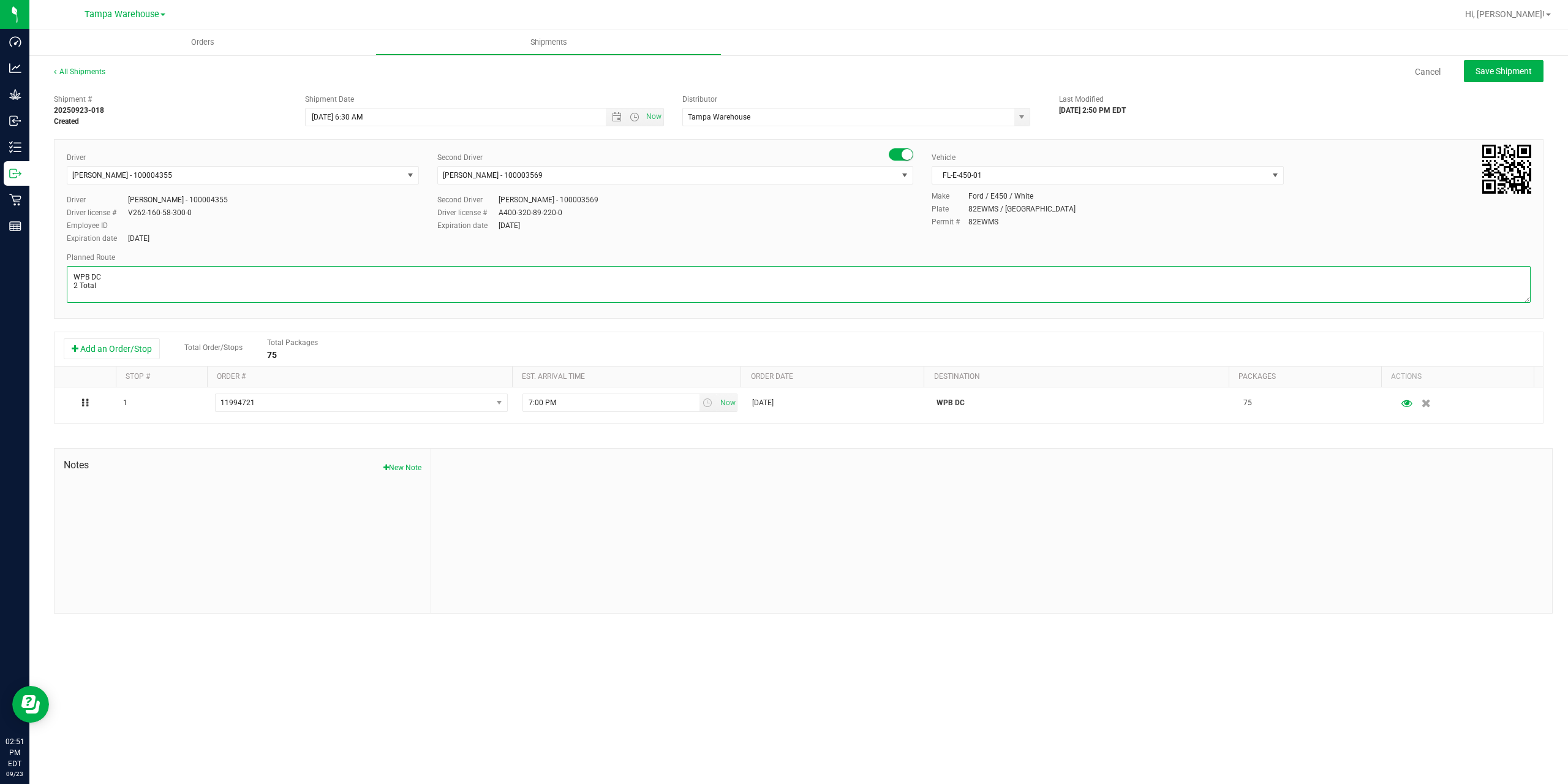
paste textarea "WPB DC [PERSON_NAME]"
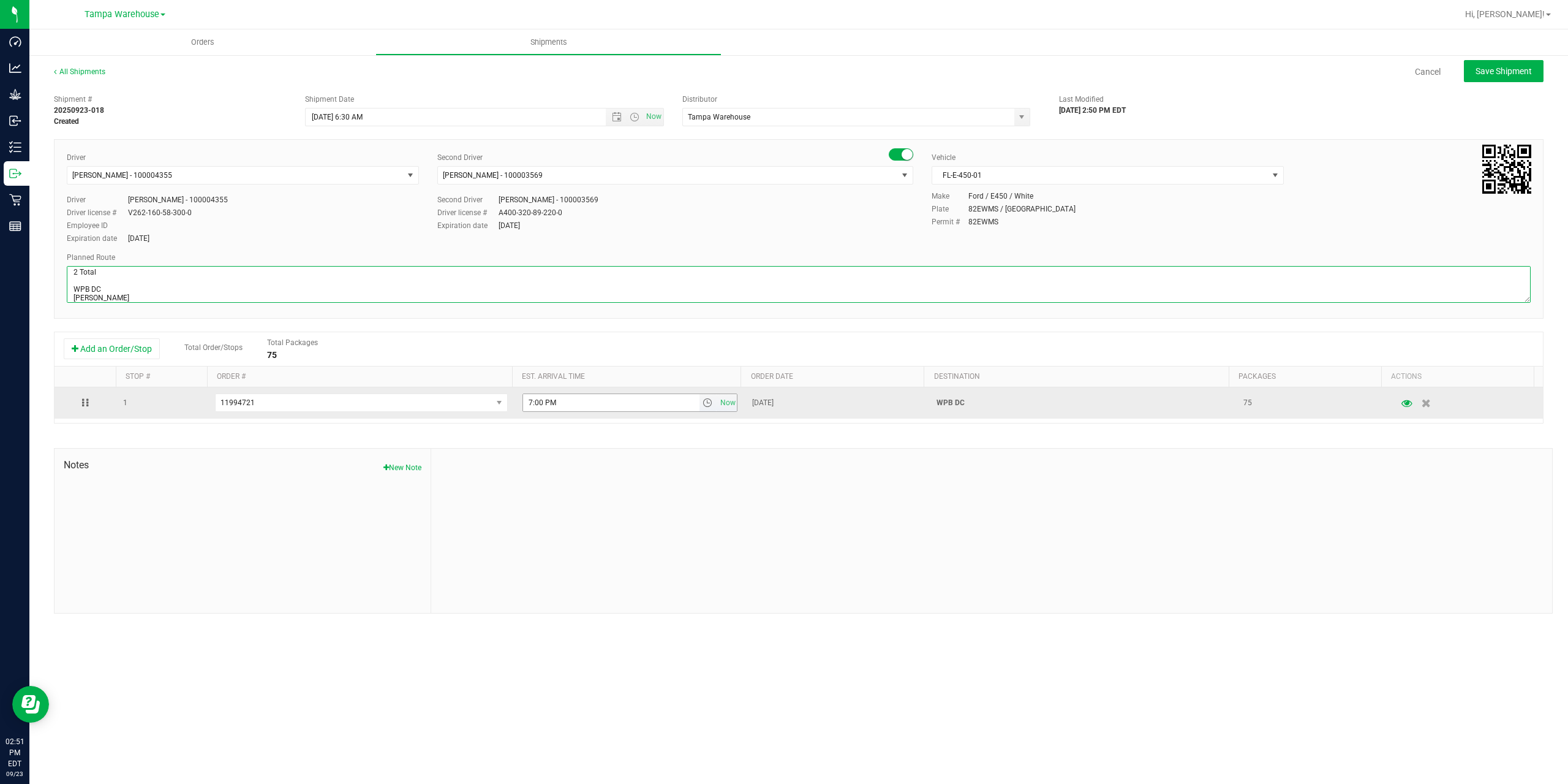
click at [702, 401] on span "select" at bounding box center [707, 402] width 9 height 9
type textarea "WPB DC 2 Total WPB DC [PERSON_NAME]"
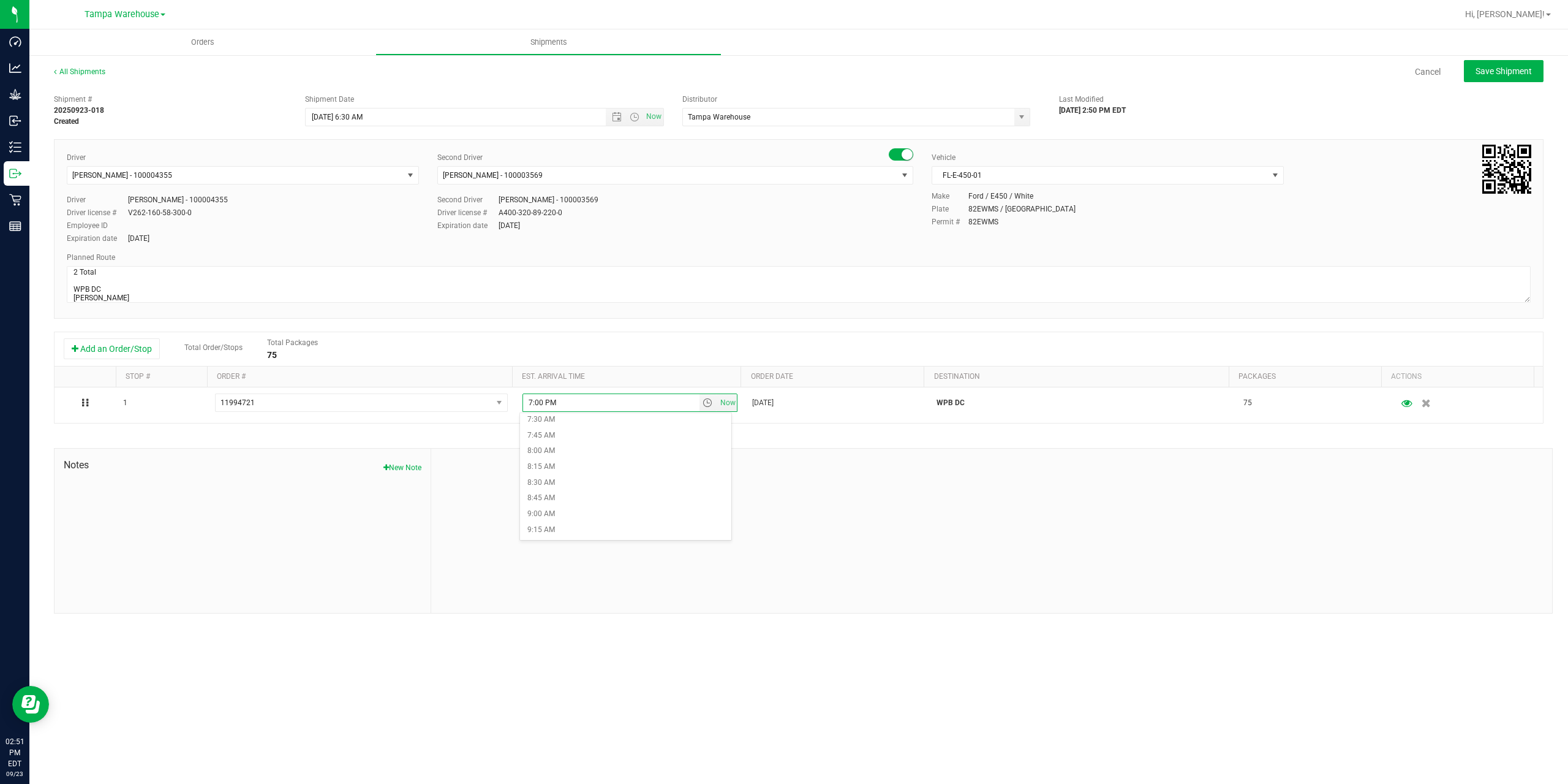
scroll to position [613, 0]
click at [574, 500] on li "11:00 AM" at bounding box center [626, 503] width 211 height 16
click at [1507, 73] on span "Save Shipment" at bounding box center [1503, 71] width 56 height 9
type input "[DATE] 10:30 AM"
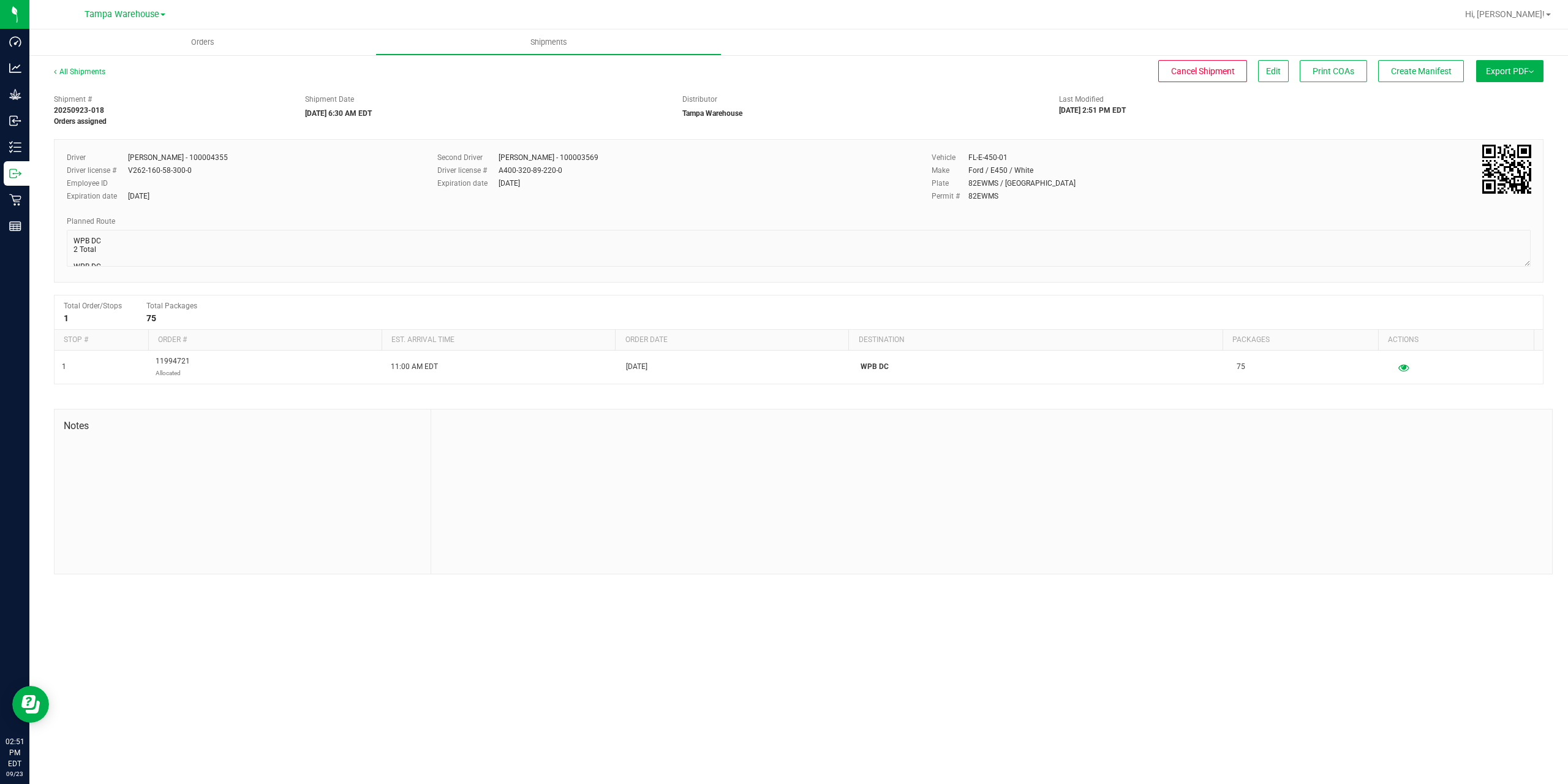
click at [1507, 73] on span "Export PDF" at bounding box center [1509, 71] width 47 height 9
click at [1505, 96] on span "Manifest by Package ID" at bounding box center [1492, 98] width 78 height 9
click at [1419, 73] on span "Create Manifest" at bounding box center [1421, 71] width 60 height 9
click at [1419, 73] on span "Ship Transfer" at bounding box center [1425, 71] width 50 height 9
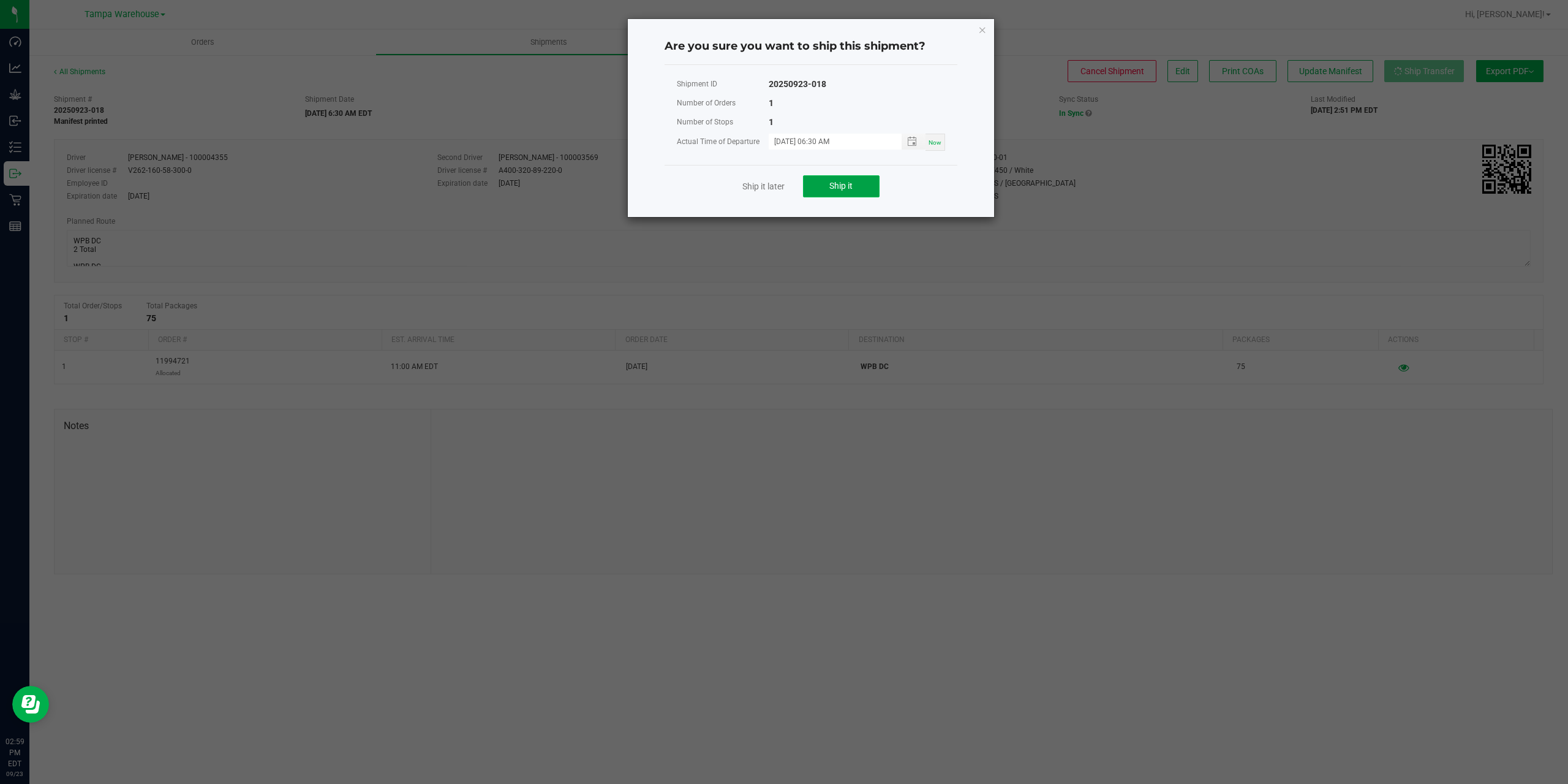
click at [859, 180] on button "Ship it" at bounding box center [841, 187] width 77 height 22
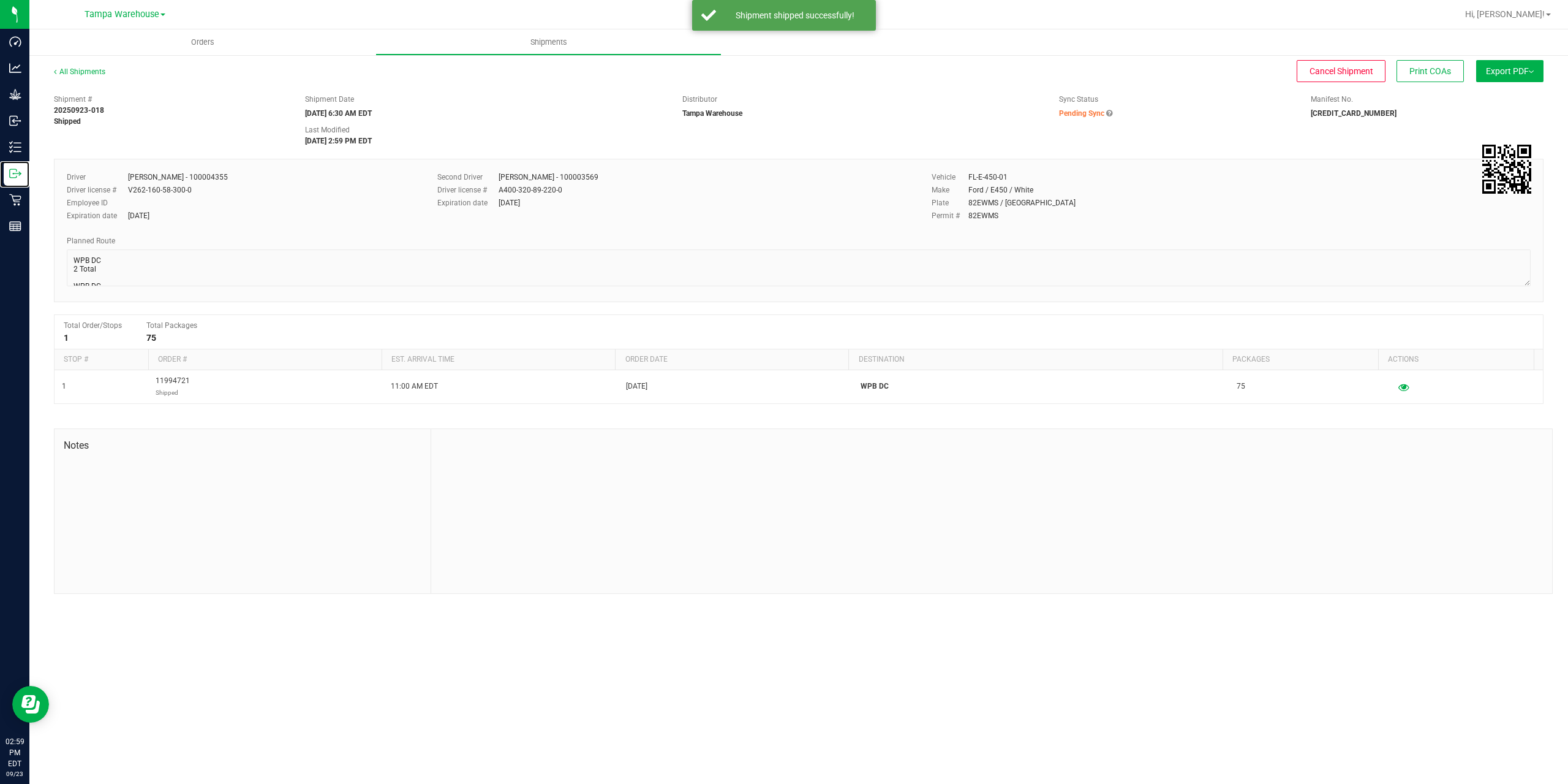
click at [0, 0] on p "Outbound" at bounding box center [0, 0] width 0 height 0
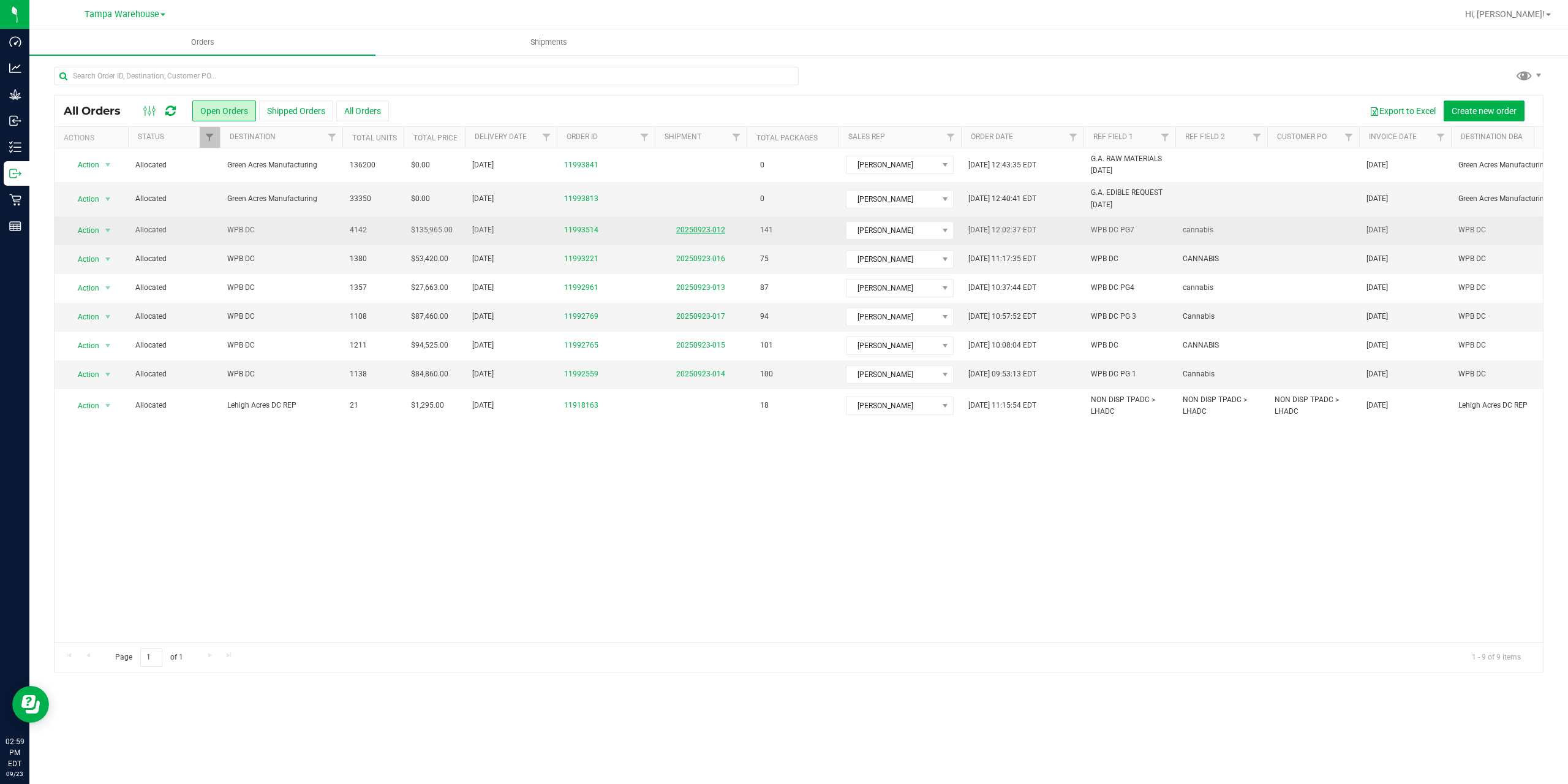
click at [691, 226] on link "20250923-012" at bounding box center [701, 230] width 49 height 9
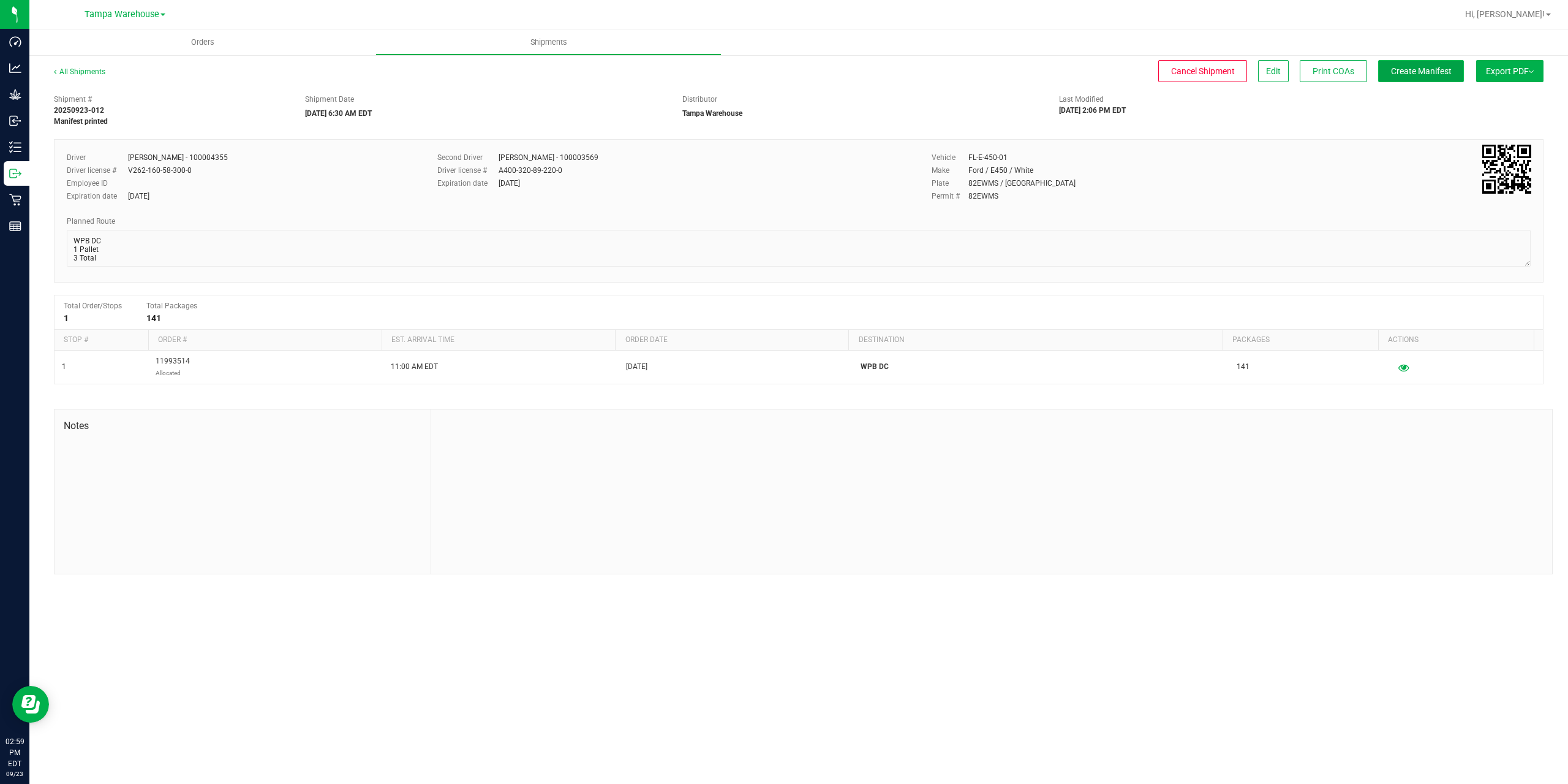
click at [1406, 76] on span "Create Manifest" at bounding box center [1421, 71] width 60 height 9
click at [1406, 76] on span "Ship Transfer" at bounding box center [1425, 71] width 50 height 9
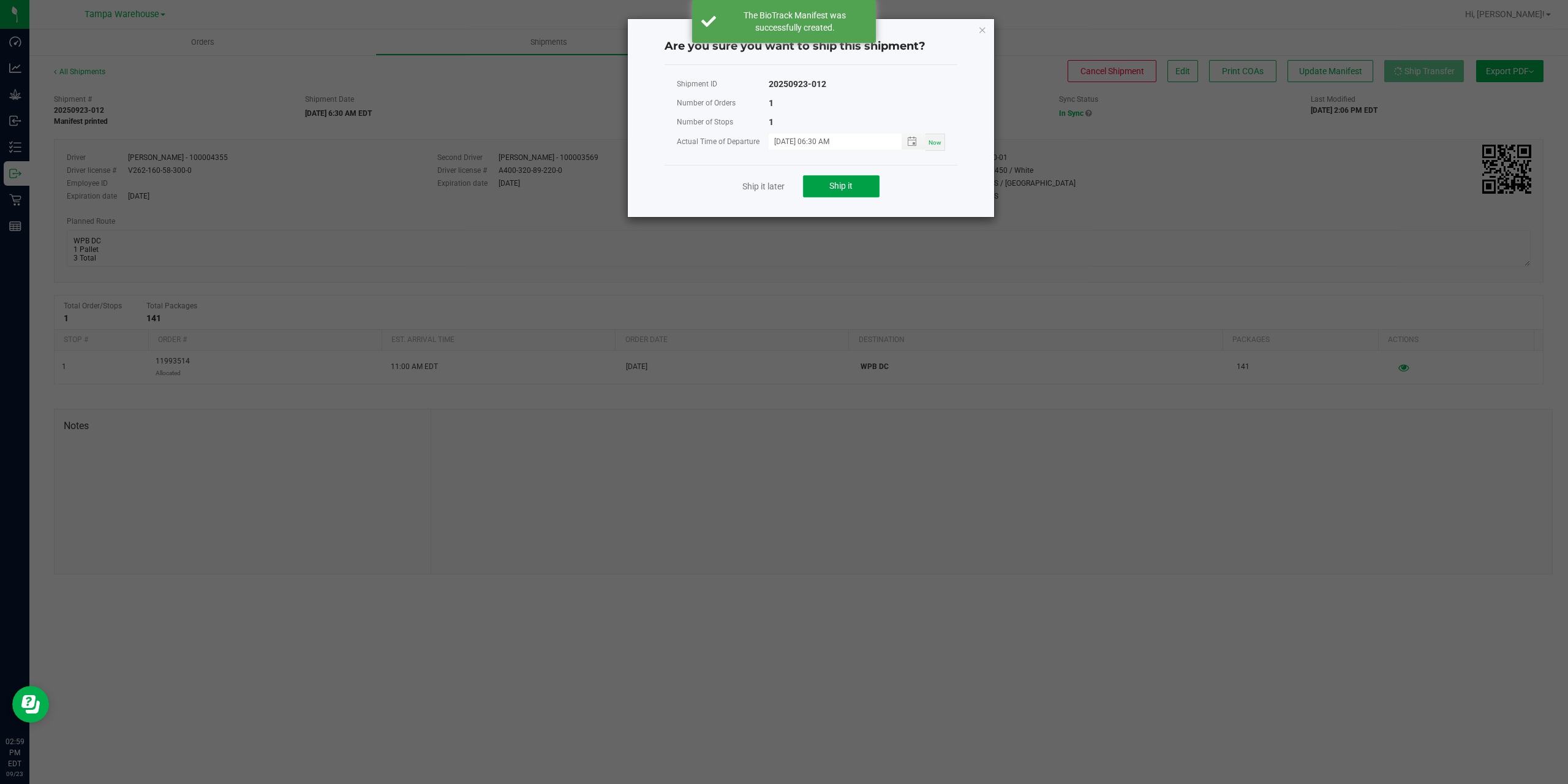
click at [839, 192] on button "Ship it" at bounding box center [841, 187] width 77 height 22
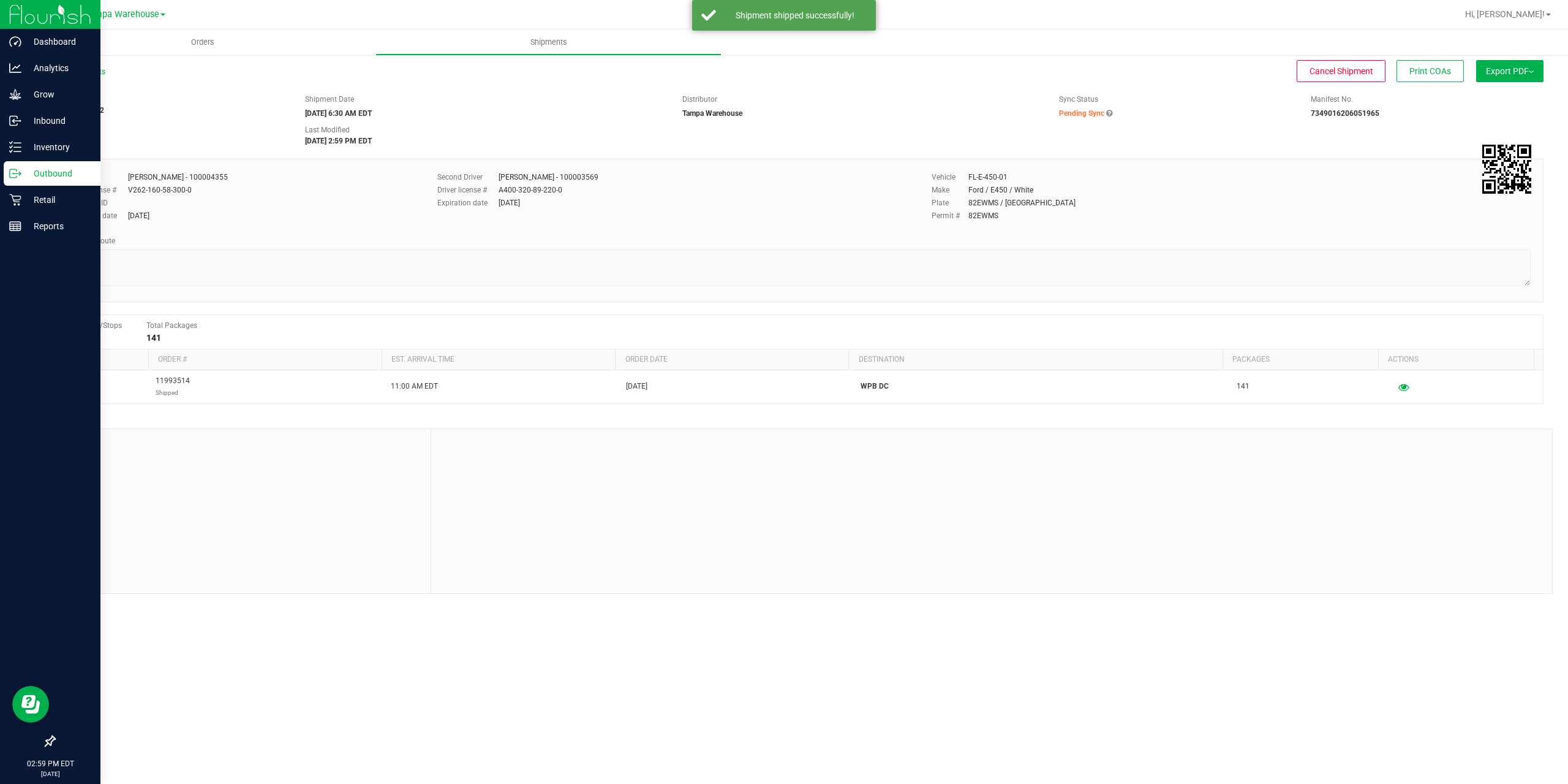
click at [18, 178] on icon at bounding box center [16, 174] width 12 height 12
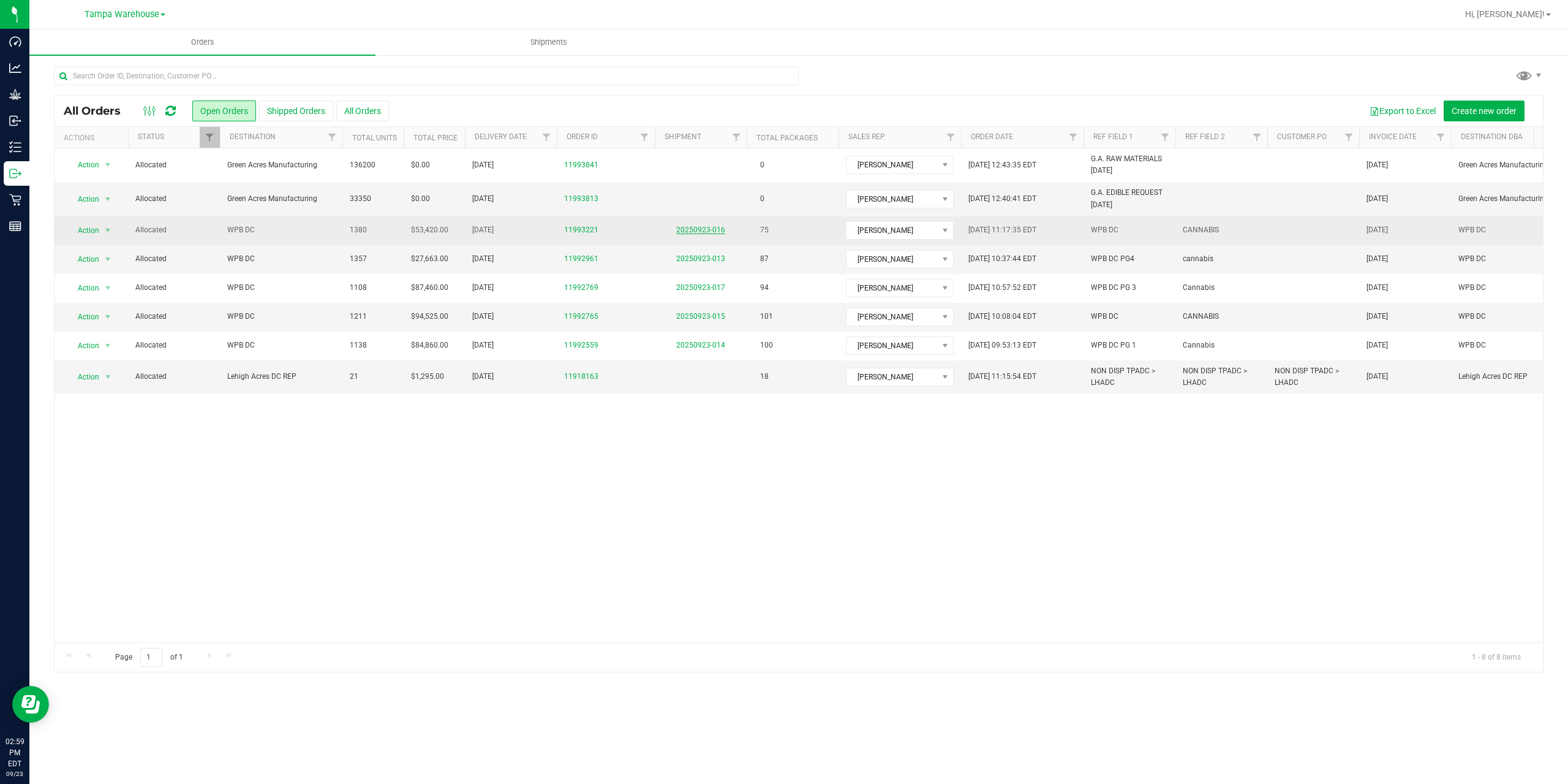
click at [688, 225] on link "20250923-016" at bounding box center [701, 230] width 49 height 9
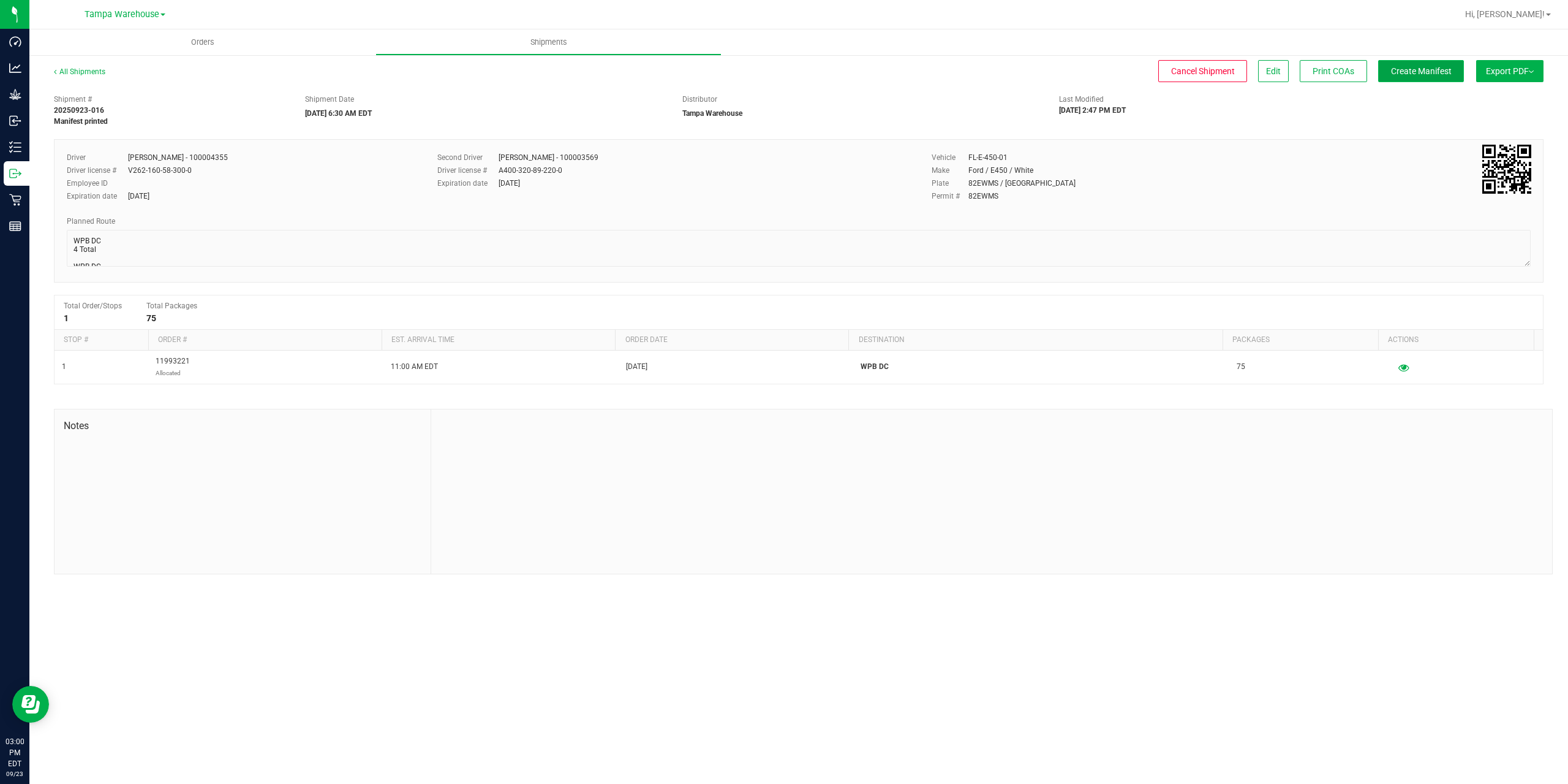
click at [1407, 69] on span "Create Manifest" at bounding box center [1421, 71] width 60 height 9
click at [1407, 69] on span "Ship Transfer" at bounding box center [1425, 71] width 50 height 9
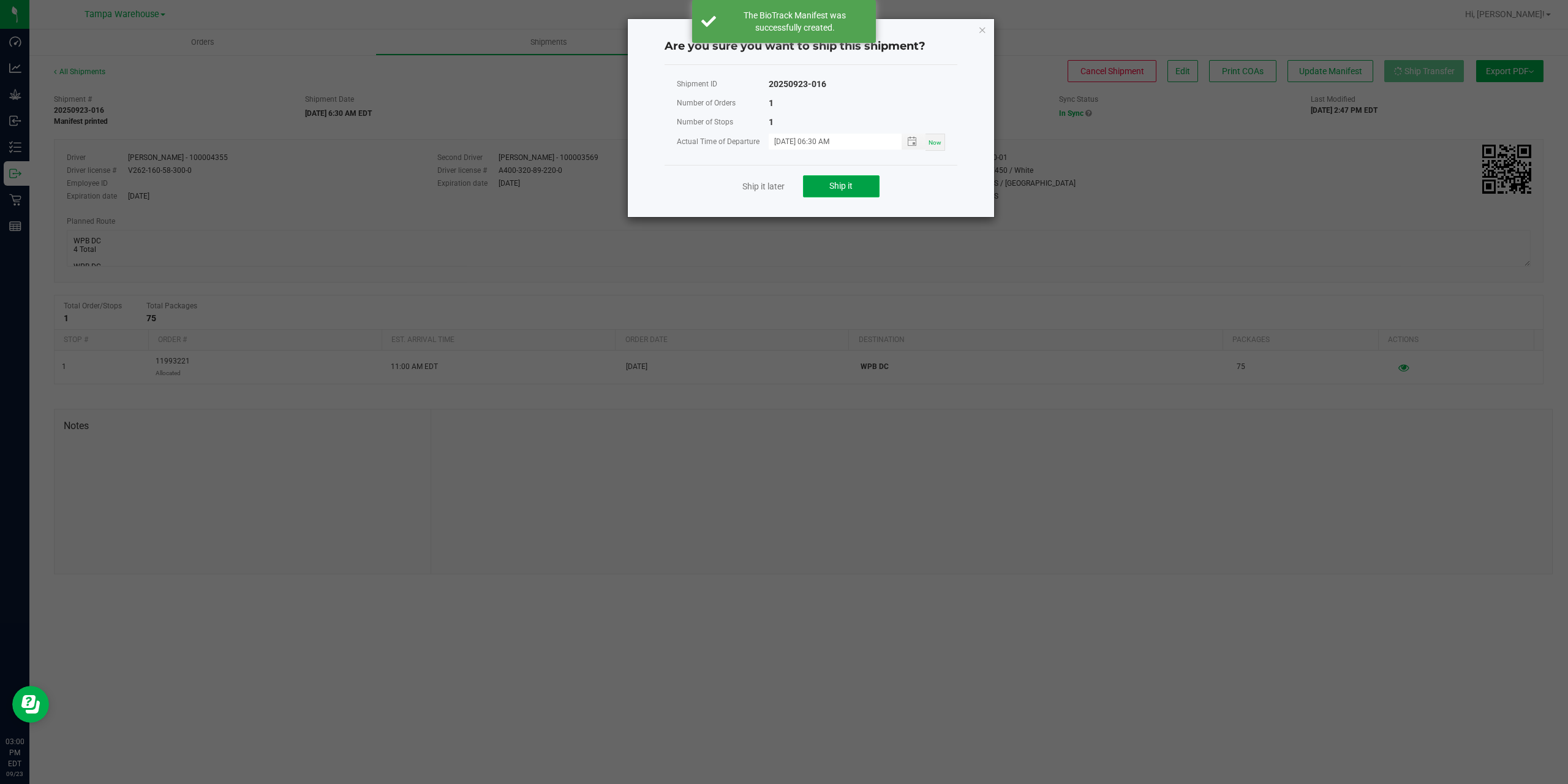
click at [829, 189] on button "Ship it" at bounding box center [841, 187] width 77 height 22
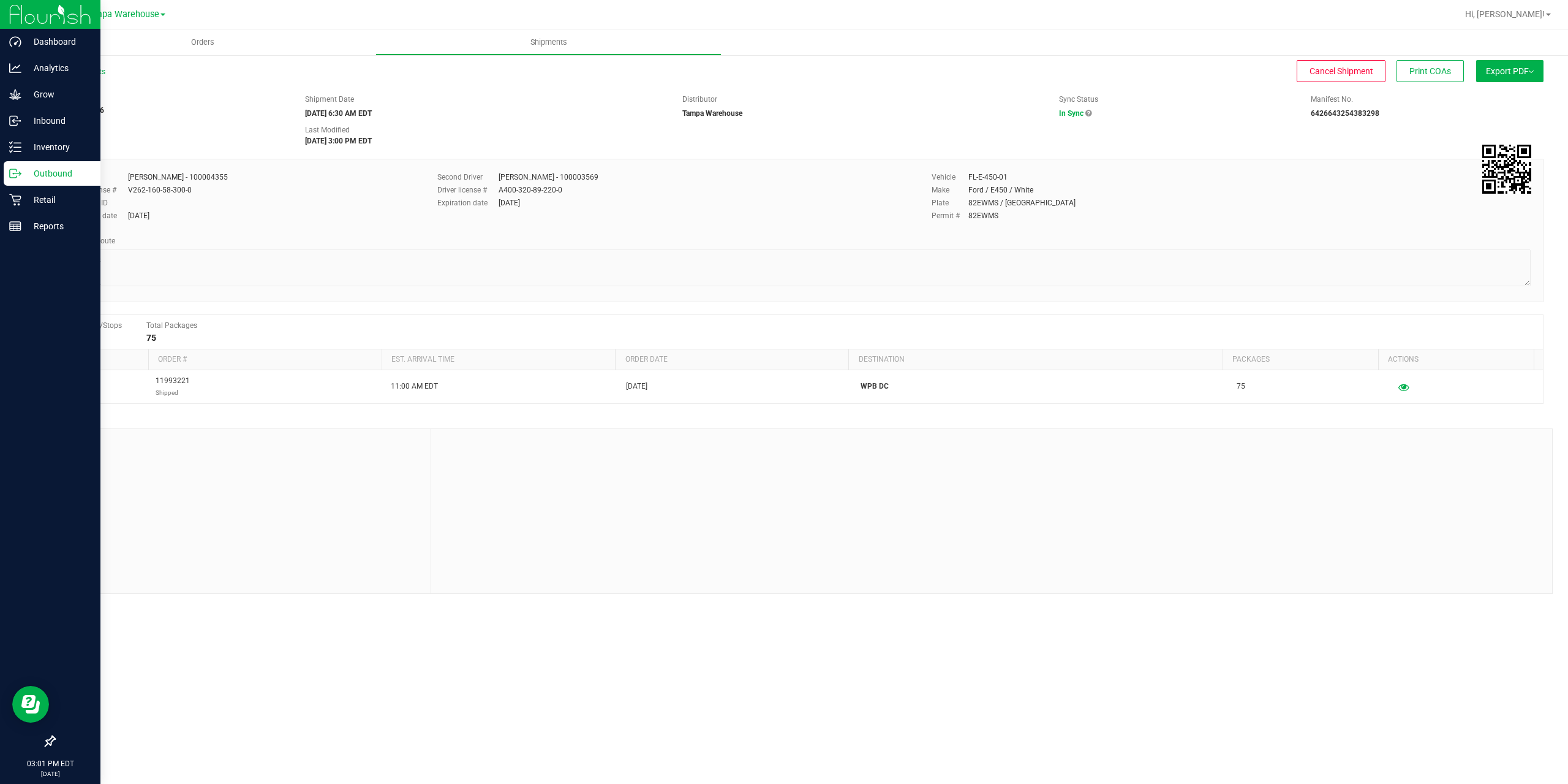
click at [12, 174] on icon at bounding box center [16, 174] width 12 height 12
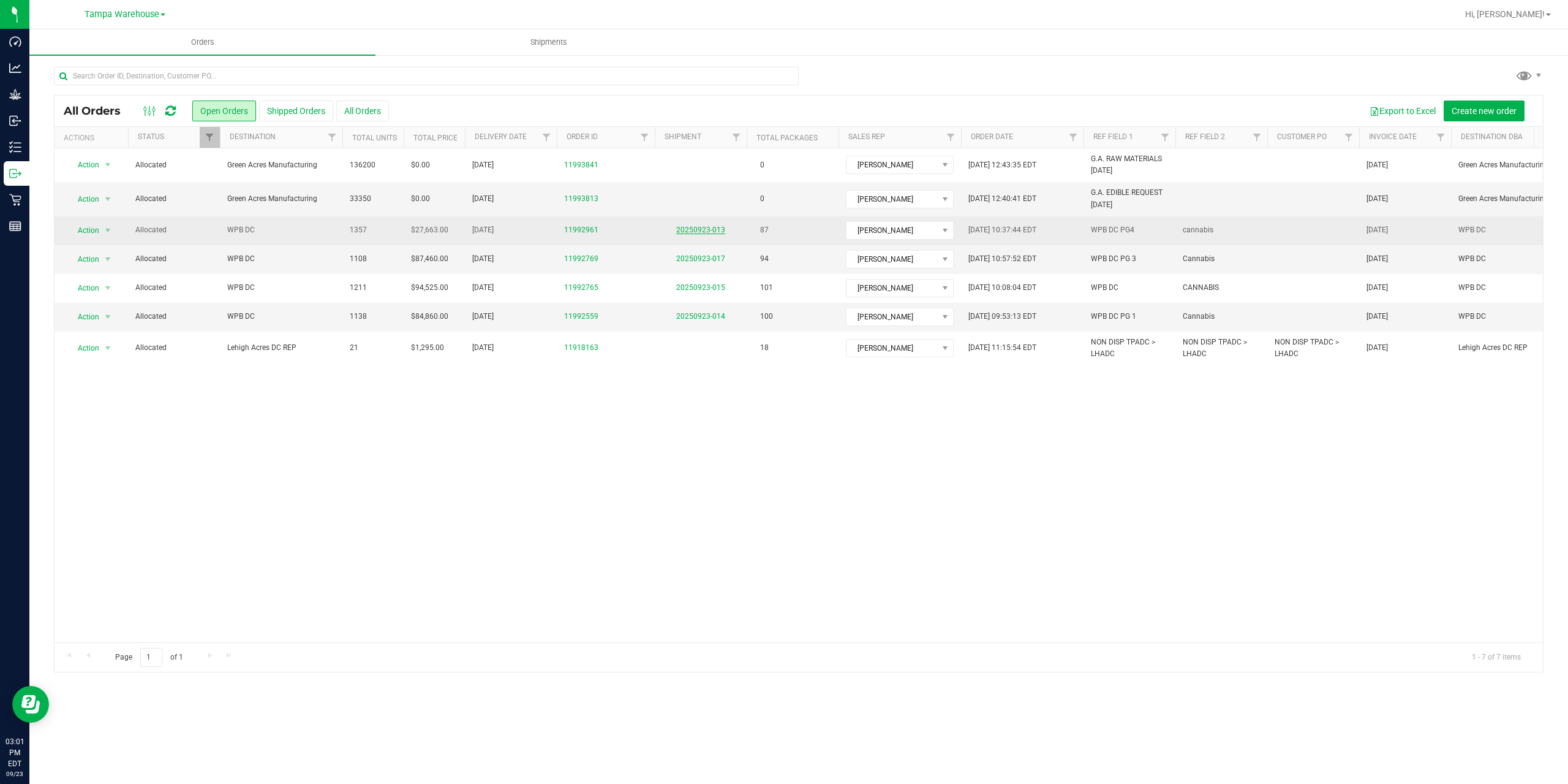
click at [703, 227] on link "20250923-013" at bounding box center [701, 230] width 49 height 9
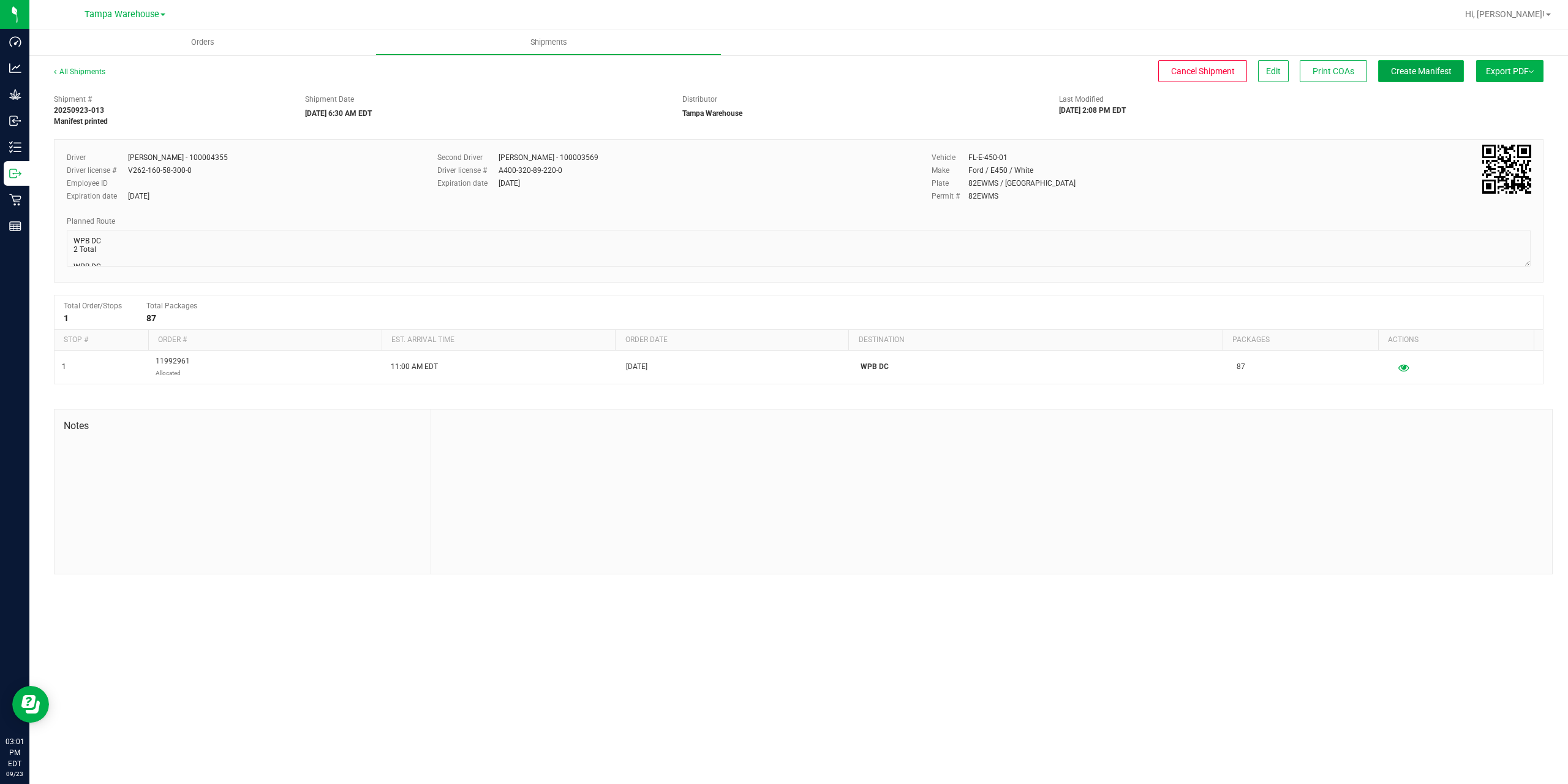
click at [1410, 73] on span "Create Manifest" at bounding box center [1421, 71] width 60 height 9
click at [1410, 73] on span "Ship Transfer" at bounding box center [1425, 71] width 50 height 9
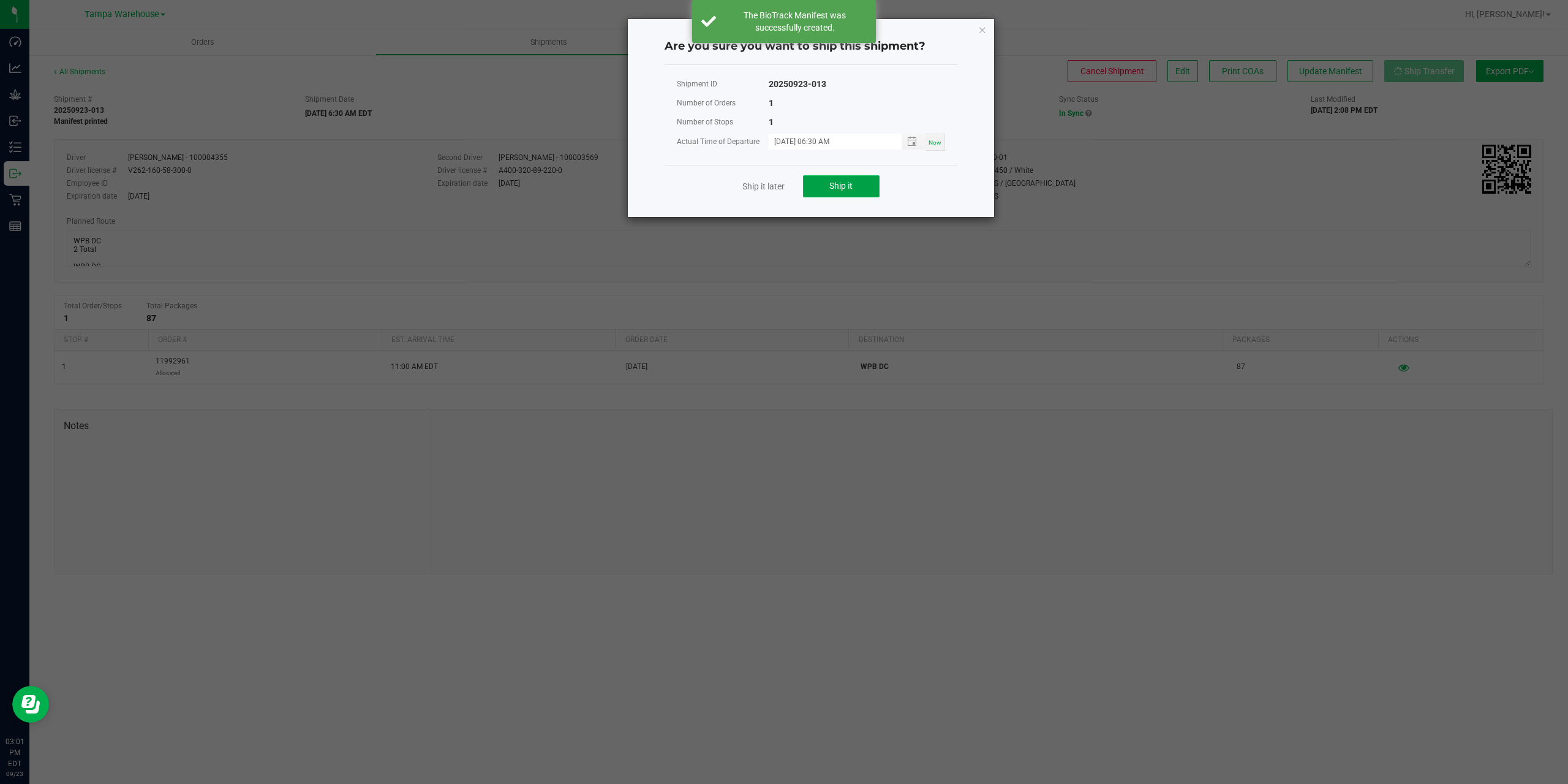
click at [866, 188] on button "Ship it" at bounding box center [841, 187] width 77 height 22
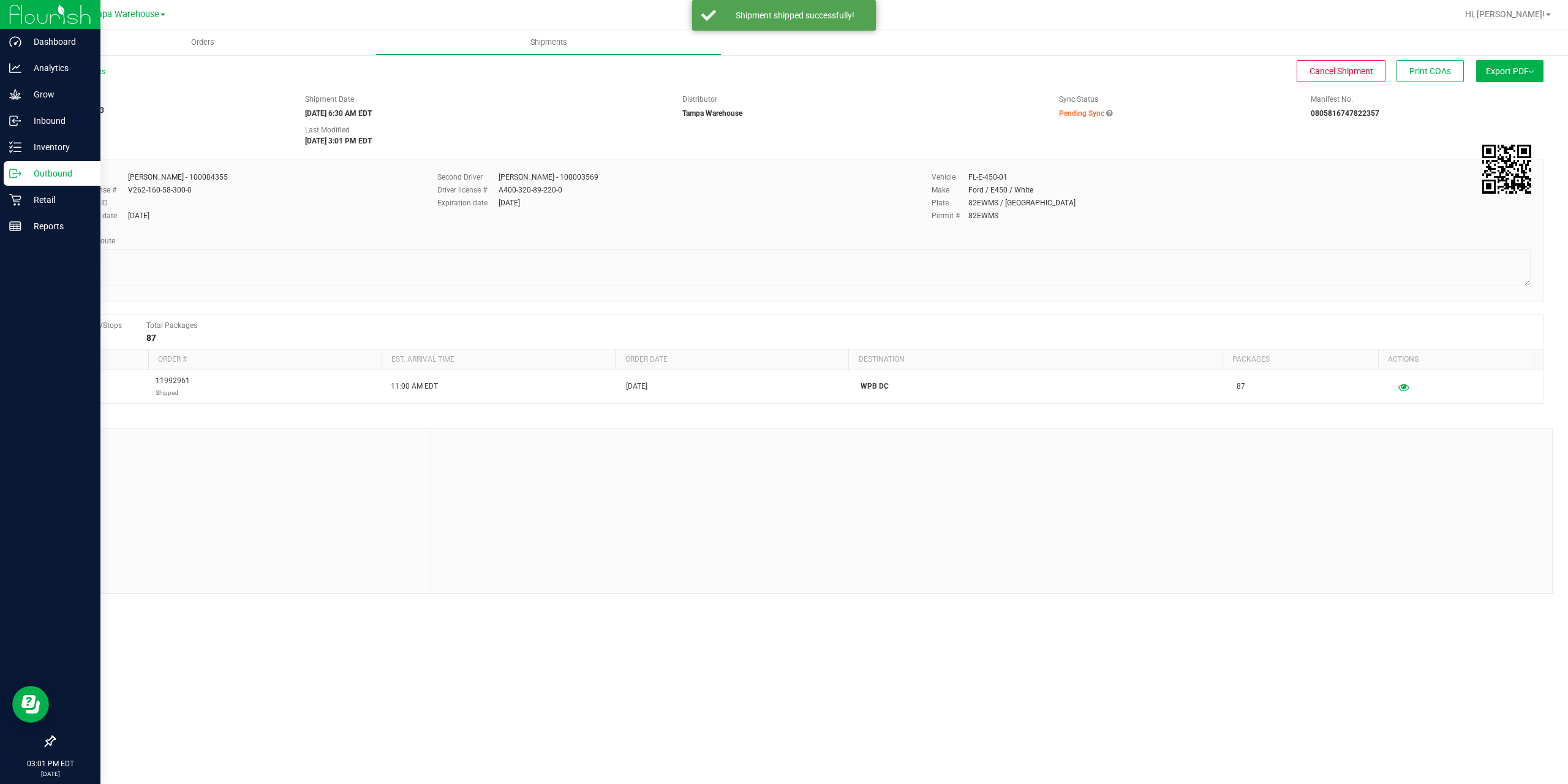
click at [11, 179] on icon at bounding box center [16, 174] width 12 height 12
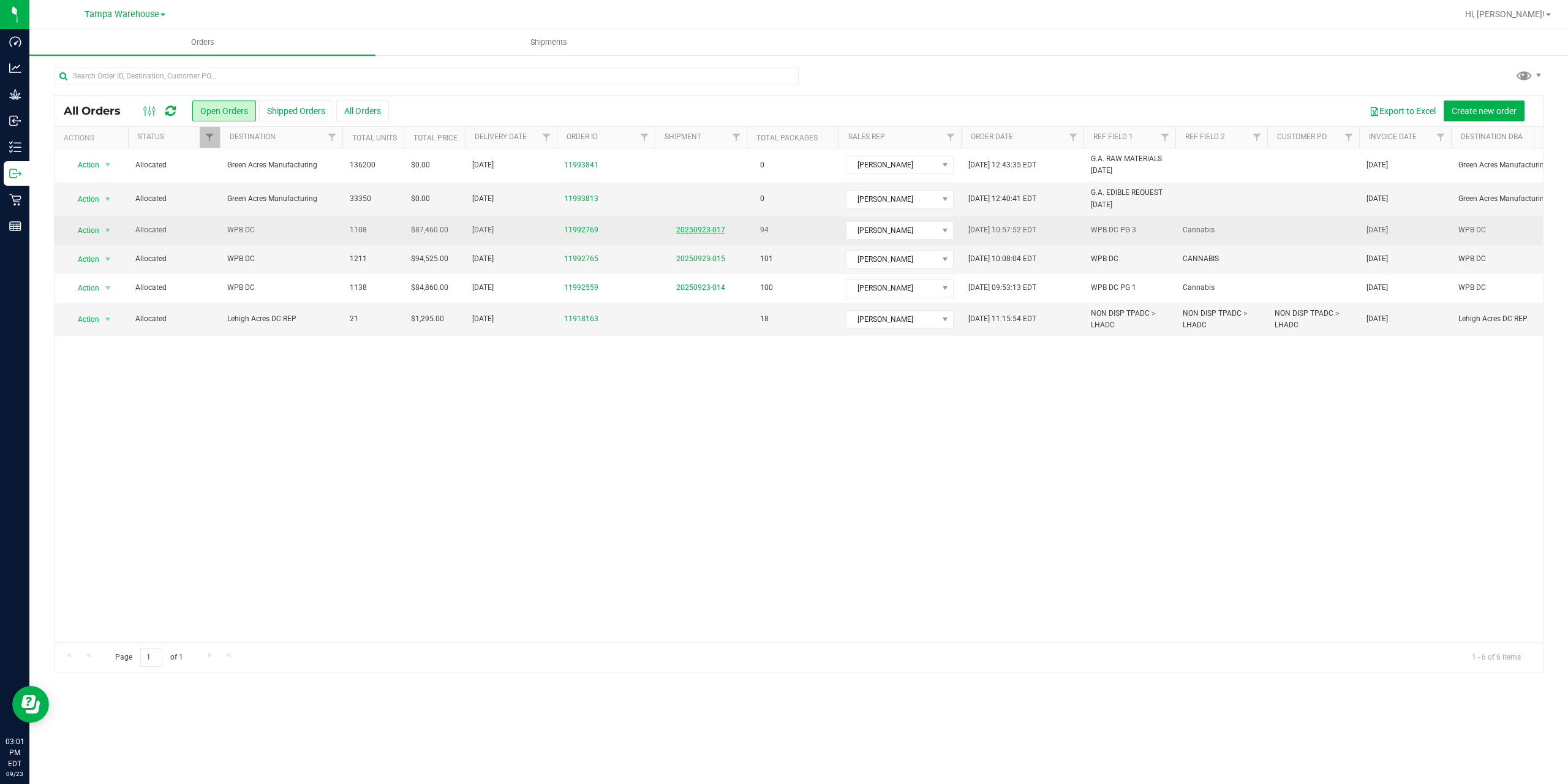
click at [710, 225] on link "20250923-017" at bounding box center [701, 230] width 49 height 9
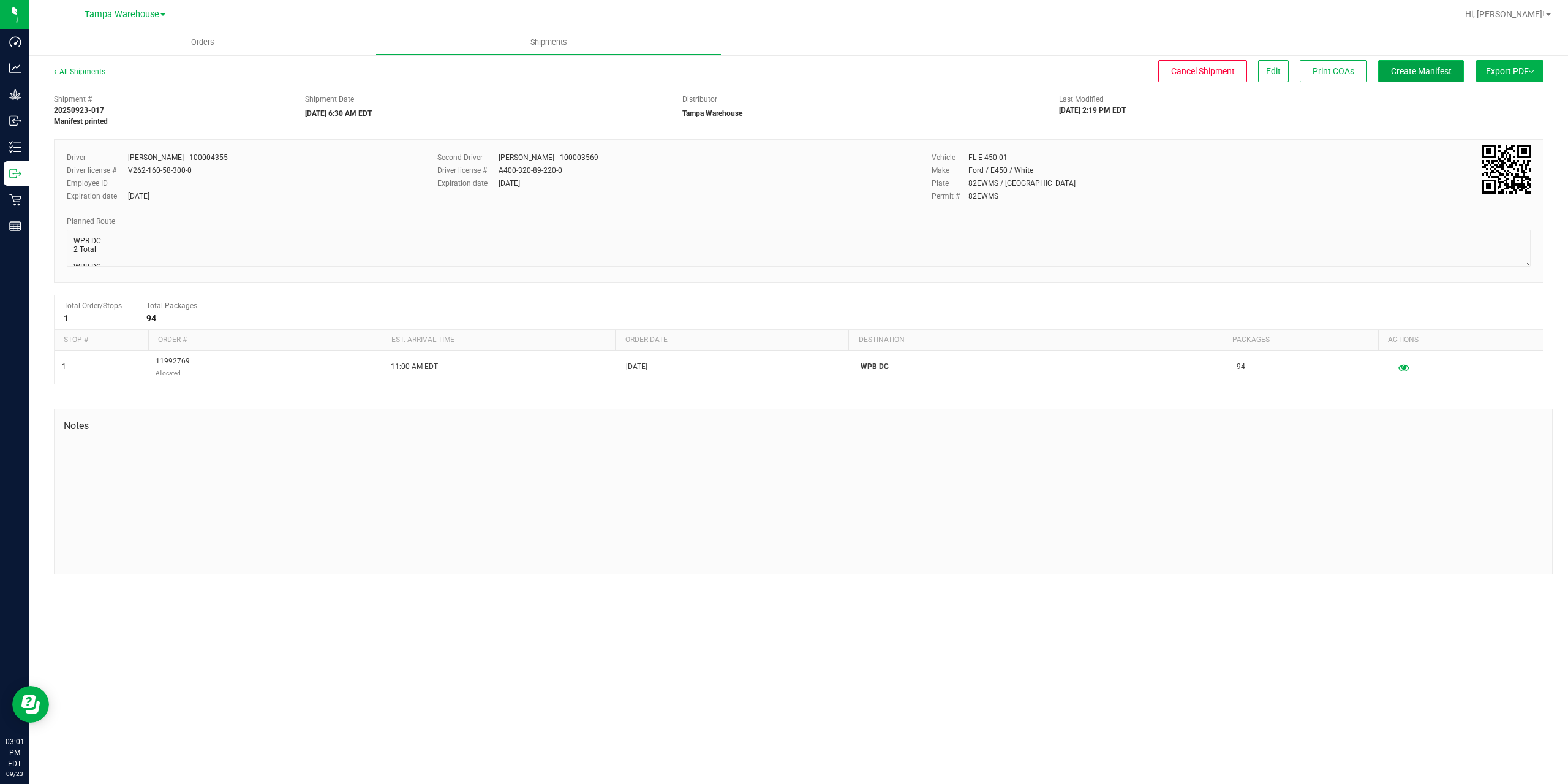
click at [1405, 71] on span "Create Manifest" at bounding box center [1421, 71] width 60 height 9
click at [1405, 71] on span "Ship Transfer" at bounding box center [1425, 71] width 50 height 9
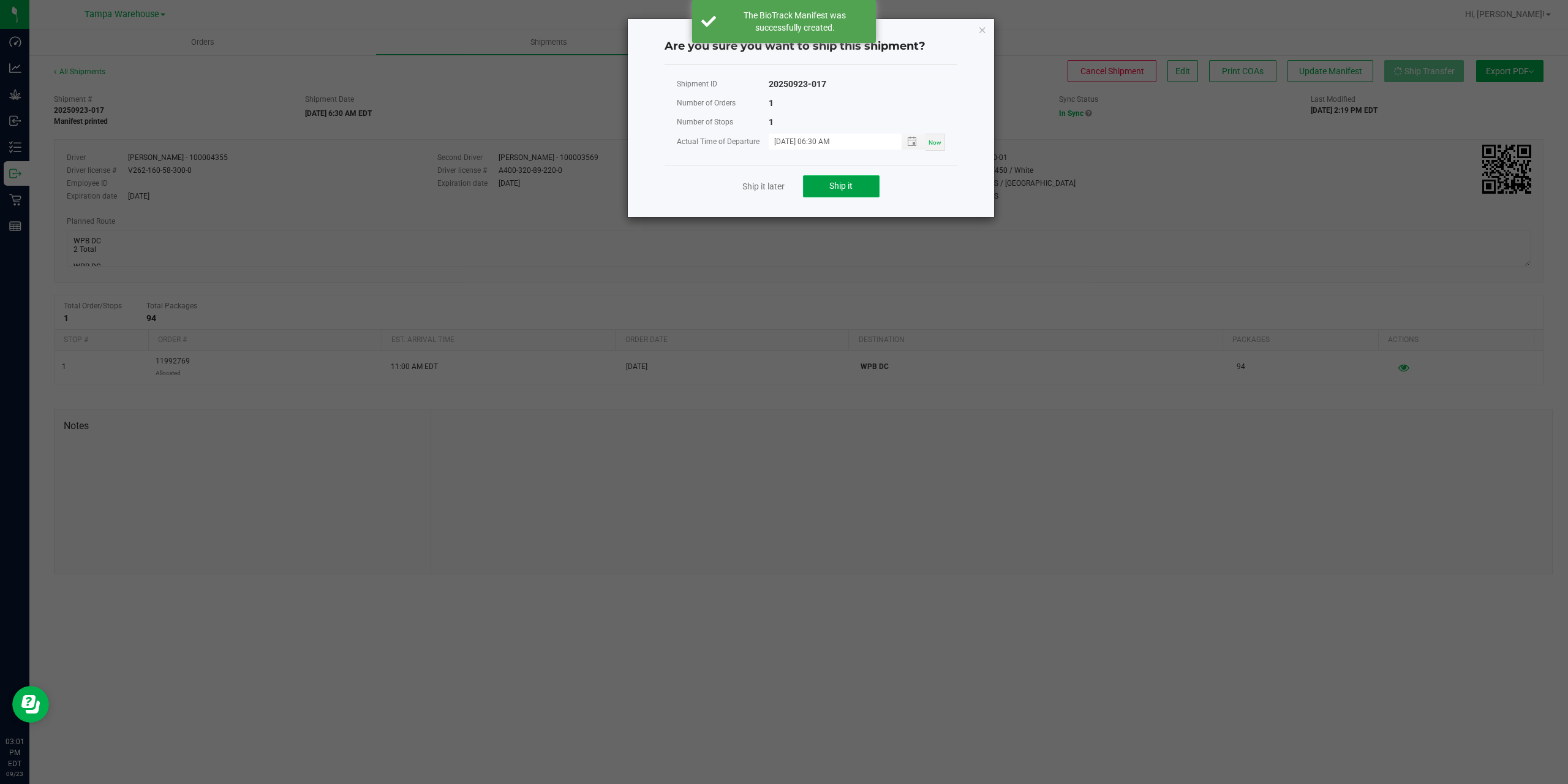
click at [850, 191] on span "Ship it" at bounding box center [841, 185] width 23 height 9
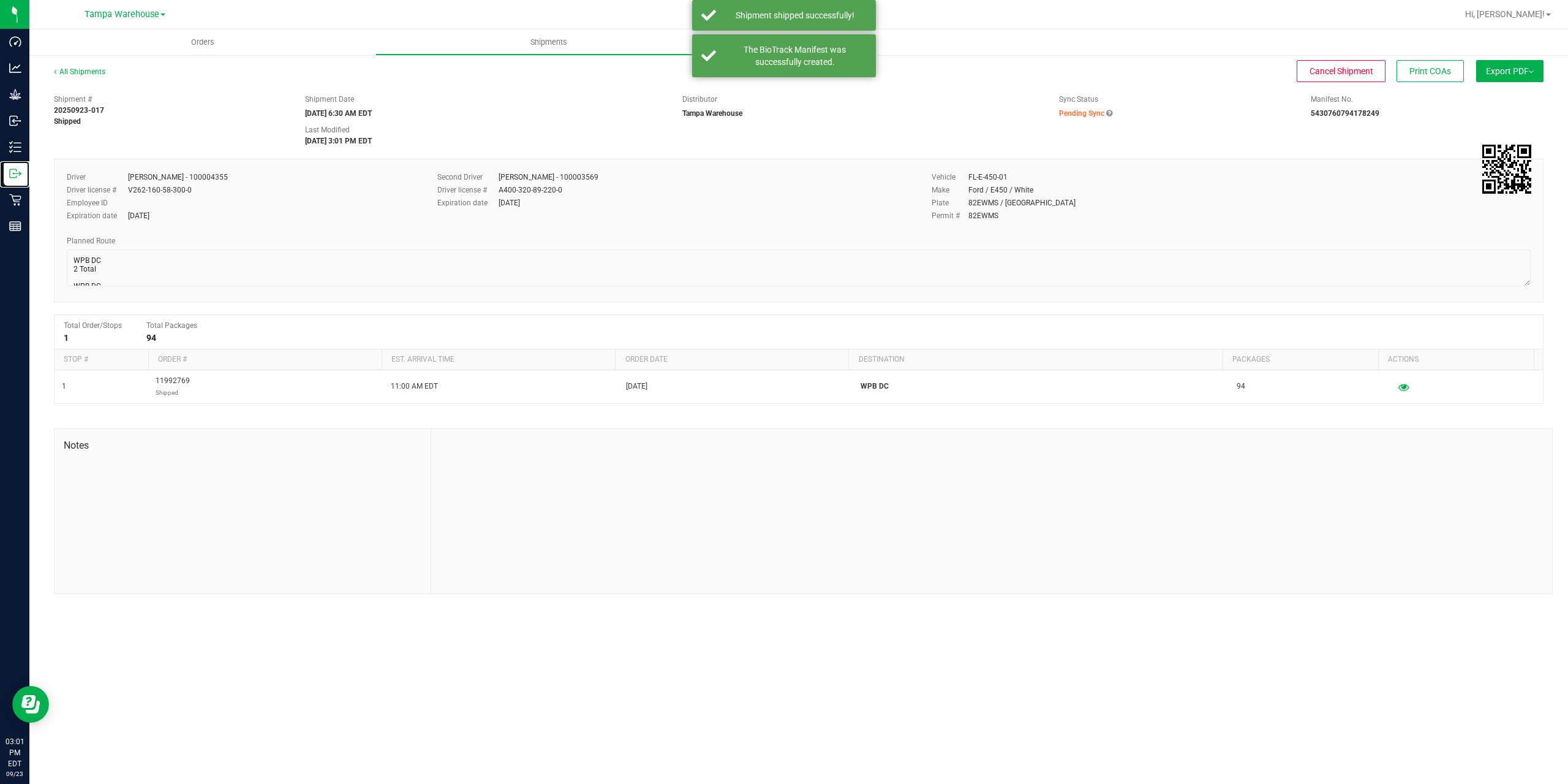
click at [21, 172] on icon at bounding box center [16, 174] width 12 height 12
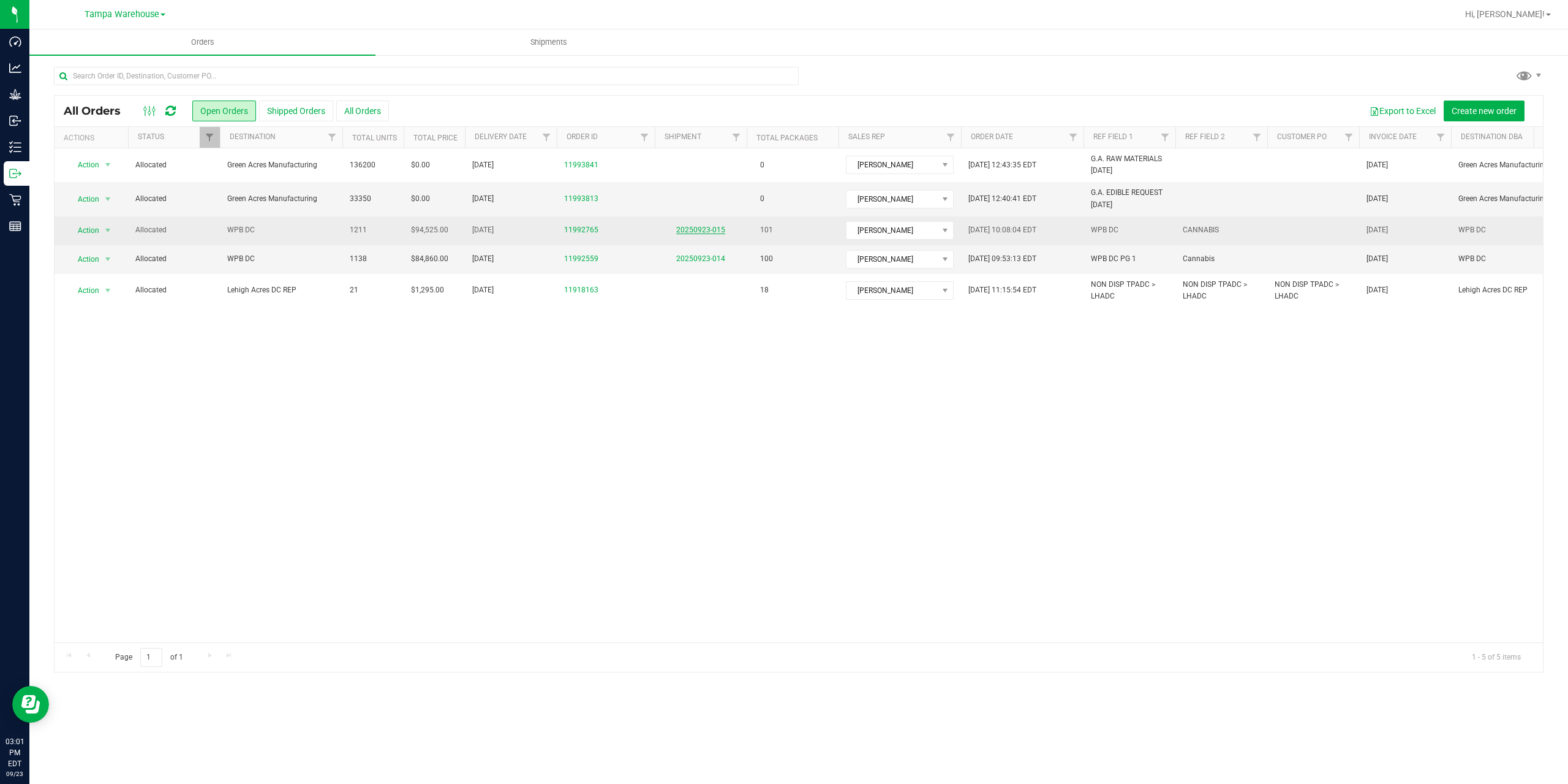
click at [715, 231] on link "20250923-015" at bounding box center [701, 230] width 49 height 9
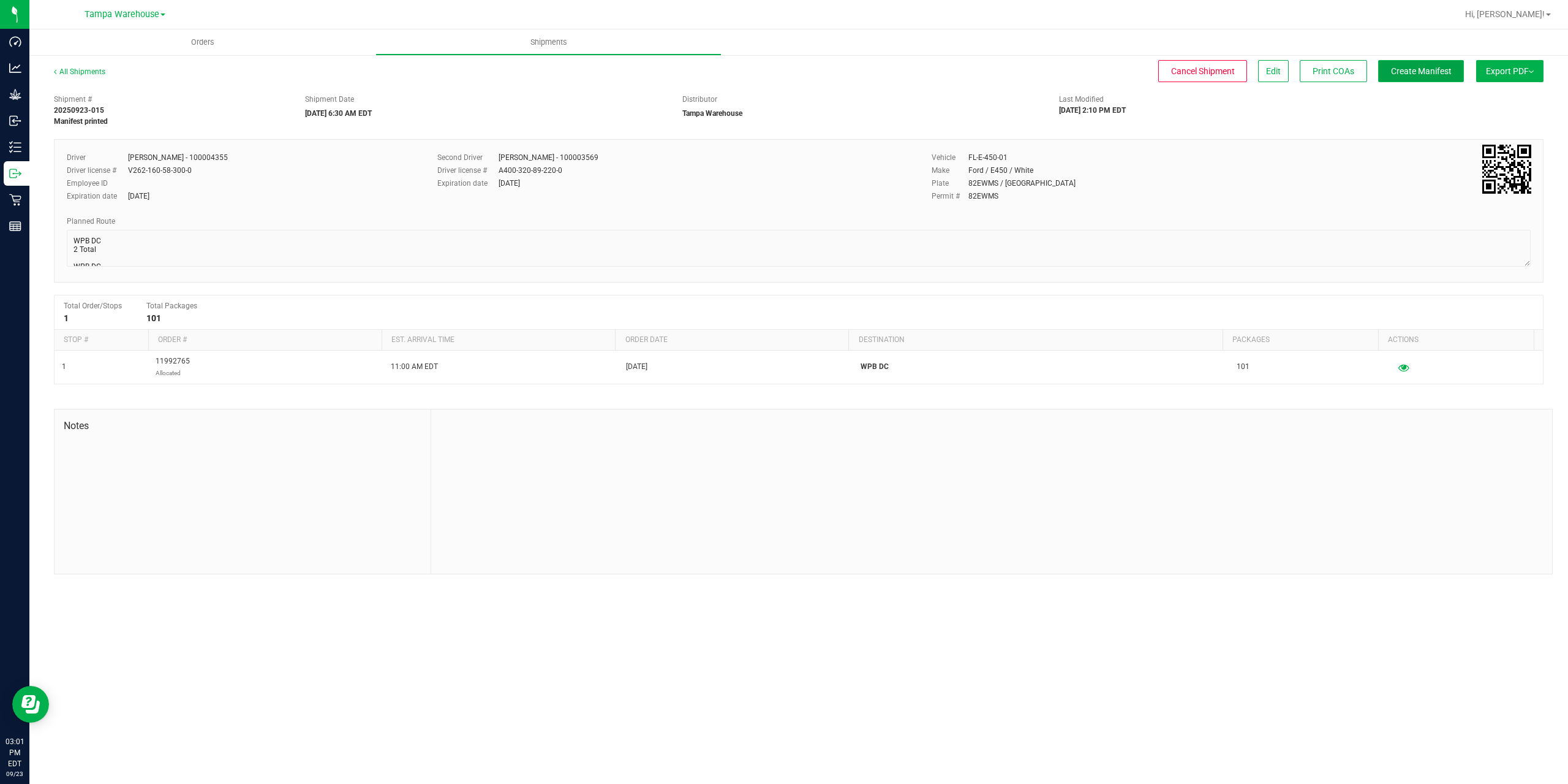
click at [1433, 71] on span "Create Manifest" at bounding box center [1421, 71] width 60 height 9
click at [1433, 71] on span "Ship Transfer" at bounding box center [1425, 71] width 50 height 9
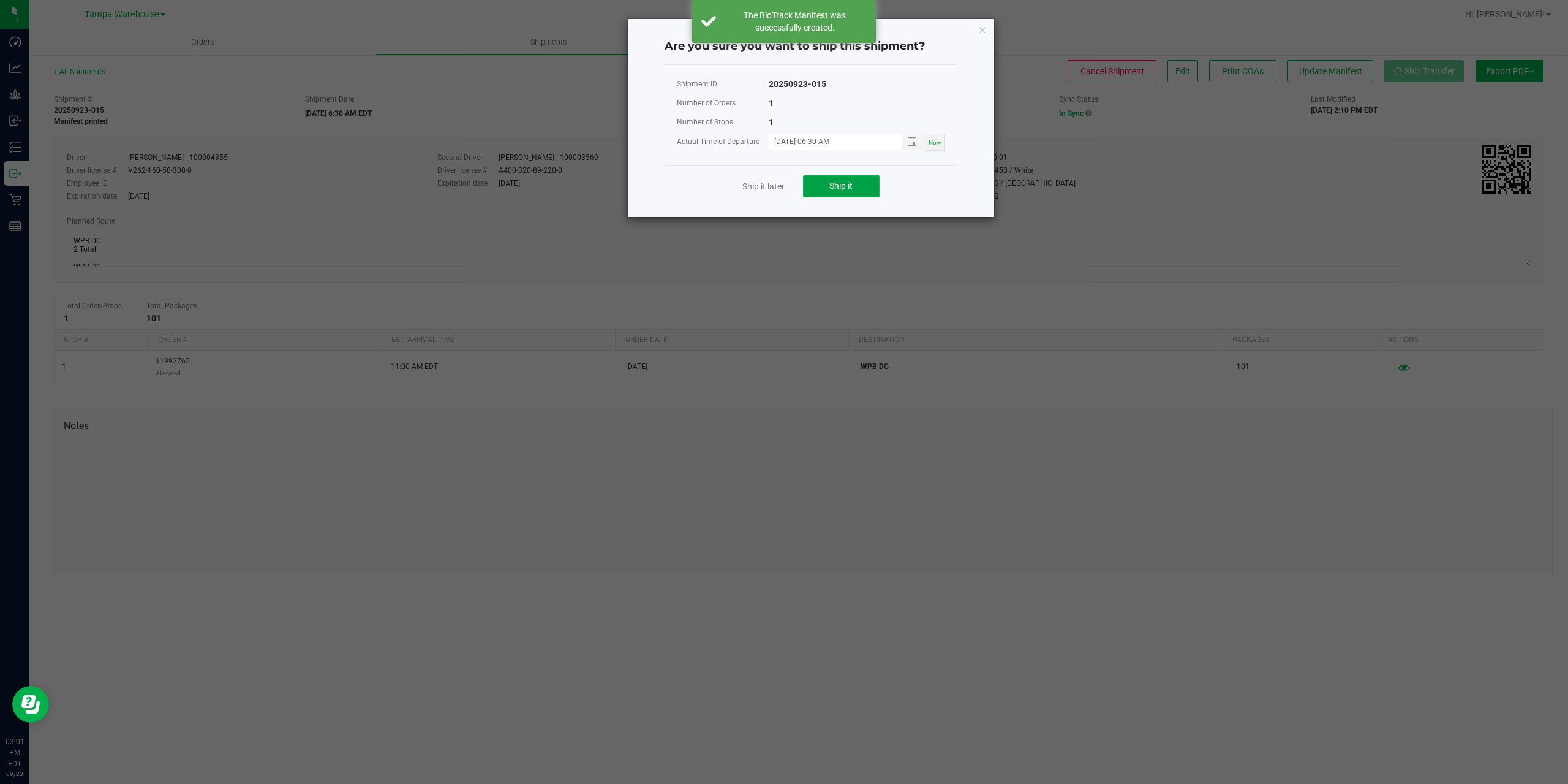
click at [831, 191] on span "Ship it" at bounding box center [841, 185] width 23 height 9
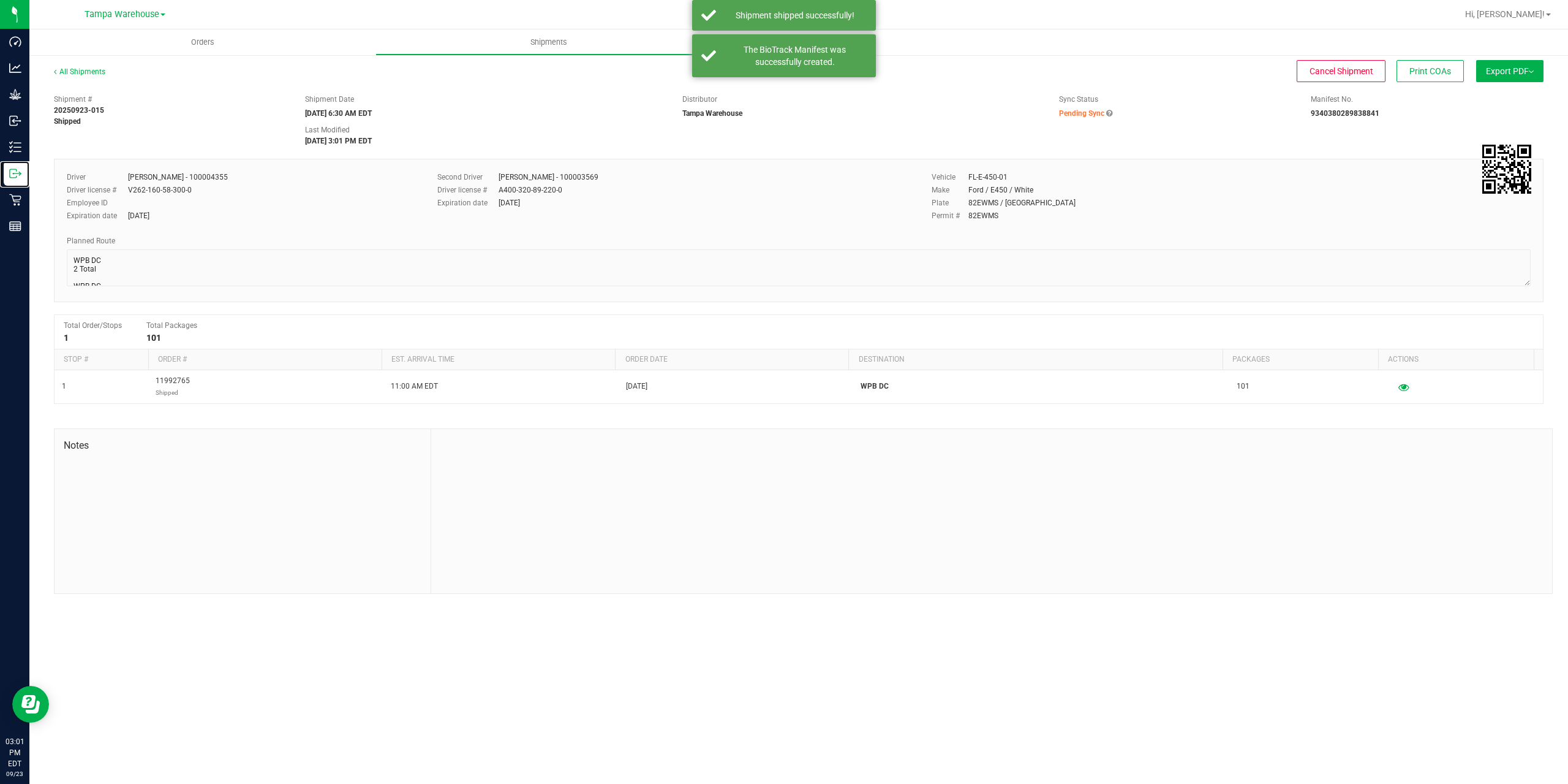
click at [0, 0] on p "Outbound" at bounding box center [0, 0] width 0 height 0
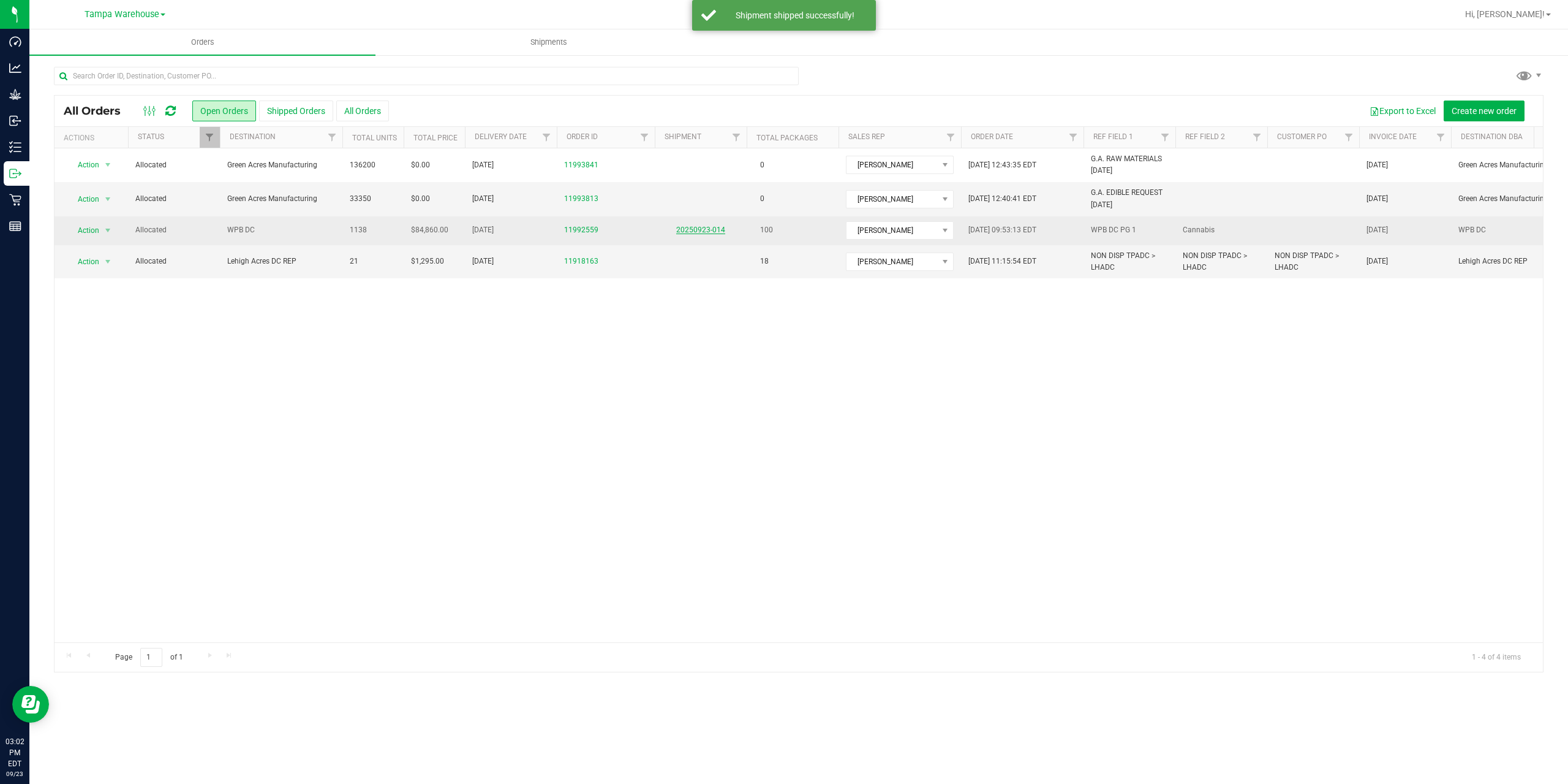
click at [688, 230] on link "20250923-014" at bounding box center [701, 230] width 49 height 9
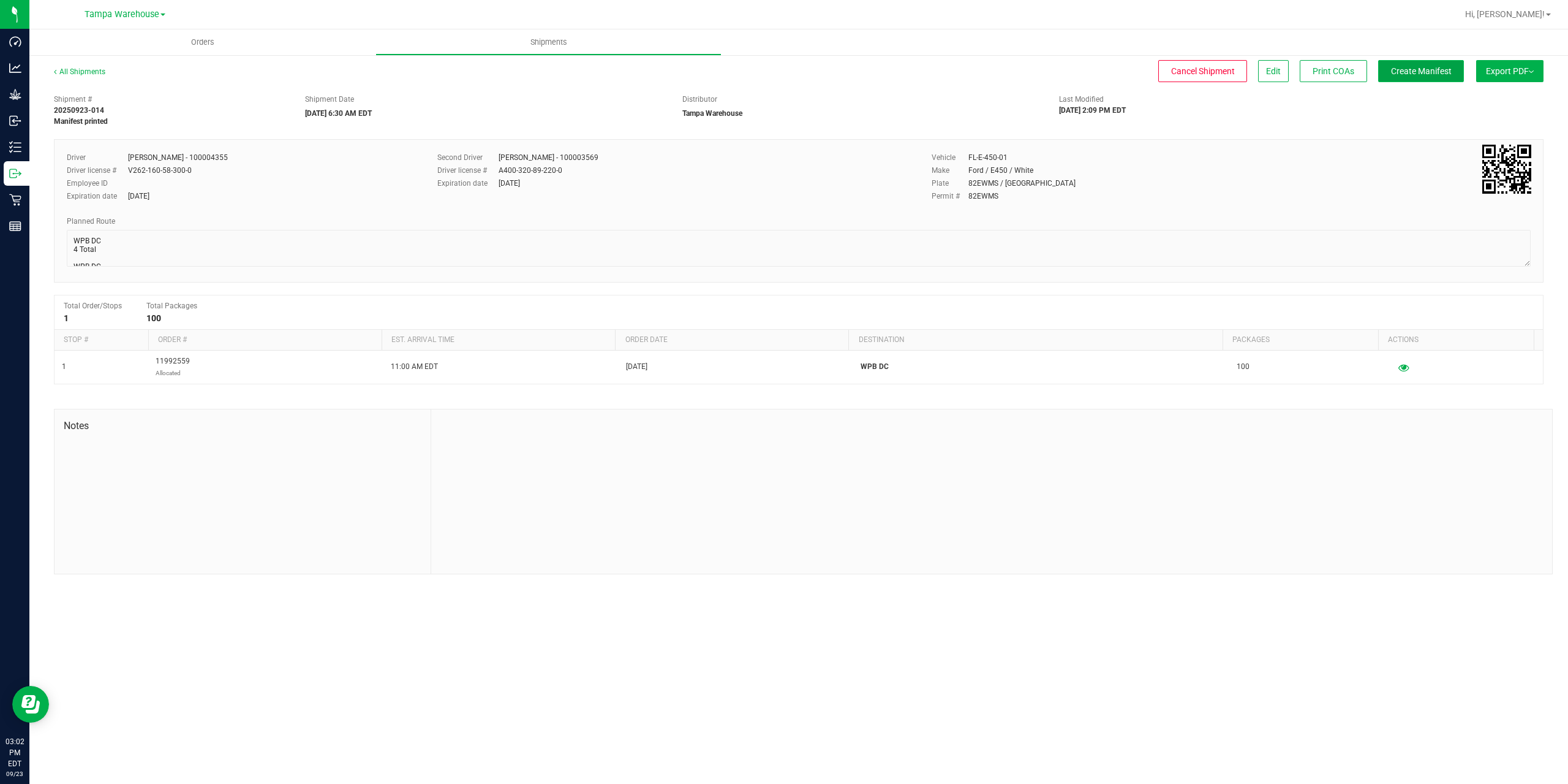
click at [1420, 75] on span "Create Manifest" at bounding box center [1421, 71] width 60 height 9
click at [1420, 75] on span "Ship Transfer" at bounding box center [1425, 71] width 50 height 9
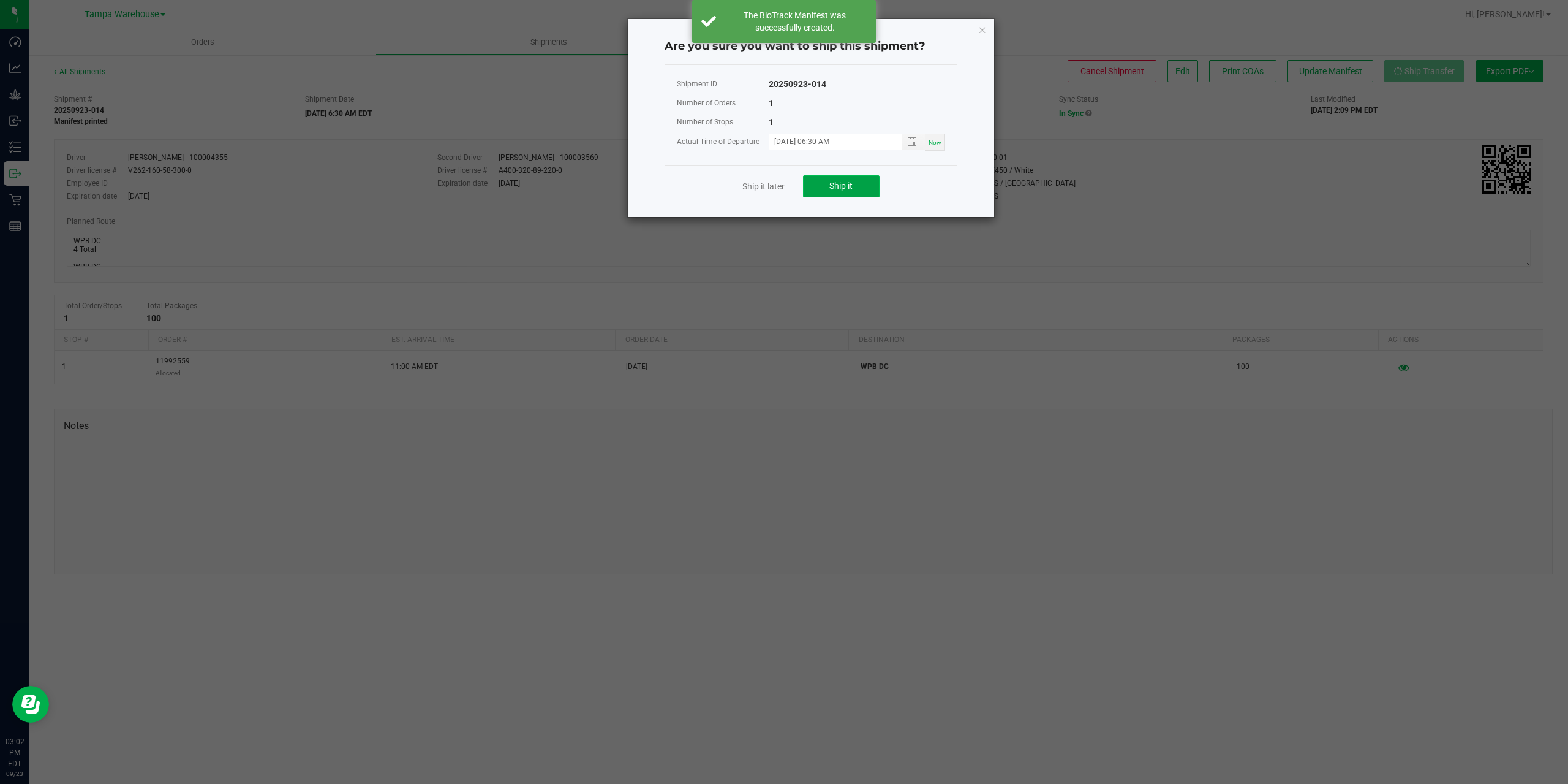
click at [847, 193] on button "Ship it" at bounding box center [841, 187] width 77 height 22
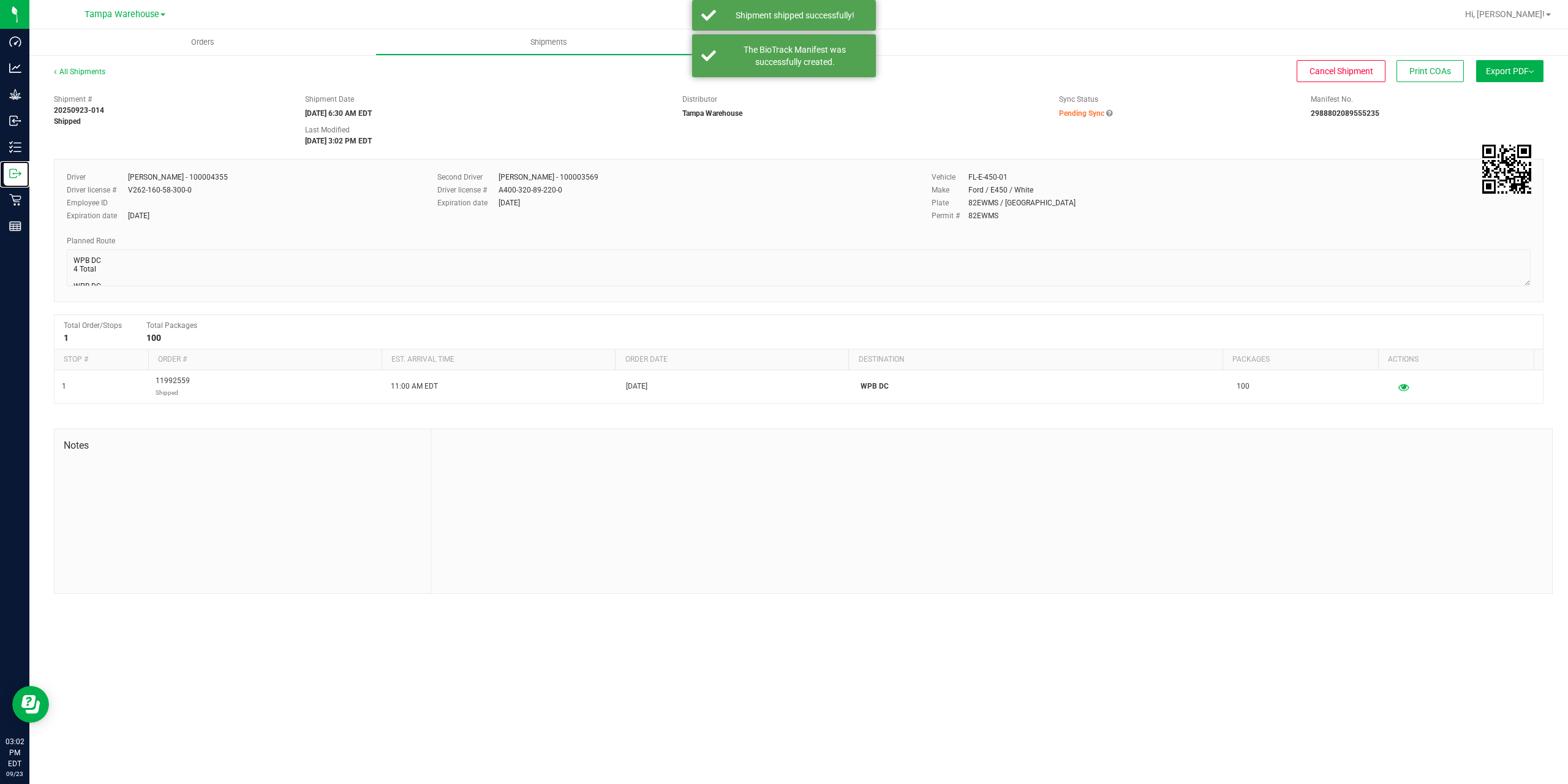
click at [13, 174] on circle at bounding box center [14, 174] width 2 height 2
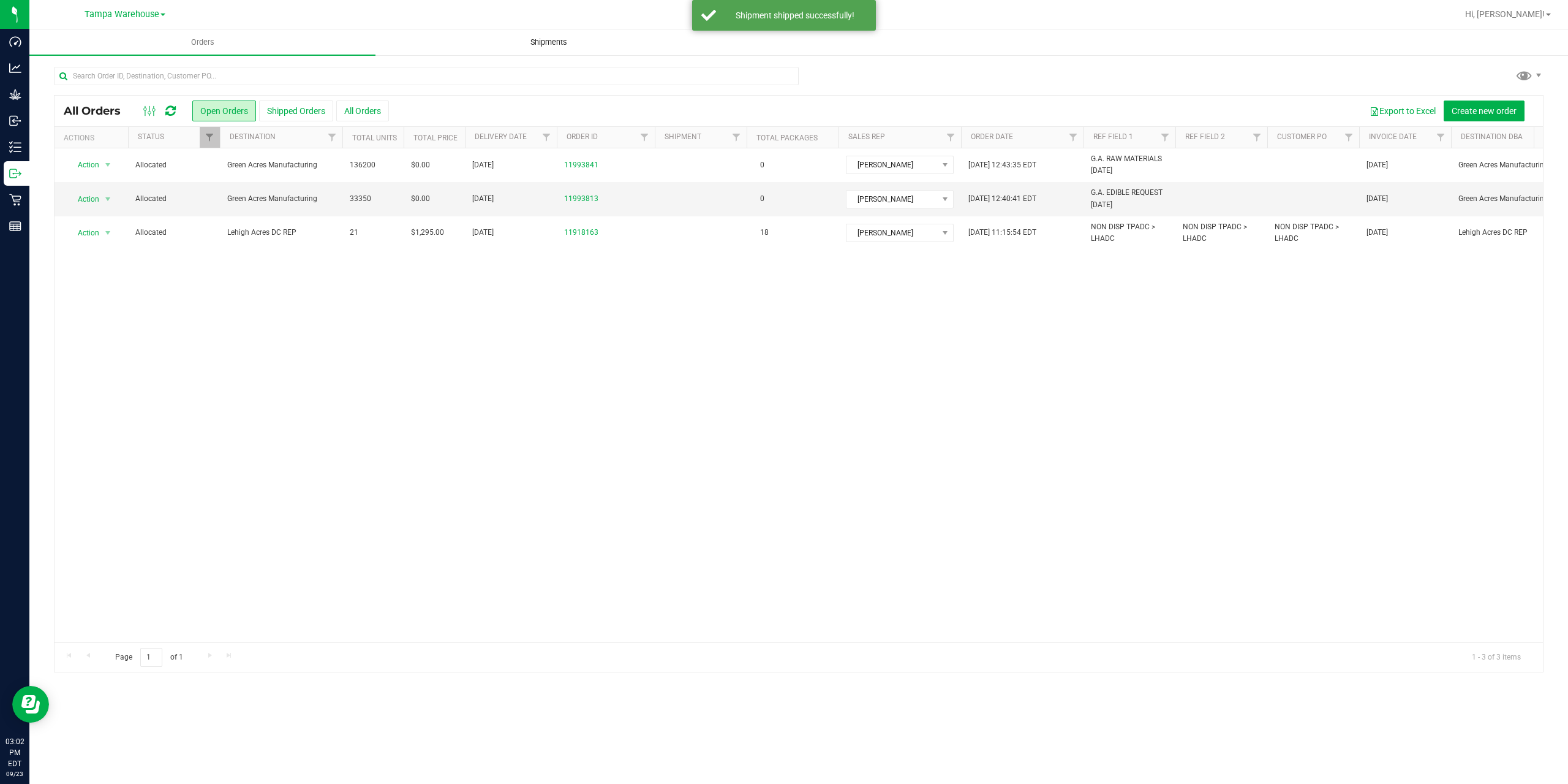
click at [546, 47] on span "Shipments" at bounding box center [549, 42] width 70 height 11
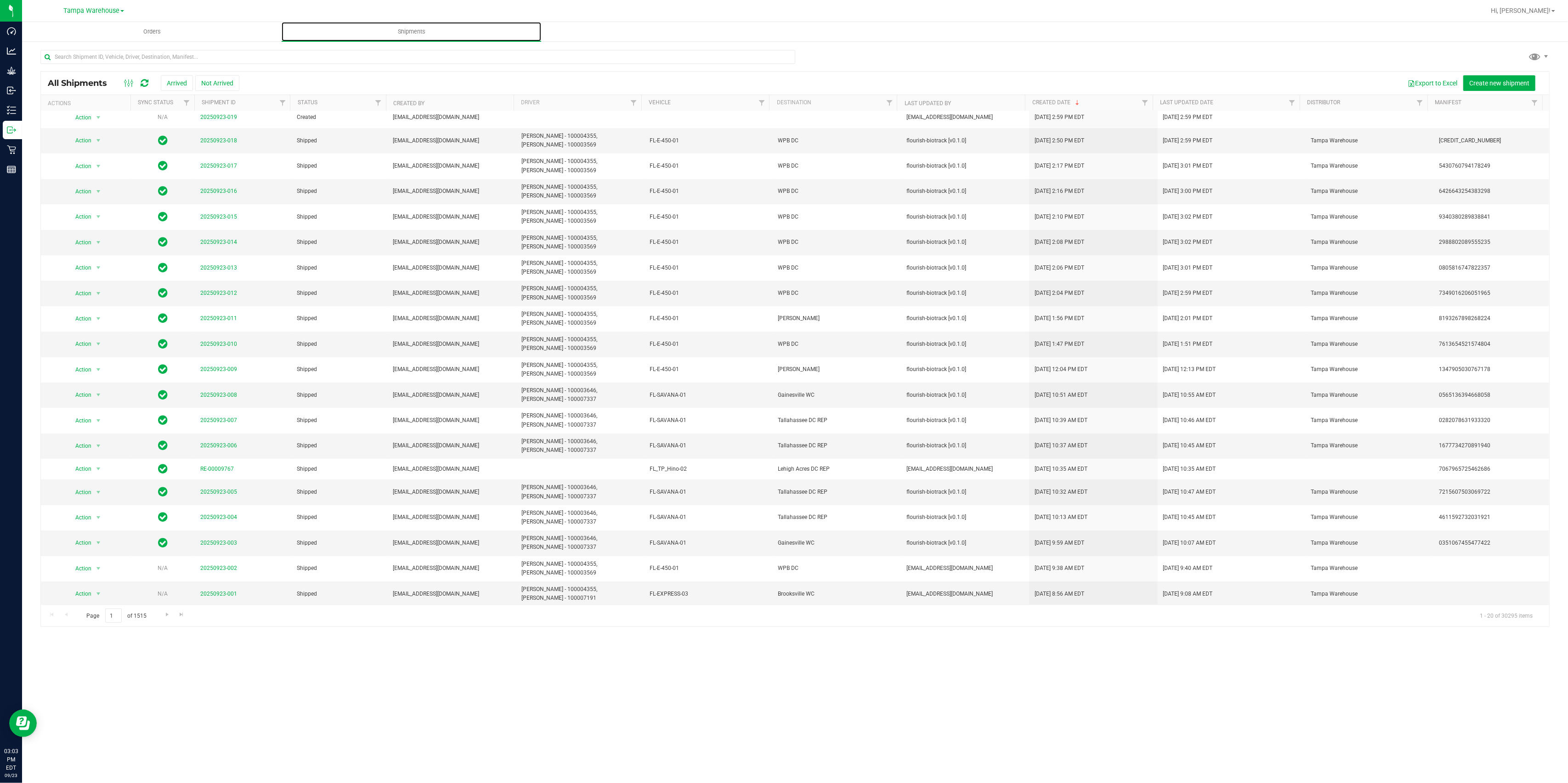
scroll to position [3, 0]
click at [166, 587] on span "Go to the next page" at bounding box center [167, 614] width 7 height 7
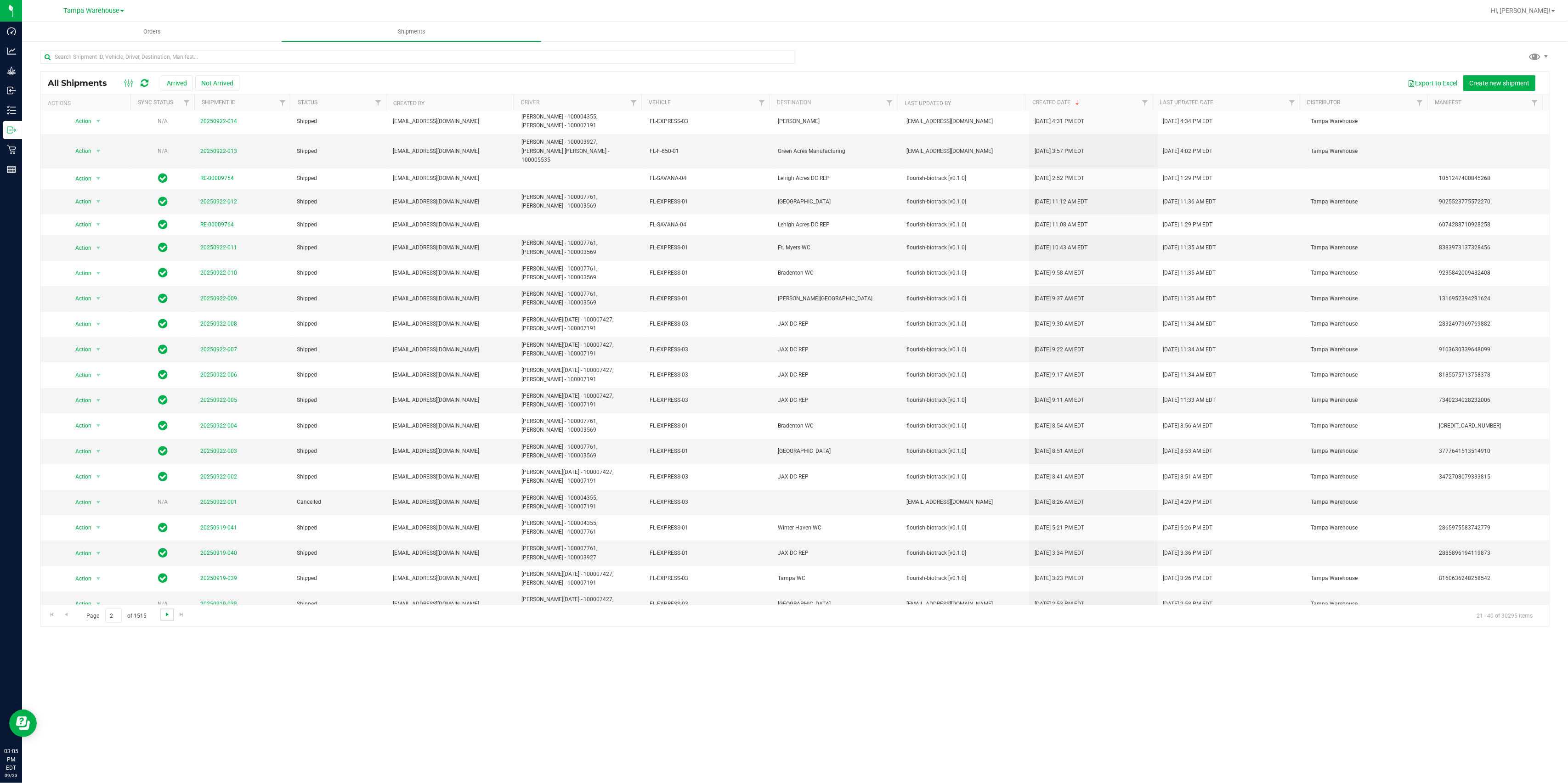
scroll to position [0, 0]
